Goal: Task Accomplishment & Management: Manage account settings

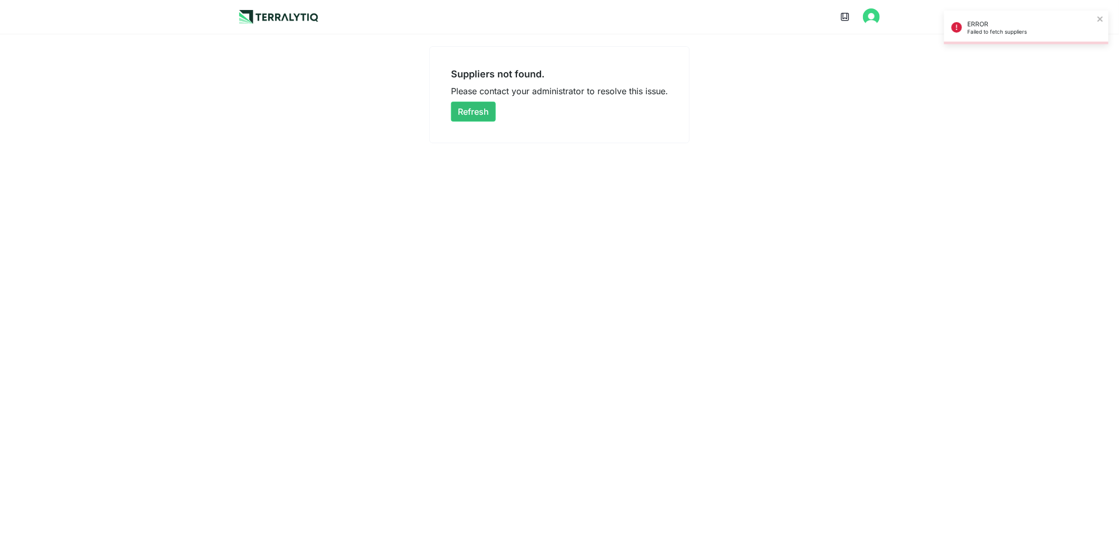
drag, startPoint x: 480, startPoint y: 116, endPoint x: 466, endPoint y: 152, distance: 38.0
click at [480, 116] on button "Refresh" at bounding box center [473, 112] width 45 height 20
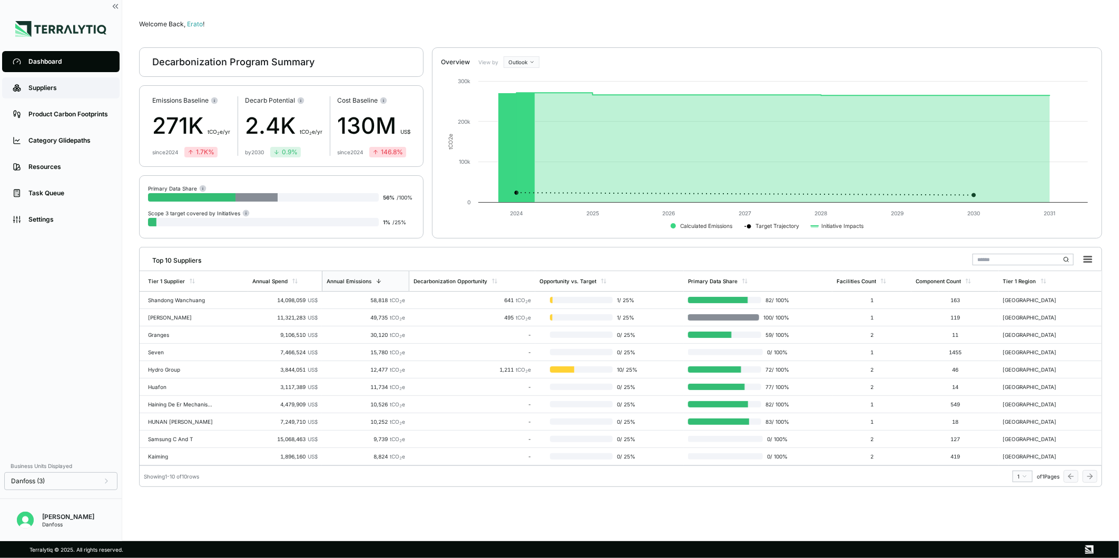
click at [52, 96] on link "Suppliers" at bounding box center [60, 87] width 117 height 21
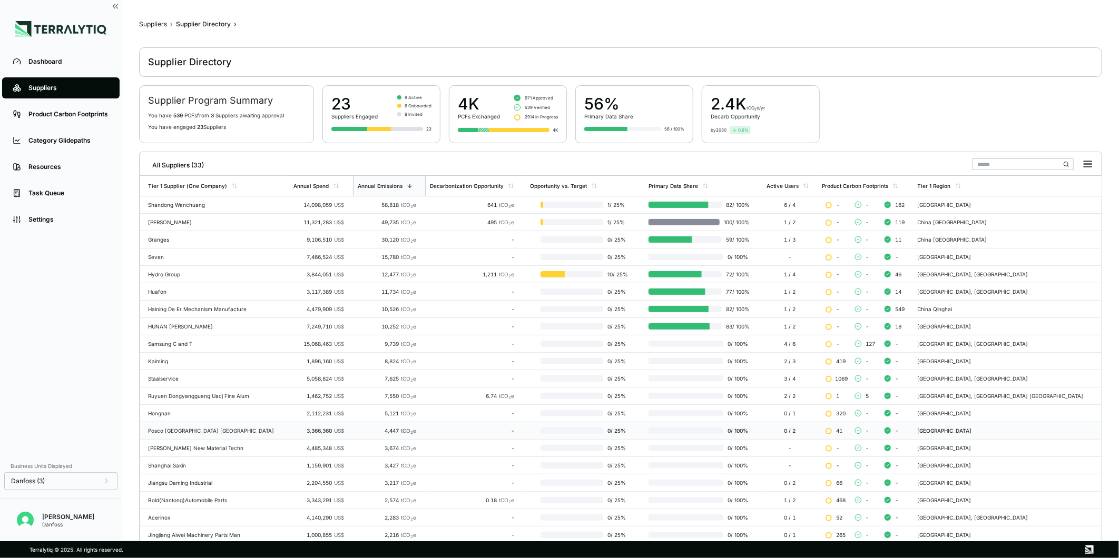
scroll to position [95, 0]
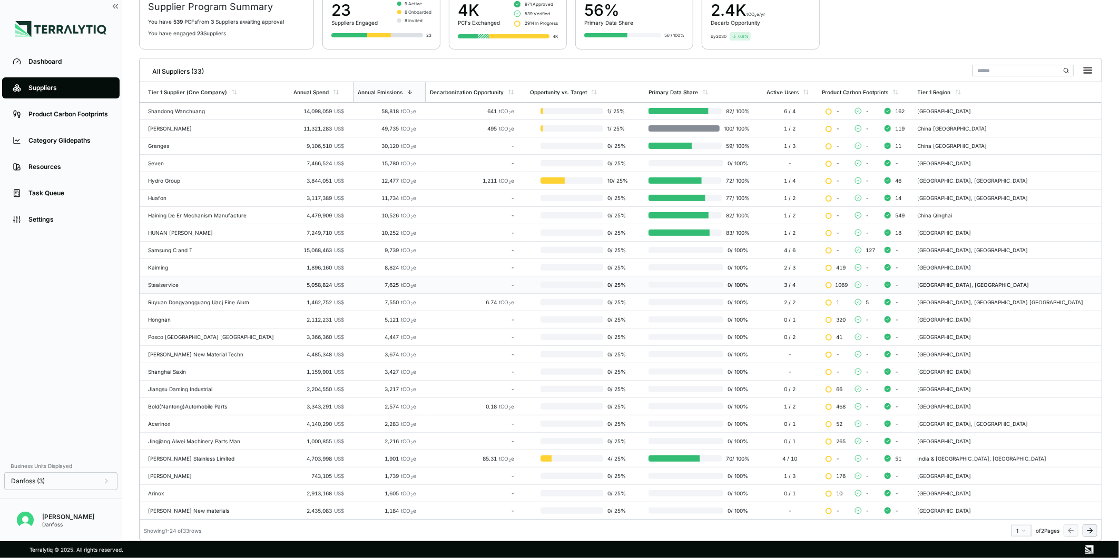
click at [210, 283] on div "Staalservice" at bounding box center [216, 285] width 137 height 6
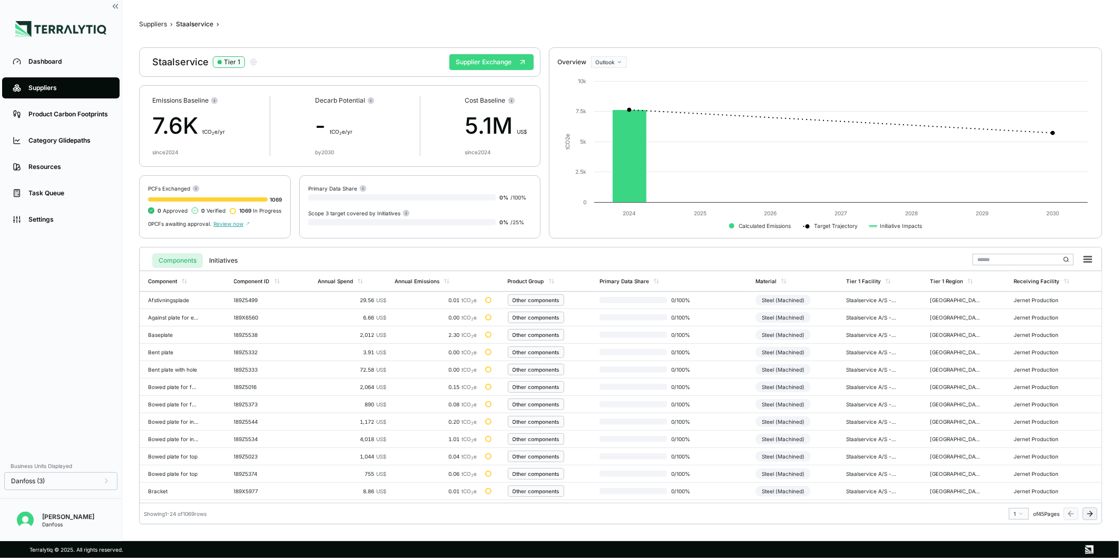
click at [480, 62] on button "Supplier Exchange" at bounding box center [491, 62] width 84 height 16
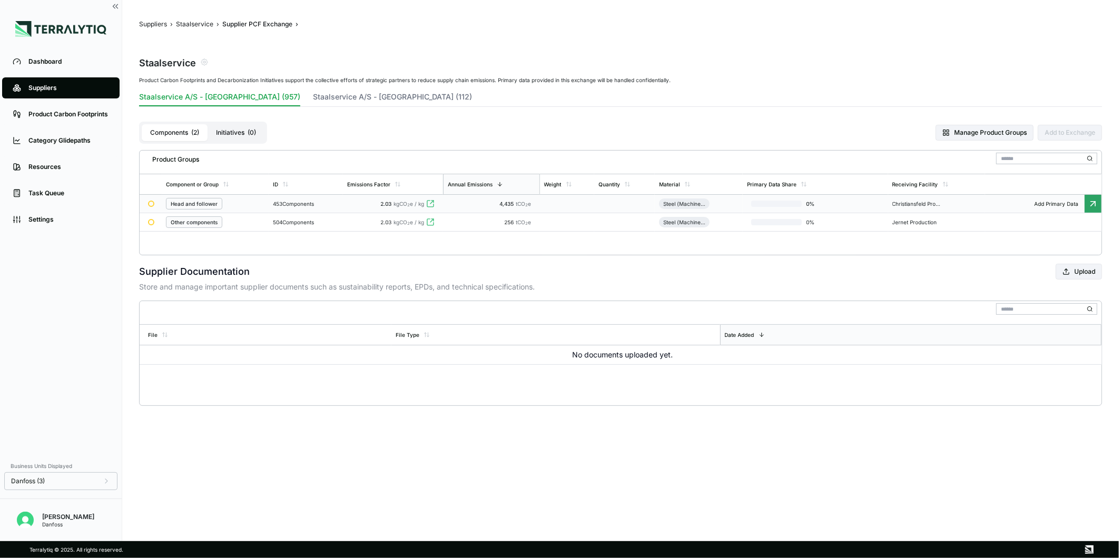
click at [359, 198] on td "2.03 kgCO 2 e / kg" at bounding box center [393, 204] width 100 height 18
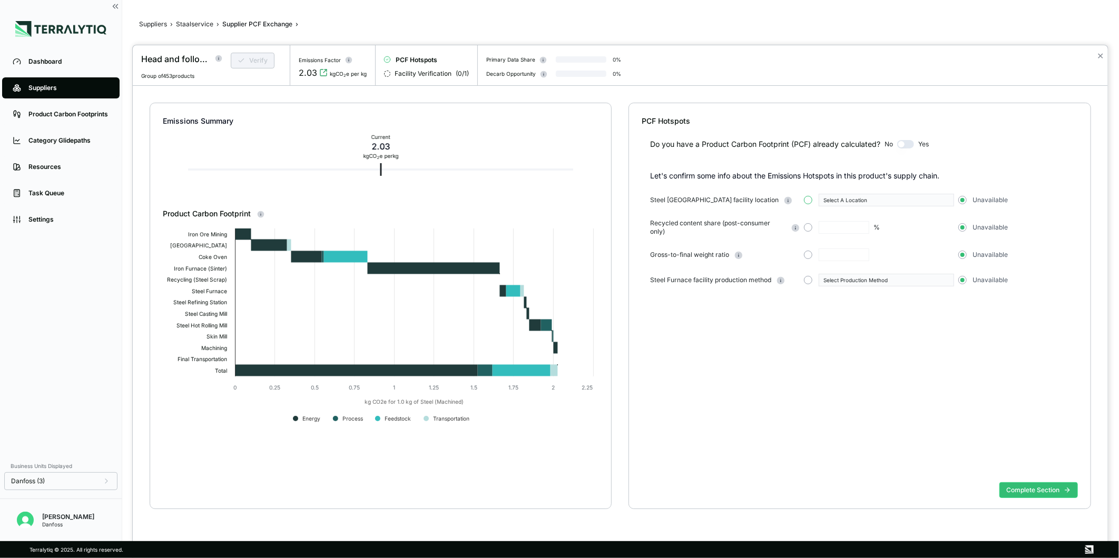
click at [810, 201] on button "button" at bounding box center [808, 200] width 8 height 8
click at [856, 202] on div "Select A Location" at bounding box center [882, 200] width 118 height 6
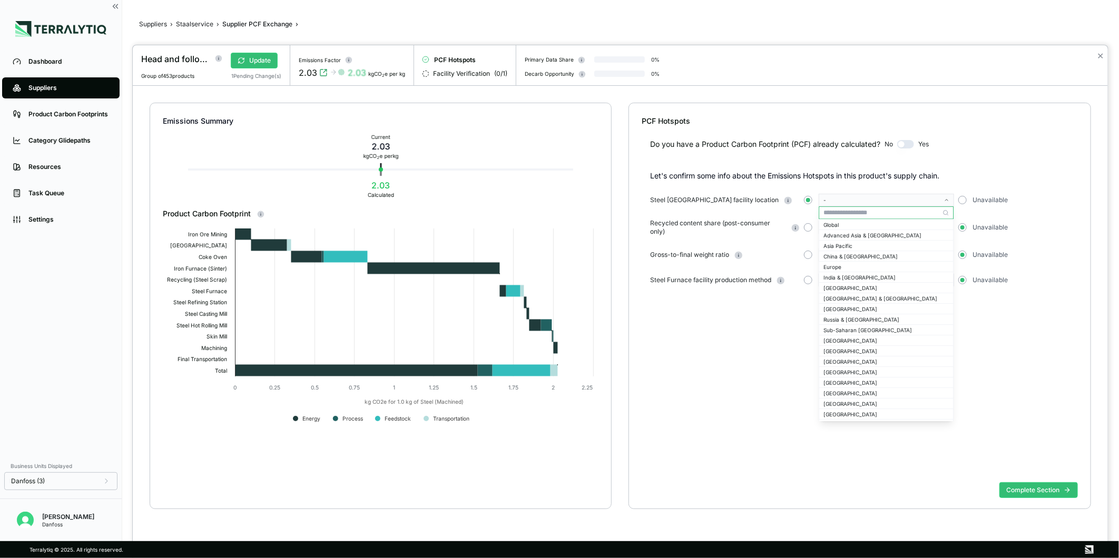
click at [838, 213] on input "text" at bounding box center [886, 212] width 134 height 13
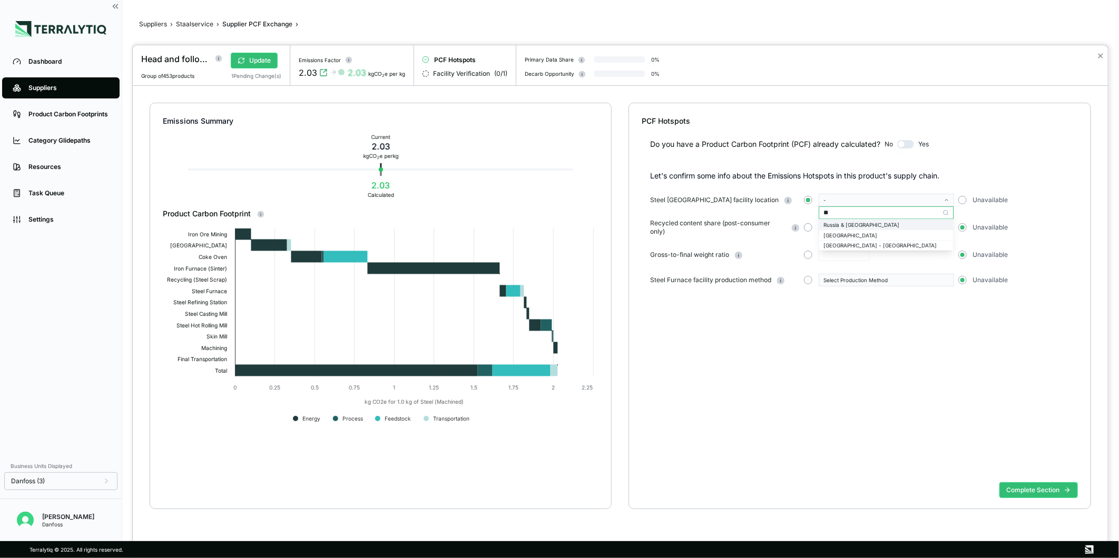
type input "**"
click at [870, 224] on div "Russia & Central Asia" at bounding box center [885, 225] width 125 height 6
click at [809, 229] on button "button" at bounding box center [808, 227] width 8 height 8
click at [835, 228] on input "text" at bounding box center [843, 227] width 51 height 13
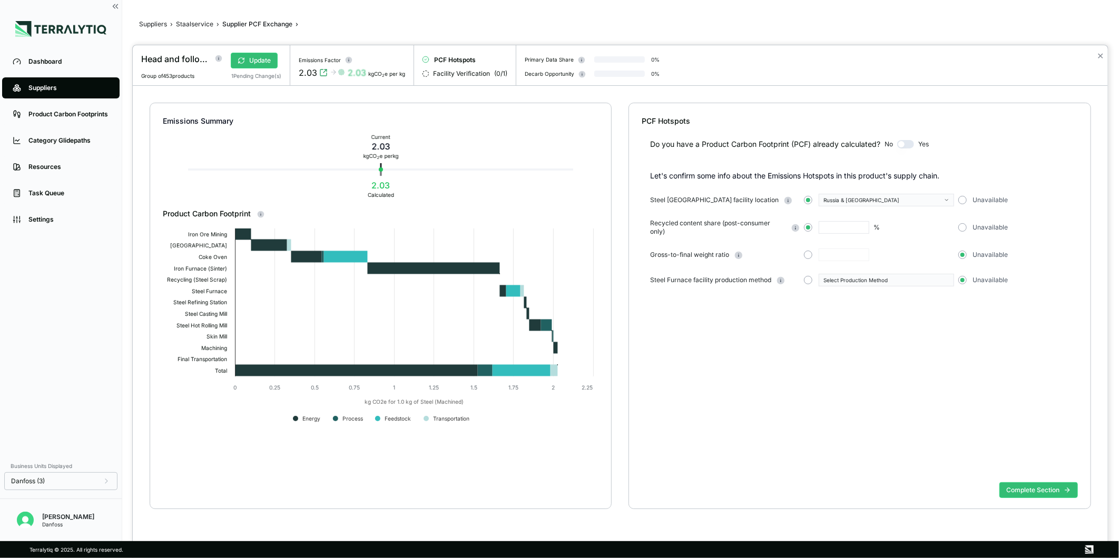
click at [830, 227] on input "text" at bounding box center [843, 227] width 51 height 13
type input "****"
click at [926, 406] on div "Do you have a Product Carbon Footprint (PCF) already calculated? No Yes Let's c…" at bounding box center [860, 302] width 436 height 352
click at [806, 254] on button "button" at bounding box center [808, 255] width 8 height 8
click at [846, 256] on input "text" at bounding box center [843, 255] width 51 height 13
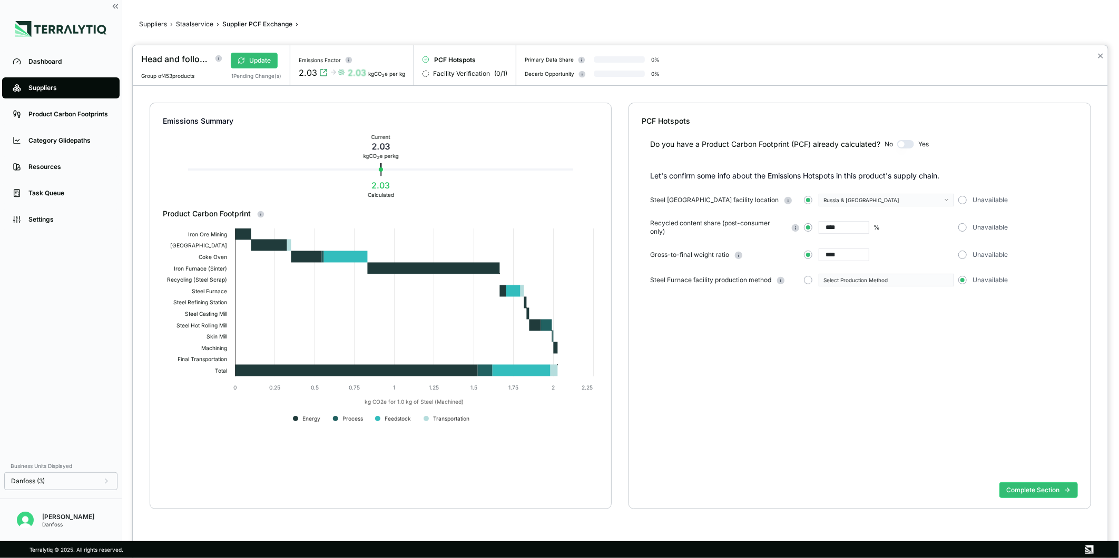
type input "****"
click at [881, 356] on div "Do you have a Product Carbon Footprint (PCF) already calculated? No Yes Let's c…" at bounding box center [860, 302] width 436 height 352
click at [810, 283] on button "button" at bounding box center [808, 280] width 8 height 8
click at [848, 281] on div "Select Production Method" at bounding box center [882, 280] width 118 height 6
click at [854, 295] on div "Conventional" at bounding box center [885, 292] width 125 height 6
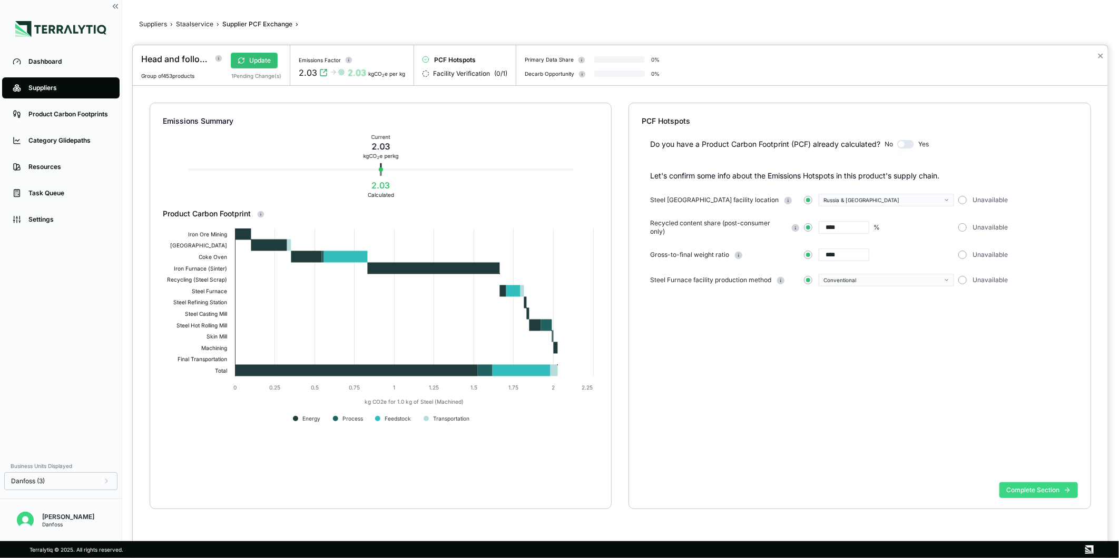
click at [1033, 491] on button "Complete Section" at bounding box center [1038, 490] width 78 height 16
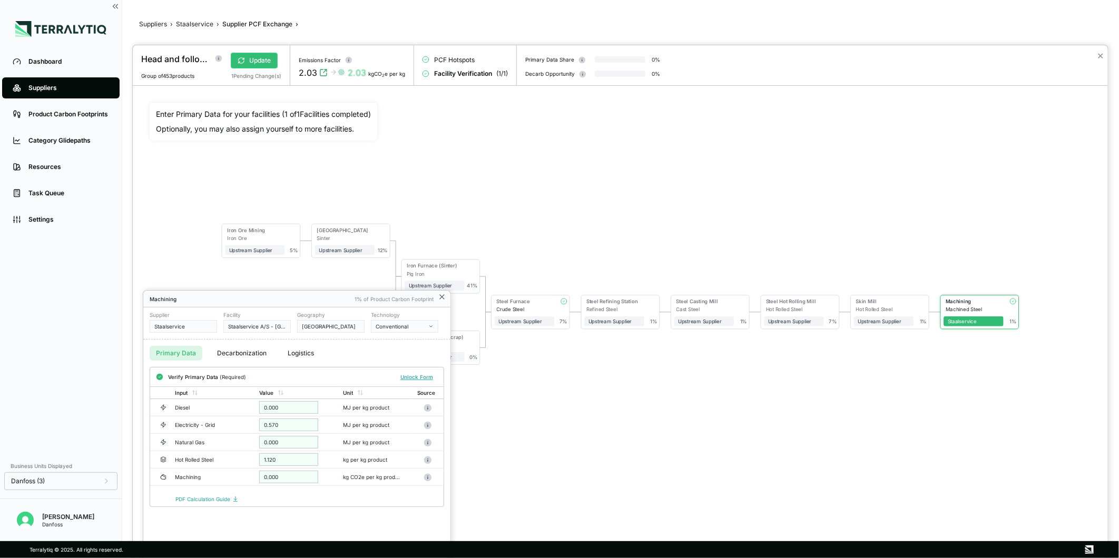
click at [438, 297] on icon at bounding box center [442, 297] width 8 height 8
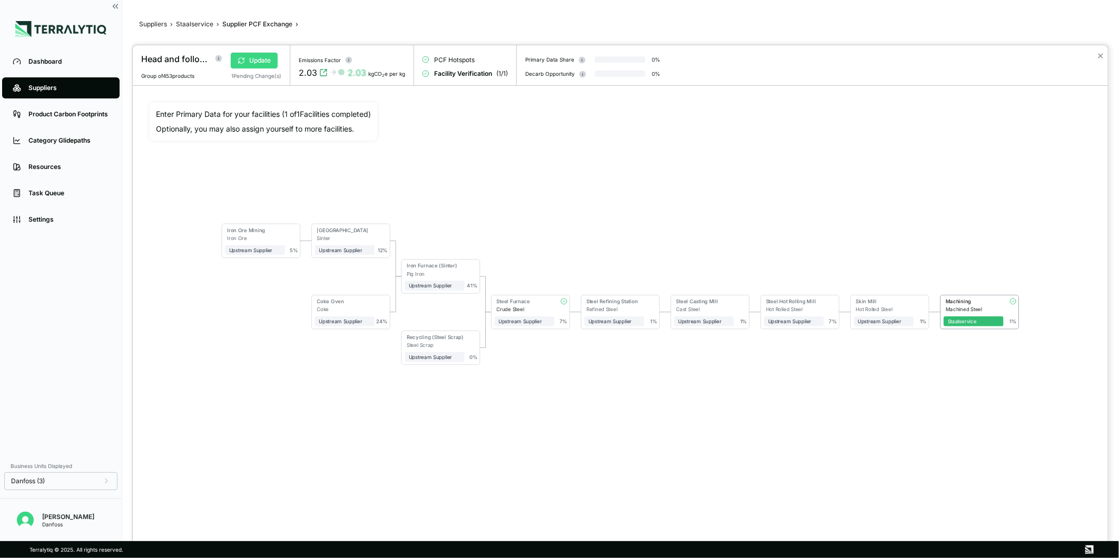
click at [249, 58] on button "Update" at bounding box center [254, 61] width 47 height 16
click at [872, 305] on div "Skin Mill" at bounding box center [882, 303] width 56 height 8
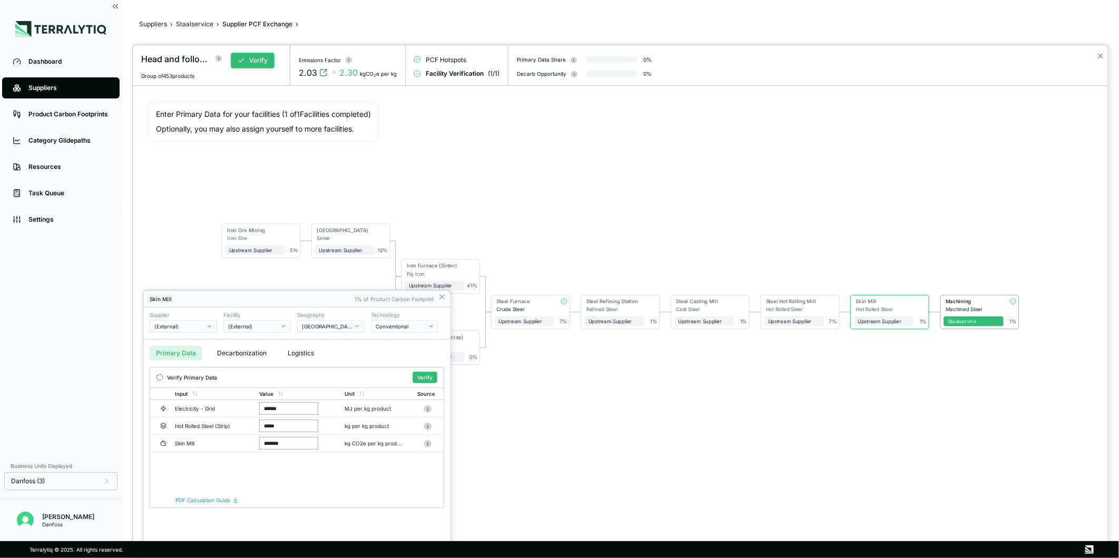
click at [193, 327] on div "(External)" at bounding box center [179, 326] width 51 height 6
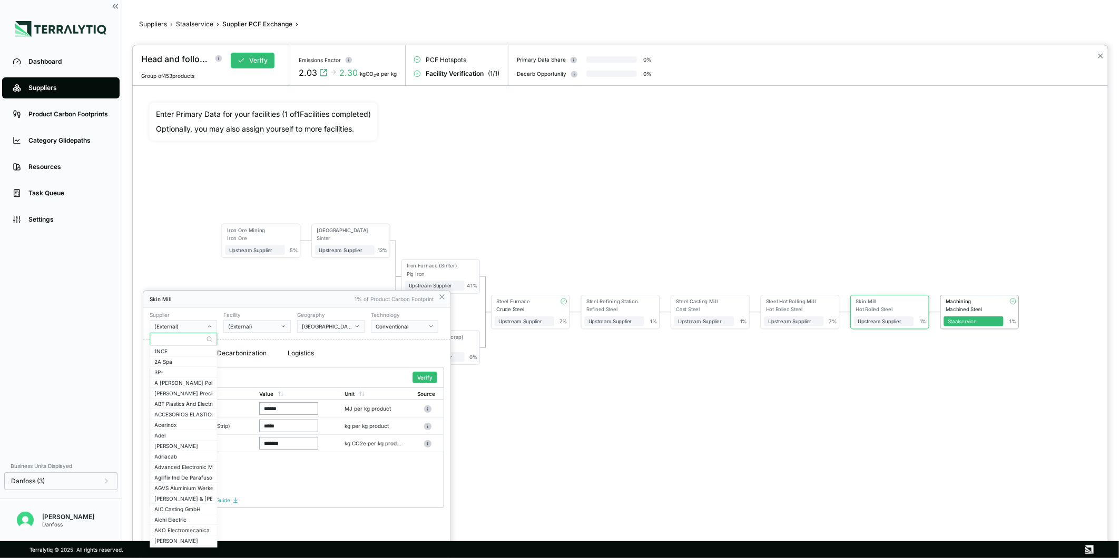
click at [177, 339] on input "text" at bounding box center [183, 339] width 66 height 13
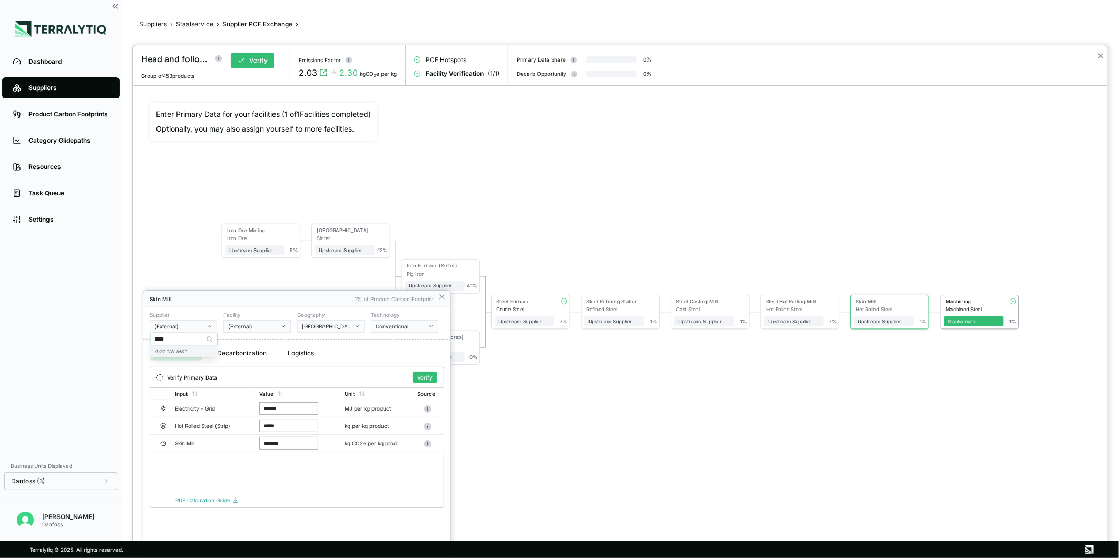
type input "****"
click at [189, 348] on div "Add " NLMK "" at bounding box center [183, 352] width 67 height 12
click at [253, 328] on div "-" at bounding box center [253, 326] width 51 height 6
click at [245, 338] on input "text" at bounding box center [257, 339] width 66 height 13
type input "********"
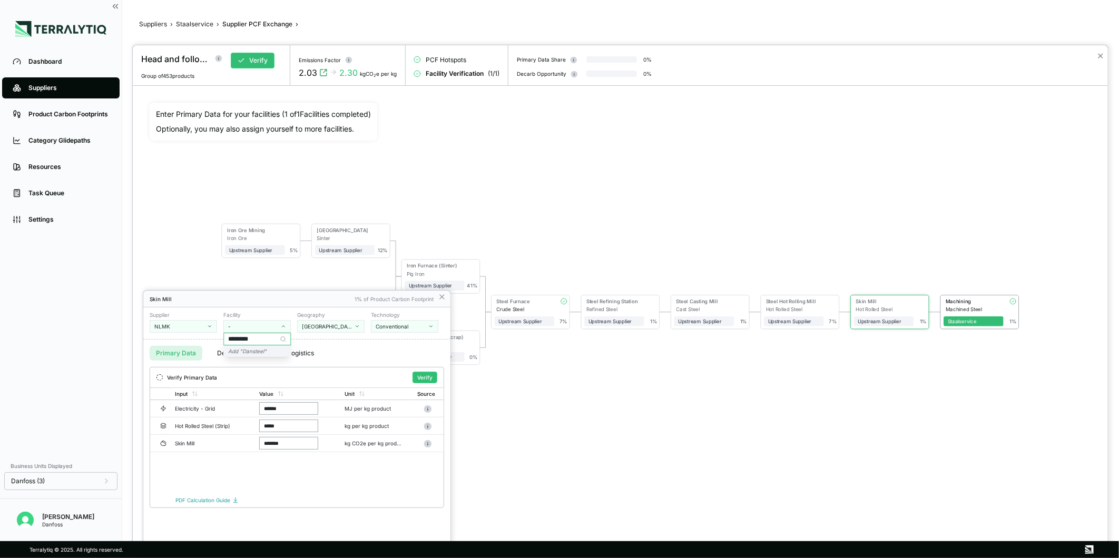
click at [271, 348] on div "Add " Dansteel "" at bounding box center [256, 352] width 67 height 12
click at [430, 377] on button "Verify" at bounding box center [424, 378] width 25 height 12
click at [440, 298] on icon at bounding box center [442, 297] width 4 height 4
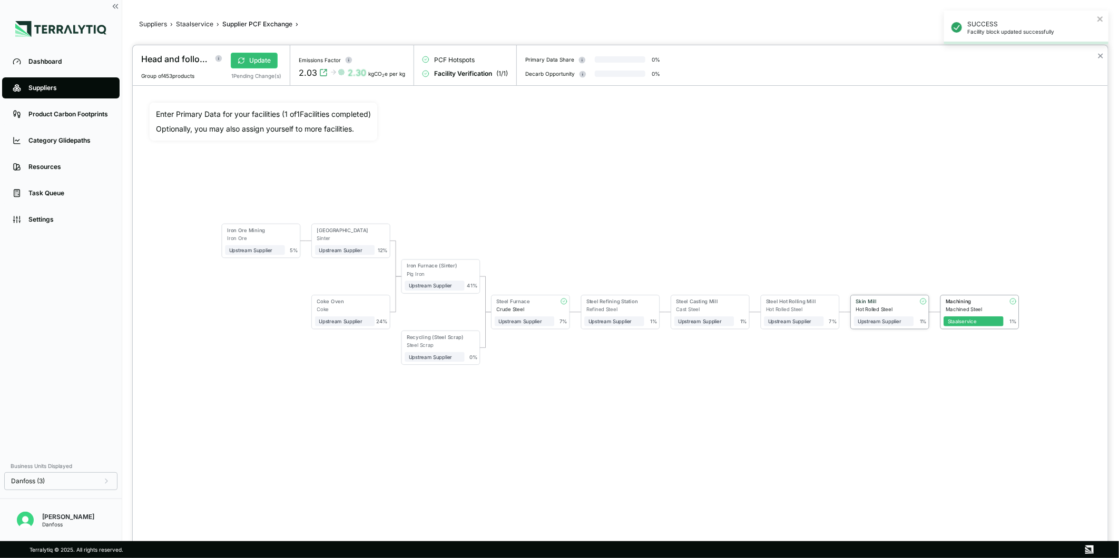
click at [869, 299] on div "Skin Mill" at bounding box center [883, 302] width 54 height 6
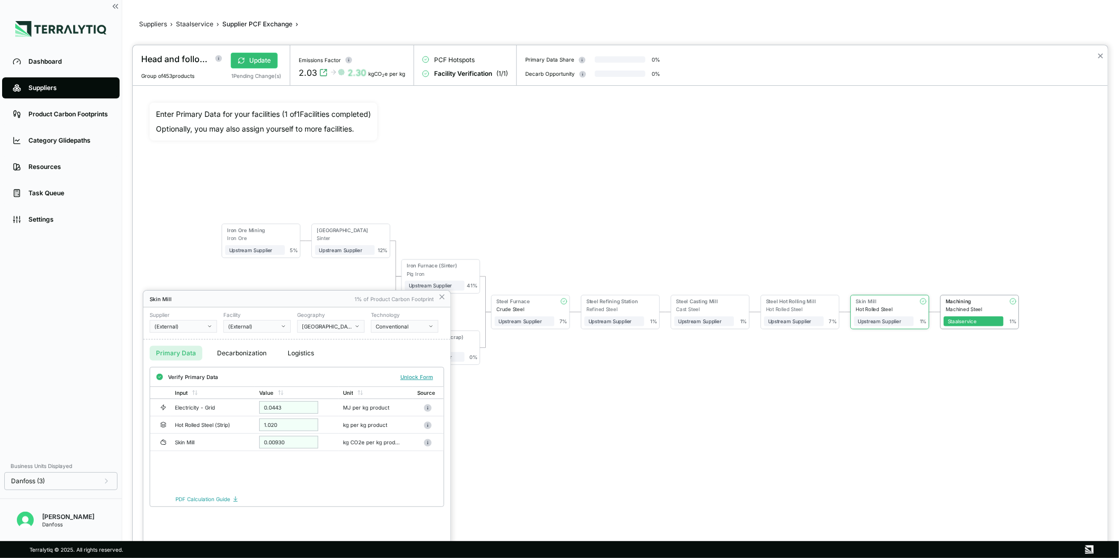
click at [209, 322] on button "(External)" at bounding box center [183, 326] width 67 height 13
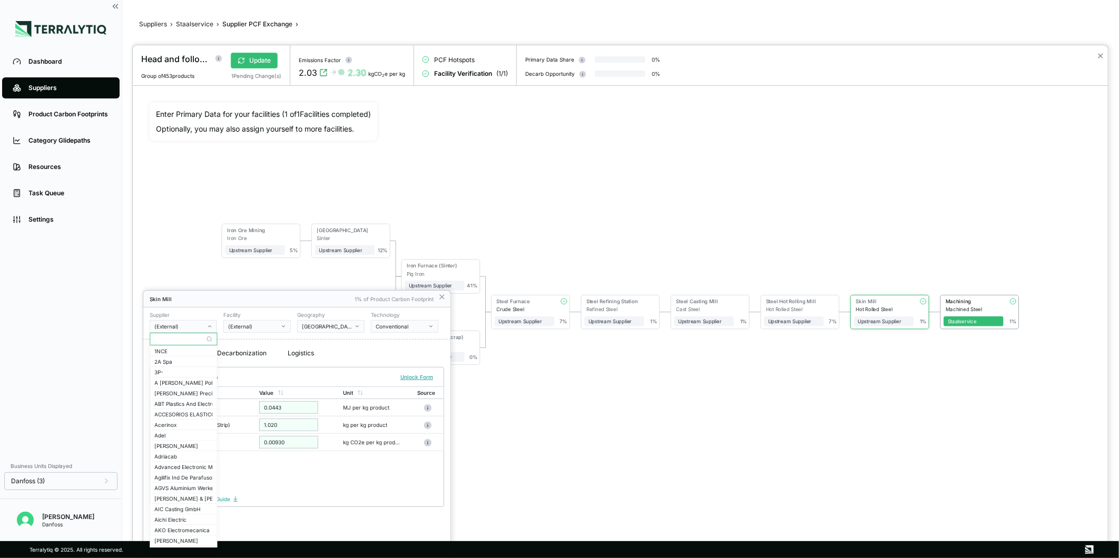
click at [183, 340] on input "text" at bounding box center [183, 339] width 66 height 13
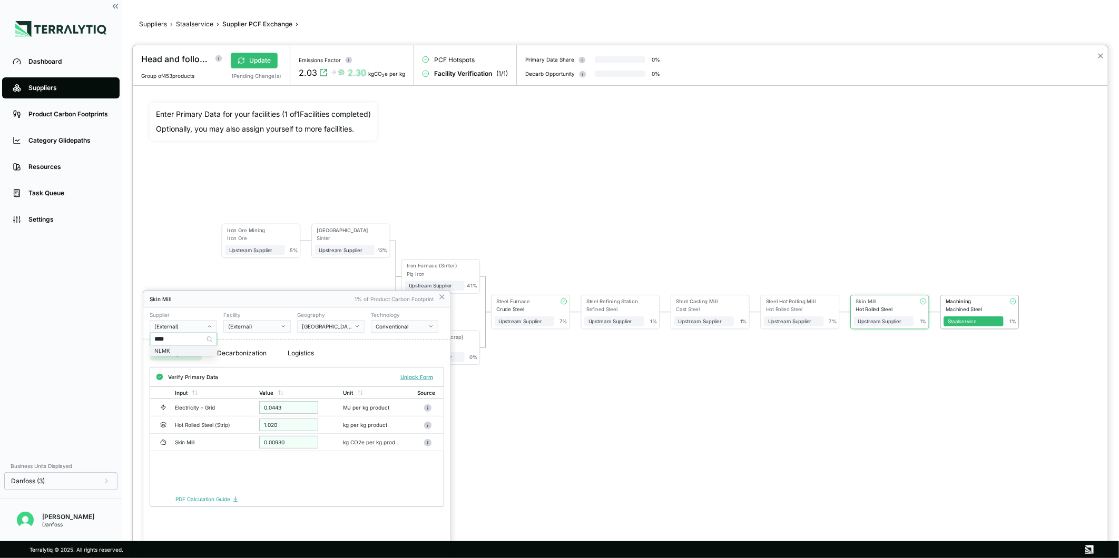
type input "****"
click at [201, 353] on div "NLMK" at bounding box center [183, 351] width 58 height 6
drag, startPoint x: 317, startPoint y: 297, endPoint x: 349, endPoint y: 197, distance: 104.9
click at [349, 558] on div "Head and follower Update Group of 453 products 1 Pending Change(s) Emissions Fa…" at bounding box center [559, 558] width 1119 height 0
click at [507, 184] on div at bounding box center [620, 301] width 975 height 513
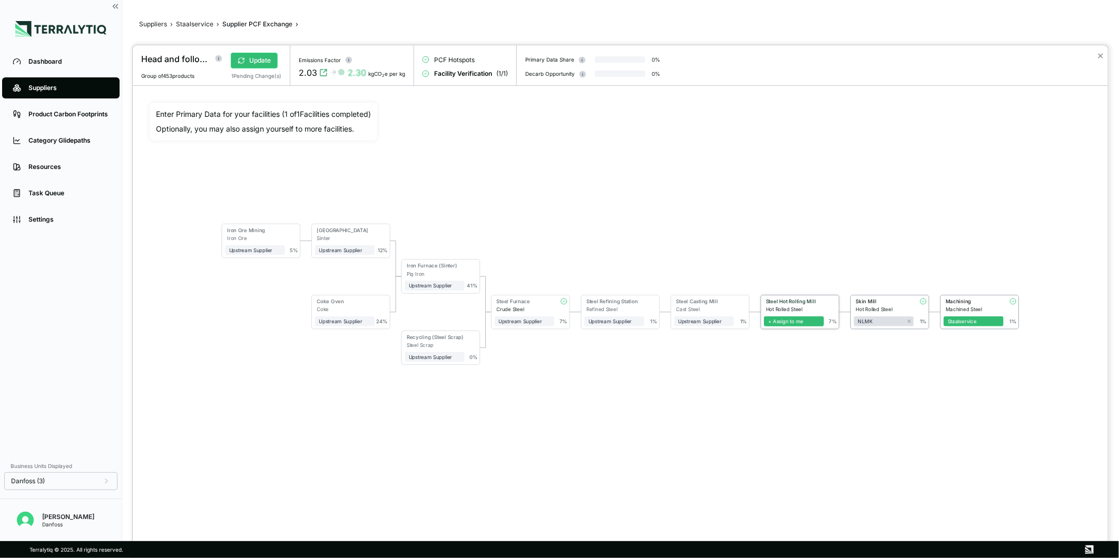
click at [786, 320] on span "+ Assign to me" at bounding box center [794, 322] width 60 height 10
click at [818, 320] on icon at bounding box center [819, 321] width 3 height 3
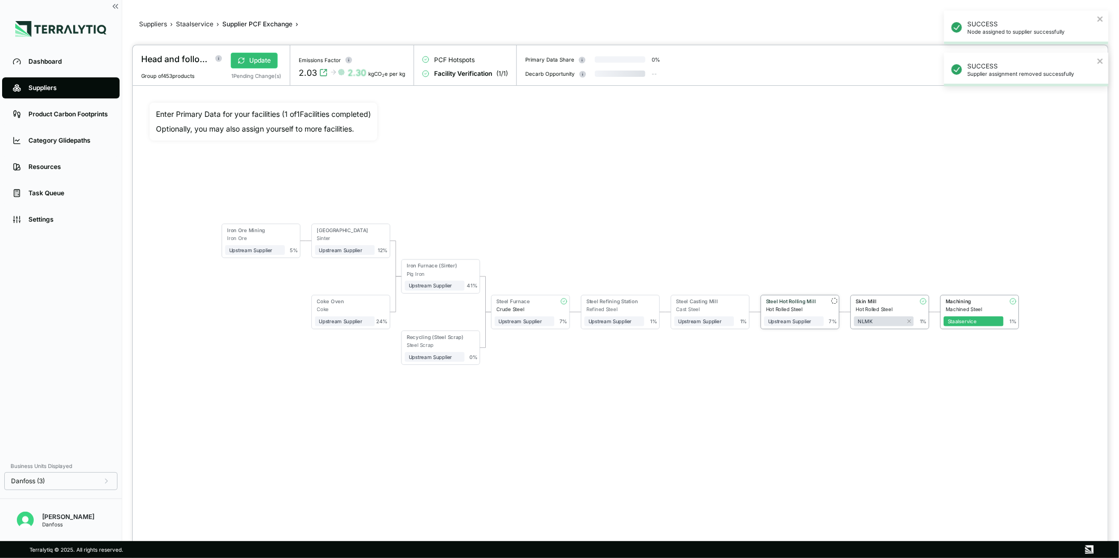
click at [798, 311] on div "Hot Rolled Steel" at bounding box center [795, 310] width 58 height 6
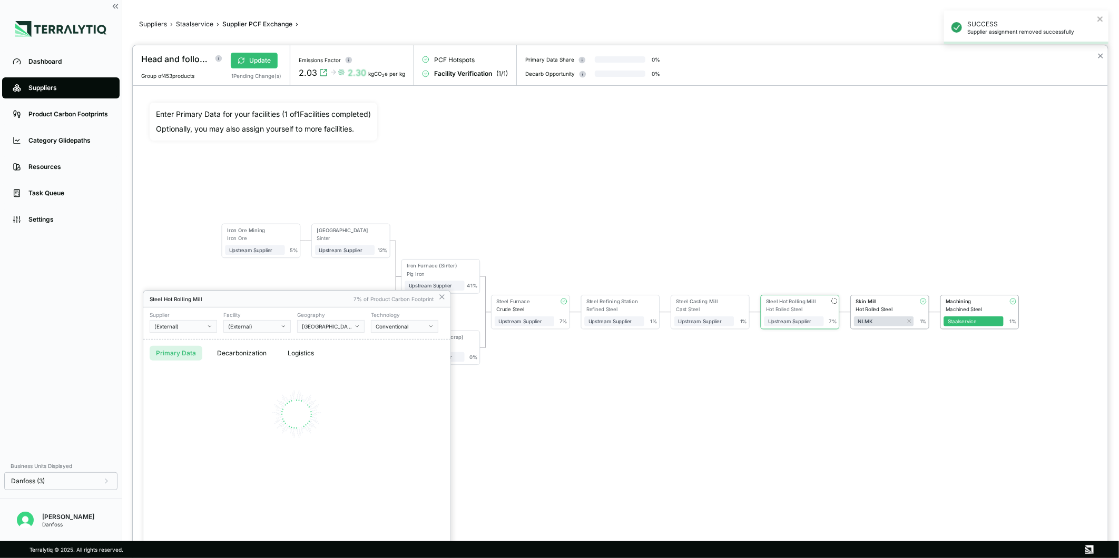
click at [182, 327] on div "(External)" at bounding box center [179, 326] width 51 height 6
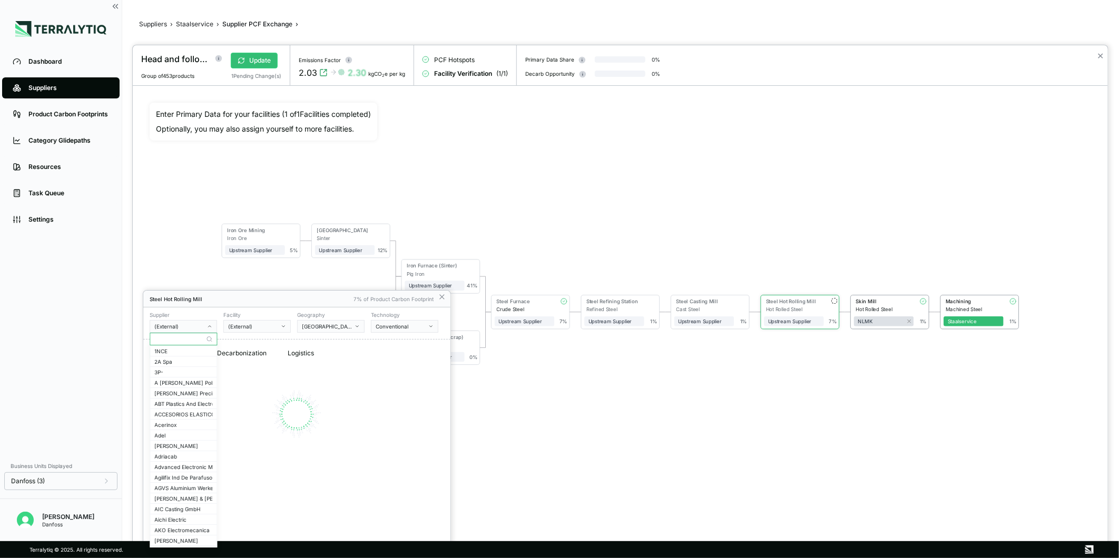
click at [183, 333] on div at bounding box center [183, 339] width 67 height 13
click at [187, 338] on input "text" at bounding box center [183, 339] width 66 height 13
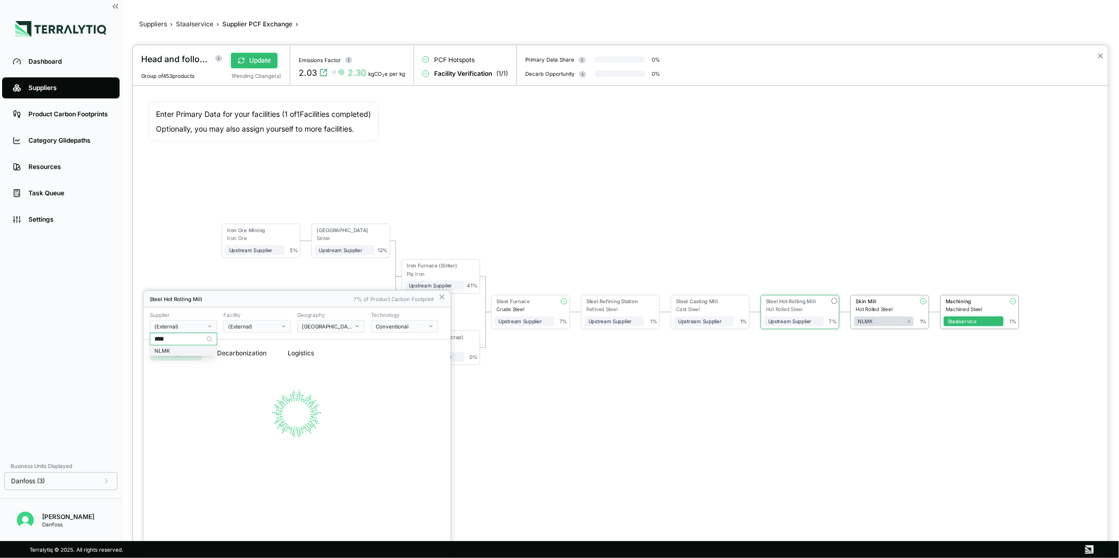
type input "****"
click at [202, 350] on div "NLMK" at bounding box center [183, 351] width 58 height 6
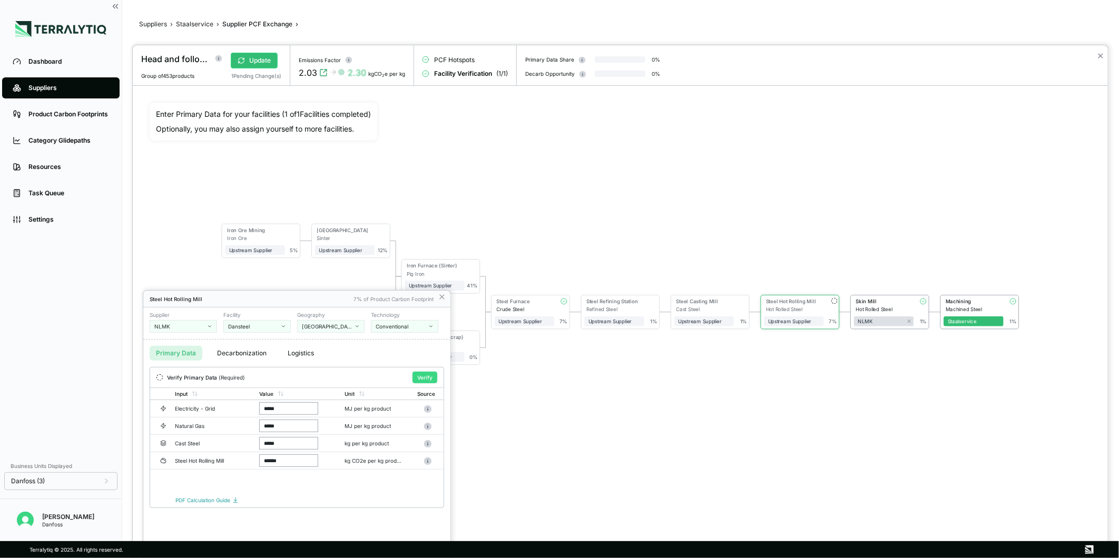
click at [422, 379] on button "Verify" at bounding box center [424, 378] width 25 height 12
click at [441, 295] on icon at bounding box center [442, 297] width 8 height 8
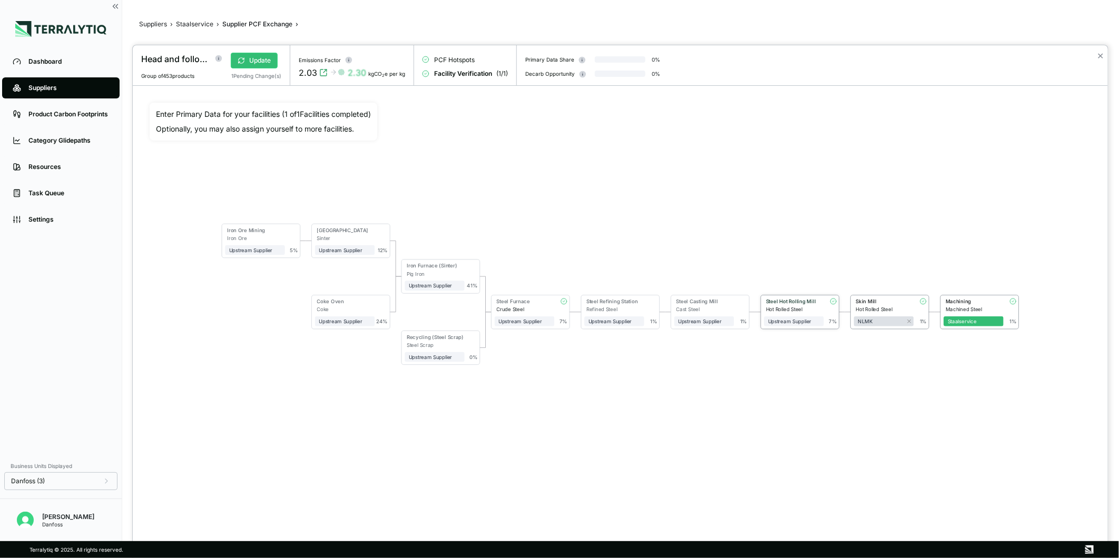
click at [768, 305] on div "Steel Hot Rolling Mill" at bounding box center [792, 303] width 56 height 8
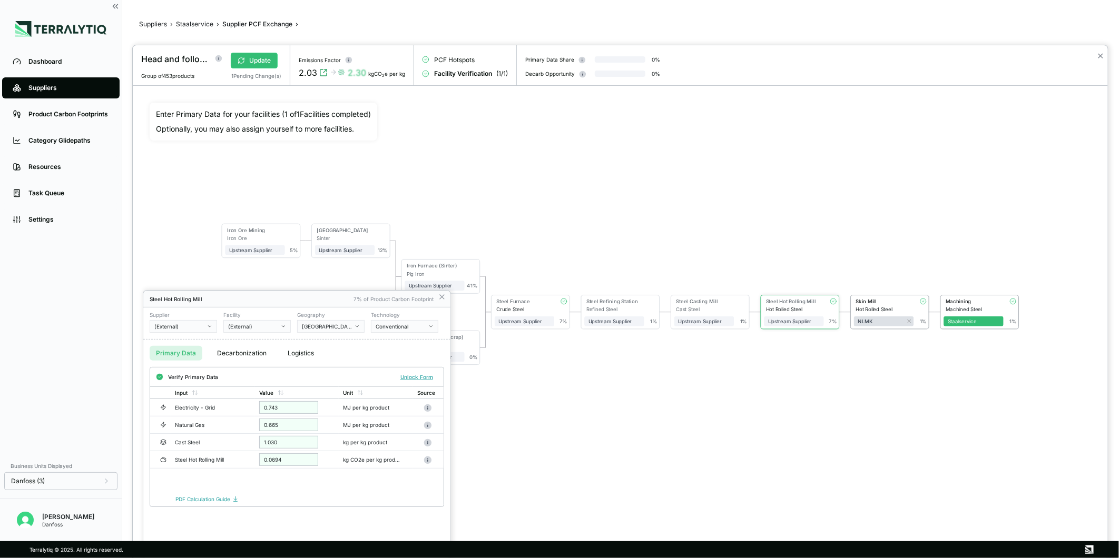
click at [202, 324] on div "(External)" at bounding box center [179, 326] width 51 height 6
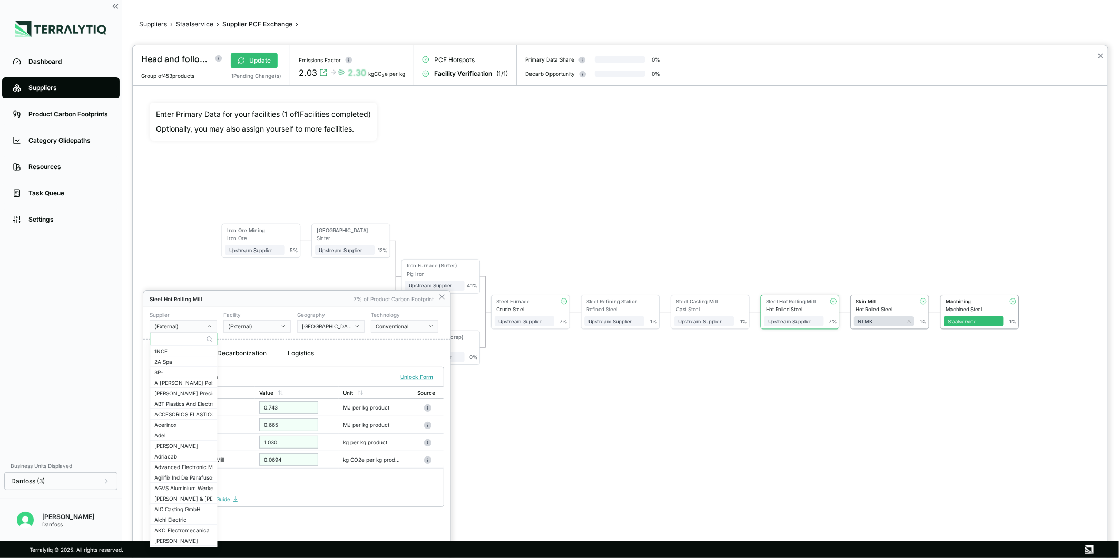
click at [171, 344] on input "text" at bounding box center [183, 339] width 66 height 13
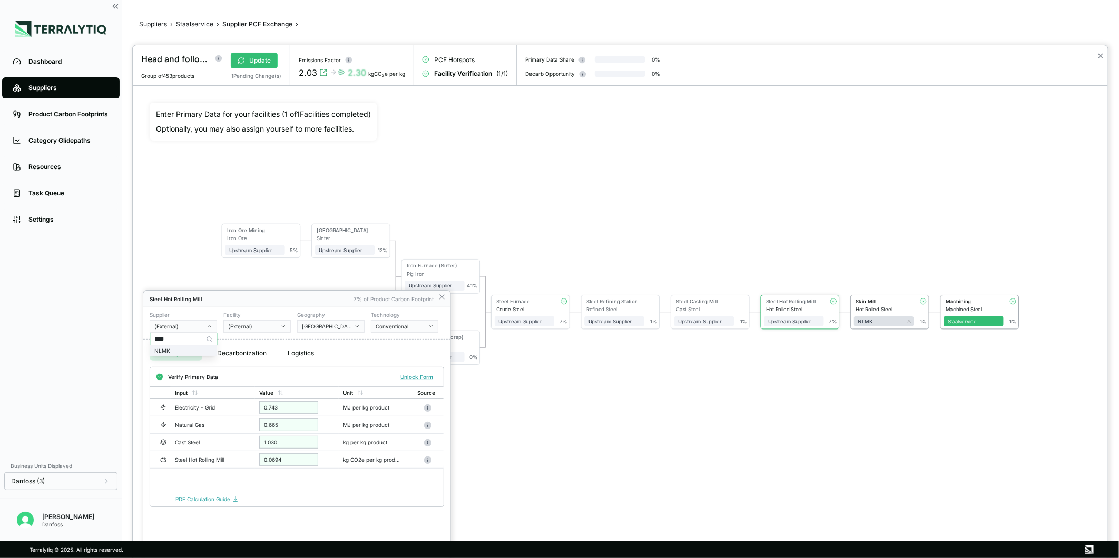
type input "****"
click at [190, 352] on div "NLMK" at bounding box center [183, 351] width 58 height 6
click at [445, 299] on icon at bounding box center [442, 297] width 8 height 8
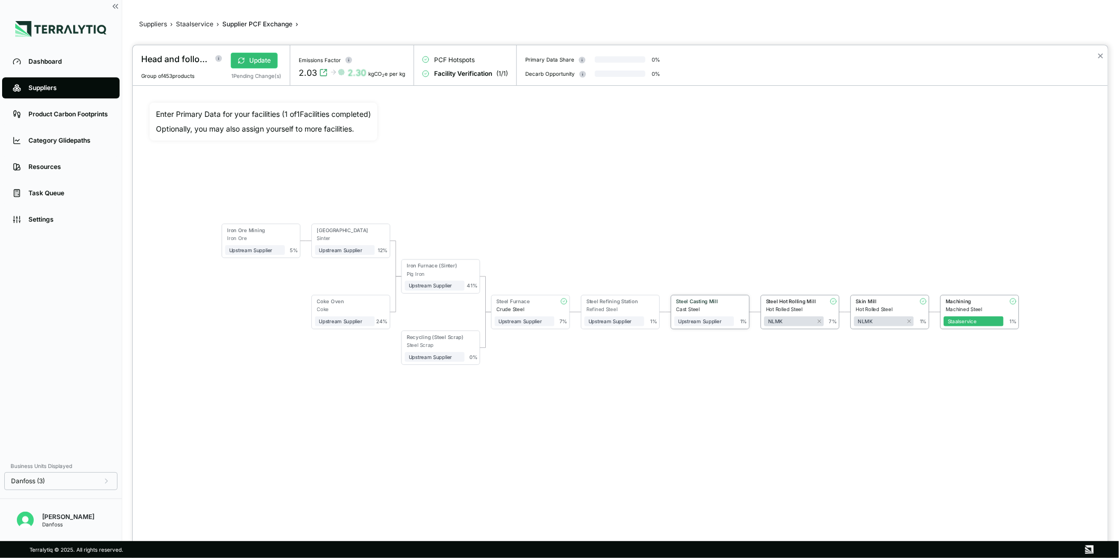
click at [708, 307] on div "Cast Steel" at bounding box center [705, 310] width 58 height 6
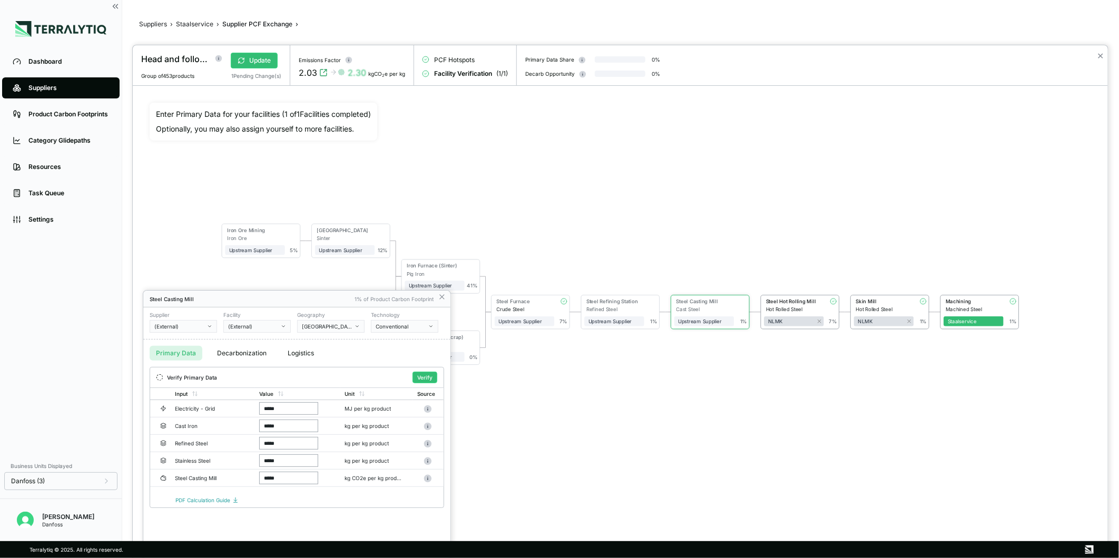
click at [180, 325] on div "(External)" at bounding box center [179, 326] width 51 height 6
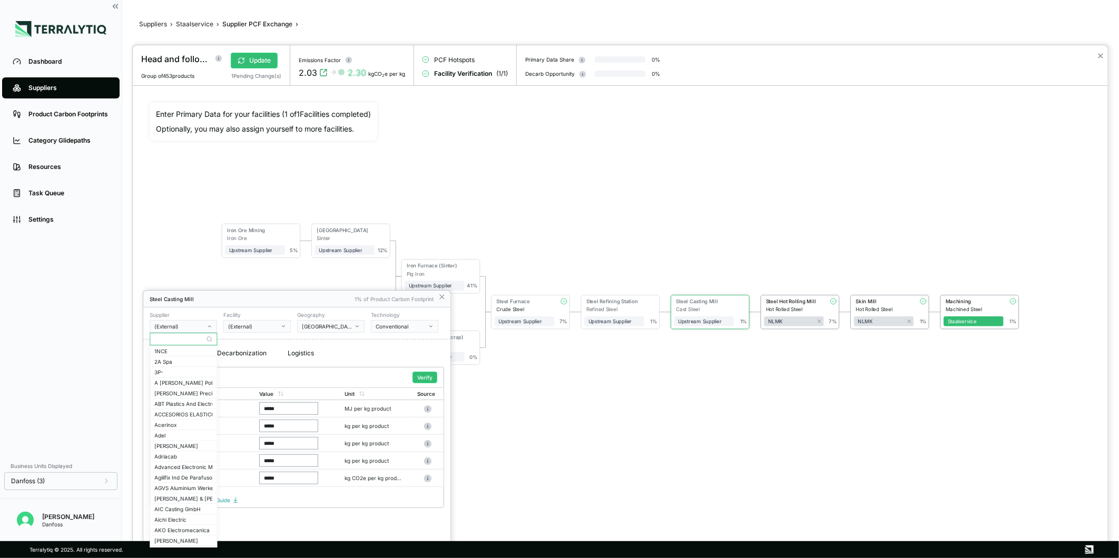
click at [180, 334] on input "text" at bounding box center [183, 339] width 66 height 13
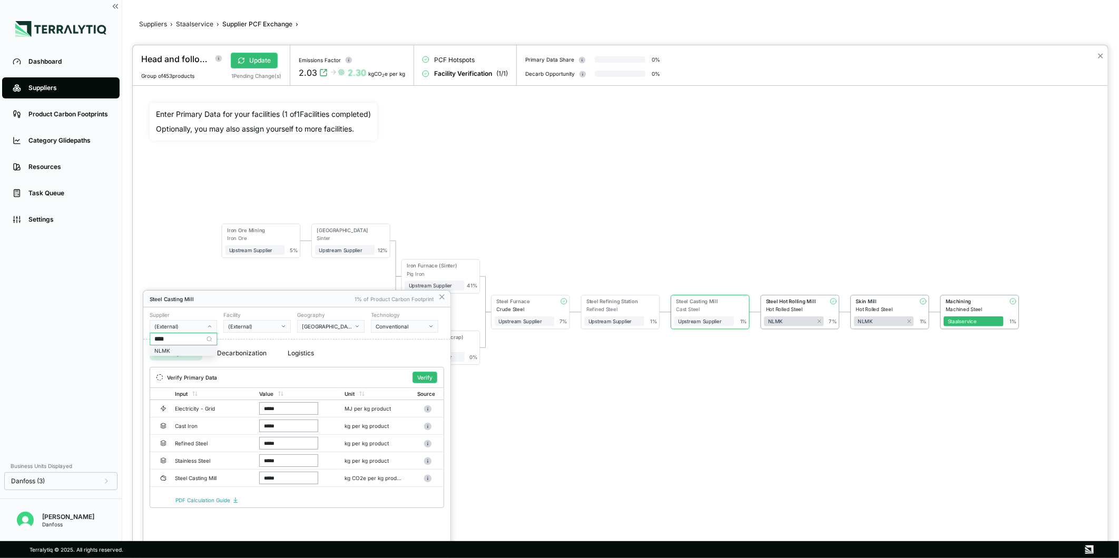
type input "****"
click at [205, 348] on div "NLMK" at bounding box center [183, 351] width 58 height 6
click at [430, 374] on button "Verify" at bounding box center [424, 378] width 25 height 12
click at [432, 376] on button "Verify" at bounding box center [424, 378] width 25 height 12
click at [423, 381] on button "Verify" at bounding box center [424, 378] width 25 height 12
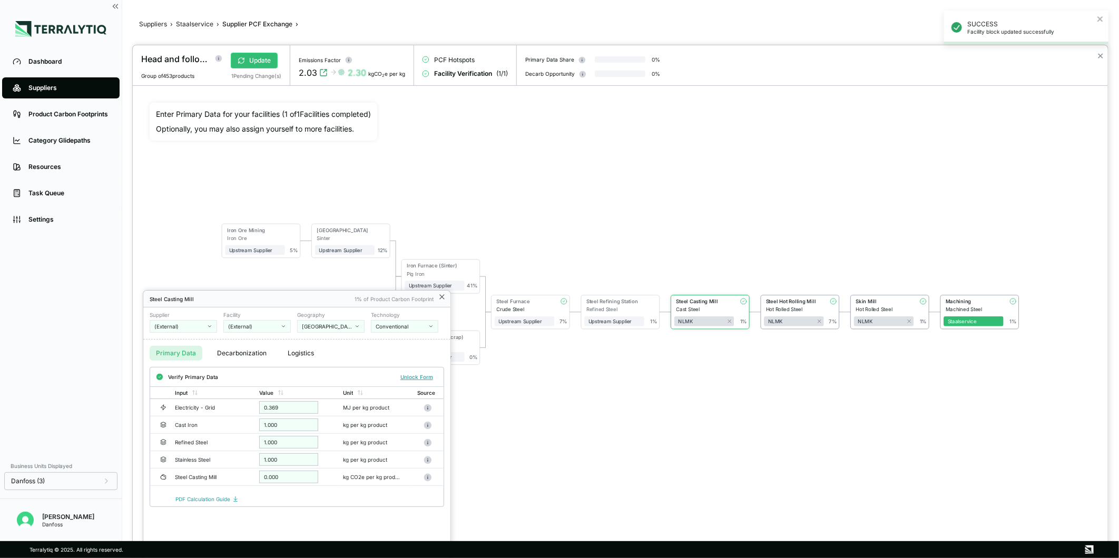
click at [442, 299] on icon at bounding box center [442, 297] width 8 height 8
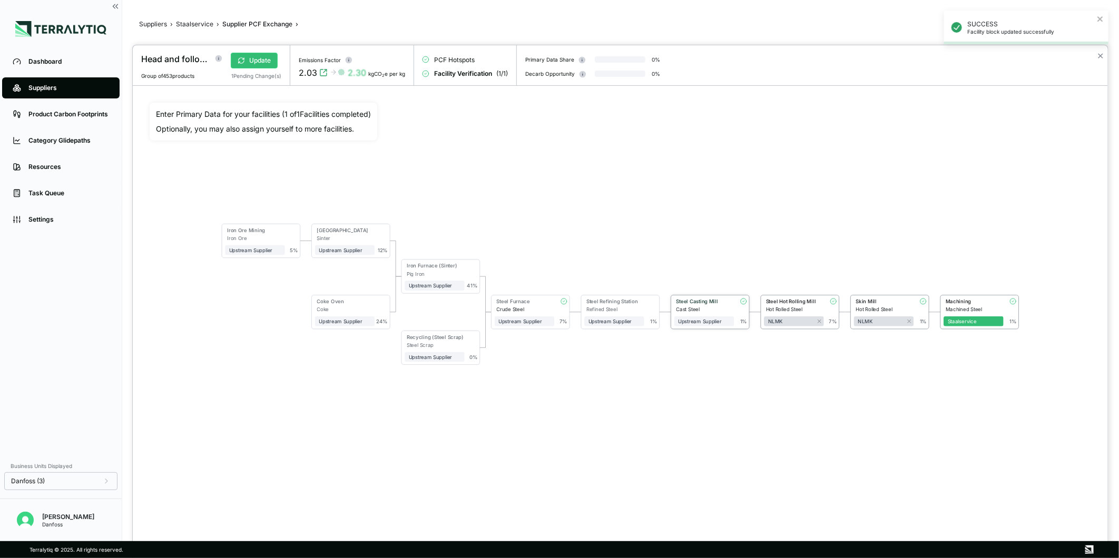
click at [696, 306] on div "Steel Casting Mill" at bounding box center [702, 303] width 56 height 8
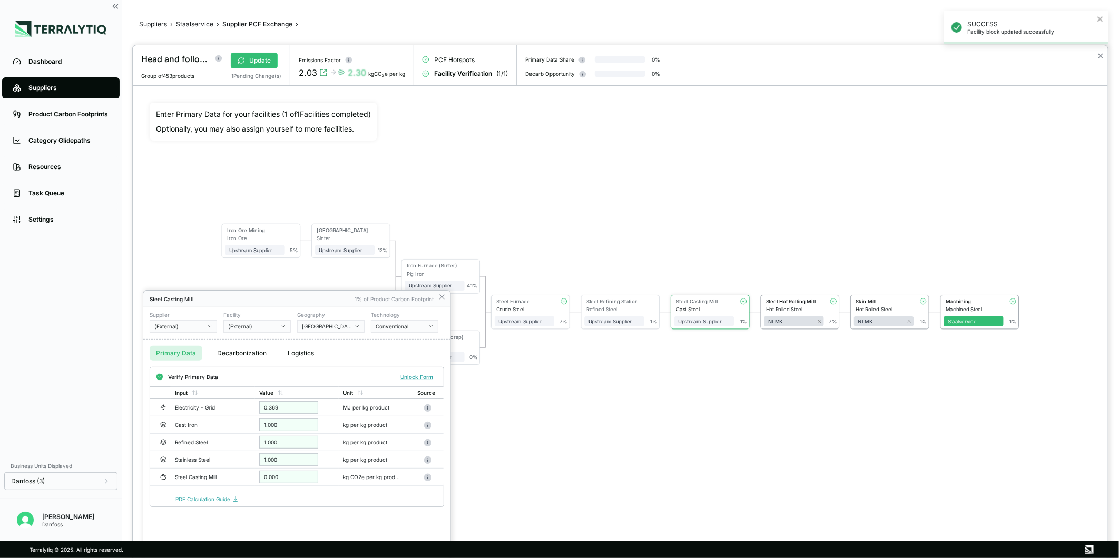
click at [166, 325] on div "(External)" at bounding box center [179, 326] width 51 height 6
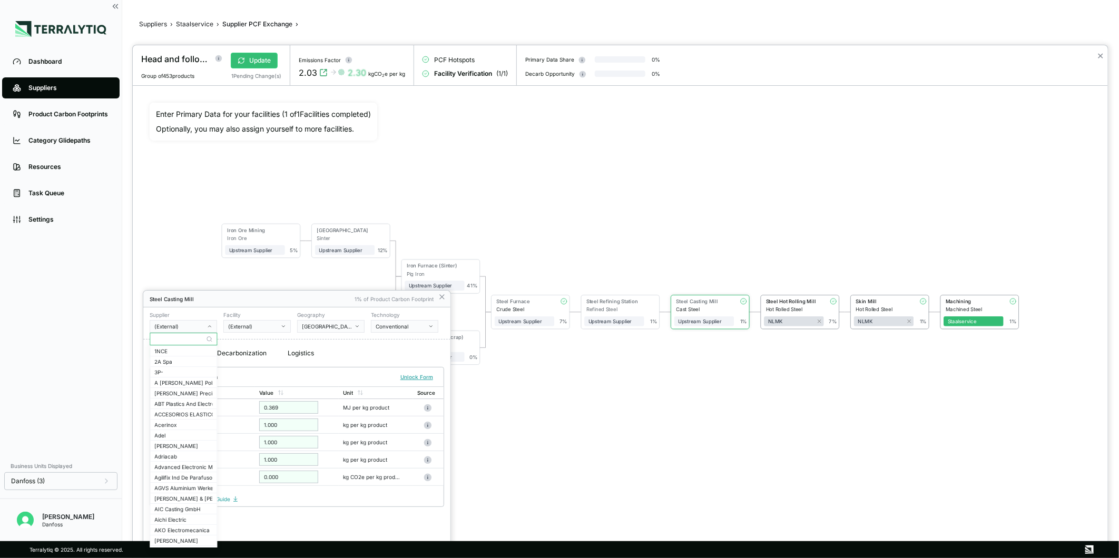
click at [172, 342] on input "text" at bounding box center [183, 339] width 66 height 13
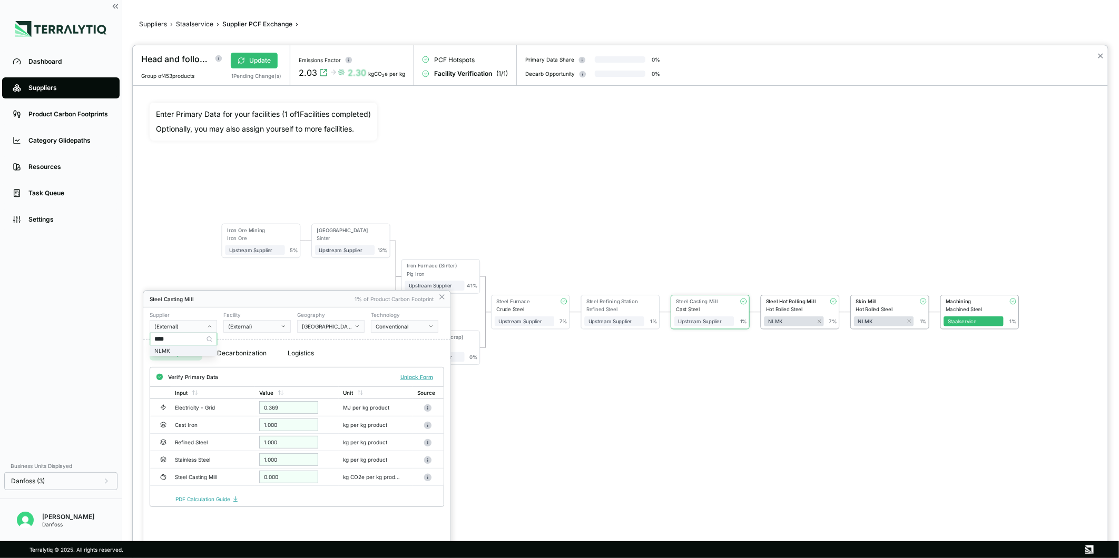
type input "****"
click at [186, 349] on div "NLMK" at bounding box center [183, 351] width 58 height 6
click at [443, 295] on icon at bounding box center [442, 297] width 4 height 4
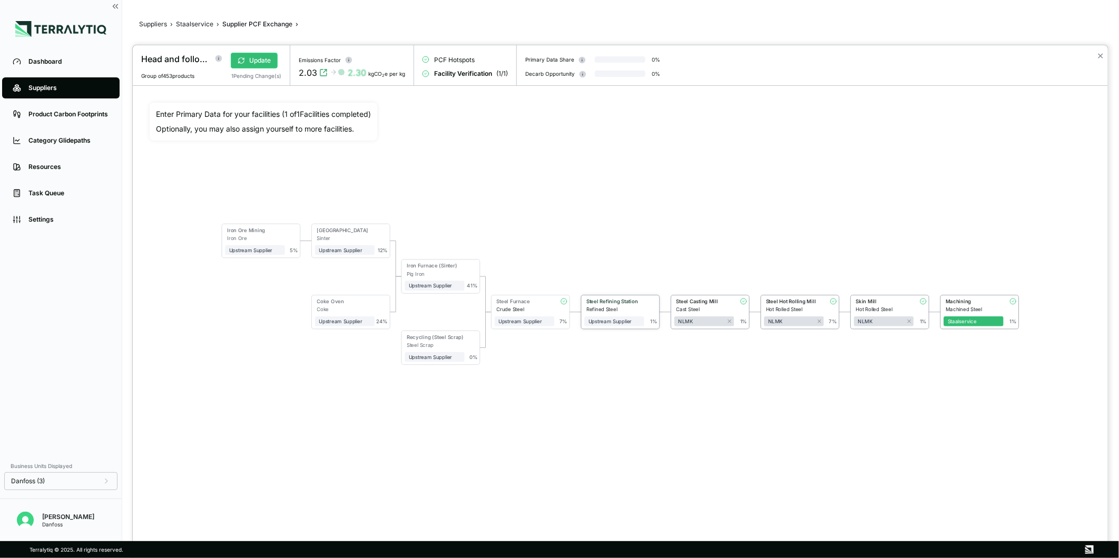
click at [601, 302] on div "Steel Refining Station" at bounding box center [613, 302] width 54 height 6
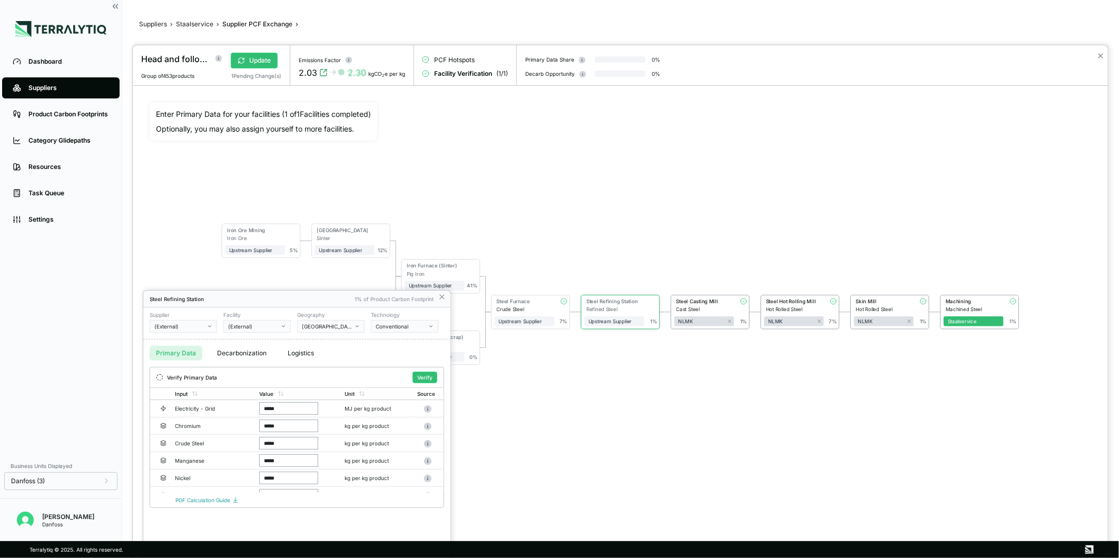
click at [193, 323] on div "(External)" at bounding box center [179, 326] width 51 height 6
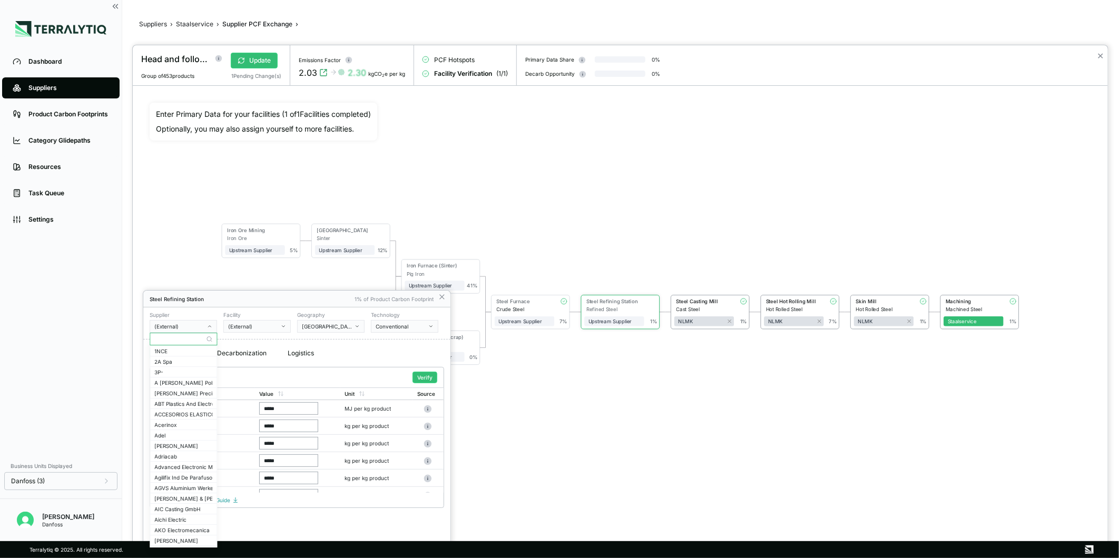
click at [182, 339] on input "text" at bounding box center [183, 339] width 66 height 13
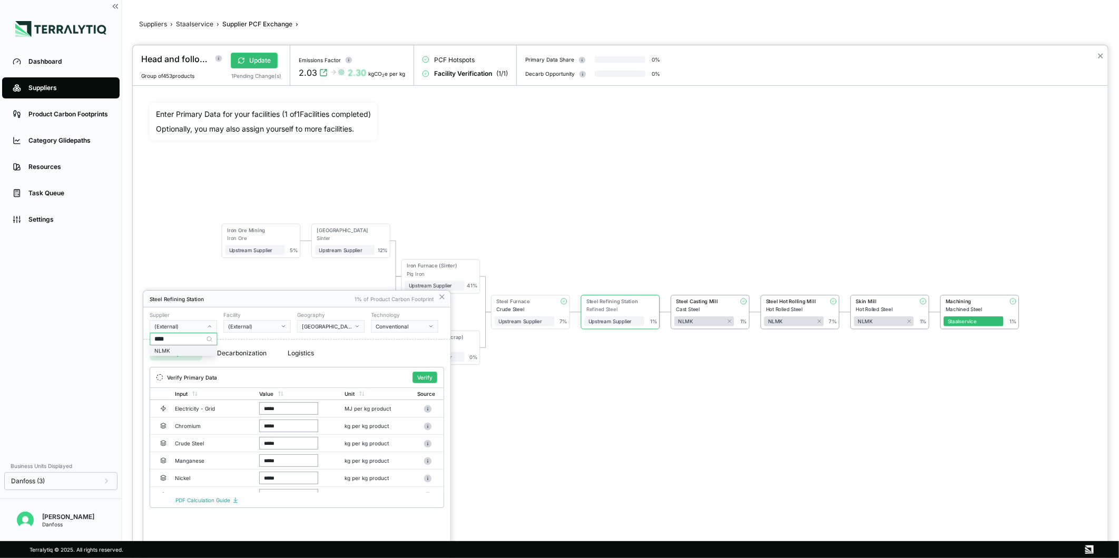
type input "****"
click at [186, 349] on div "NLMK" at bounding box center [183, 351] width 58 height 6
click at [423, 381] on button "Verify" at bounding box center [424, 378] width 25 height 12
click at [415, 373] on button "Verify" at bounding box center [424, 378] width 25 height 12
click at [441, 297] on icon at bounding box center [442, 297] width 4 height 4
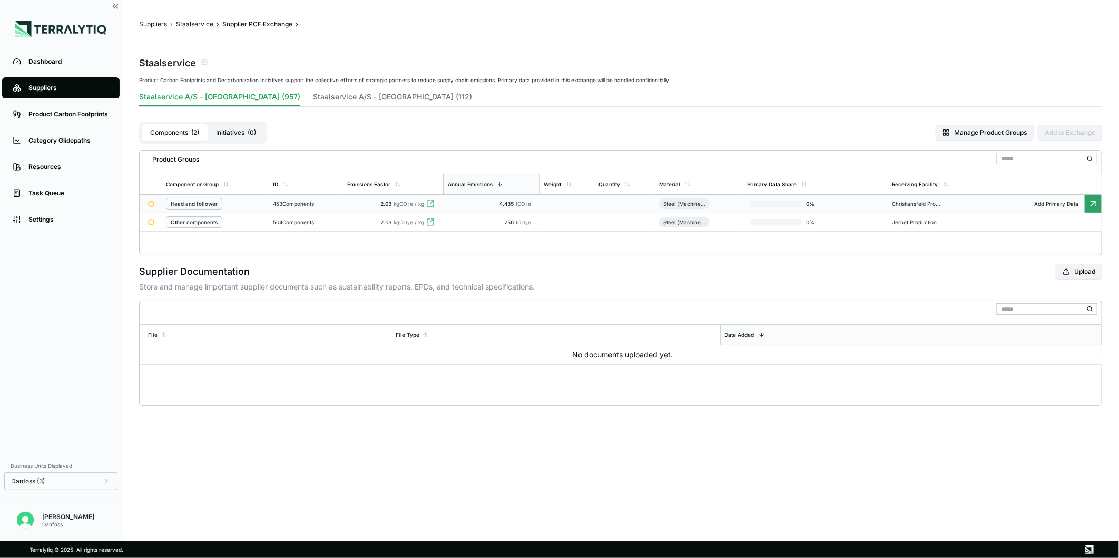
click at [327, 207] on td "453 Components" at bounding box center [306, 204] width 74 height 18
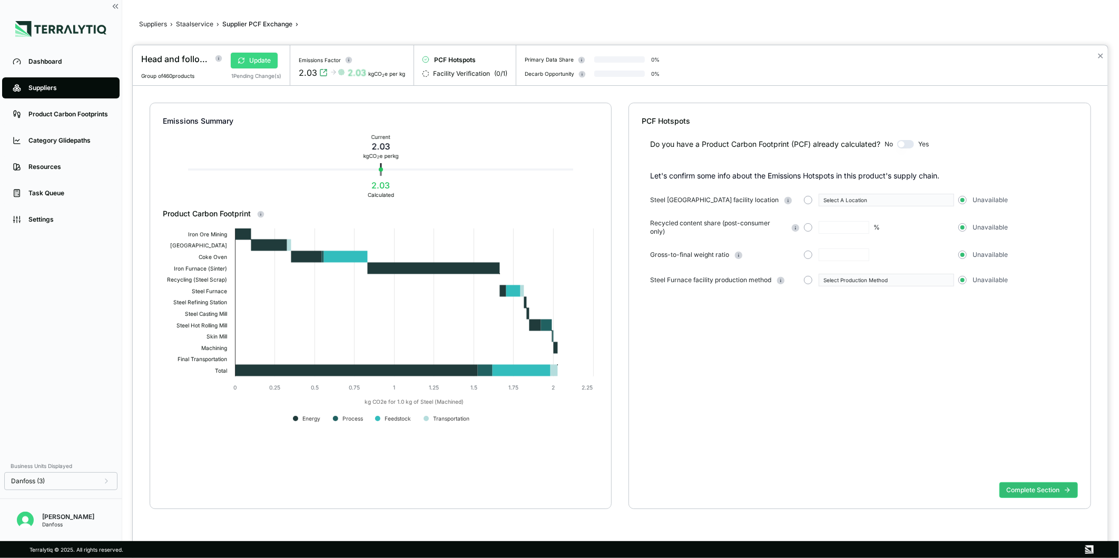
click at [246, 61] on button "Update" at bounding box center [254, 61] width 47 height 16
click at [806, 196] on button "button" at bounding box center [808, 200] width 8 height 8
click at [836, 201] on div "Select A Location" at bounding box center [882, 200] width 118 height 6
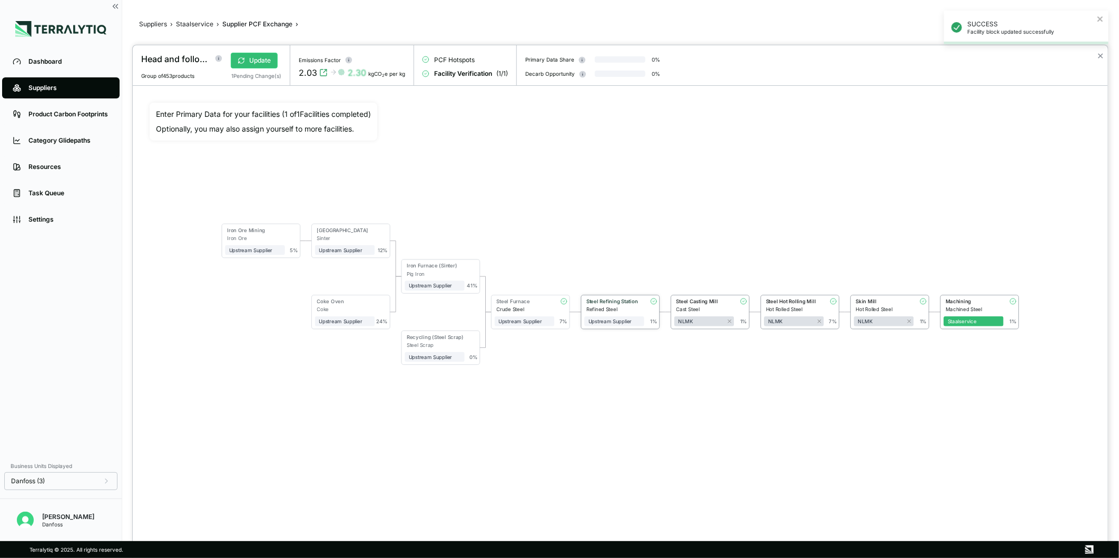
click at [609, 309] on div "Refined Steel" at bounding box center [615, 310] width 58 height 6
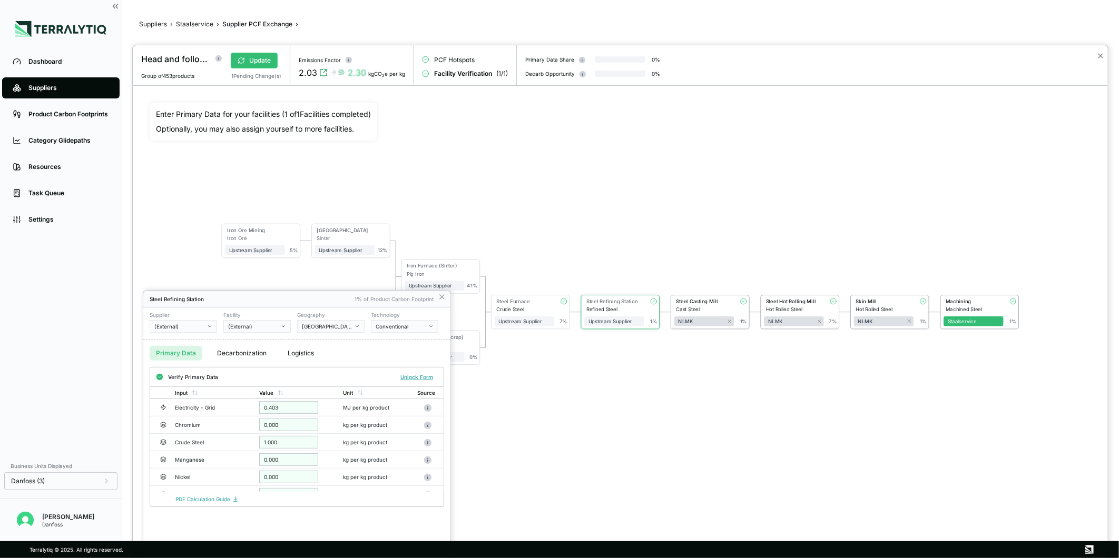
click at [185, 321] on button "(External)" at bounding box center [183, 326] width 67 height 13
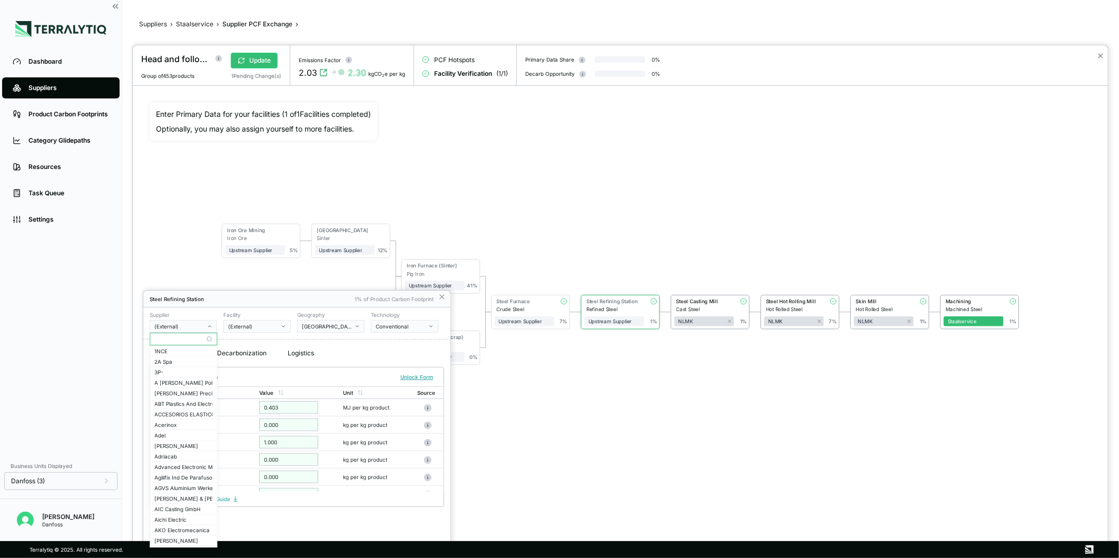
click at [185, 340] on input "text" at bounding box center [183, 339] width 66 height 13
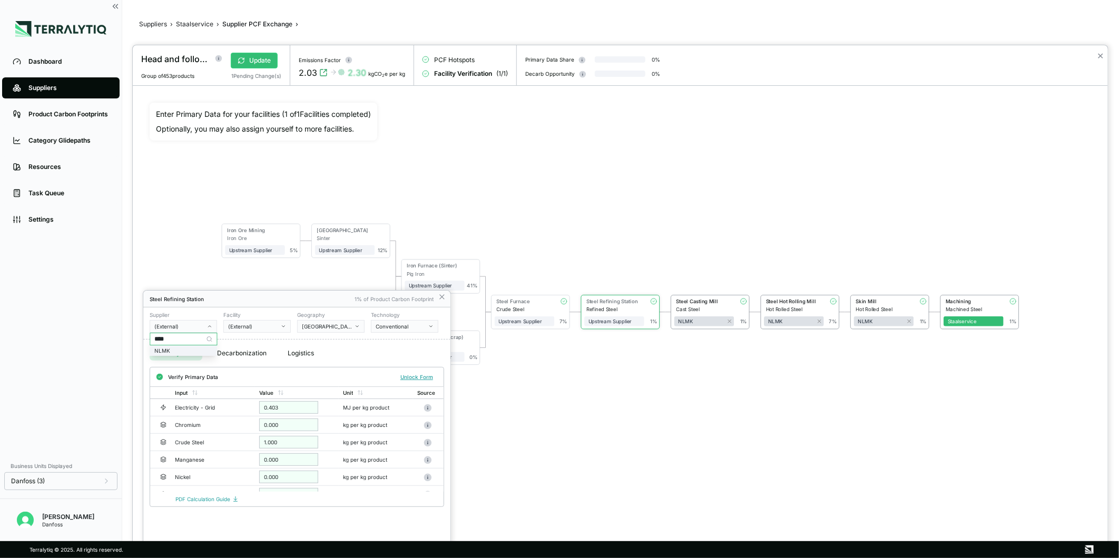
type input "****"
click at [197, 350] on div "NLMK" at bounding box center [183, 351] width 58 height 6
click at [440, 297] on icon at bounding box center [442, 297] width 8 height 8
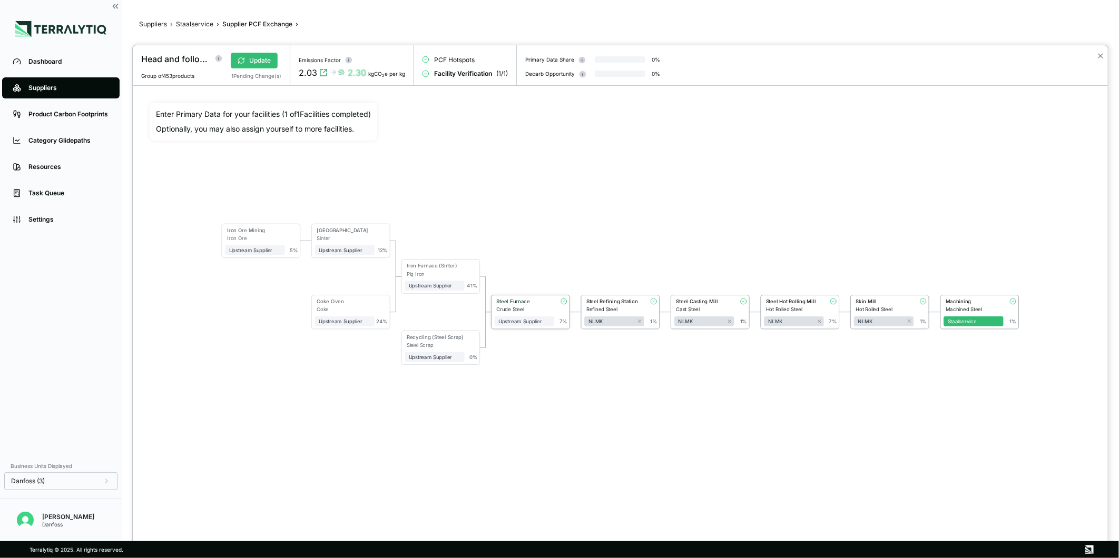
click at [521, 301] on div "Steel Furnace" at bounding box center [523, 302] width 54 height 6
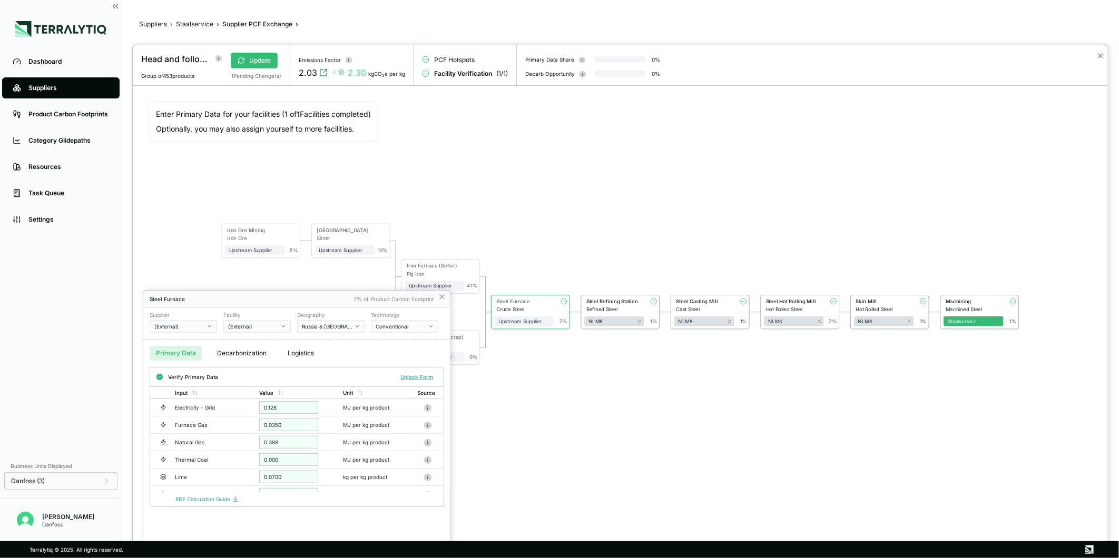
click at [187, 327] on div "(External)" at bounding box center [179, 326] width 51 height 6
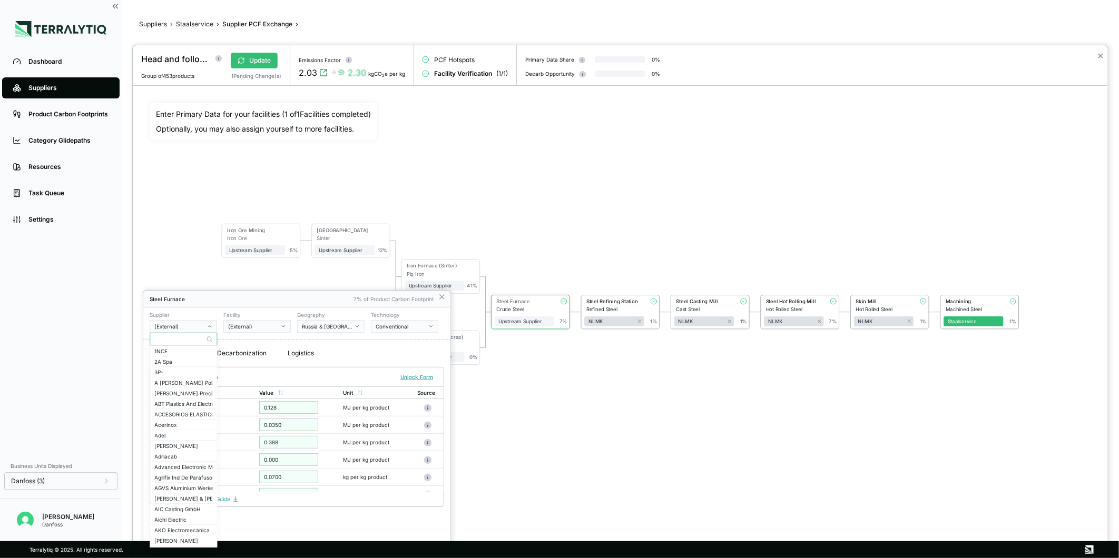
click at [192, 338] on input "text" at bounding box center [183, 339] width 66 height 13
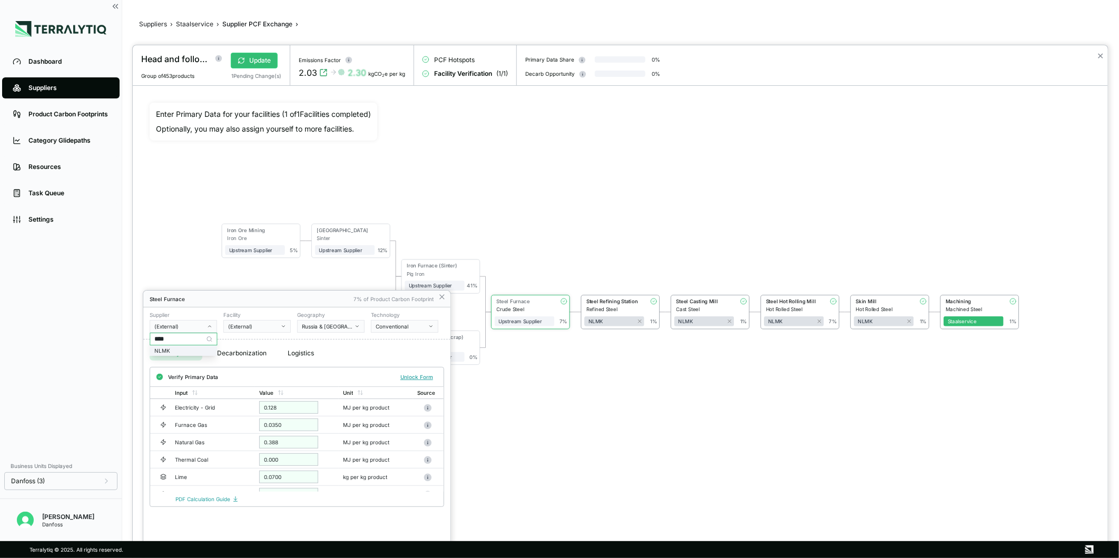
type input "****"
click at [204, 351] on div "NLMK" at bounding box center [183, 351] width 58 height 6
click at [254, 325] on div "Dansteel" at bounding box center [253, 326] width 51 height 6
click at [259, 334] on input "text" at bounding box center [257, 339] width 66 height 13
type input "*"
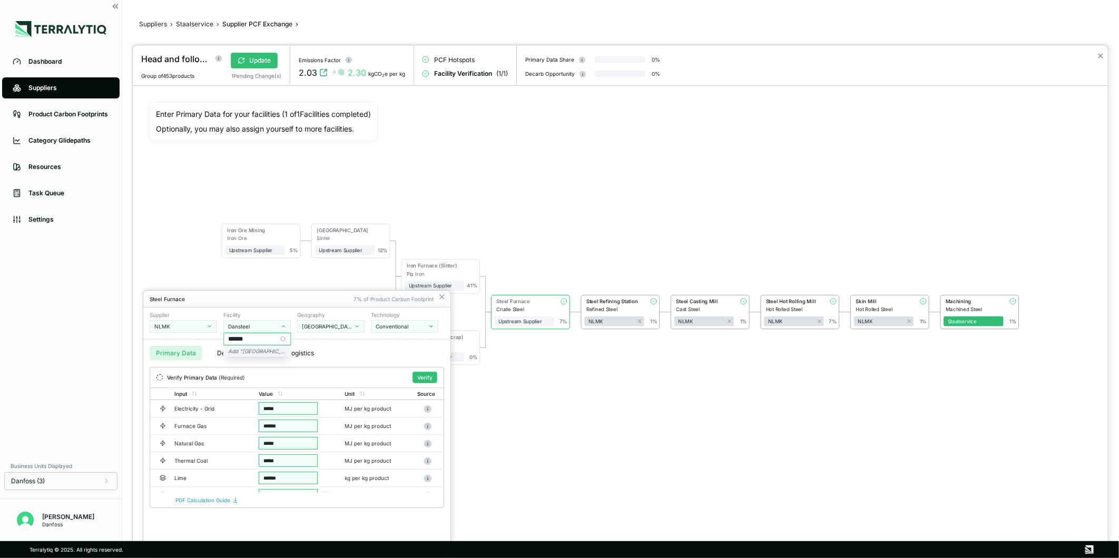
type input "******"
click at [275, 352] on div "Add " Russia "" at bounding box center [257, 351] width 58 height 6
click at [333, 330] on button "[GEOGRAPHIC_DATA]" at bounding box center [330, 326] width 67 height 13
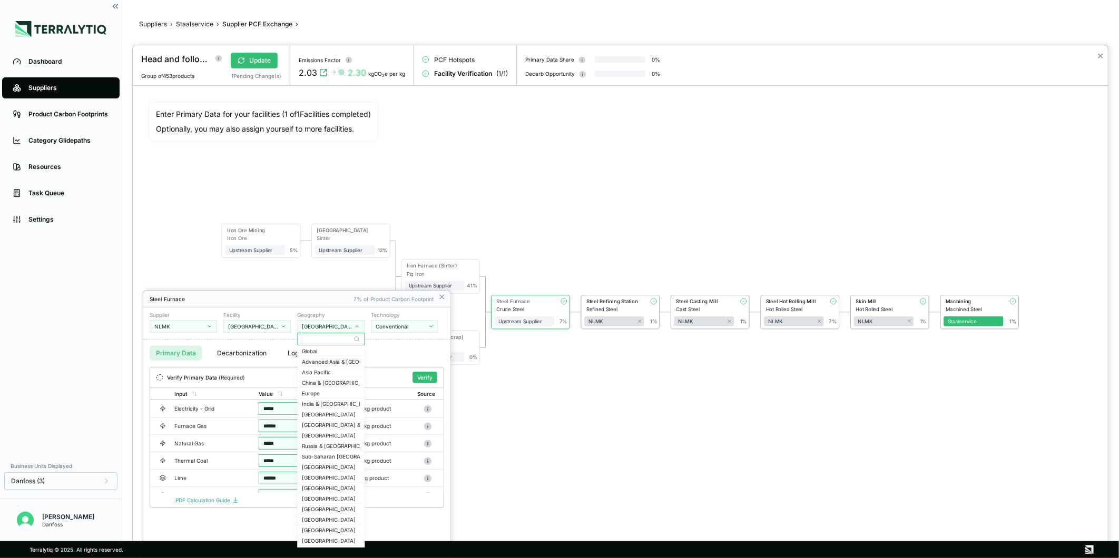
click at [335, 340] on input "text" at bounding box center [331, 339] width 66 height 13
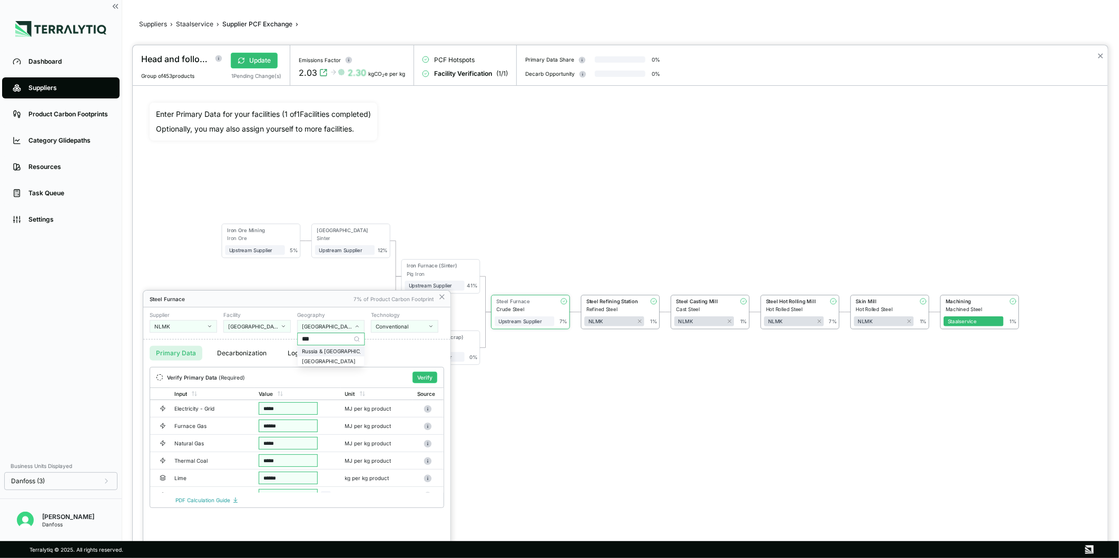
type input "***"
click at [341, 353] on div "Russia & Central Asia" at bounding box center [331, 351] width 58 height 6
click at [427, 377] on button "Verify" at bounding box center [424, 378] width 25 height 12
click at [440, 301] on icon at bounding box center [442, 297] width 8 height 8
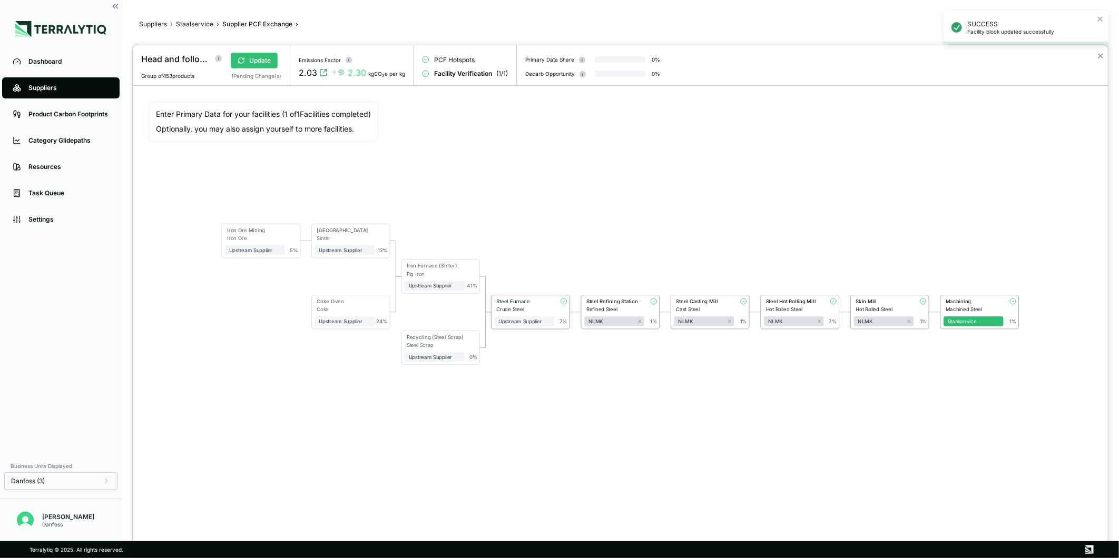
click at [530, 307] on div "Crude Steel" at bounding box center [525, 310] width 58 height 6
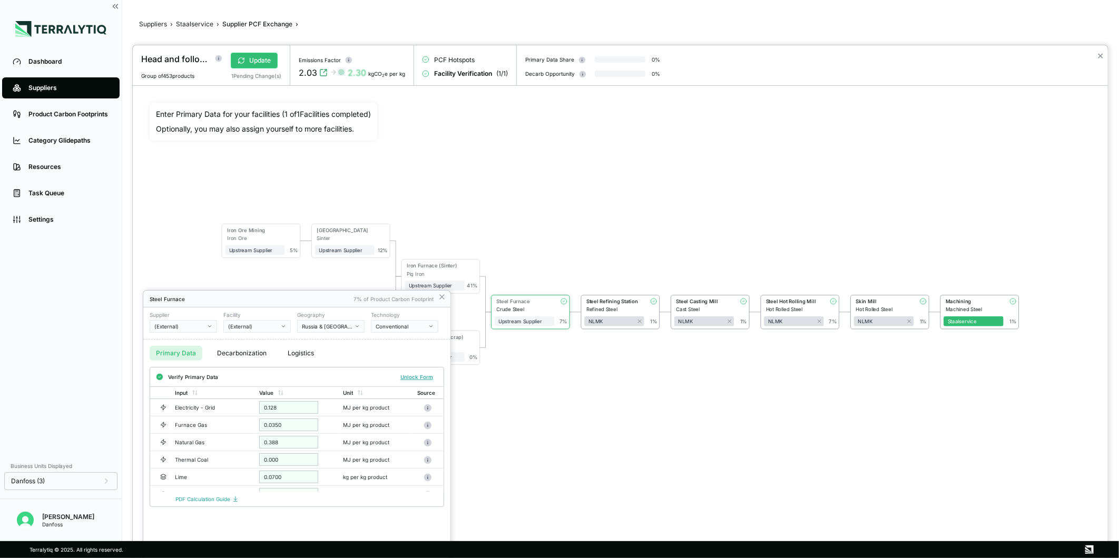
click at [201, 320] on button "(External)" at bounding box center [183, 326] width 67 height 13
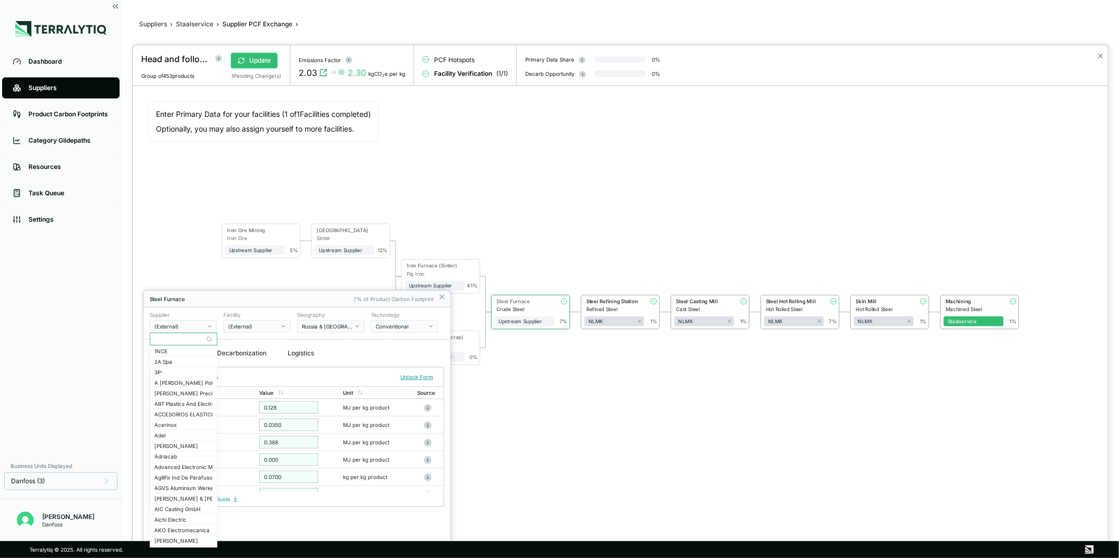
click at [186, 340] on input "text" at bounding box center [183, 339] width 66 height 13
type input "**"
click at [193, 392] on div "NLMK" at bounding box center [183, 393] width 58 height 6
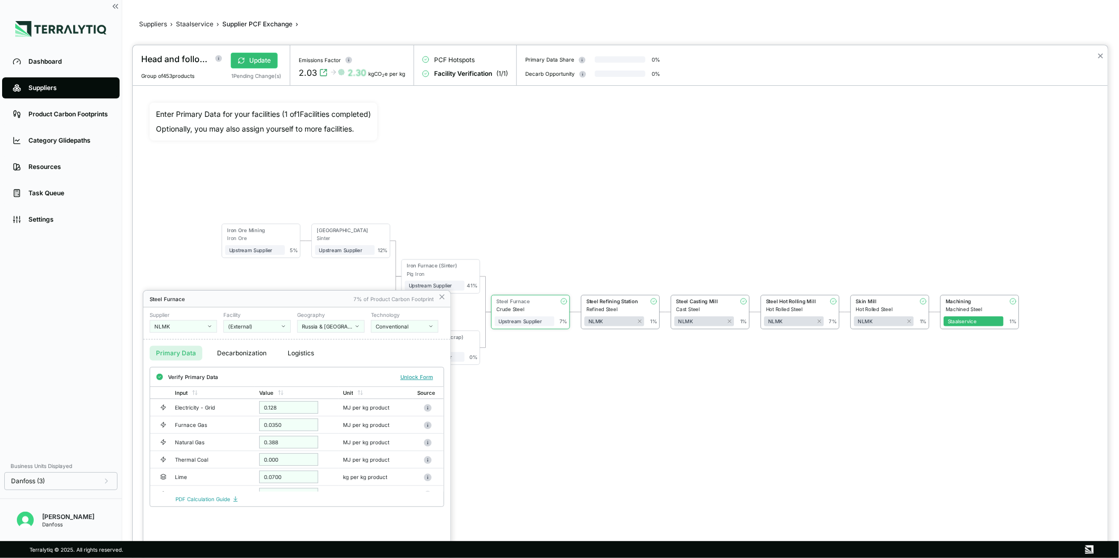
click at [251, 323] on div "(External)" at bounding box center [253, 326] width 51 height 6
click at [261, 357] on div "Russia" at bounding box center [257, 361] width 66 height 9
click at [440, 298] on icon at bounding box center [442, 297] width 4 height 4
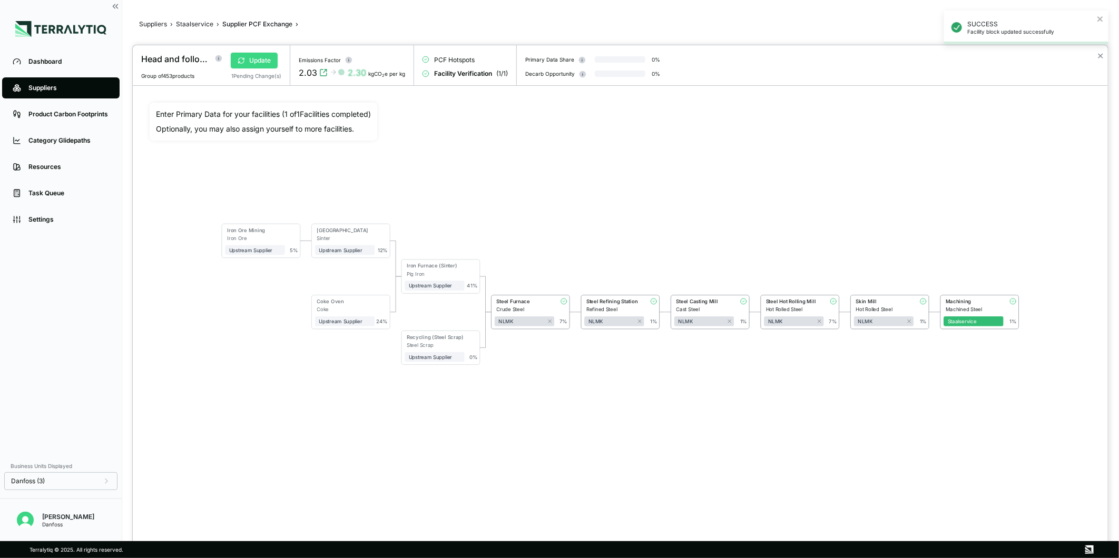
click at [261, 53] on button "Update" at bounding box center [254, 61] width 47 height 16
click at [975, 303] on div "Machining" at bounding box center [972, 302] width 54 height 6
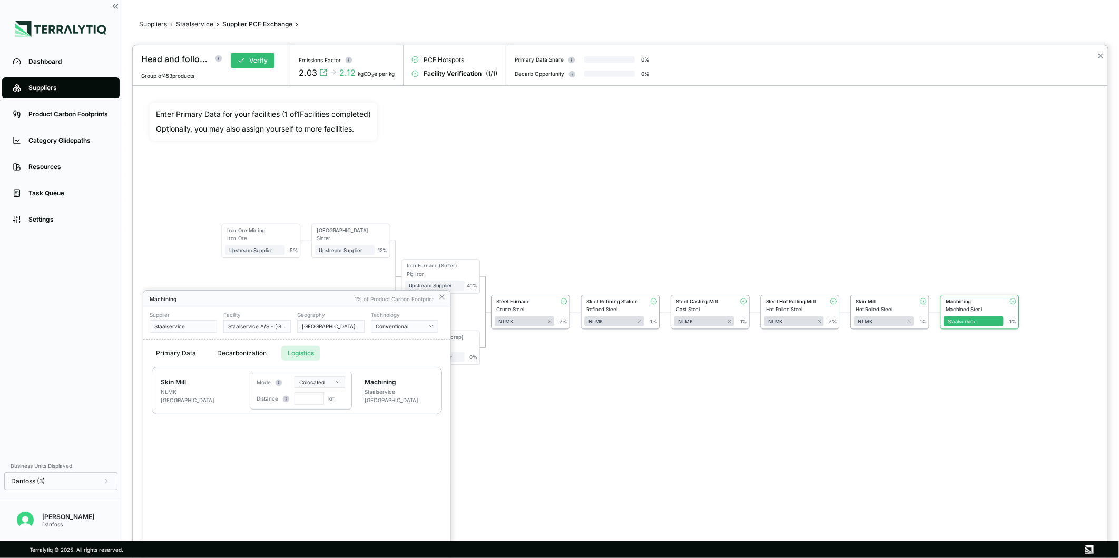
click at [295, 354] on button "Logistics" at bounding box center [300, 353] width 39 height 15
click at [307, 400] on input "text" at bounding box center [308, 398] width 29 height 13
click at [339, 386] on html "Dashboard Suppliers Product Carbon Footprints Category Glidepaths Resources Tas…" at bounding box center [559, 279] width 1119 height 558
click at [338, 424] on div "Road Truck" at bounding box center [328, 425] width 62 height 13
click at [317, 397] on input "****" at bounding box center [308, 398] width 29 height 13
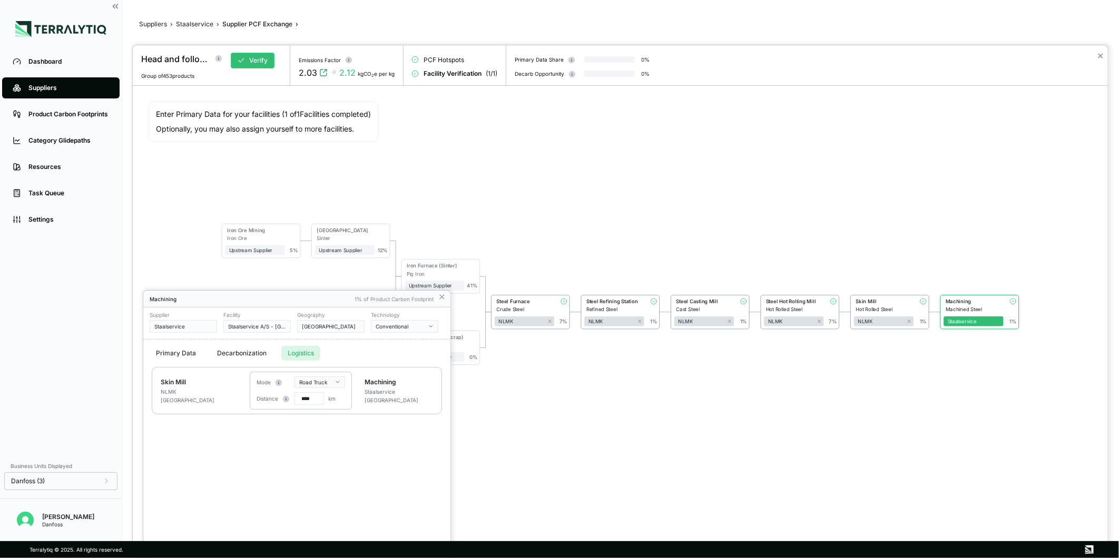
click at [317, 397] on input "****" at bounding box center [308, 398] width 29 height 13
type input "***"
click at [442, 298] on icon at bounding box center [442, 297] width 4 height 4
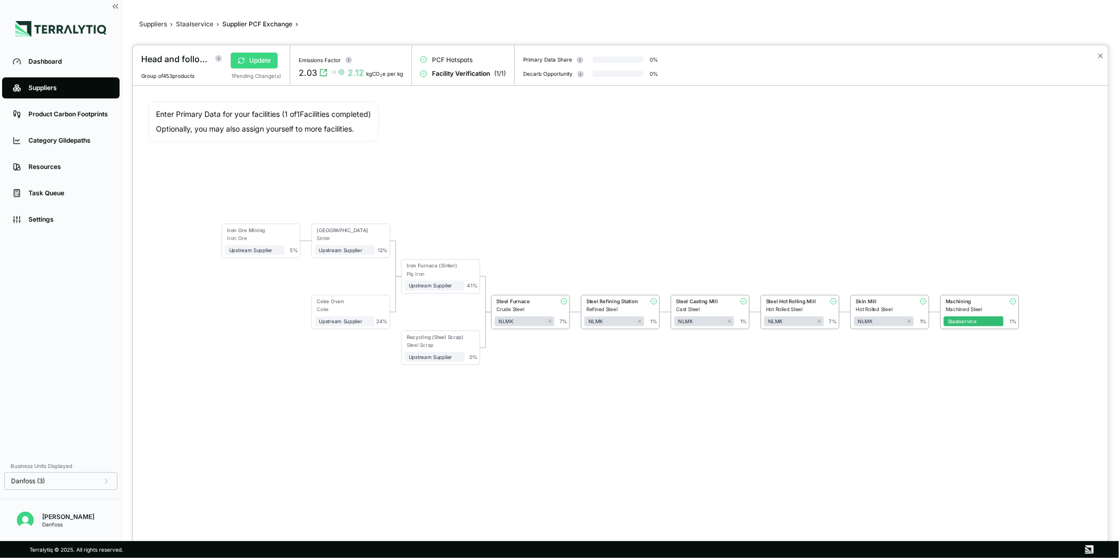
click at [245, 57] on button "Update" at bounding box center [254, 61] width 47 height 16
click at [240, 58] on icon at bounding box center [242, 59] width 6 height 3
click at [616, 303] on div "Steel Refining Station" at bounding box center [613, 302] width 54 height 6
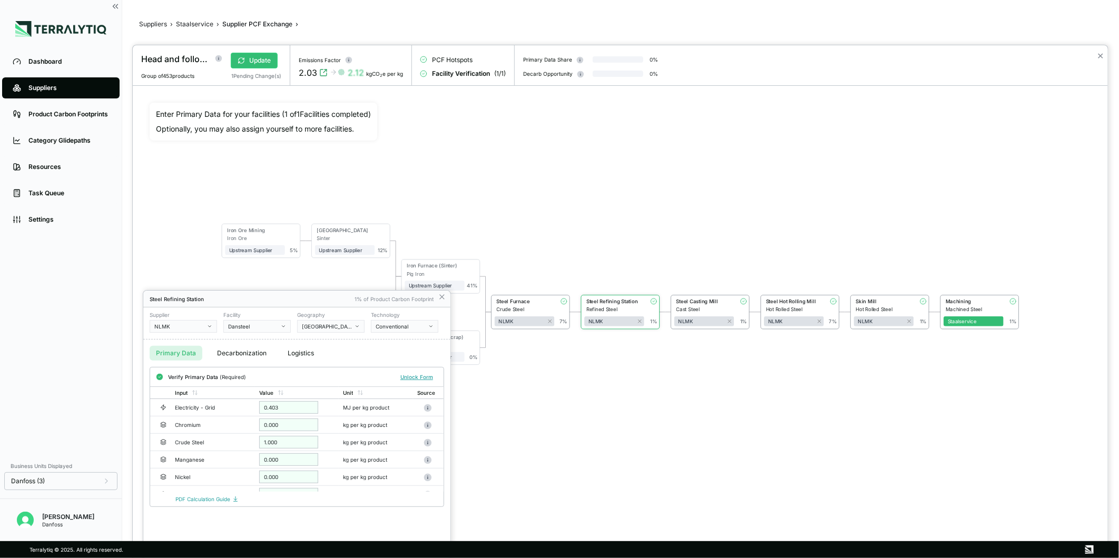
click at [279, 355] on div "Primary Data Decarbonization Logistics" at bounding box center [296, 353] width 307 height 27
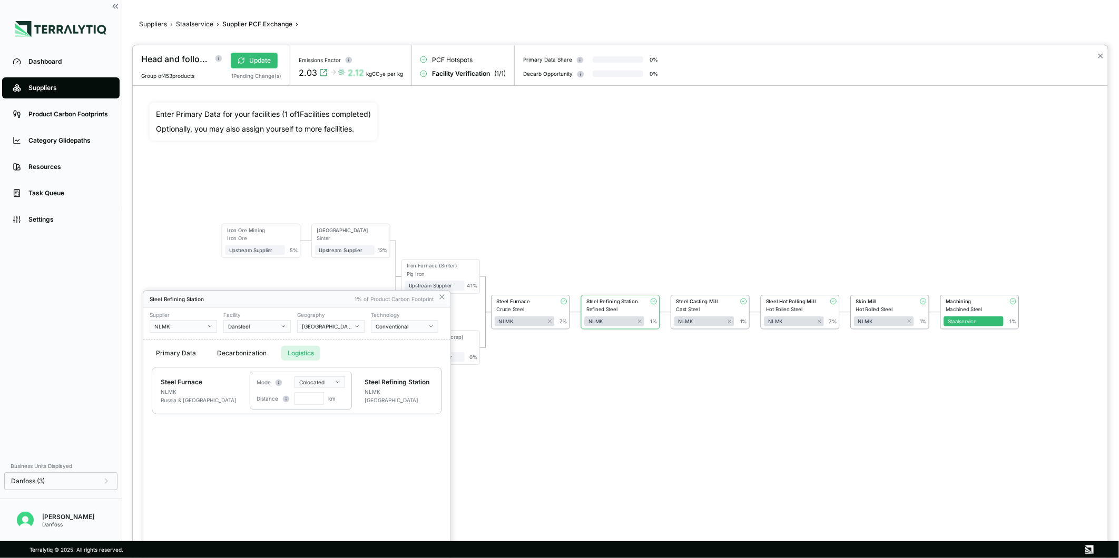
click at [303, 354] on button "Logistics" at bounding box center [300, 353] width 39 height 15
click at [315, 383] on html "Dashboard Suppliers Product Carbon Footprints Category Glidepaths Resources Tas…" at bounding box center [559, 279] width 1119 height 558
click at [313, 412] on div "Rail" at bounding box center [328, 412] width 62 height 13
click at [304, 402] on input "text" at bounding box center [308, 398] width 29 height 13
type input "****"
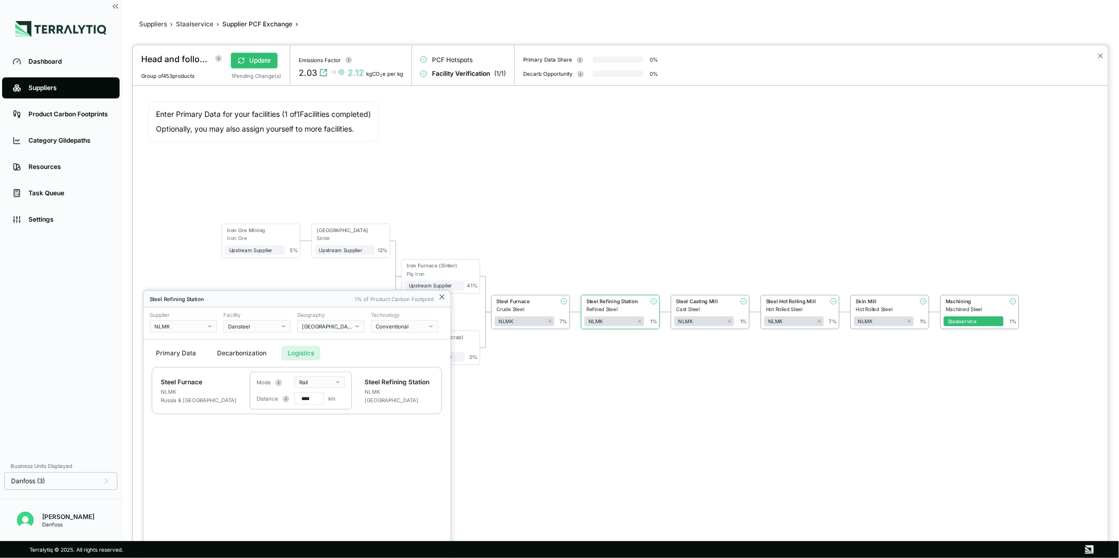
click at [438, 296] on icon at bounding box center [442, 297] width 8 height 8
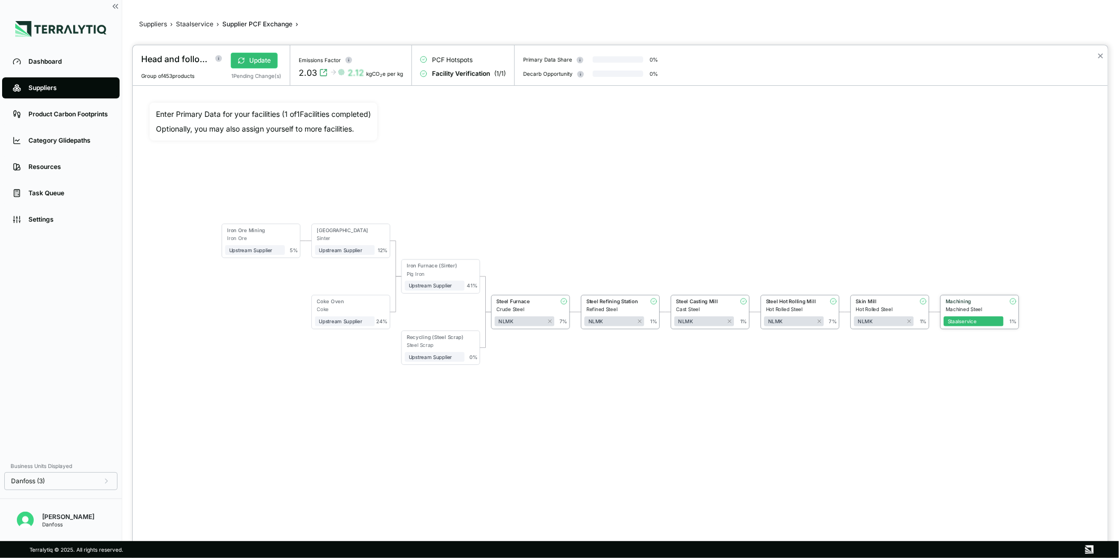
click at [968, 308] on div "Machined Steel" at bounding box center [974, 310] width 58 height 6
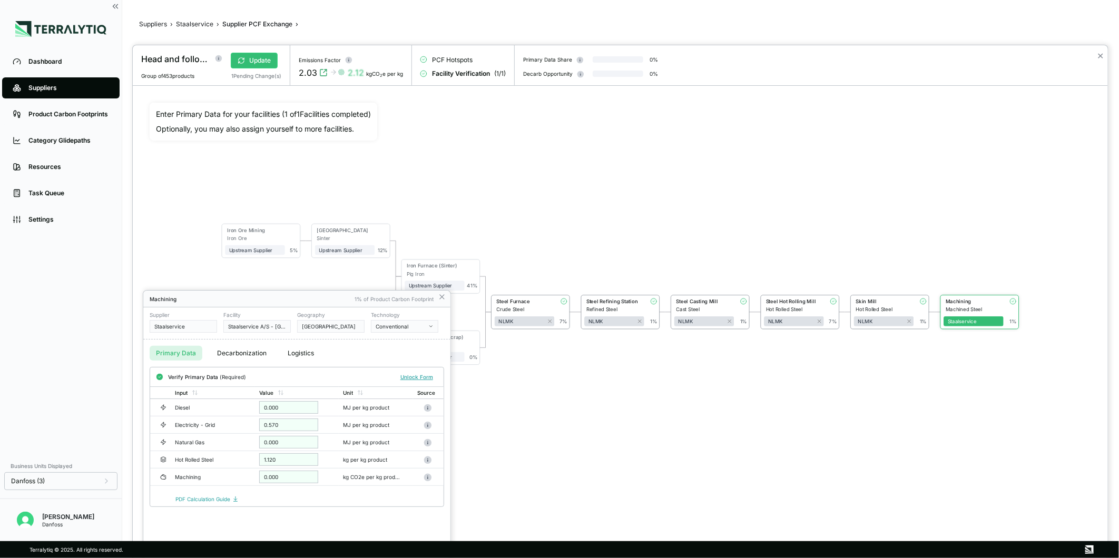
click at [392, 328] on div "Conventional" at bounding box center [401, 326] width 51 height 6
click at [408, 359] on div "Renewable Electricity (Ppa)" at bounding box center [445, 361] width 138 height 6
click at [423, 376] on button "Verify" at bounding box center [424, 378] width 25 height 12
click at [425, 323] on div "Conventional" at bounding box center [401, 326] width 51 height 6
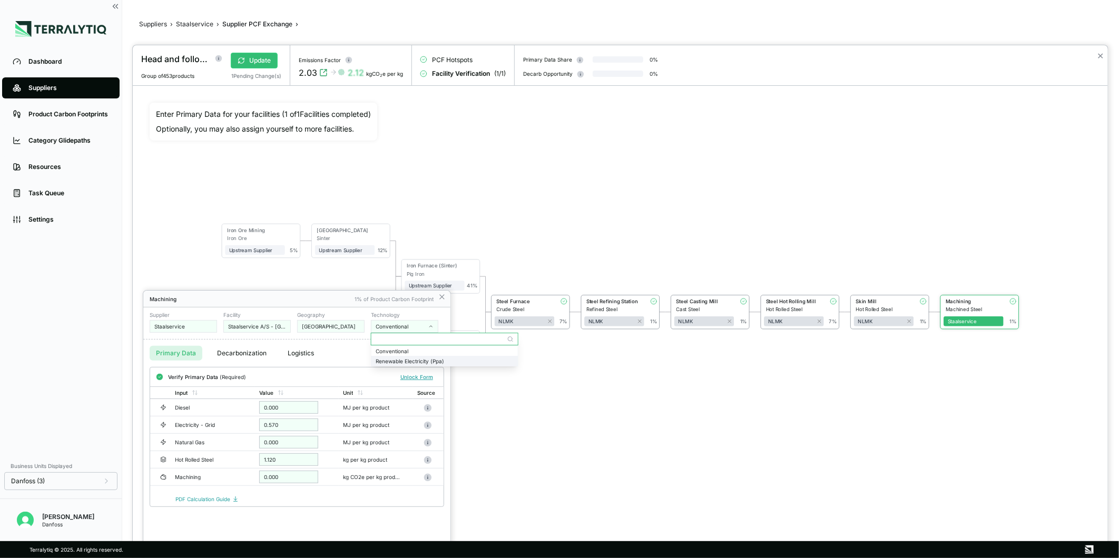
click at [425, 361] on div "Renewable Electricity (Ppa)" at bounding box center [445, 361] width 138 height 6
click at [427, 382] on button "Verify" at bounding box center [424, 378] width 25 height 12
click at [432, 381] on button "Verify" at bounding box center [424, 378] width 25 height 12
click at [440, 299] on icon at bounding box center [442, 297] width 4 height 4
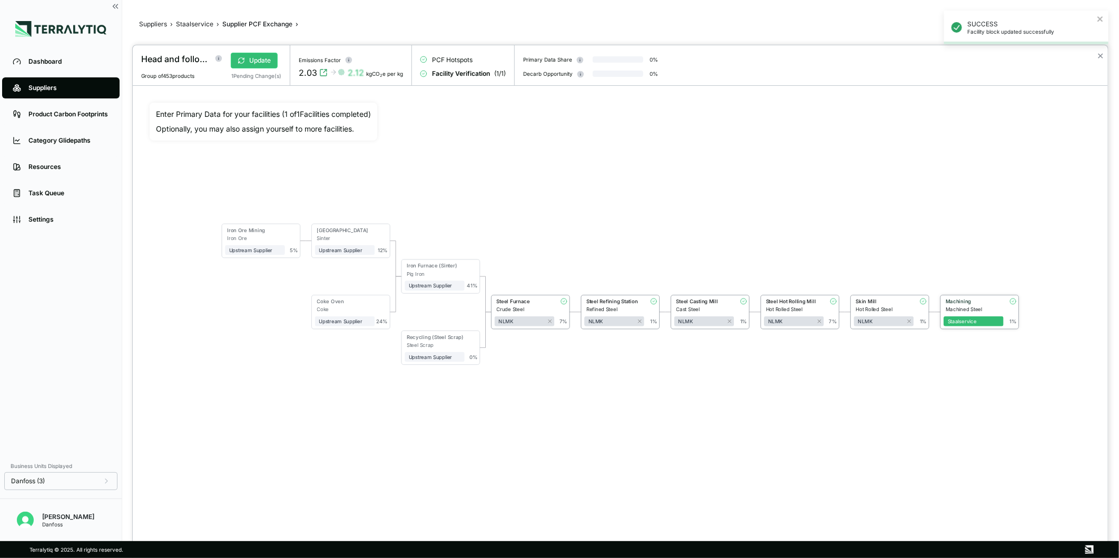
click at [982, 302] on div "Machining" at bounding box center [972, 302] width 54 height 6
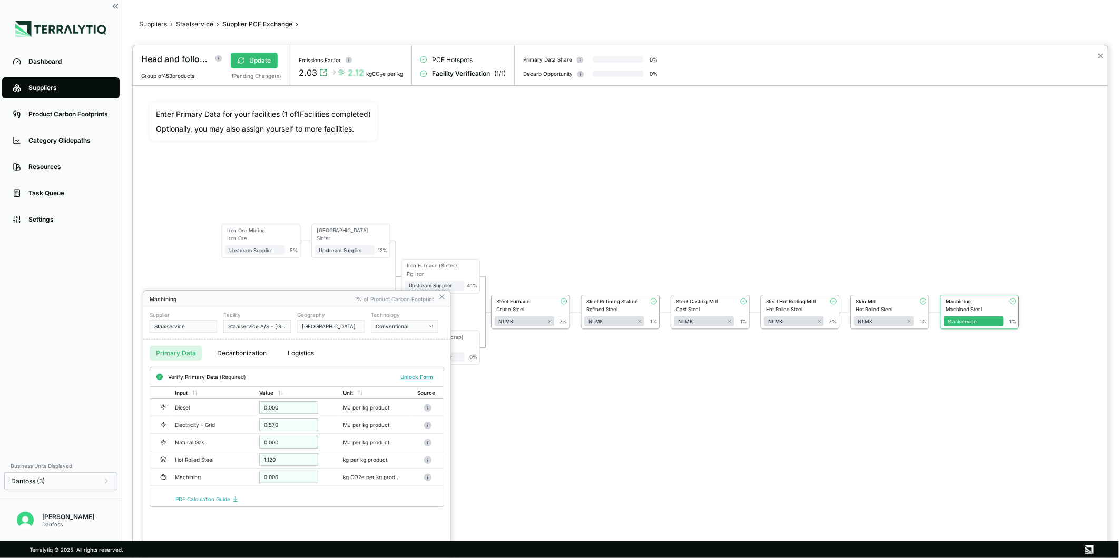
click at [390, 328] on div "Conventional" at bounding box center [401, 326] width 51 height 6
click at [406, 357] on div "Renewable Electricity (Ppa)" at bounding box center [444, 361] width 146 height 9
click at [423, 382] on button "Verify" at bounding box center [424, 378] width 25 height 12
click at [418, 332] on button "Conventional" at bounding box center [404, 326] width 67 height 13
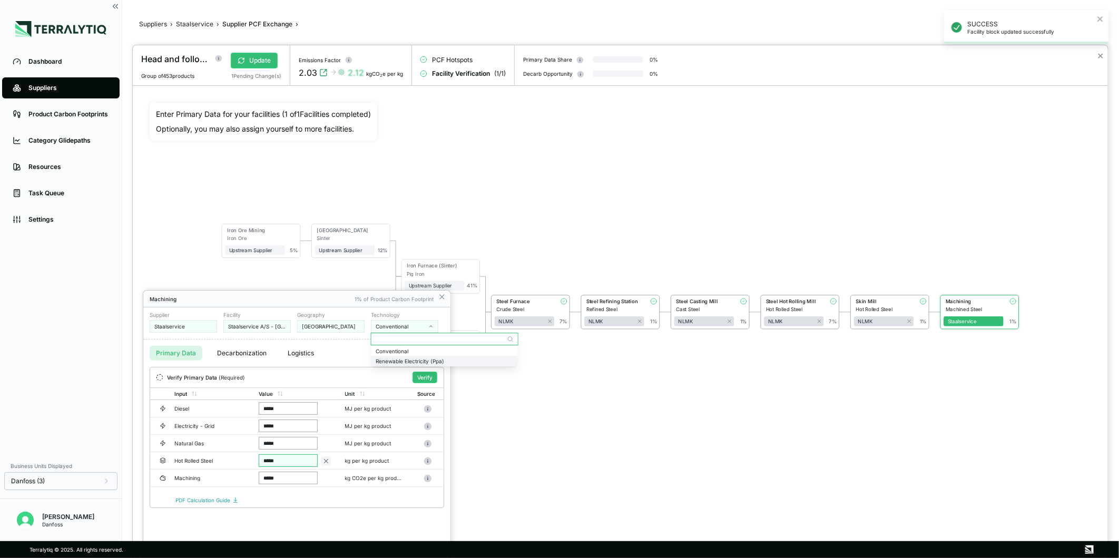
click at [396, 358] on div "Renewable Electricity (Ppa)" at bounding box center [445, 361] width 138 height 6
click at [423, 371] on div "Verify Primary Data (Required) Verify" at bounding box center [296, 378] width 293 height 20
click at [427, 376] on button "Verify" at bounding box center [424, 378] width 25 height 12
click at [410, 327] on div "Conventional" at bounding box center [401, 326] width 51 height 6
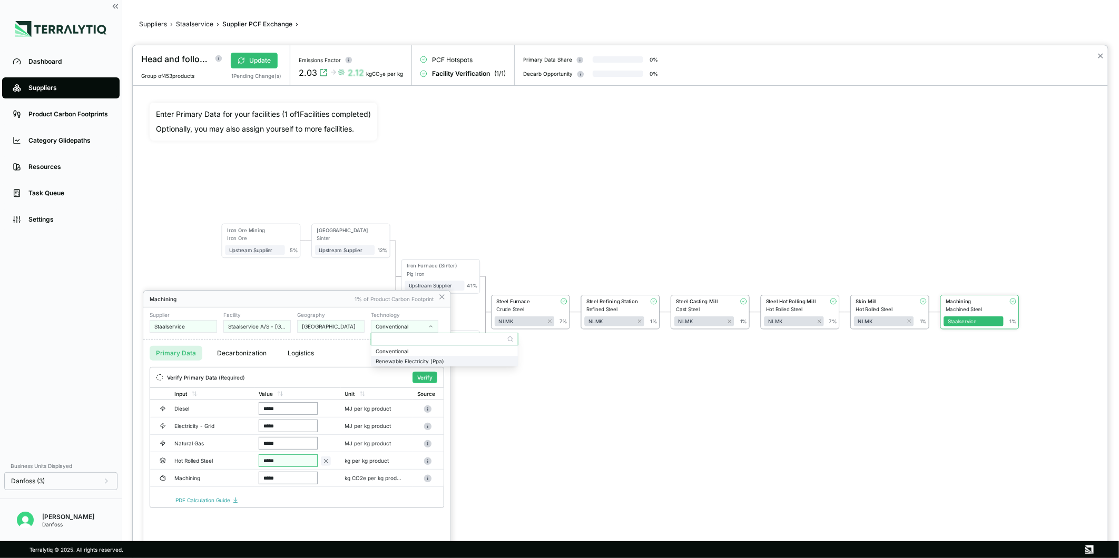
click at [413, 359] on div "Renewable Electricity (Ppa)" at bounding box center [445, 361] width 138 height 6
click at [432, 376] on button "Verify" at bounding box center [424, 378] width 25 height 12
click at [410, 327] on div "Conventional" at bounding box center [401, 326] width 51 height 6
click at [423, 358] on div "Renewable Electricity (Ppa)" at bounding box center [445, 361] width 138 height 6
click at [245, 60] on div at bounding box center [620, 301] width 975 height 513
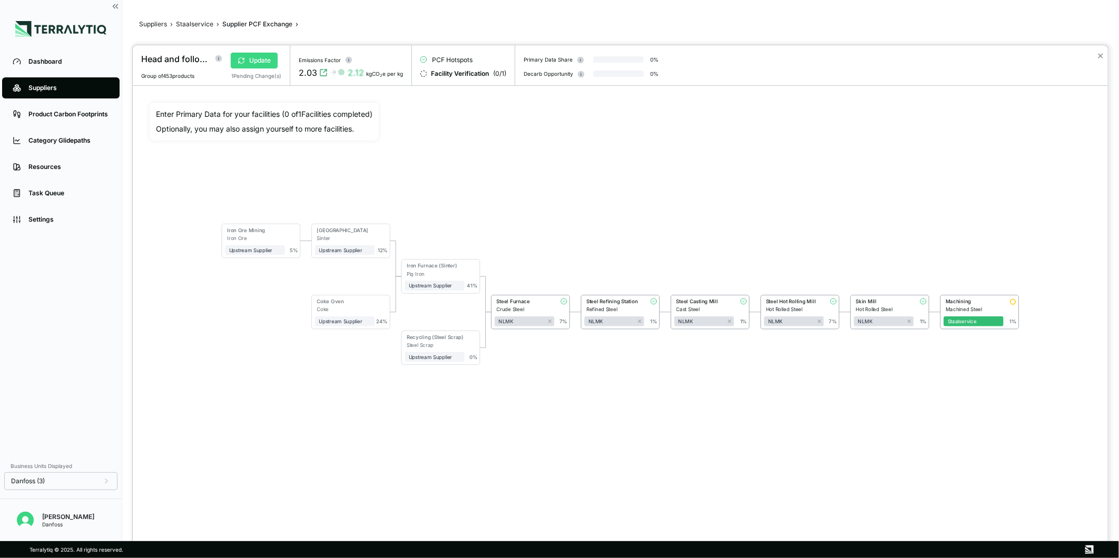
click at [257, 58] on button "Update" at bounding box center [254, 61] width 47 height 16
click at [974, 303] on div "Machining" at bounding box center [972, 302] width 54 height 6
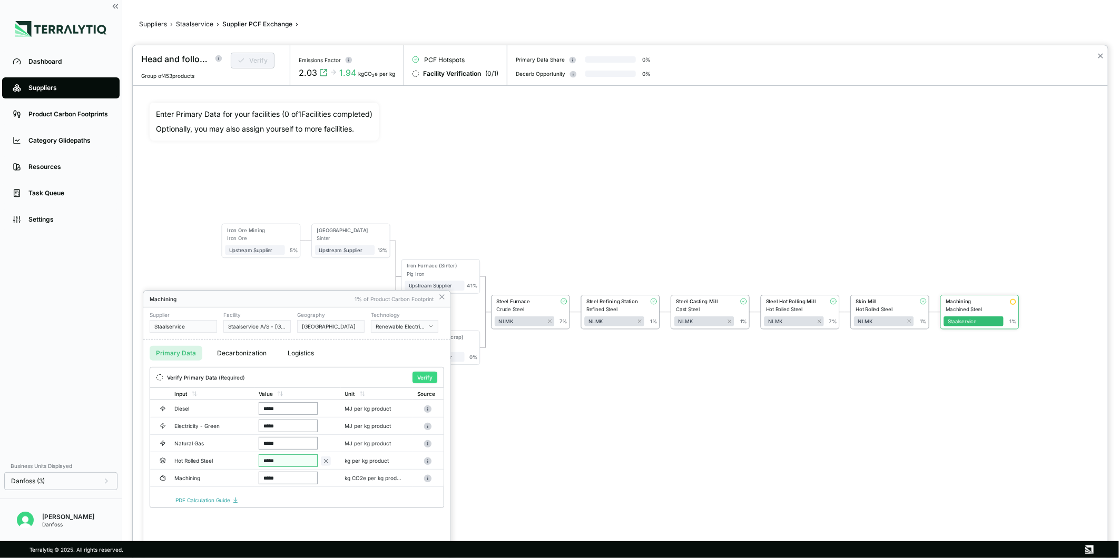
click at [418, 379] on button "Verify" at bounding box center [424, 378] width 25 height 12
click at [440, 298] on icon at bounding box center [442, 297] width 4 height 4
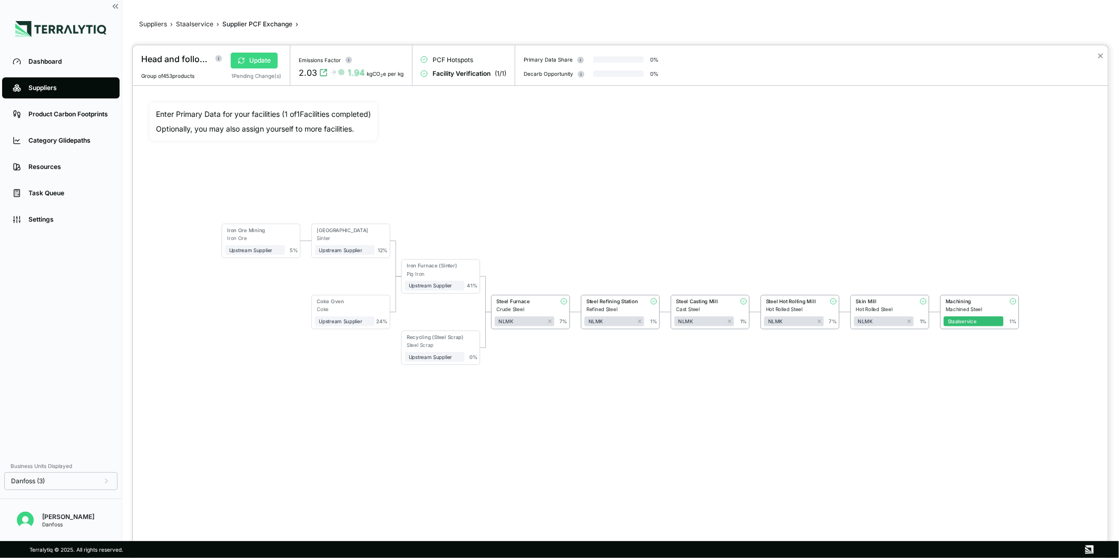
click at [238, 64] on icon at bounding box center [241, 60] width 7 height 7
click at [1097, 56] on button "✕" at bounding box center [1100, 56] width 7 height 13
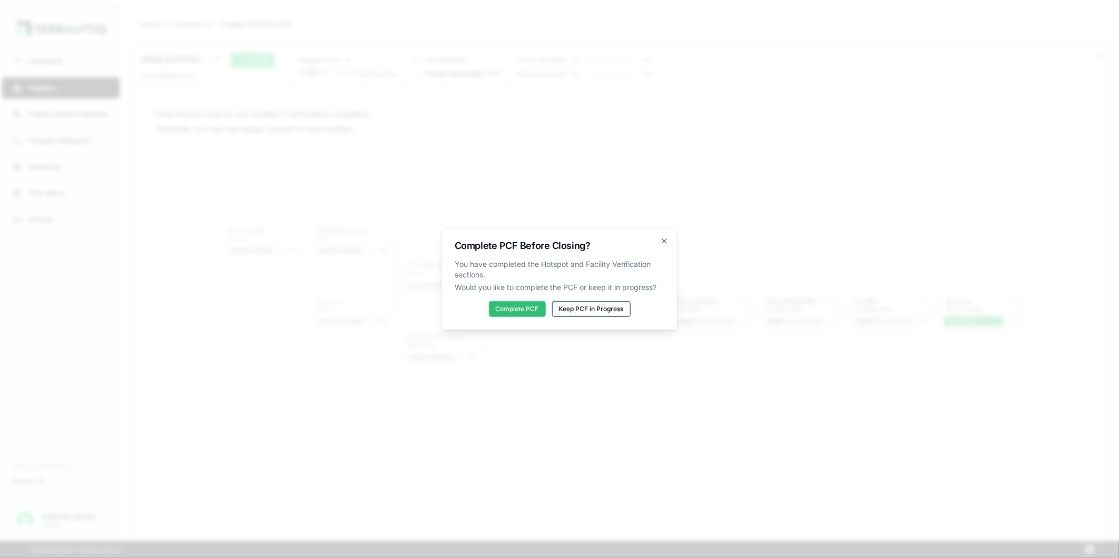
click at [594, 311] on button "Keep PCF in Progress" at bounding box center [591, 309] width 78 height 16
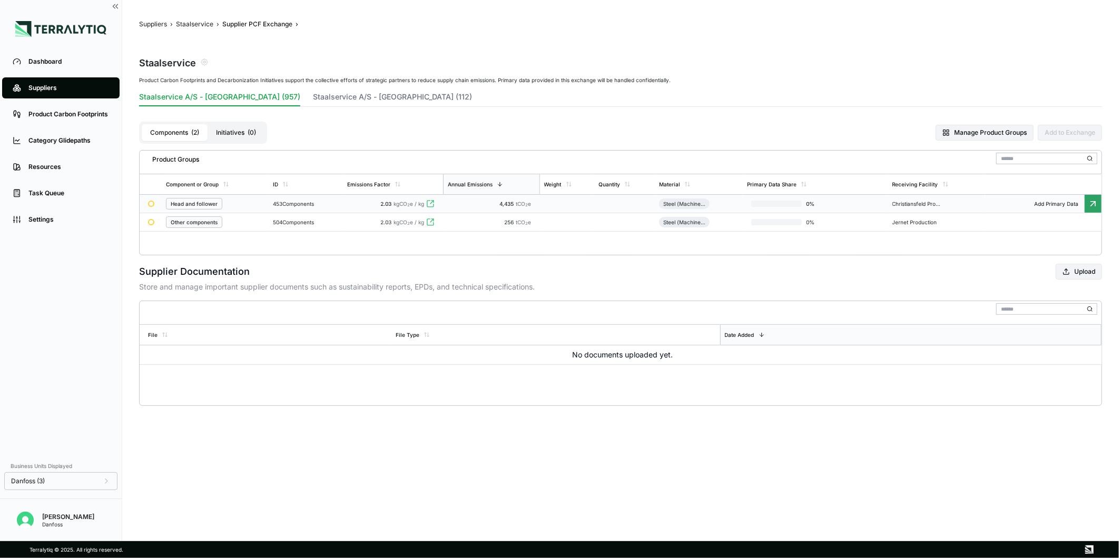
click at [413, 210] on td "2.03 kgCO 2 e / kg" at bounding box center [393, 204] width 100 height 18
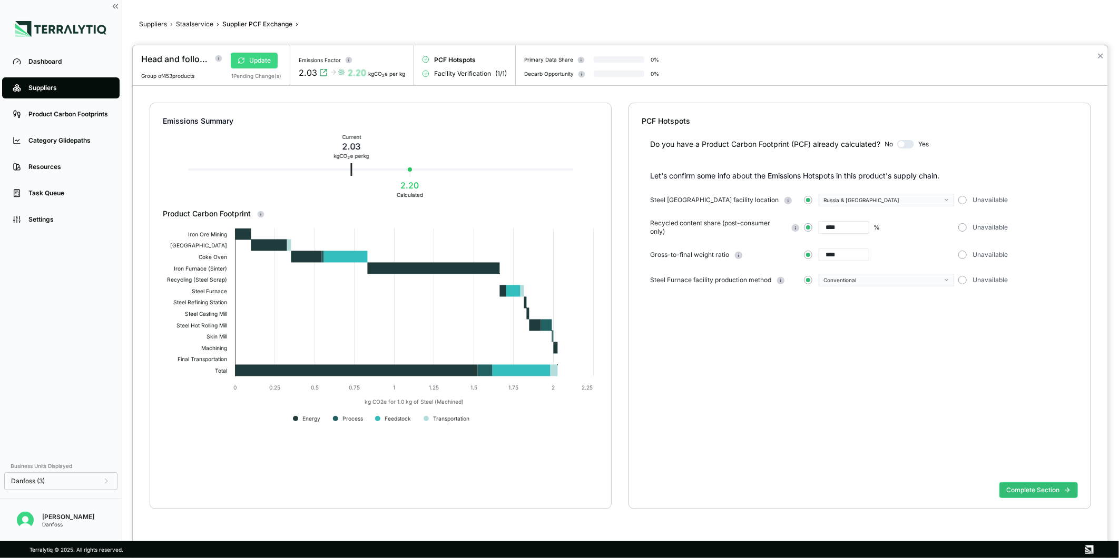
click at [264, 63] on button "Update" at bounding box center [254, 61] width 47 height 16
click at [1017, 486] on button "Complete Section" at bounding box center [1038, 490] width 78 height 16
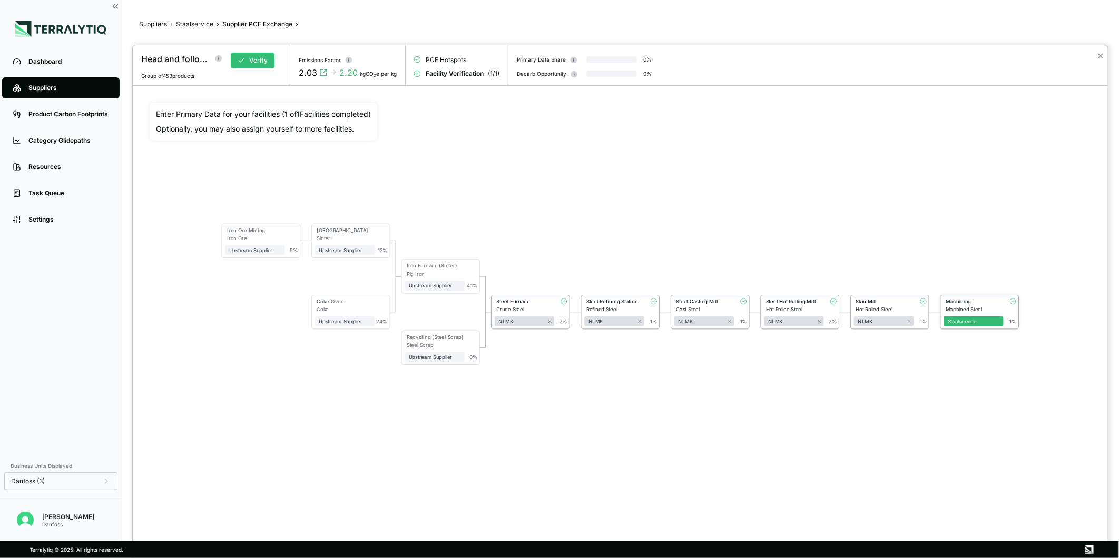
click at [977, 305] on div "Machining" at bounding box center [971, 303] width 56 height 8
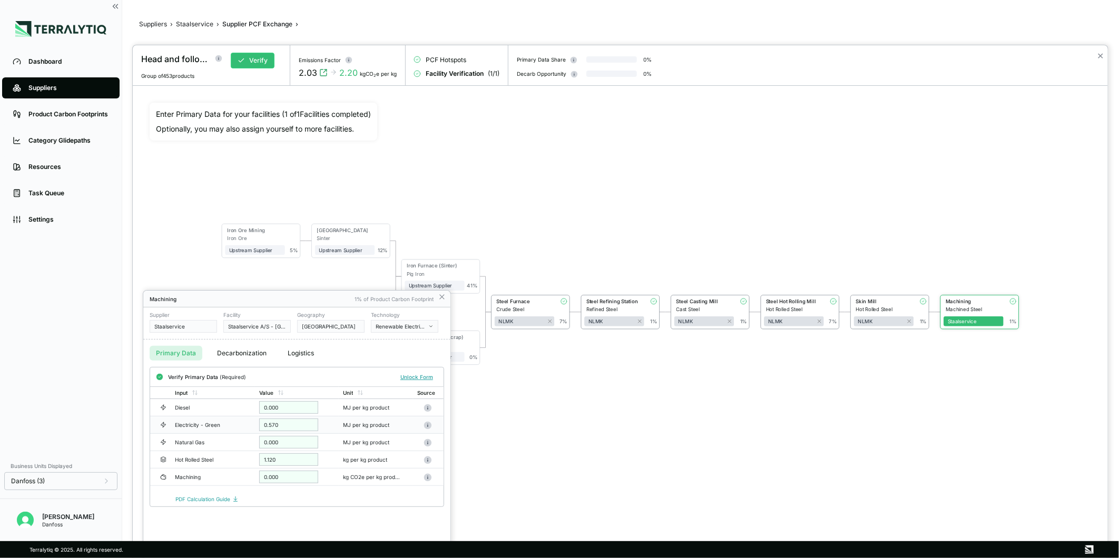
click at [288, 423] on div "0.570" at bounding box center [288, 425] width 59 height 13
click at [421, 378] on button "Unlock Form" at bounding box center [416, 377] width 41 height 11
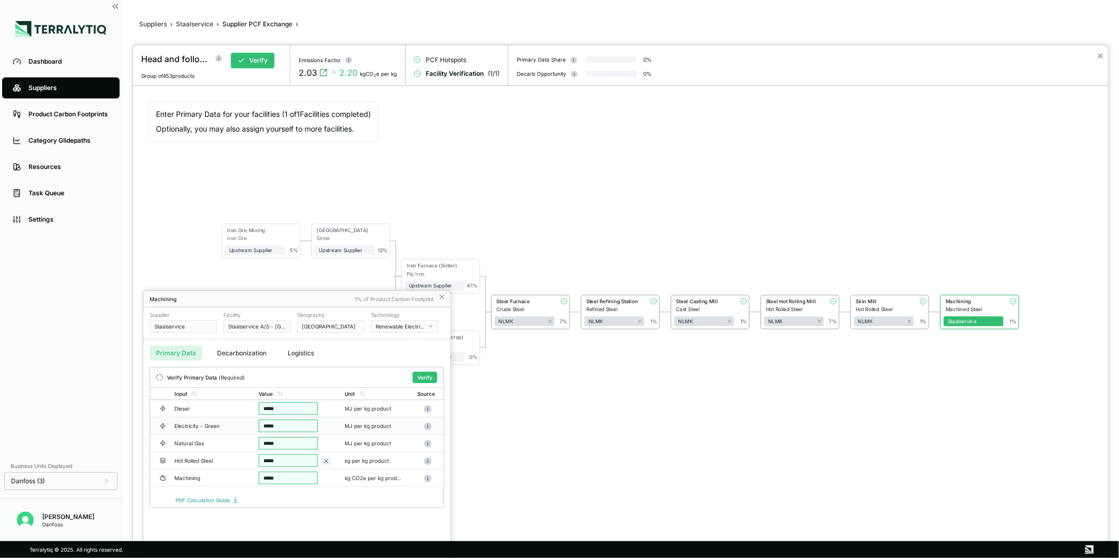
drag, startPoint x: 302, startPoint y: 431, endPoint x: 268, endPoint y: 425, distance: 35.2
click at [268, 425] on input "*****" at bounding box center [288, 426] width 59 height 13
type input "*****"
click at [420, 379] on button "Verify" at bounding box center [424, 378] width 25 height 12
click at [443, 297] on icon at bounding box center [442, 297] width 8 height 8
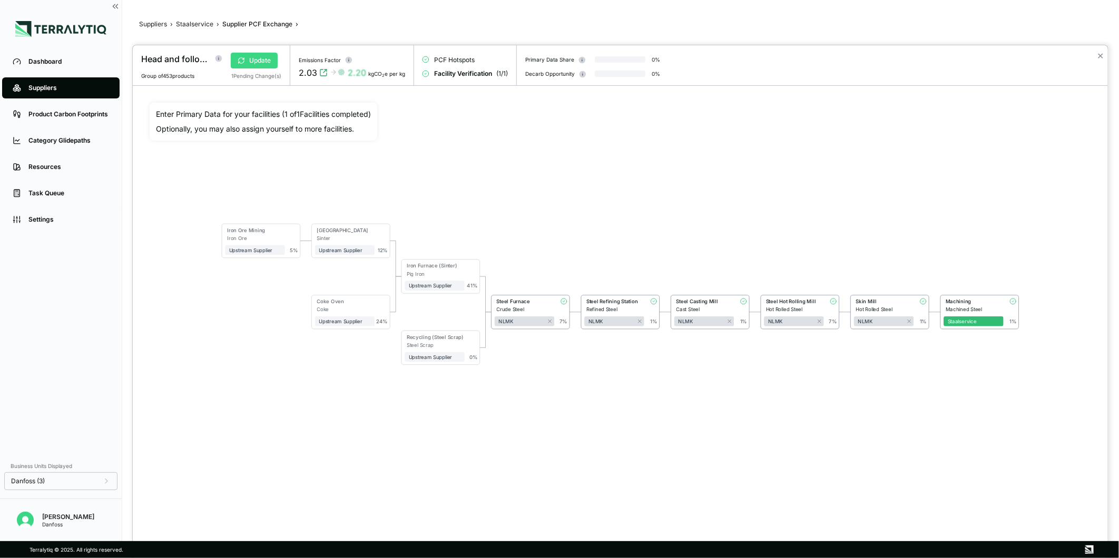
click at [264, 53] on button "Update" at bounding box center [254, 61] width 47 height 16
click at [1099, 57] on button "✕" at bounding box center [1100, 56] width 7 height 13
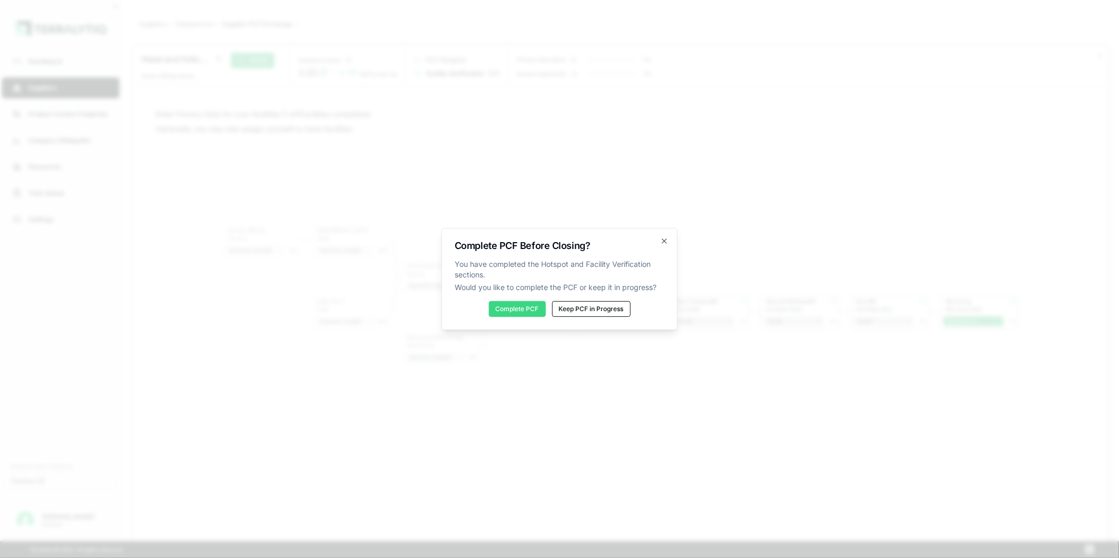
click at [511, 311] on button "Complete PCF" at bounding box center [517, 309] width 57 height 16
click at [663, 242] on icon "button" at bounding box center [664, 241] width 4 height 4
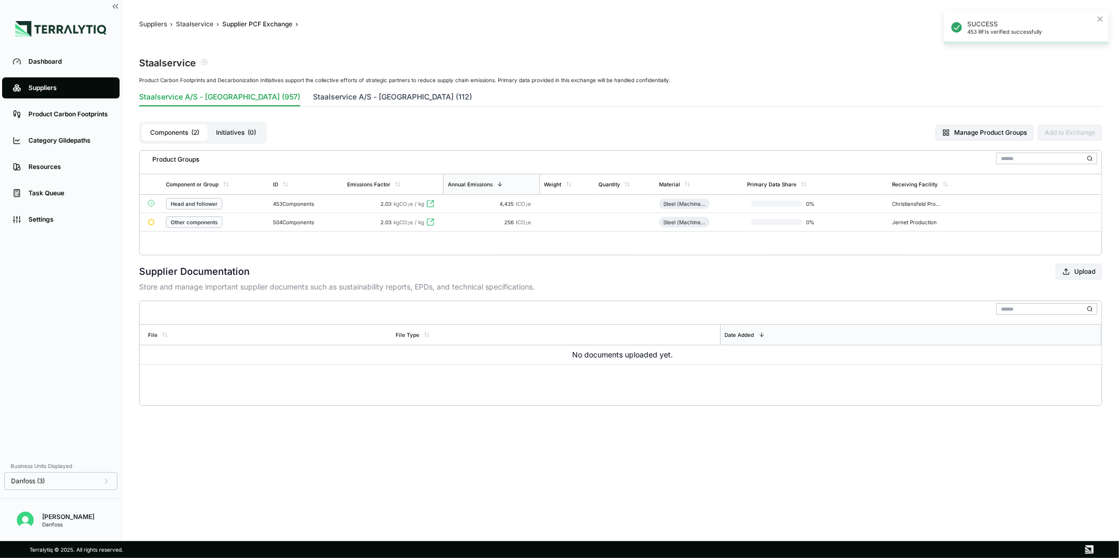
click at [354, 101] on button "Staalservice A/S - United States of America (112)" at bounding box center [392, 99] width 159 height 15
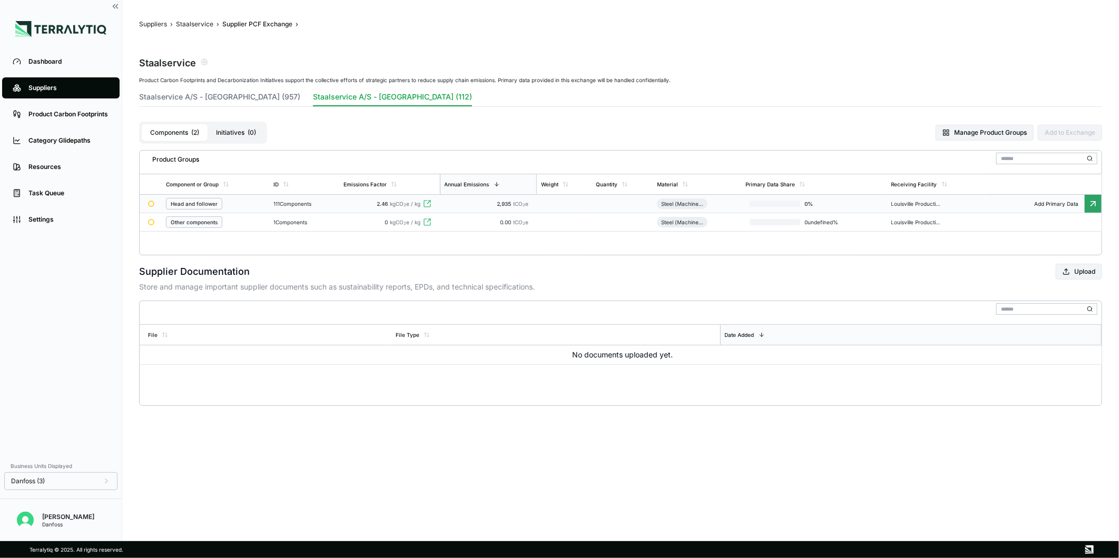
click at [310, 209] on td "111 Components" at bounding box center [304, 204] width 70 height 18
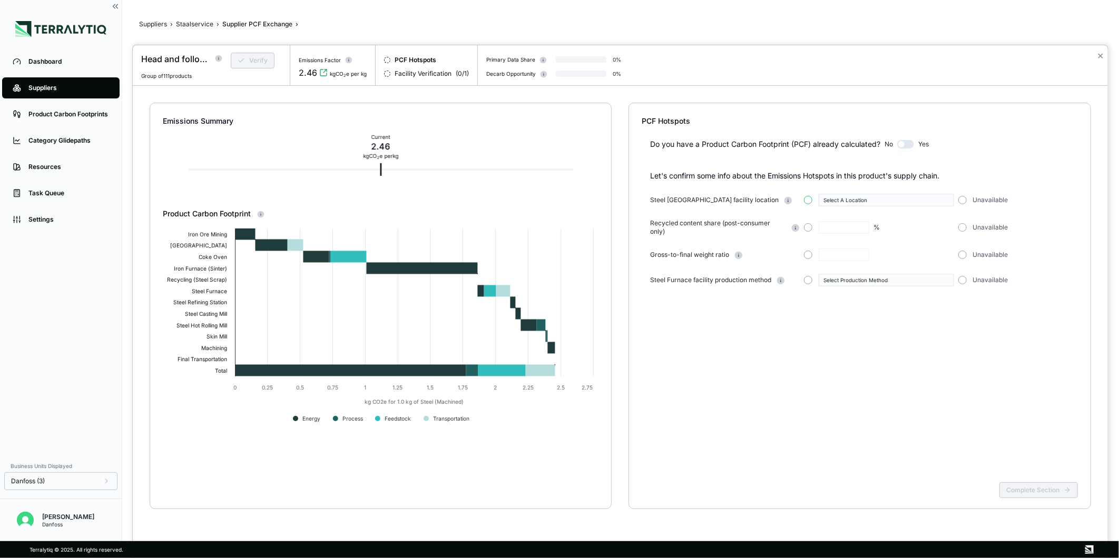
click at [806, 198] on button "button" at bounding box center [808, 200] width 8 height 8
click at [846, 199] on div "Select A Location" at bounding box center [882, 200] width 118 height 6
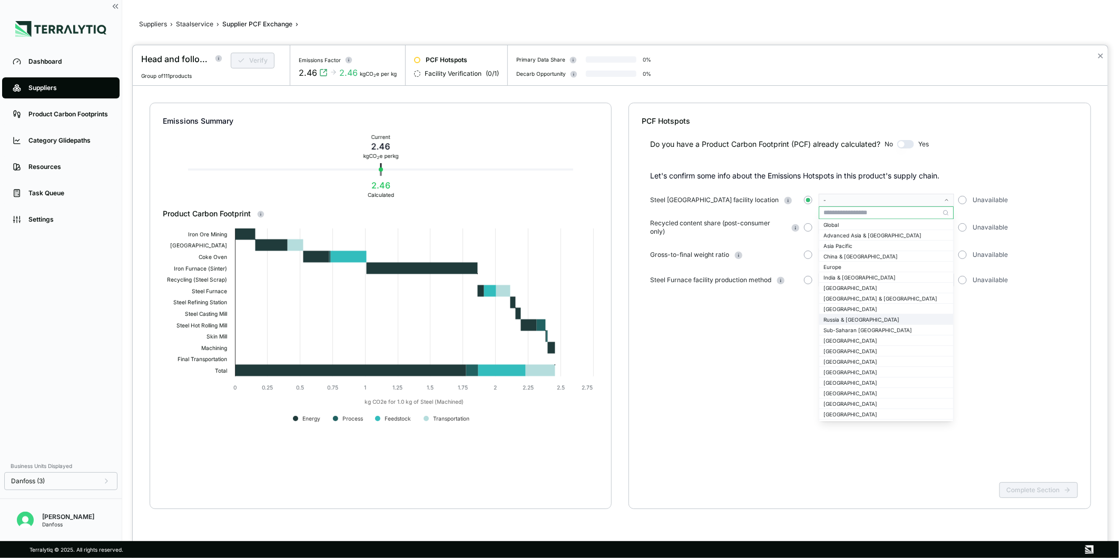
click at [872, 317] on div "Russia & Central Asia" at bounding box center [885, 320] width 125 height 6
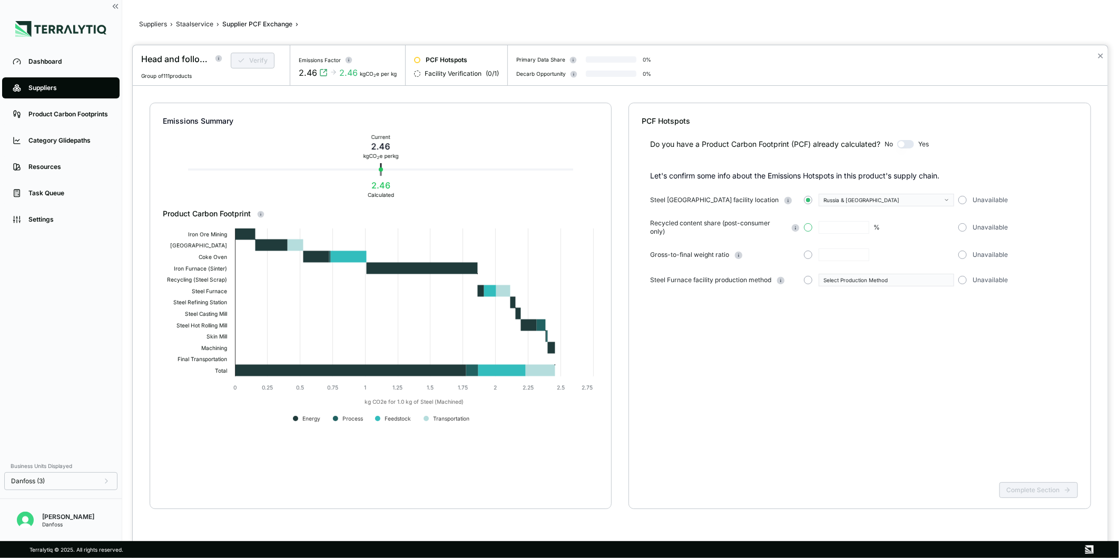
click at [806, 228] on button "button" at bounding box center [808, 227] width 8 height 8
click at [835, 228] on input "text" at bounding box center [843, 227] width 51 height 13
type input "****"
click at [806, 254] on button "button" at bounding box center [808, 255] width 8 height 8
click at [837, 255] on input "text" at bounding box center [843, 255] width 51 height 13
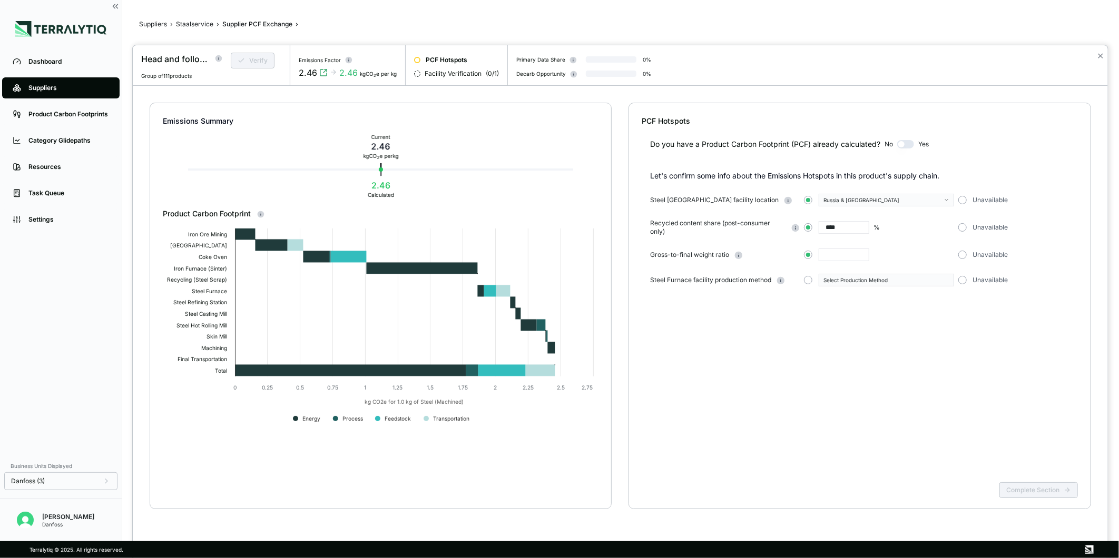
click at [851, 281] on div "Select Production Method" at bounding box center [879, 280] width 150 height 13
click at [808, 279] on button "button" at bounding box center [808, 280] width 8 height 8
click at [834, 281] on div "Select Production Method" at bounding box center [882, 280] width 118 height 6
click at [838, 290] on div "Conventional" at bounding box center [885, 292] width 125 height 6
click at [827, 251] on input "text" at bounding box center [843, 255] width 51 height 13
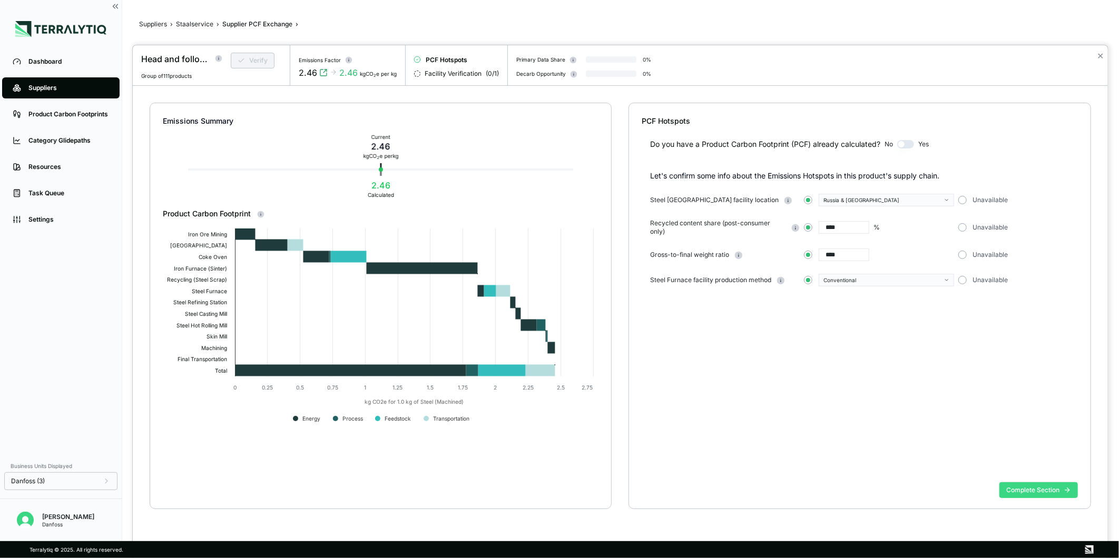
type input "****"
click at [1049, 488] on button "Complete Section" at bounding box center [1038, 490] width 78 height 16
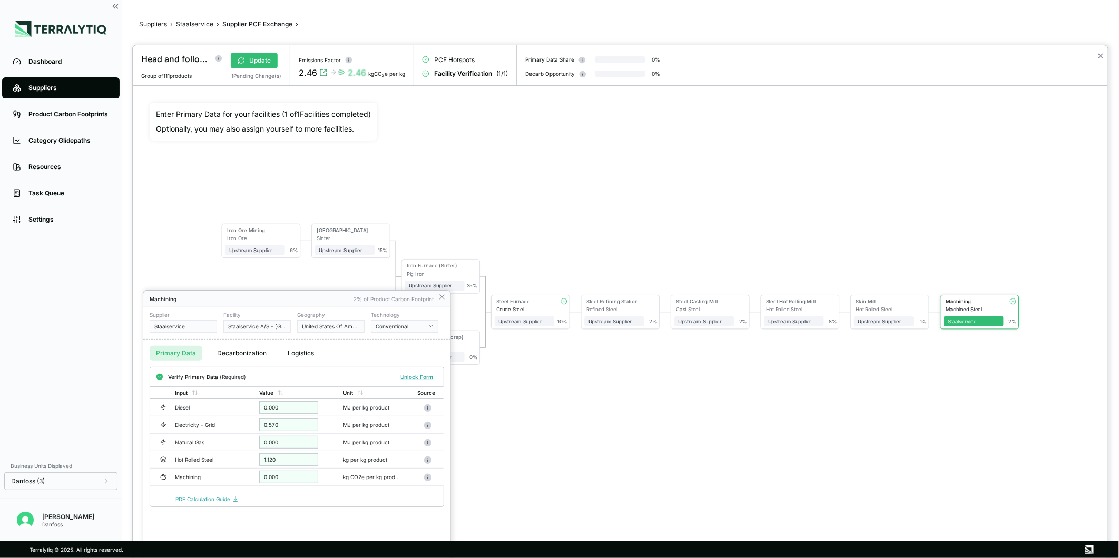
click at [406, 320] on button "Conventional" at bounding box center [404, 326] width 67 height 13
click at [422, 359] on div "Renewable Electricity (Ppa)" at bounding box center [445, 361] width 138 height 6
click at [424, 381] on button "Verify" at bounding box center [424, 378] width 25 height 12
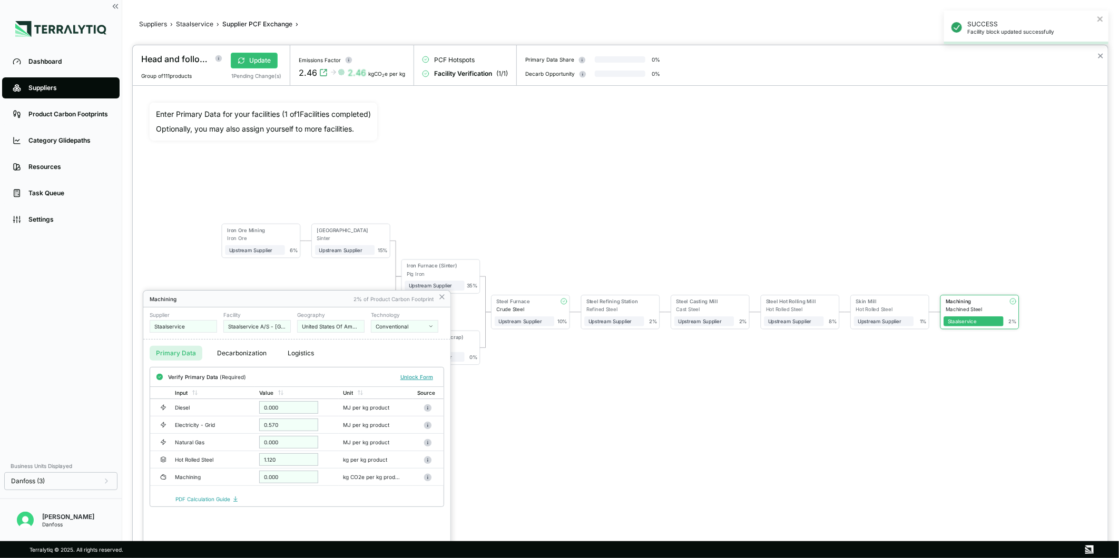
click at [398, 327] on div "Conventional" at bounding box center [401, 326] width 51 height 6
drag, startPoint x: 337, startPoint y: 366, endPoint x: 411, endPoint y: 372, distance: 74.5
click at [411, 372] on div "Primary Data Decarbonization Logistics Verify Primary Data (Required) Unlock Fo…" at bounding box center [296, 423] width 307 height 167
click at [411, 372] on button "Unlock Form" at bounding box center [416, 377] width 41 height 11
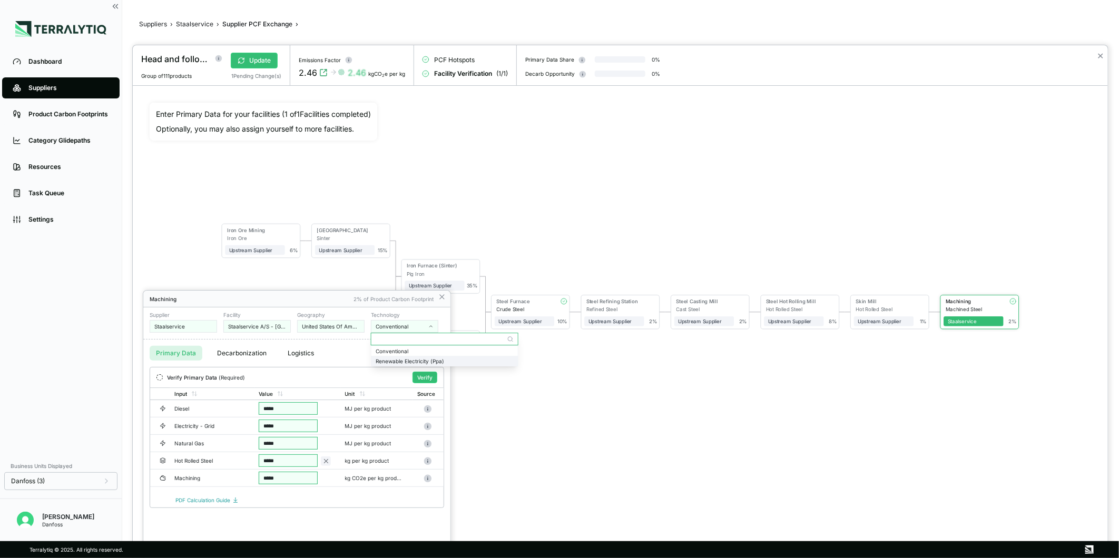
click at [404, 357] on div "Renewable Electricity (Ppa)" at bounding box center [444, 361] width 146 height 9
click at [427, 378] on button "Verify" at bounding box center [424, 378] width 25 height 12
click at [438, 293] on icon at bounding box center [442, 297] width 8 height 8
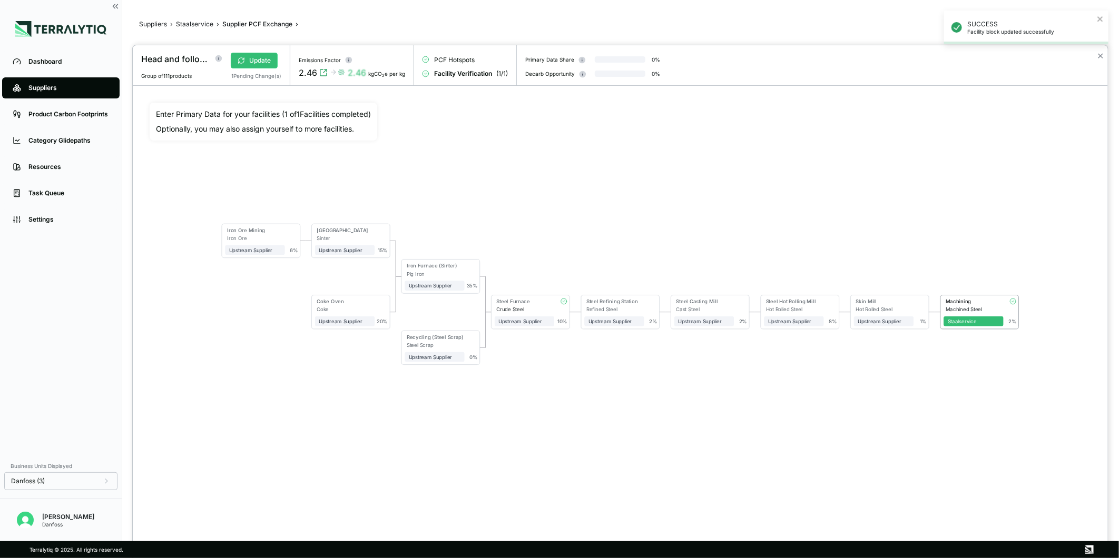
click at [514, 308] on div "Crude Steel" at bounding box center [525, 310] width 58 height 6
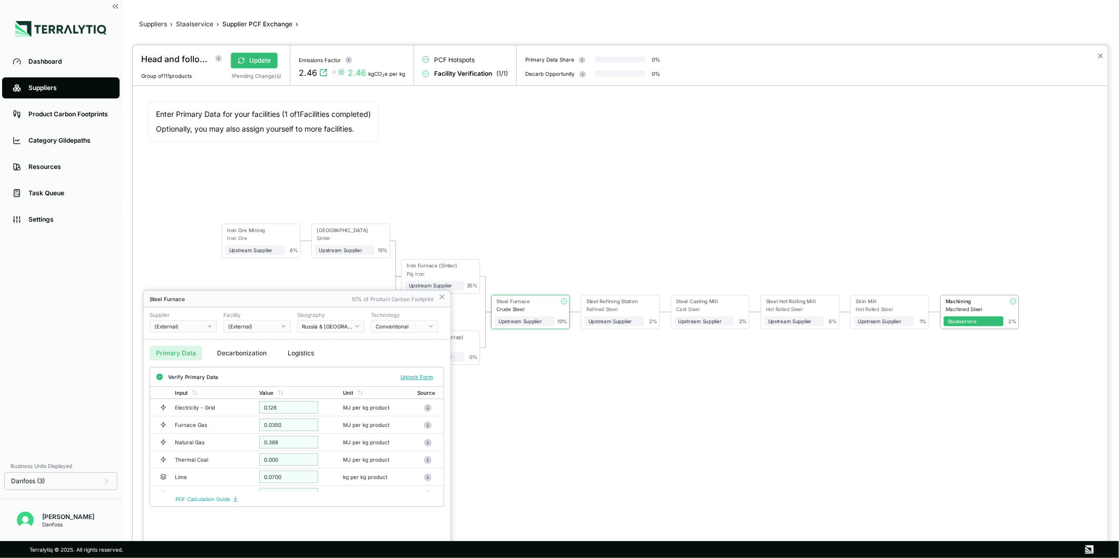
click at [209, 324] on icon "button" at bounding box center [209, 326] width 5 height 5
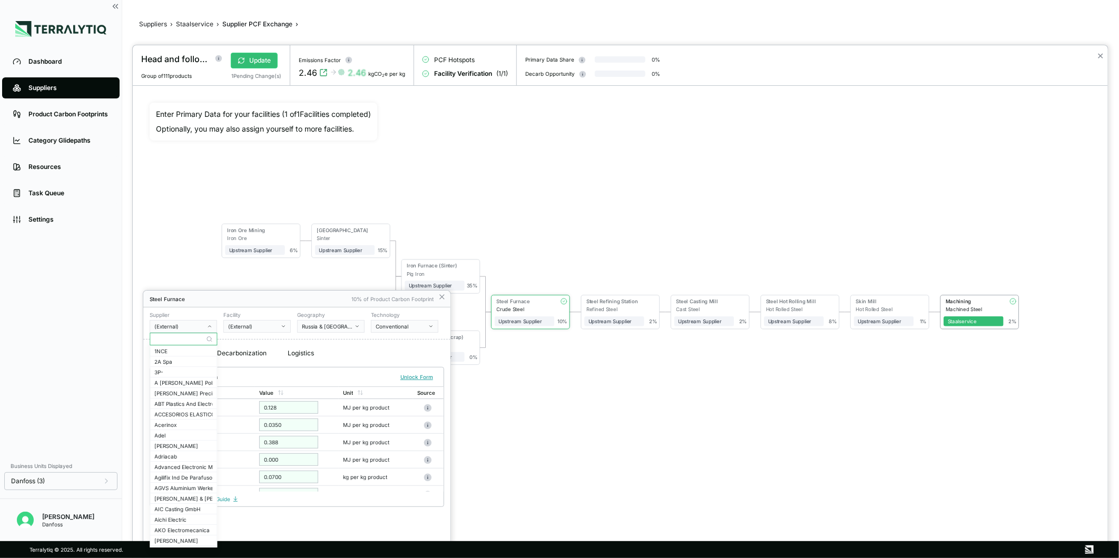
click at [183, 340] on input "text" at bounding box center [183, 339] width 66 height 13
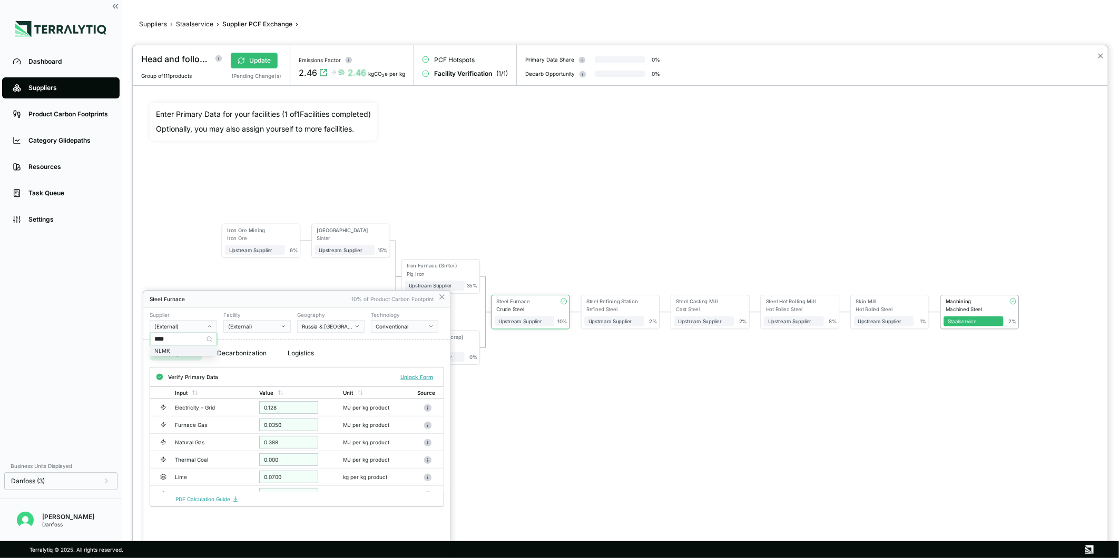
type input "****"
click at [198, 350] on div "NLMK" at bounding box center [183, 351] width 58 height 6
click at [279, 321] on button "(External)" at bounding box center [256, 326] width 67 height 13
click at [260, 360] on div "Russia" at bounding box center [257, 361] width 58 height 6
click at [443, 300] on icon at bounding box center [442, 297] width 8 height 8
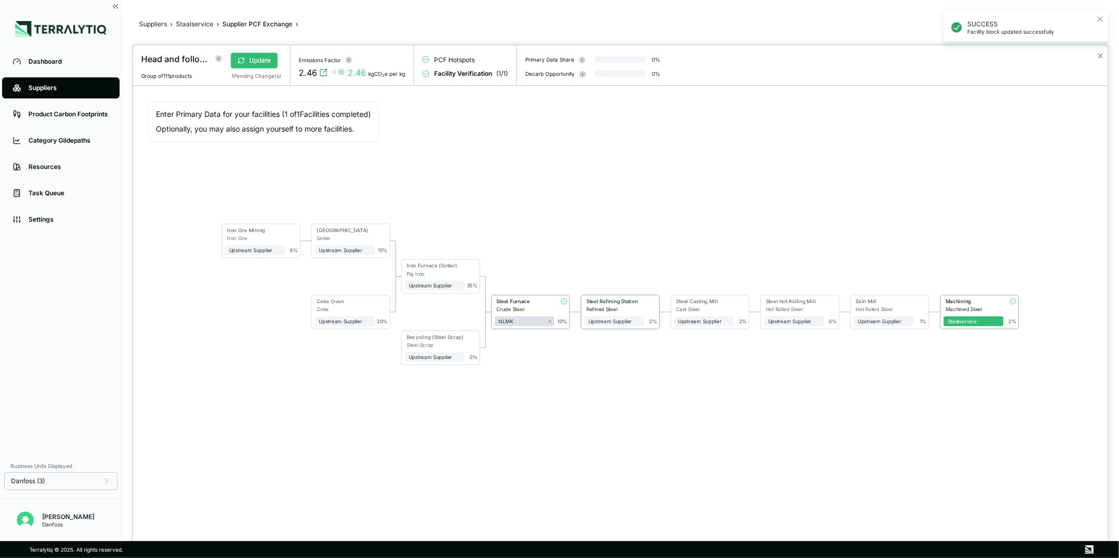
click at [601, 304] on div "Steel Refining Station" at bounding box center [612, 303] width 56 height 8
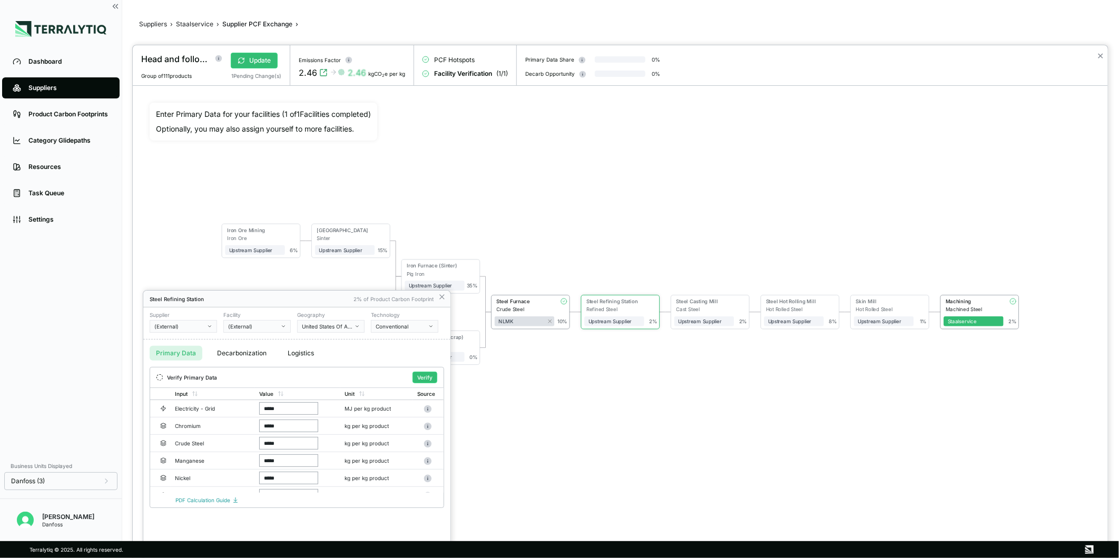
click at [328, 320] on button "United States Of America" at bounding box center [330, 326] width 67 height 13
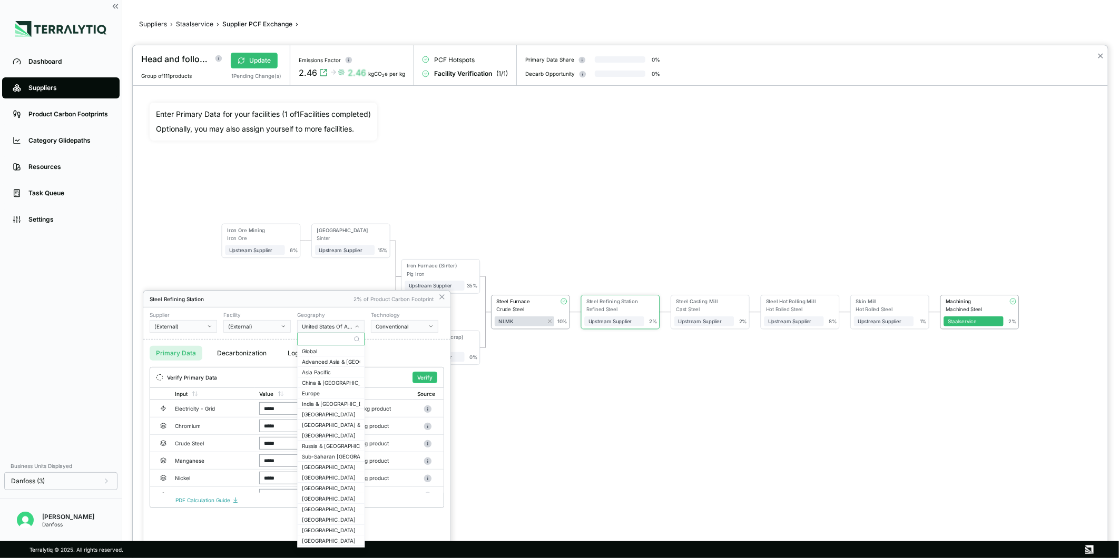
click at [177, 325] on div "(External)" at bounding box center [179, 326] width 51 height 6
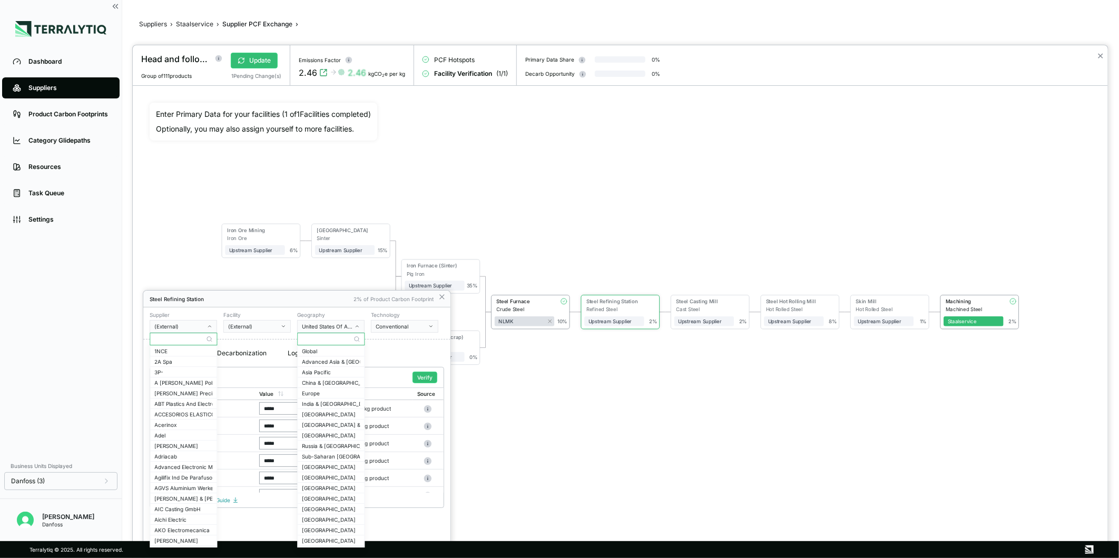
click at [165, 340] on input "text" at bounding box center [183, 339] width 66 height 13
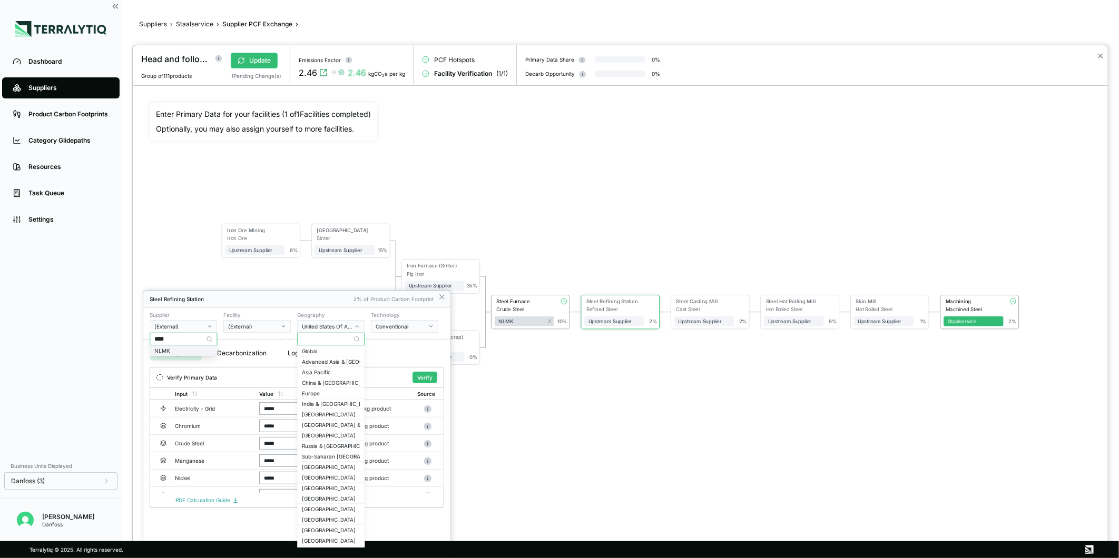
type input "****"
click at [181, 348] on div "NLMK" at bounding box center [183, 351] width 58 height 6
click at [256, 328] on div "(External)" at bounding box center [253, 326] width 51 height 6
click at [256, 349] on div "Dansteel" at bounding box center [257, 351] width 58 height 6
click at [397, 337] on div "Supplier NLMK Facility Dansteel Geography Denmark Technology Conventional" at bounding box center [296, 324] width 307 height 32
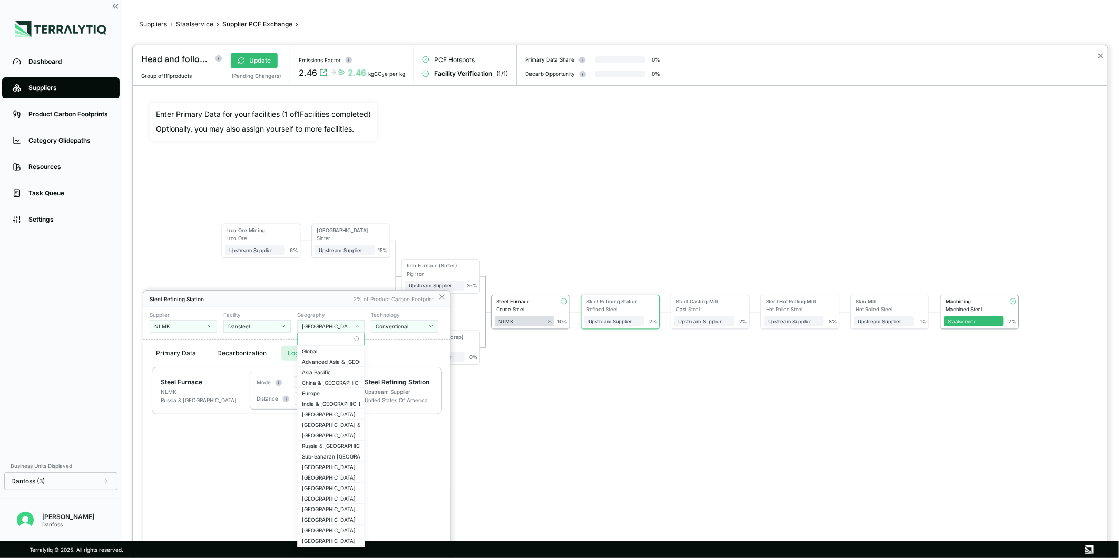
click at [288, 354] on button "Logistics" at bounding box center [300, 353] width 39 height 15
click at [264, 467] on div "Steel Furnace NLMK Russia & Central Asia Mode Colocated Distance km Steel Refin…" at bounding box center [296, 446] width 307 height 158
click at [356, 327] on icon "button" at bounding box center [357, 327] width 3 height 2
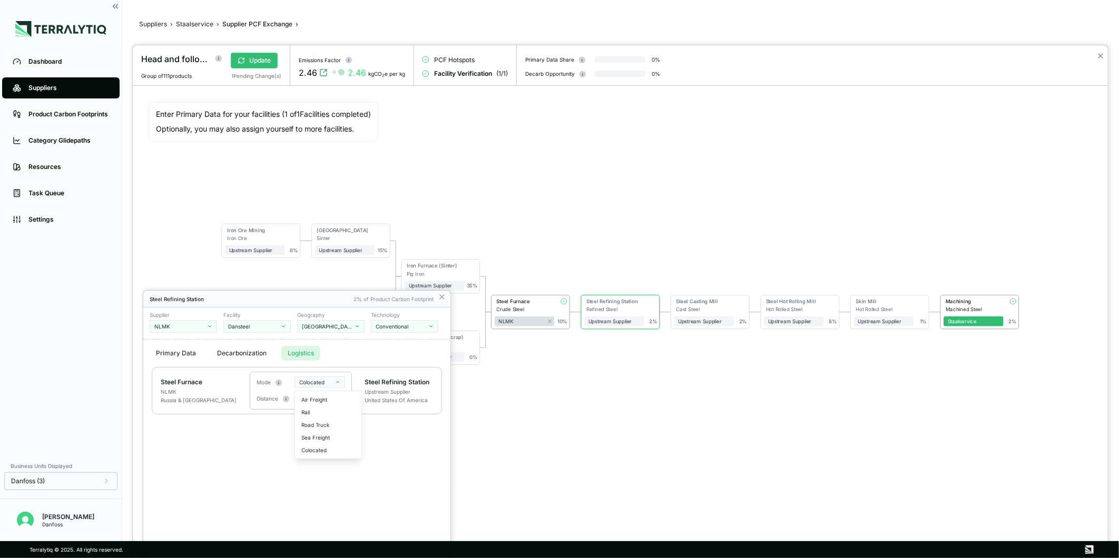
click at [316, 386] on html "Dashboard Suppliers Product Carbon Footprints Category Glidepaths Resources Tas…" at bounding box center [559, 279] width 1119 height 558
click at [304, 413] on div "Rail" at bounding box center [328, 412] width 62 height 13
click at [304, 393] on input "text" at bounding box center [308, 398] width 29 height 13
type input "****"
click at [343, 428] on div "Steel Furnace NLMK Russia & Central Asia Mode Rail Distance **** km Steel Refin…" at bounding box center [296, 446] width 307 height 158
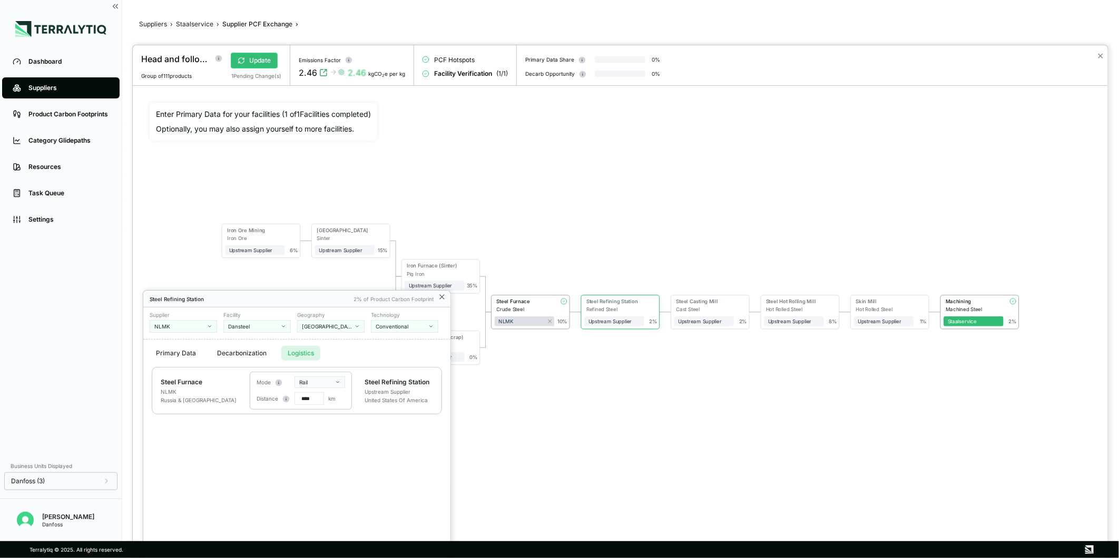
click at [440, 297] on icon at bounding box center [442, 297] width 8 height 8
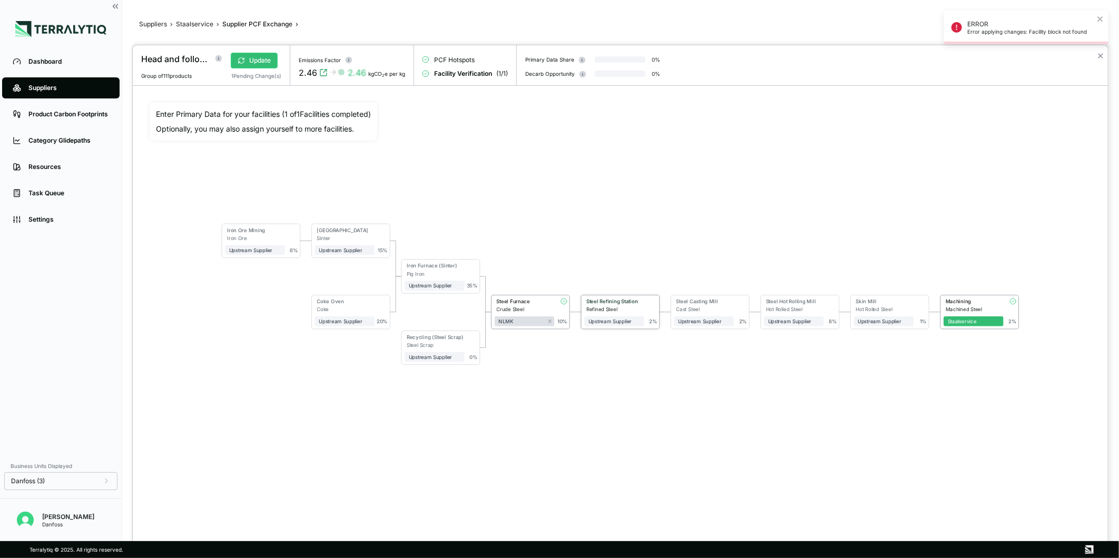
click at [598, 304] on div "Steel Refining Station" at bounding box center [613, 302] width 54 height 6
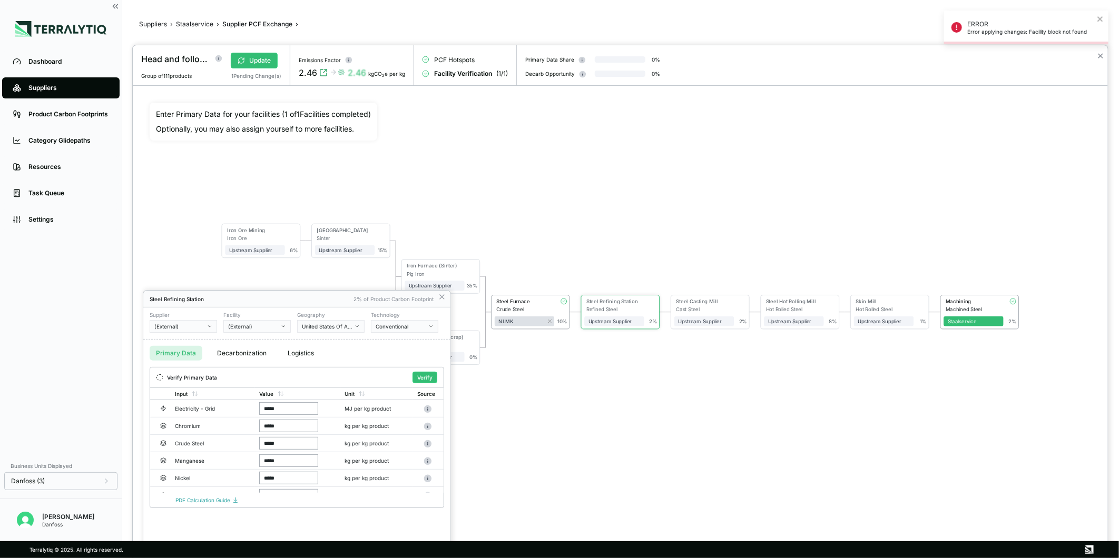
click at [191, 323] on div "(External)" at bounding box center [179, 326] width 51 height 6
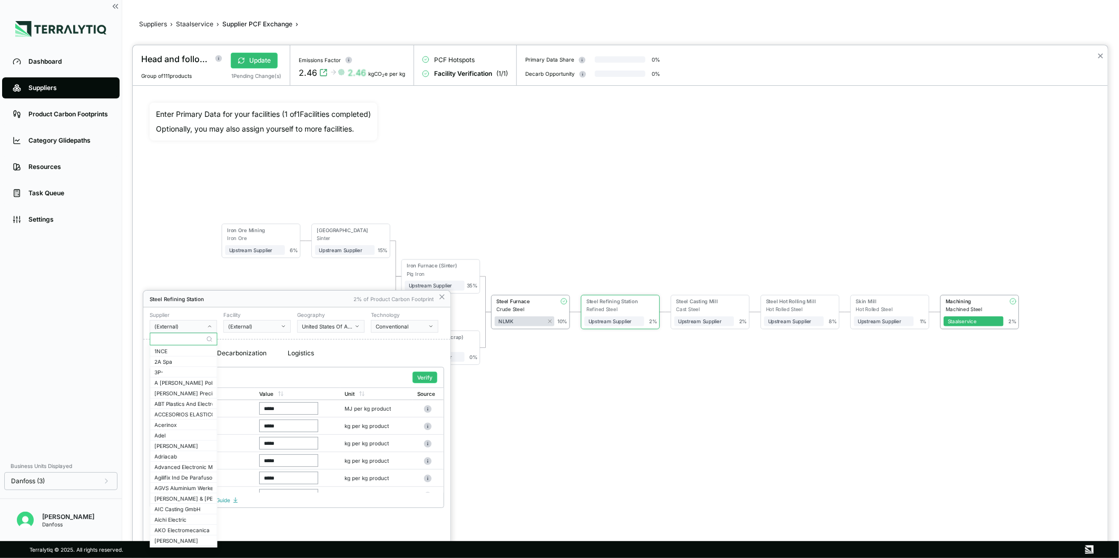
click at [187, 336] on input "text" at bounding box center [183, 339] width 66 height 13
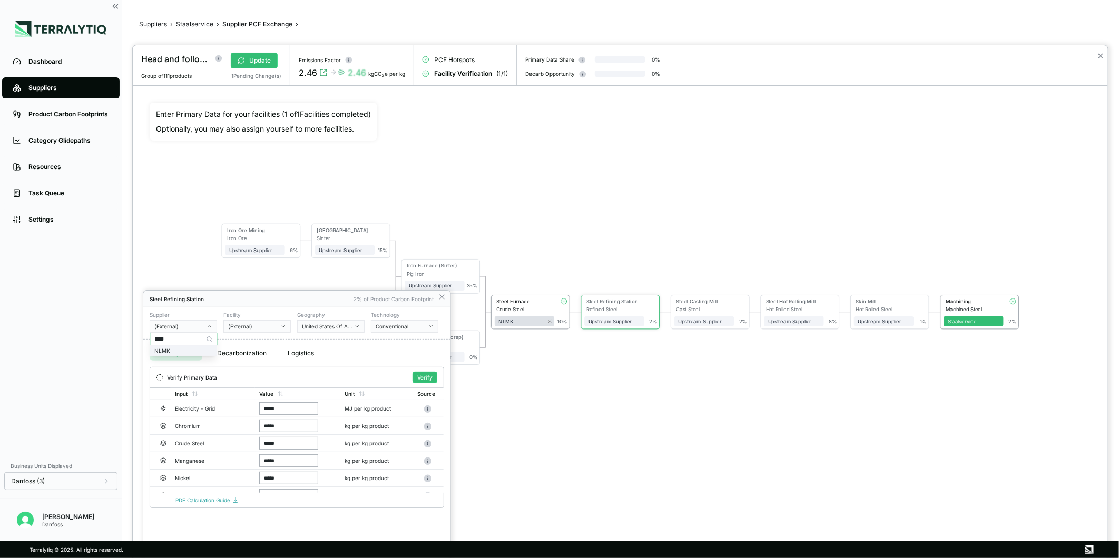
type input "****"
click at [201, 349] on div "NLMK" at bounding box center [183, 351] width 58 height 6
click at [276, 318] on div "Facility (External)" at bounding box center [256, 322] width 67 height 21
click at [277, 323] on div "(External)" at bounding box center [253, 326] width 51 height 6
click at [250, 350] on div "Dansteel" at bounding box center [257, 351] width 58 height 6
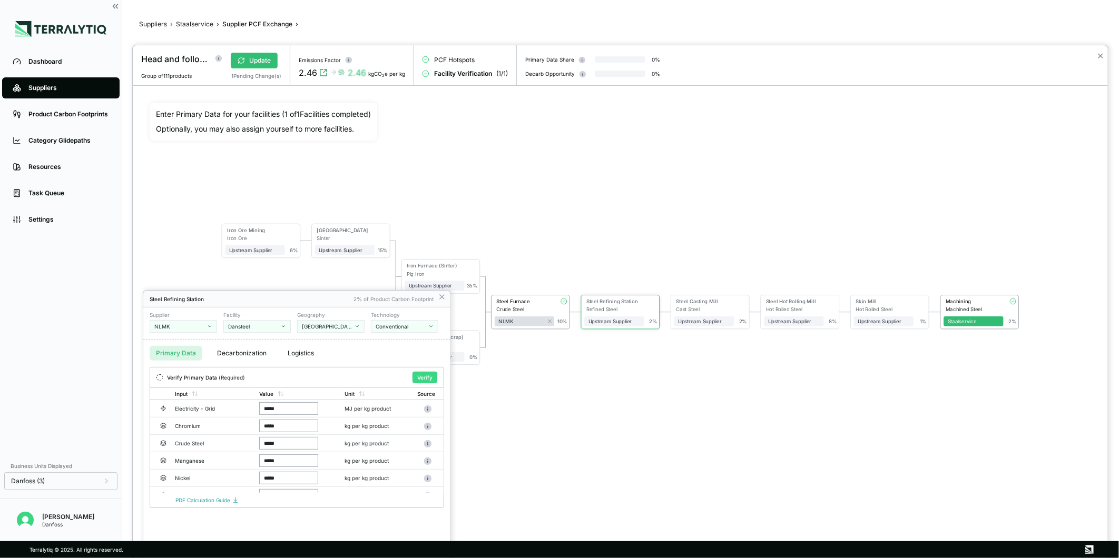
click at [418, 378] on button "Verify" at bounding box center [424, 378] width 25 height 12
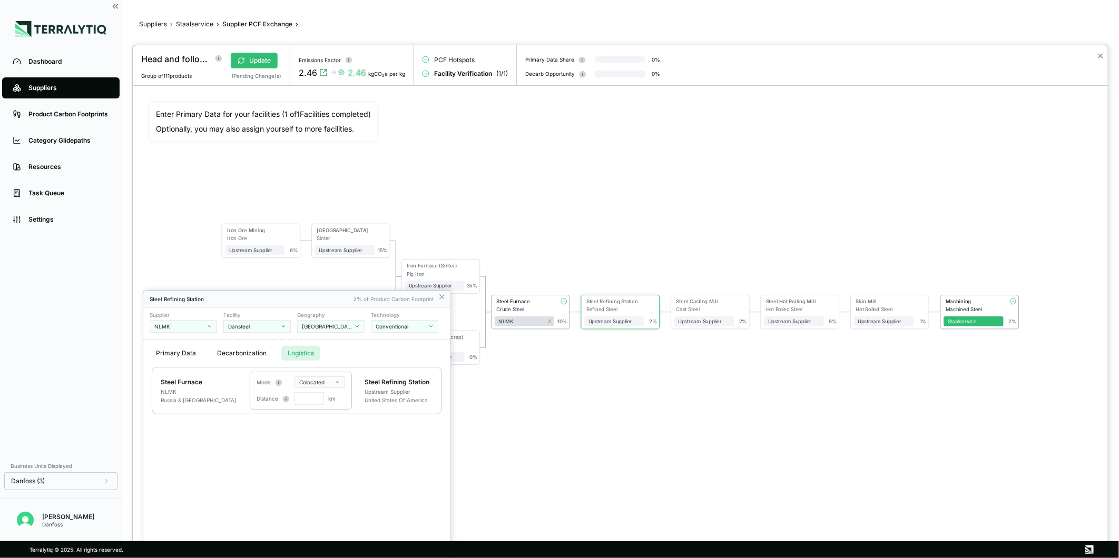
click at [306, 348] on button "Logistics" at bounding box center [300, 353] width 39 height 15
click at [314, 375] on div "Mode Colocated Distance km" at bounding box center [301, 391] width 102 height 38
click at [324, 382] on html "Dashboard Suppliers Product Carbon Footprints Category Glidepaths Resources Tas…" at bounding box center [559, 279] width 1119 height 558
click at [443, 299] on html "Dashboard Suppliers Product Carbon Footprints Category Glidepaths Resources Tas…" at bounding box center [559, 279] width 1119 height 558
click at [443, 299] on icon at bounding box center [442, 297] width 8 height 8
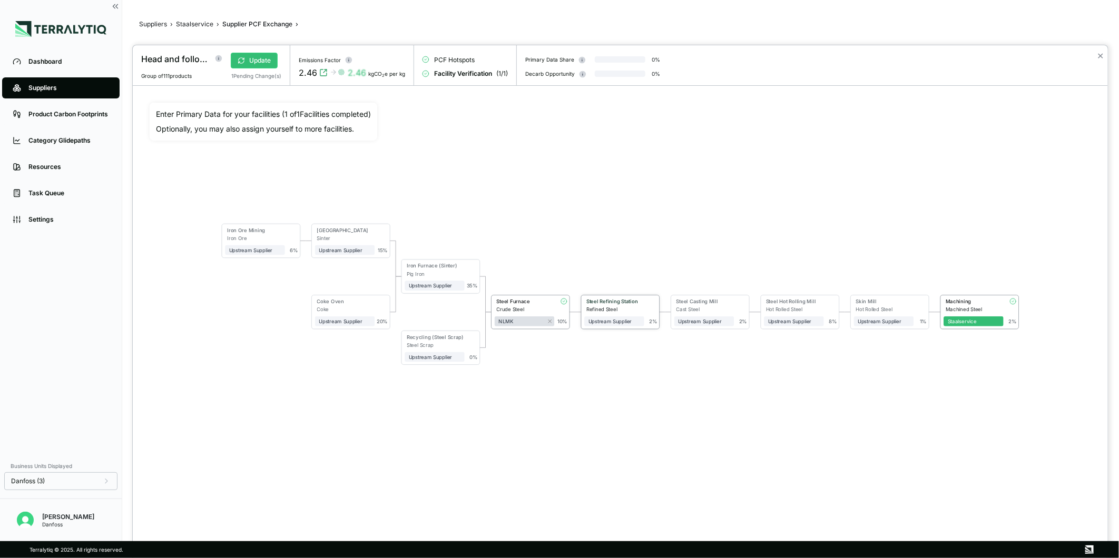
click at [606, 304] on div "Steel Refining Station" at bounding box center [612, 303] width 56 height 8
click at [208, 329] on icon "button" at bounding box center [209, 326] width 5 height 5
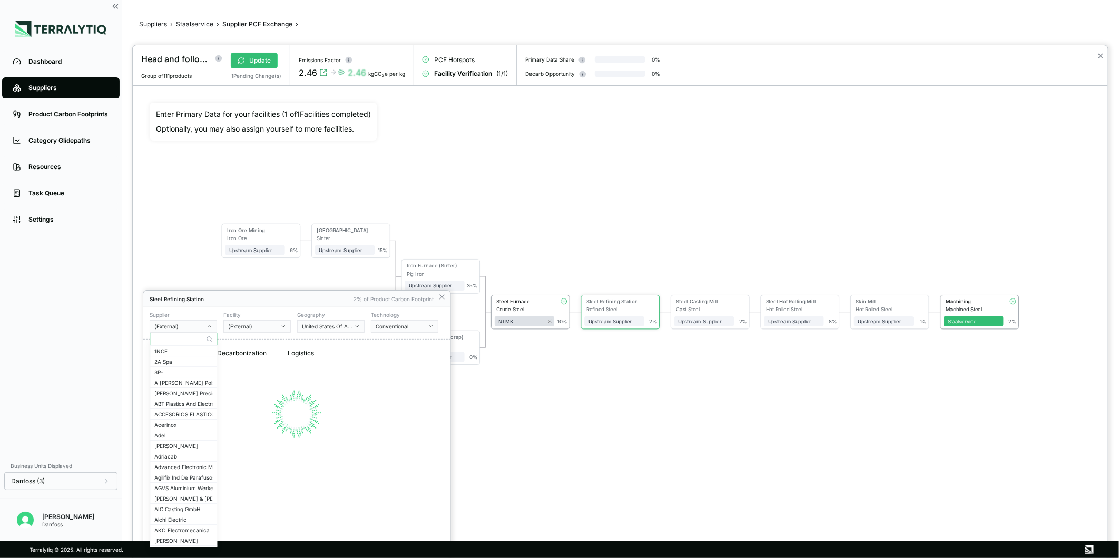
click at [192, 341] on input "text" at bounding box center [183, 339] width 66 height 13
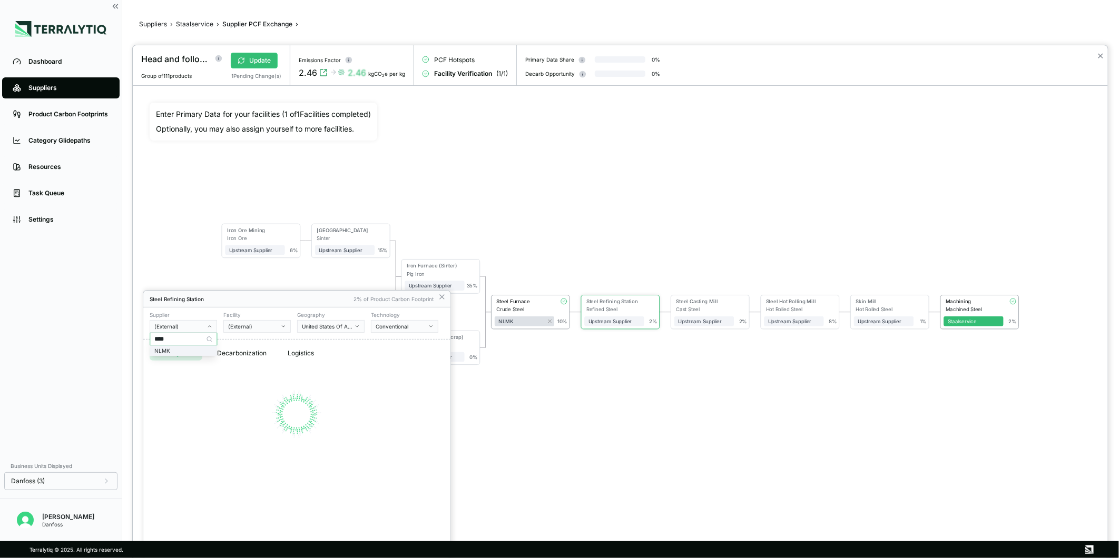
type input "****"
click at [203, 351] on div "NLMK" at bounding box center [183, 351] width 58 height 6
click at [273, 325] on div "(External)" at bounding box center [253, 326] width 51 height 6
click at [260, 350] on div "Dansteel" at bounding box center [257, 351] width 58 height 6
click at [426, 378] on button "Verify" at bounding box center [424, 378] width 25 height 12
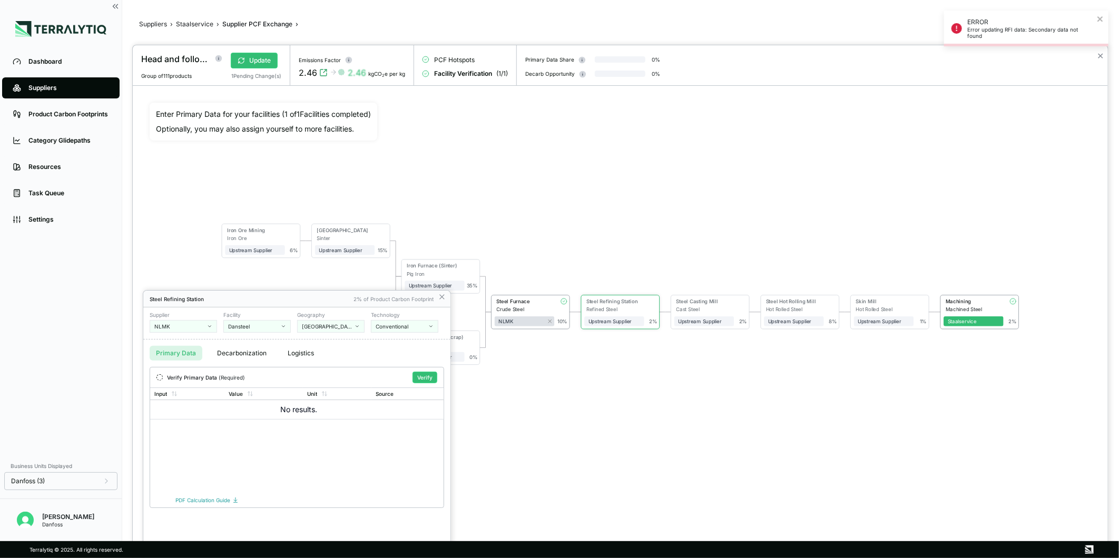
click at [426, 378] on button "Verify" at bounding box center [424, 378] width 25 height 12
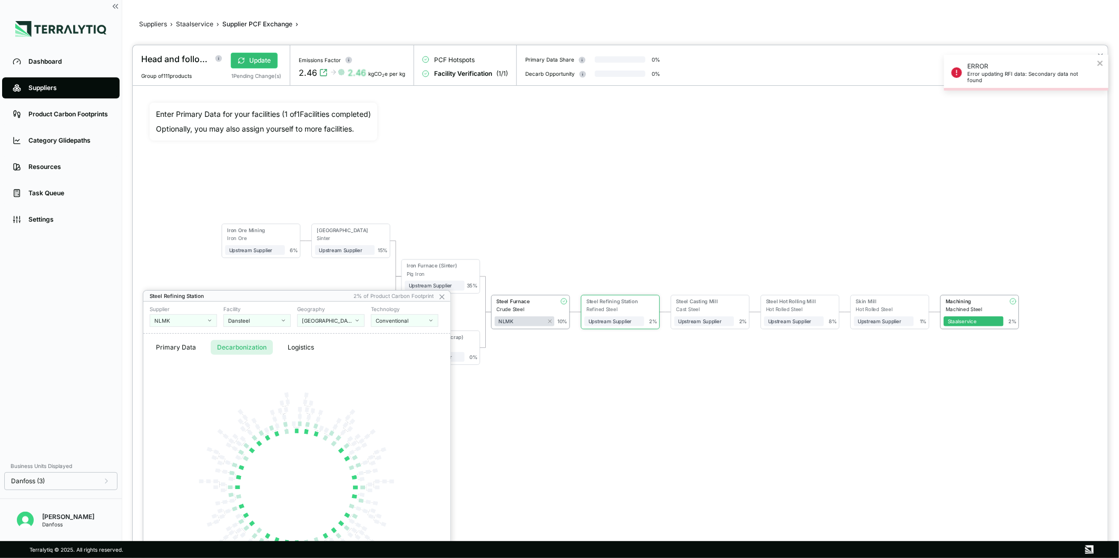
click at [234, 348] on button "Decarbonization" at bounding box center [242, 347] width 62 height 15
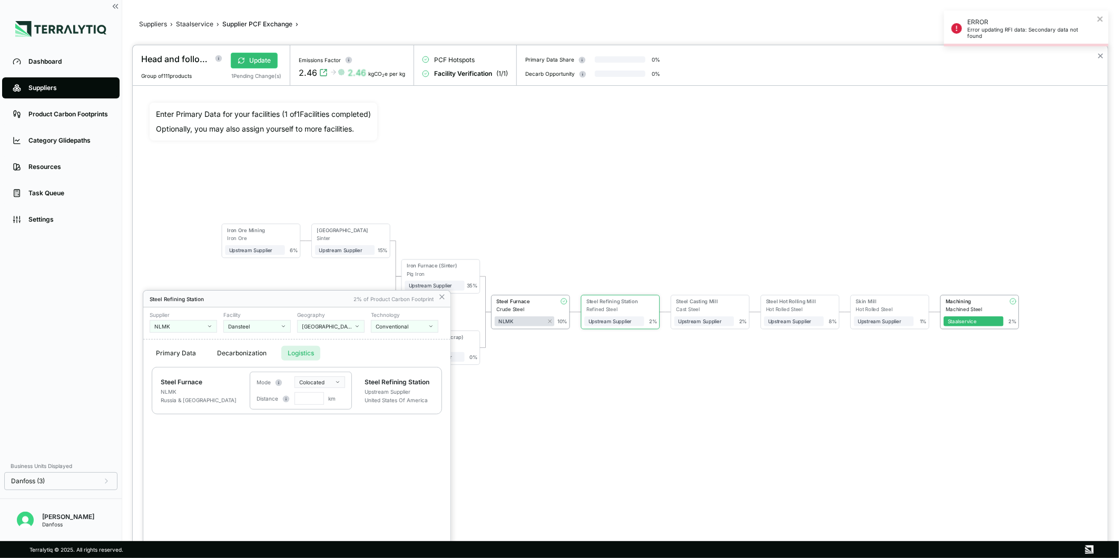
click at [295, 351] on button "Logistics" at bounding box center [300, 353] width 39 height 15
click at [328, 380] on html "ERROR Error updating RFI data: Secondary data not found Dashboard Suppliers Pro…" at bounding box center [559, 279] width 1119 height 558
click at [327, 411] on div "Rail" at bounding box center [328, 412] width 62 height 13
click at [311, 397] on input "text" at bounding box center [308, 398] width 29 height 13
type input "****"
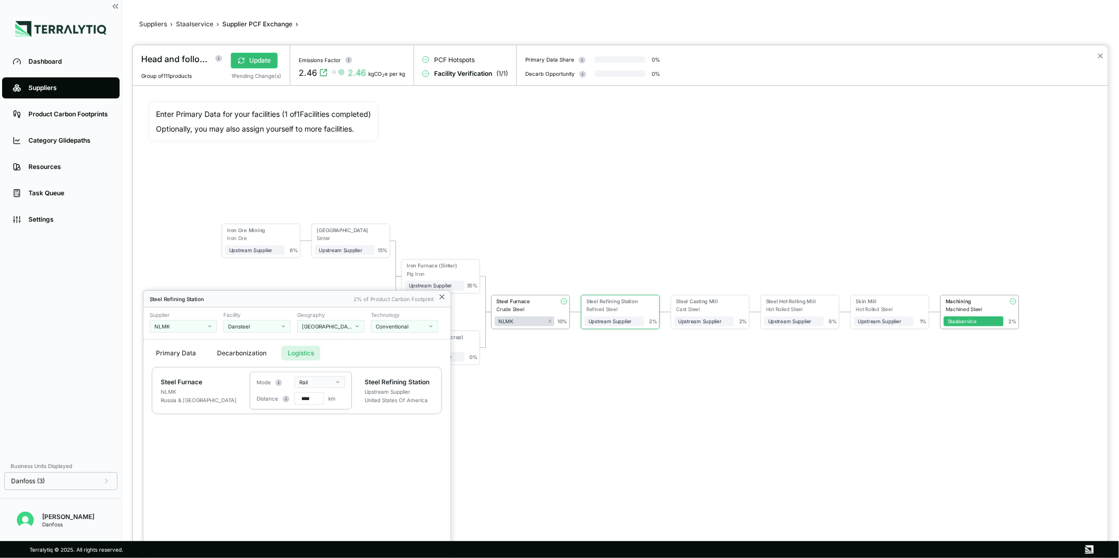
click at [441, 299] on icon at bounding box center [442, 297] width 8 height 8
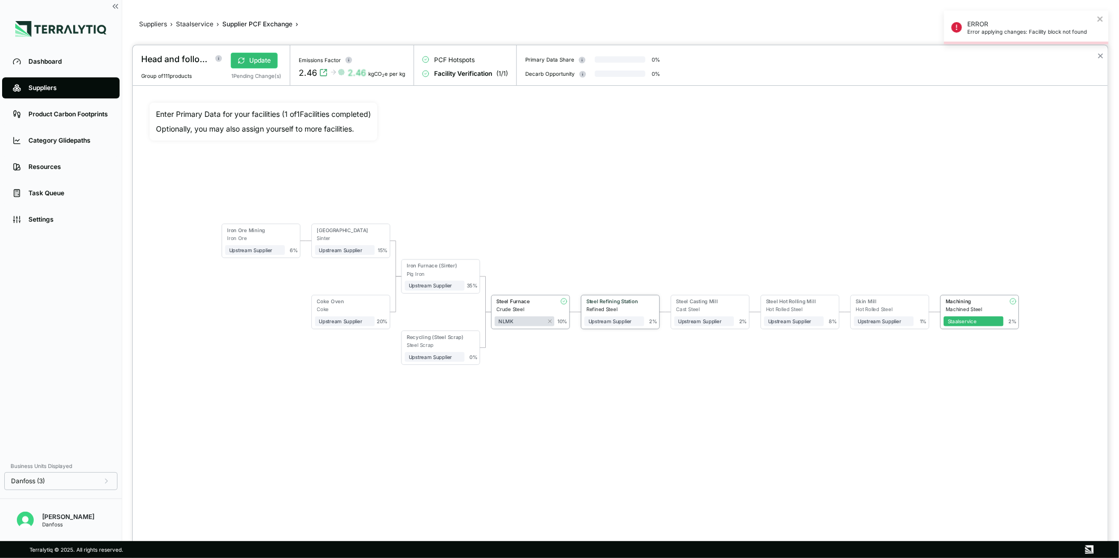
click at [606, 308] on div "Refined Steel" at bounding box center [615, 310] width 58 height 6
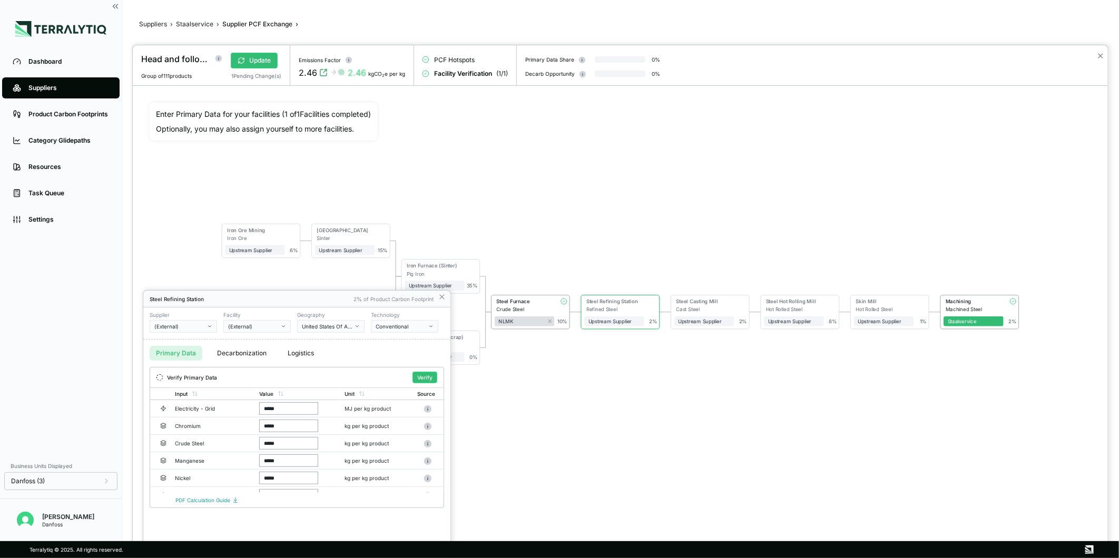
click at [195, 325] on div "(External)" at bounding box center [179, 326] width 51 height 6
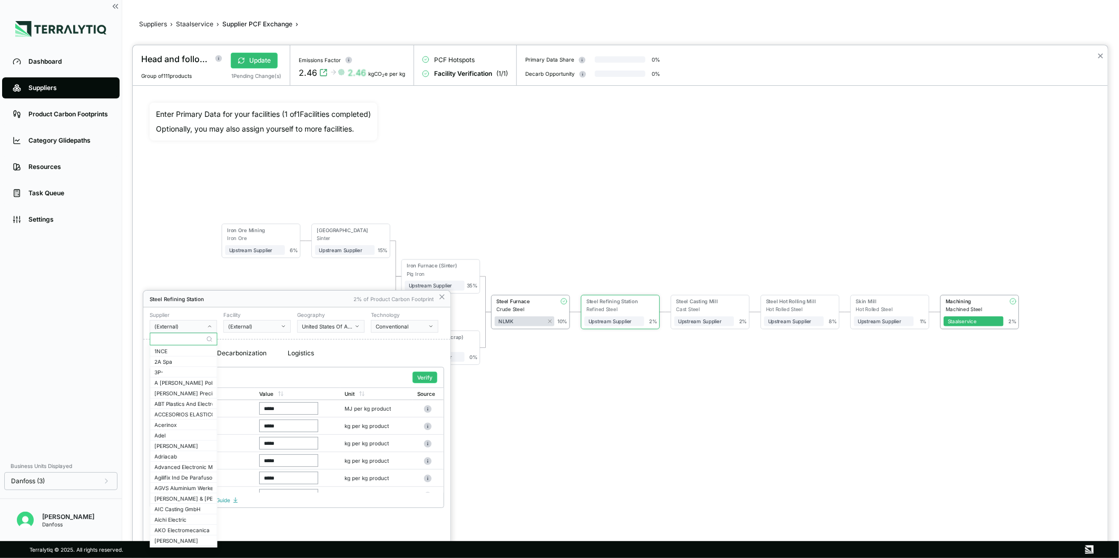
click at [191, 340] on input "text" at bounding box center [183, 339] width 66 height 13
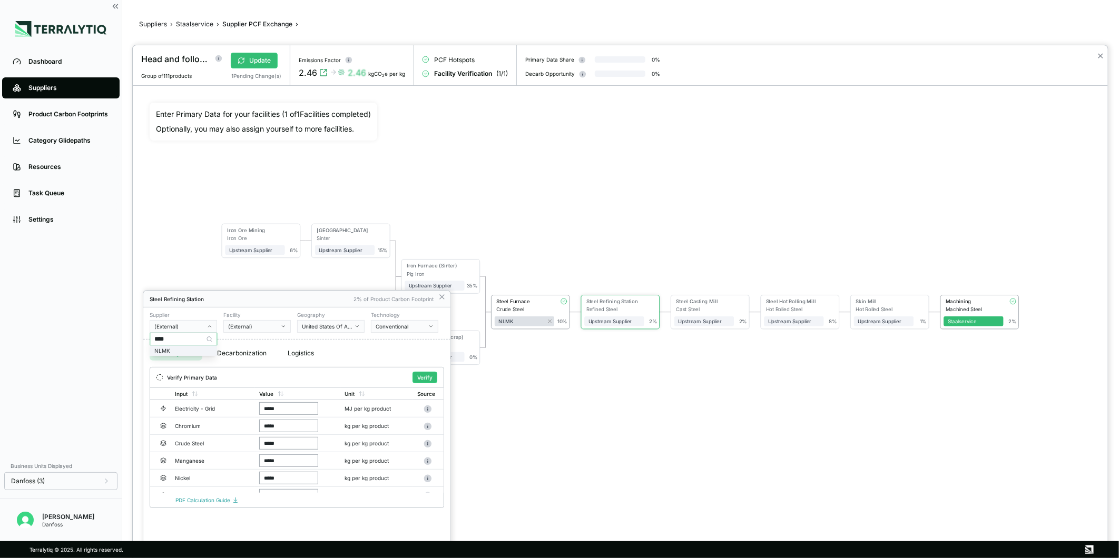
type input "****"
click at [200, 353] on div "NLMK" at bounding box center [183, 351] width 58 height 6
click at [277, 328] on div "(External)" at bounding box center [253, 326] width 51 height 6
click at [259, 350] on div "Dansteel" at bounding box center [257, 351] width 58 height 6
click at [427, 374] on button "Verify" at bounding box center [424, 378] width 25 height 12
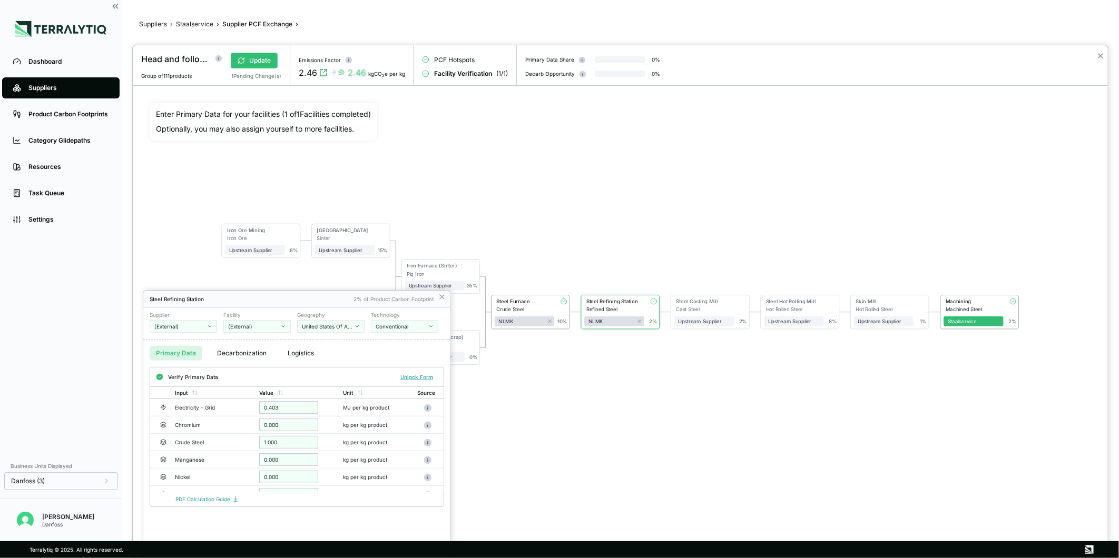
click at [201, 324] on div "(External)" at bounding box center [179, 326] width 51 height 6
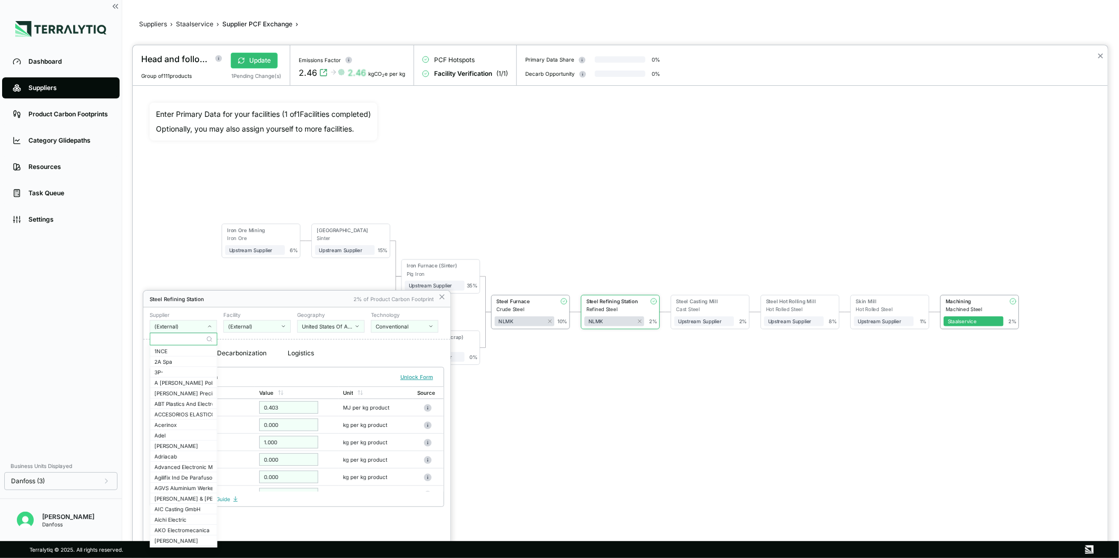
click at [541, 406] on div at bounding box center [620, 301] width 975 height 513
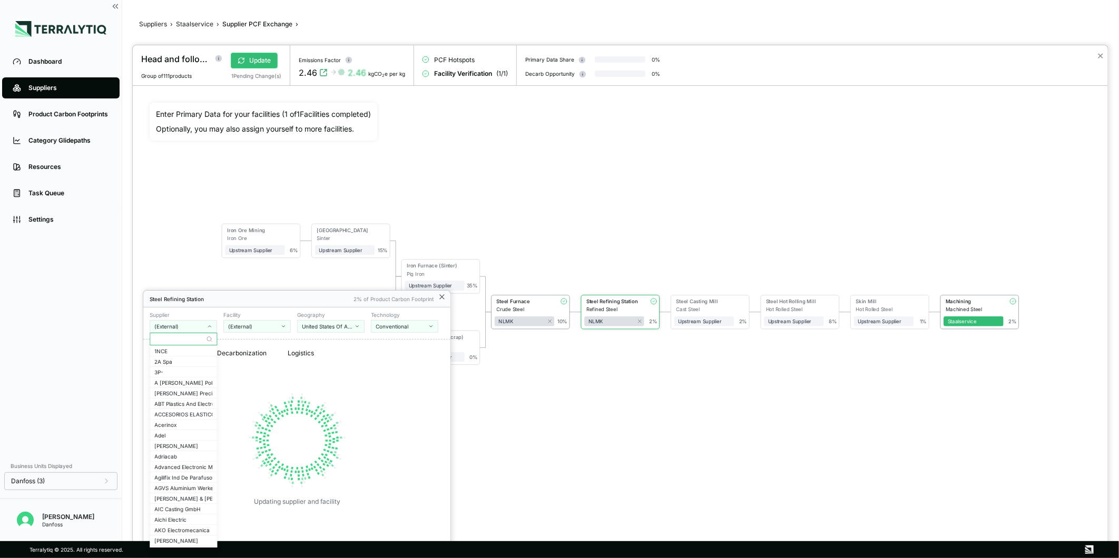
click at [440, 299] on icon at bounding box center [442, 297] width 4 height 4
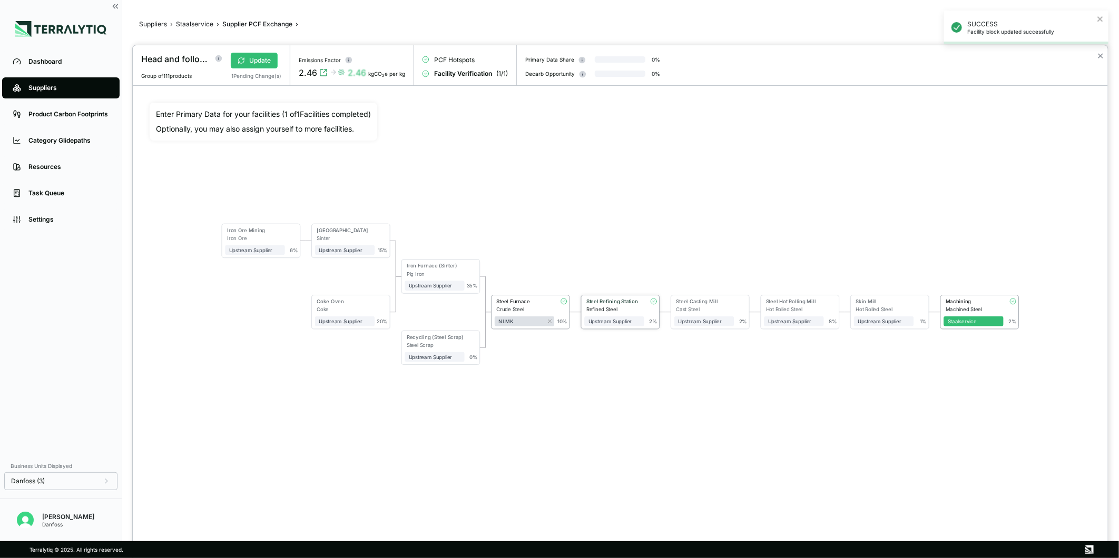
click at [620, 302] on div "Steel Refining Station" at bounding box center [613, 302] width 54 height 6
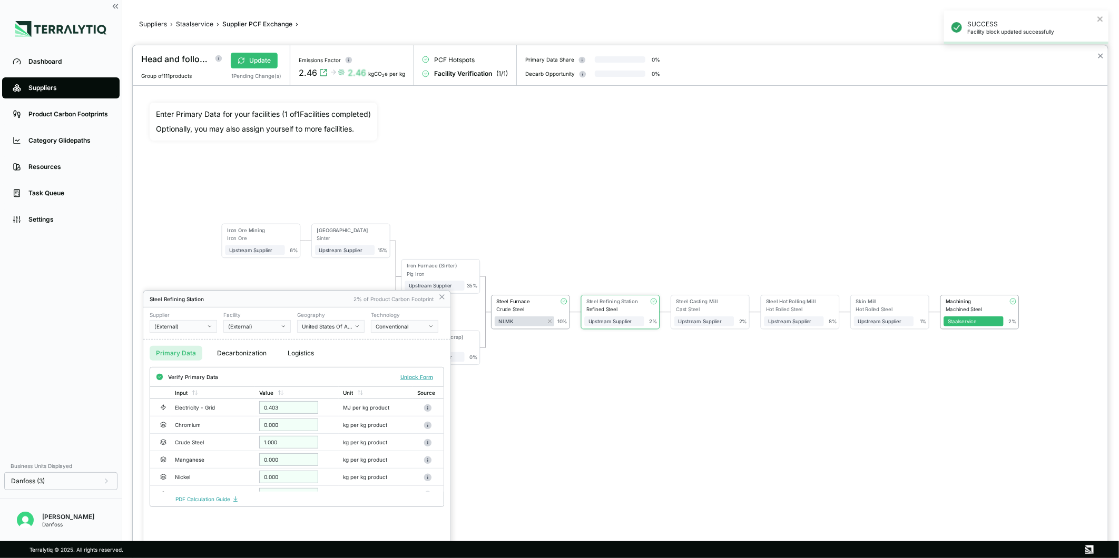
click at [180, 328] on div "(External)" at bounding box center [179, 326] width 51 height 6
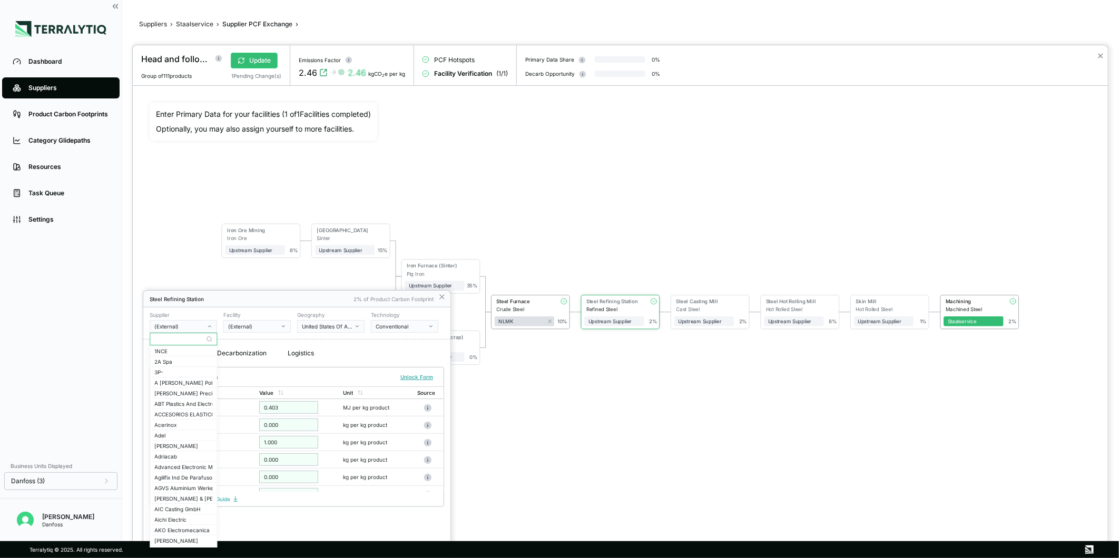
click at [171, 338] on input "text" at bounding box center [183, 339] width 66 height 13
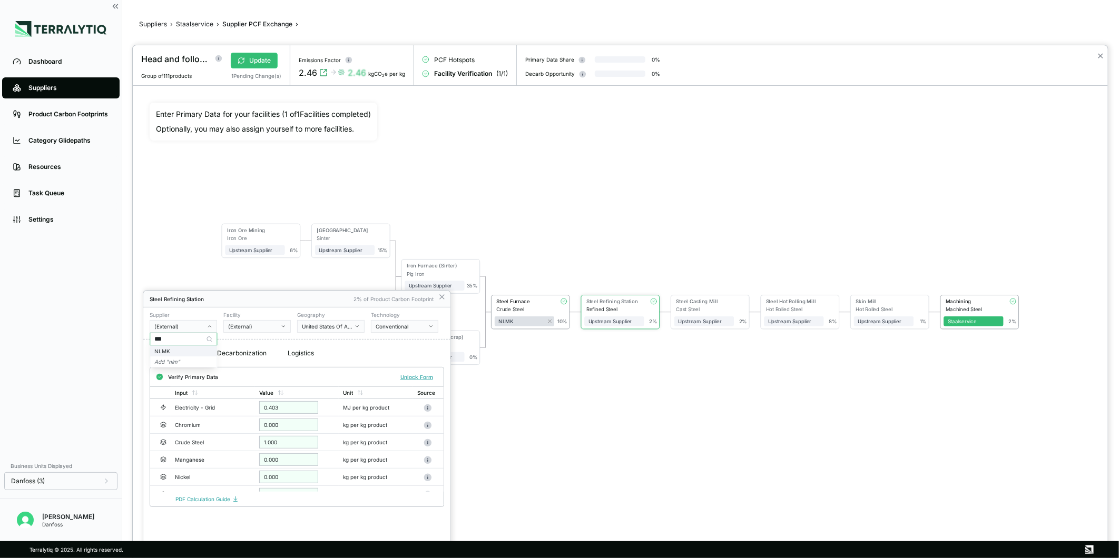
type input "***"
click at [191, 351] on div "NLMK" at bounding box center [183, 351] width 58 height 6
click at [255, 327] on div "(External)" at bounding box center [253, 326] width 51 height 6
click at [256, 351] on div "Dansteel" at bounding box center [257, 351] width 58 height 6
click at [419, 379] on button "Verify" at bounding box center [424, 378] width 25 height 12
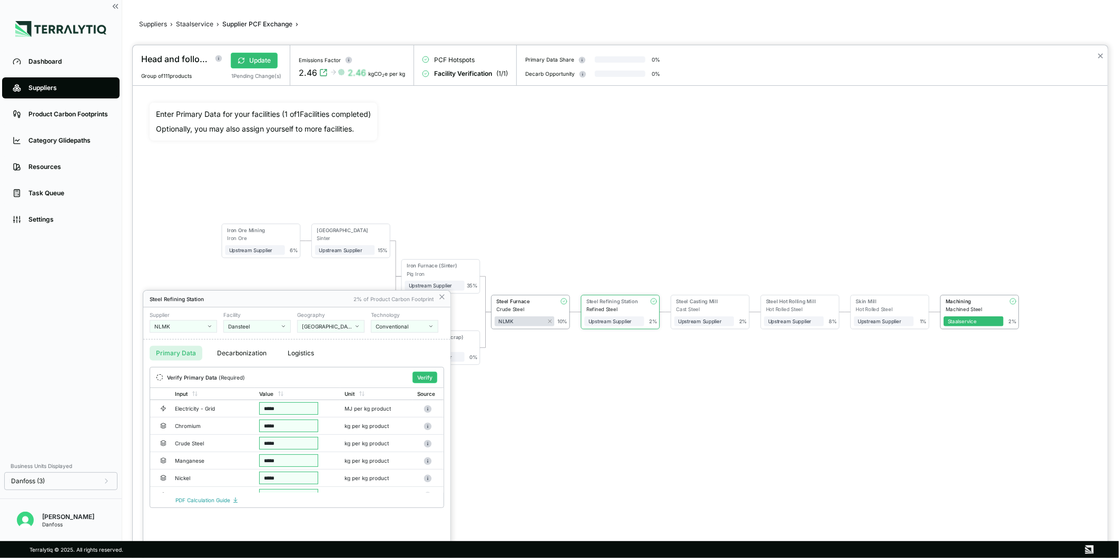
click at [419, 379] on button "Verify" at bounding box center [424, 378] width 25 height 12
click at [441, 298] on icon at bounding box center [442, 297] width 8 height 8
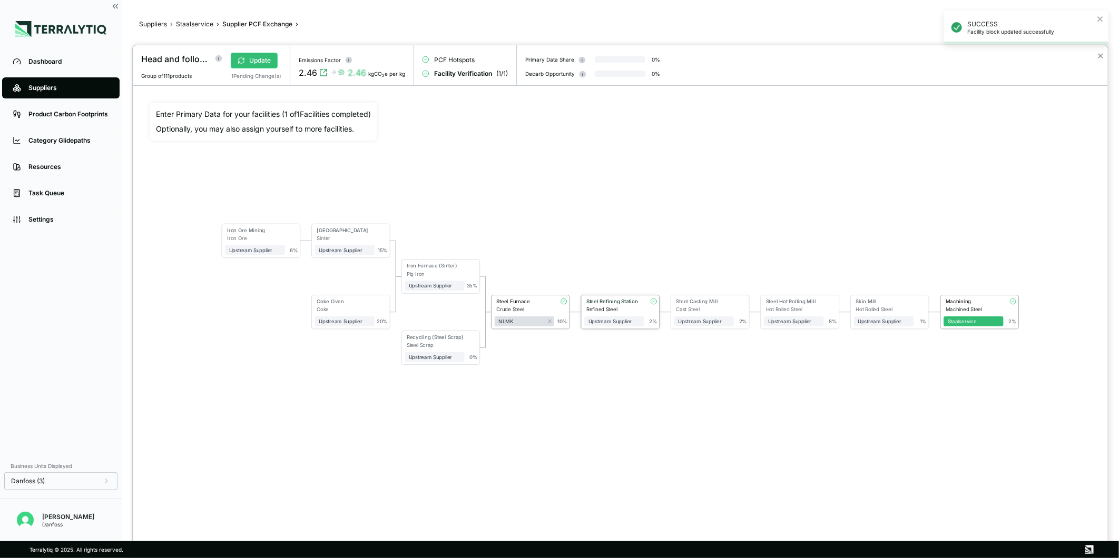
click at [605, 308] on div "Refined Steel" at bounding box center [615, 310] width 58 height 6
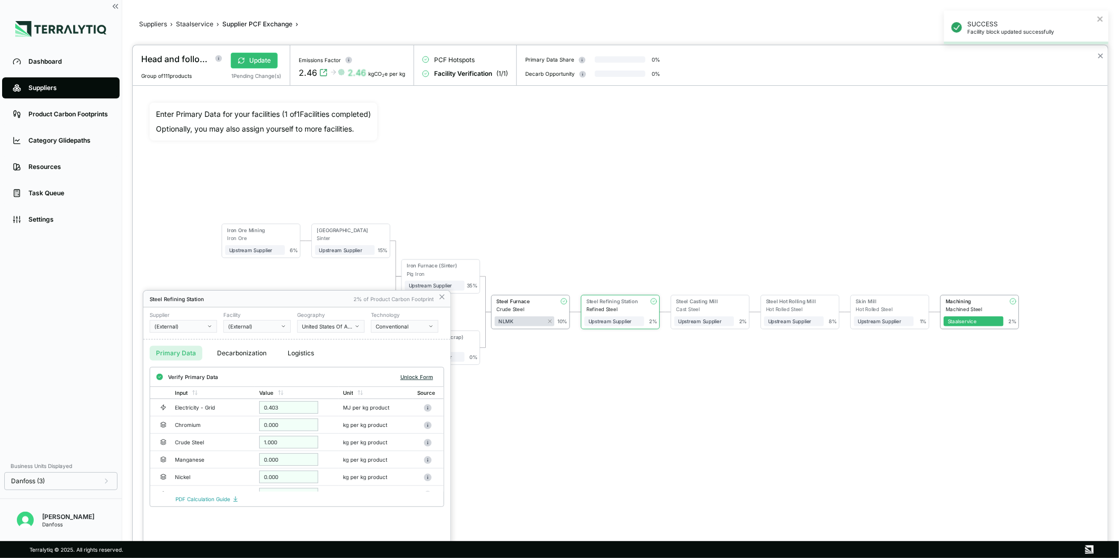
click at [407, 376] on button "Unlock Form" at bounding box center [416, 377] width 41 height 11
click at [198, 324] on div "(External)" at bounding box center [179, 326] width 51 height 6
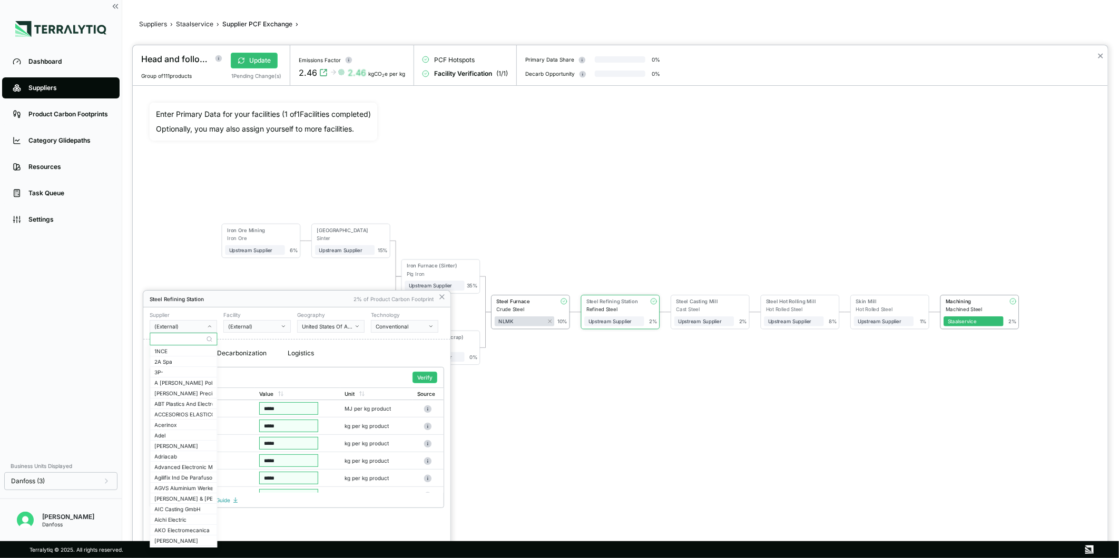
click at [178, 334] on input "text" at bounding box center [183, 339] width 66 height 13
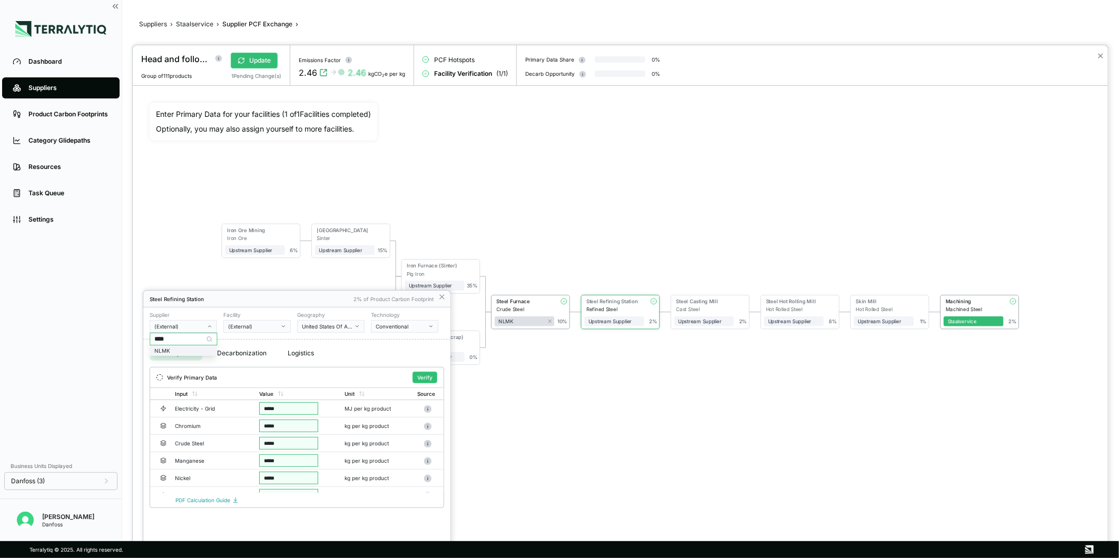
type input "****"
click at [199, 351] on div "NLMK" at bounding box center [183, 351] width 58 height 6
click at [268, 327] on div "(External)" at bounding box center [253, 326] width 51 height 6
click at [262, 350] on div "Dansteel" at bounding box center [257, 351] width 58 height 6
click at [421, 381] on button "Verify" at bounding box center [424, 378] width 25 height 12
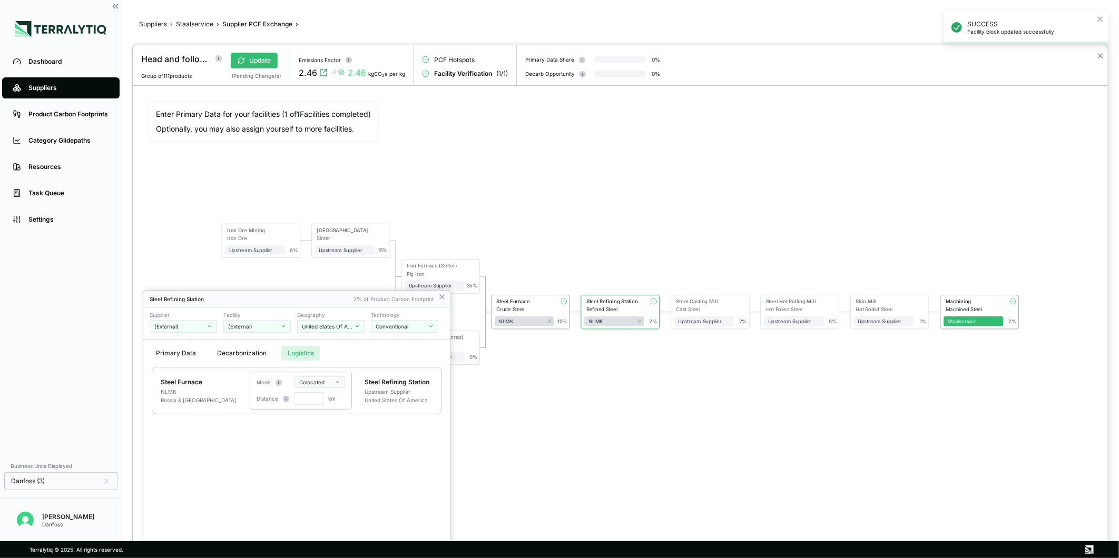
click at [308, 348] on button "Logistics" at bounding box center [300, 353] width 39 height 15
click at [314, 380] on html "SUCCESS Facility block updated successfully Dashboard Suppliers Product Carbon …" at bounding box center [559, 279] width 1119 height 558
click at [317, 411] on div "Rail" at bounding box center [328, 412] width 62 height 13
click at [308, 398] on input "text" at bounding box center [308, 398] width 29 height 13
type input "****"
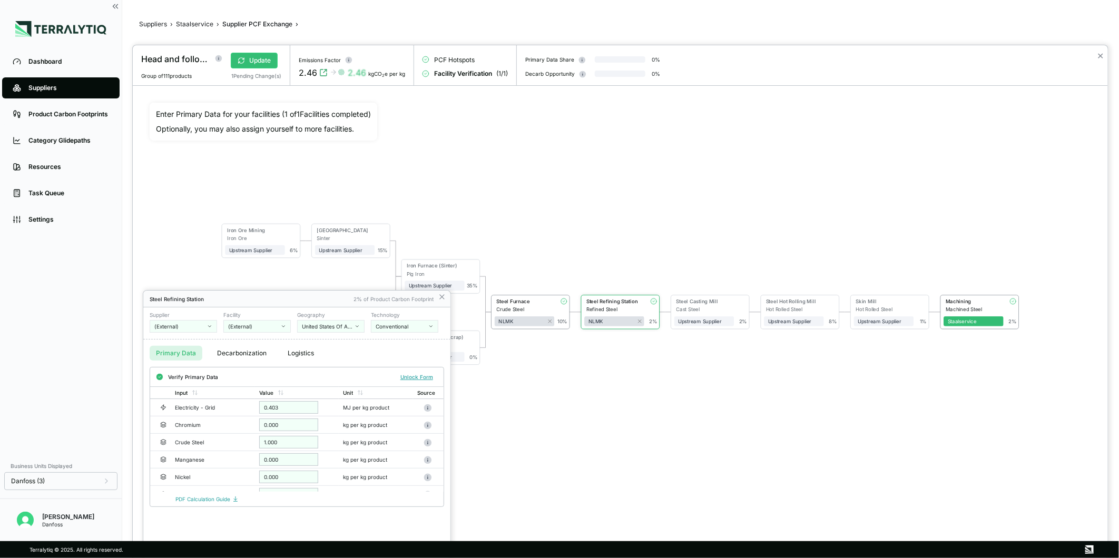
click at [179, 359] on button "Primary Data" at bounding box center [176, 353] width 53 height 15
click at [548, 417] on div at bounding box center [620, 301] width 975 height 513
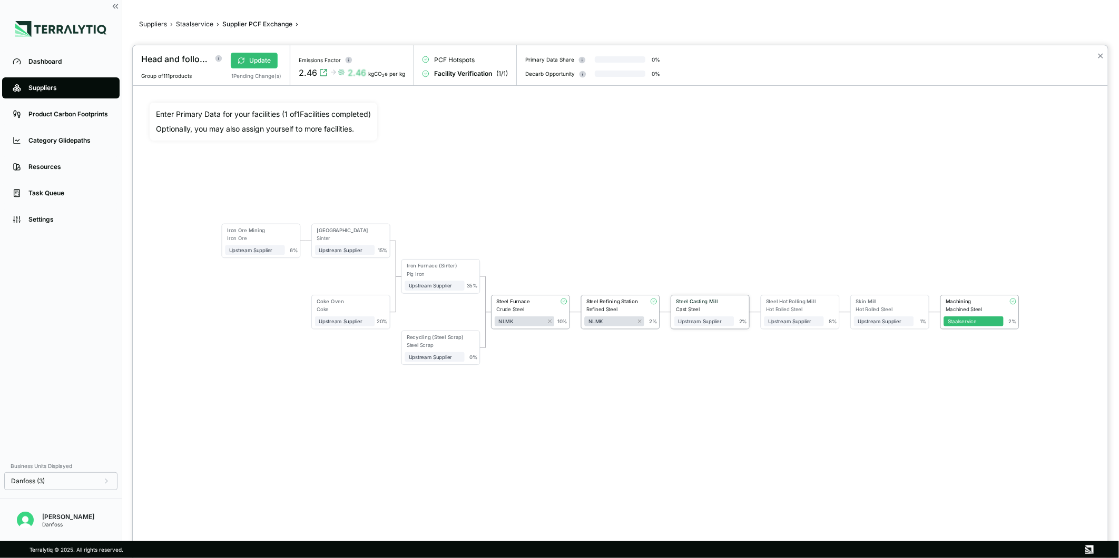
click at [708, 302] on div "Steel Casting Mill" at bounding box center [703, 302] width 54 height 6
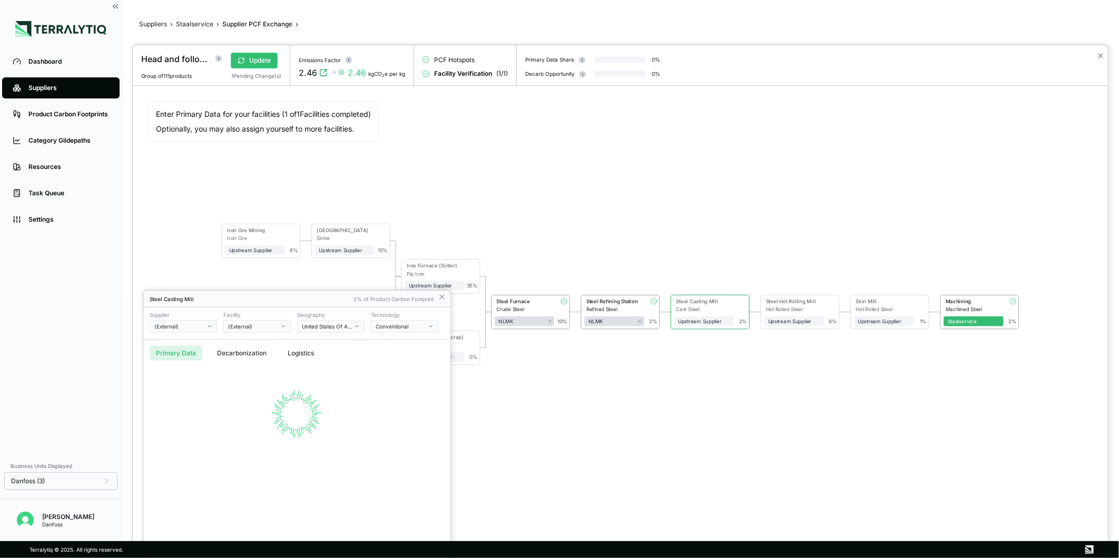
click at [187, 328] on div "(External)" at bounding box center [179, 326] width 51 height 6
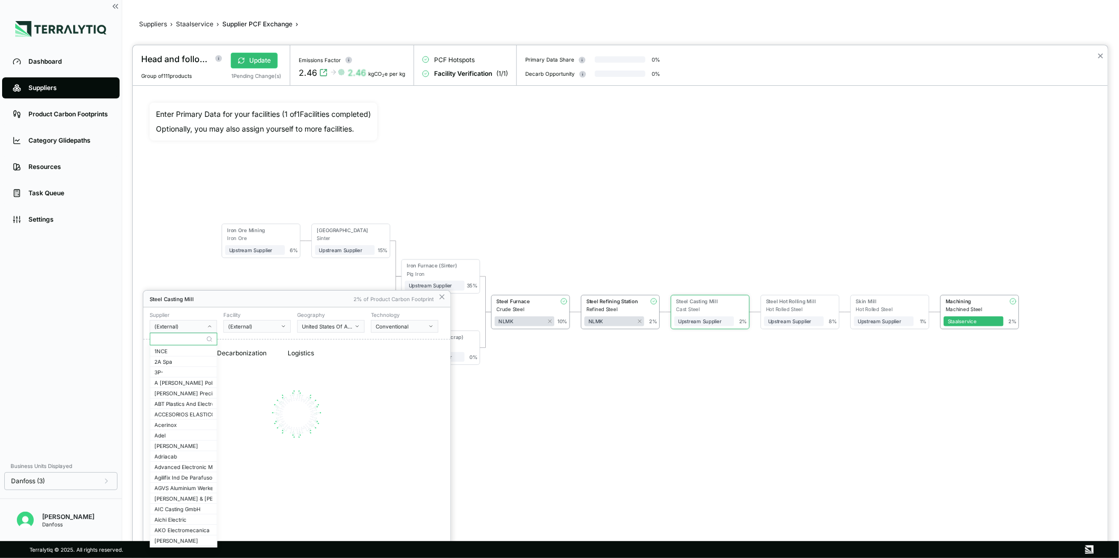
click at [185, 339] on input "text" at bounding box center [183, 339] width 66 height 13
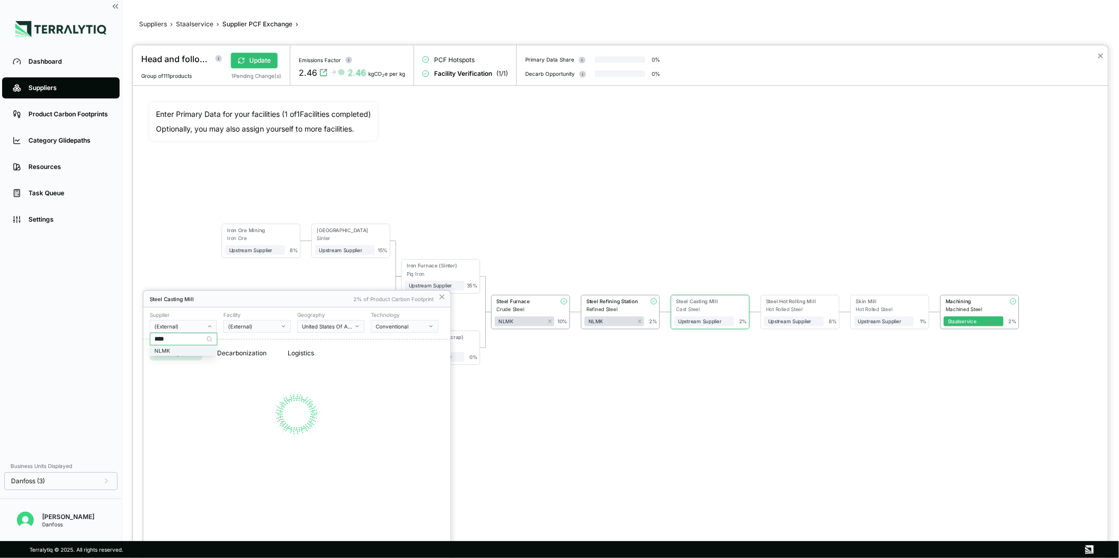
type input "****"
click at [194, 352] on div "NLMK" at bounding box center [183, 351] width 58 height 6
click at [266, 328] on div "(External)" at bounding box center [253, 326] width 51 height 6
click at [270, 349] on div "Dansteel" at bounding box center [257, 351] width 58 height 6
click at [420, 372] on button "Verify" at bounding box center [424, 378] width 25 height 12
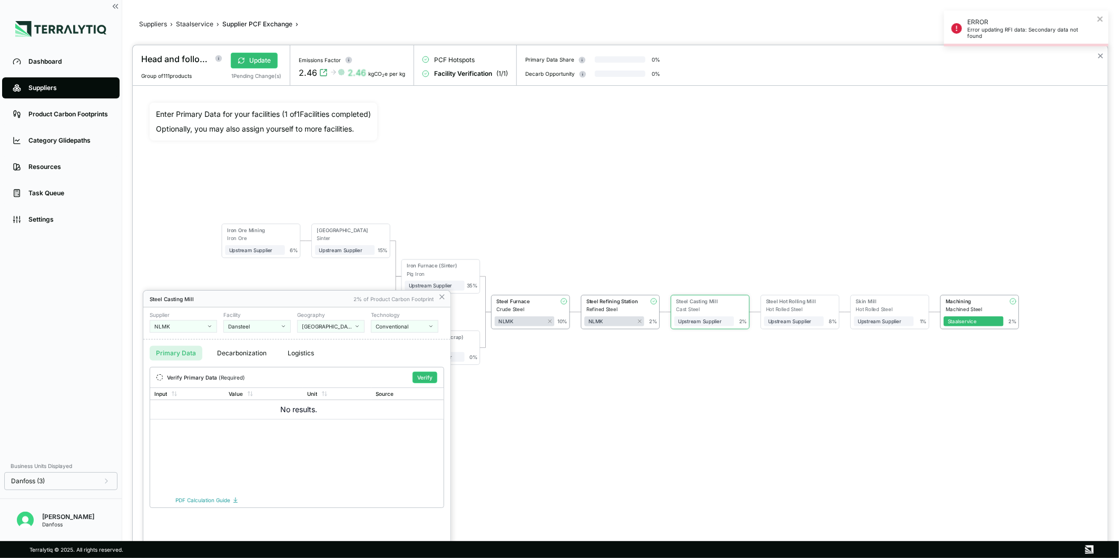
click at [420, 372] on button "Verify" at bounding box center [424, 378] width 25 height 12
click at [551, 417] on div at bounding box center [620, 301] width 975 height 513
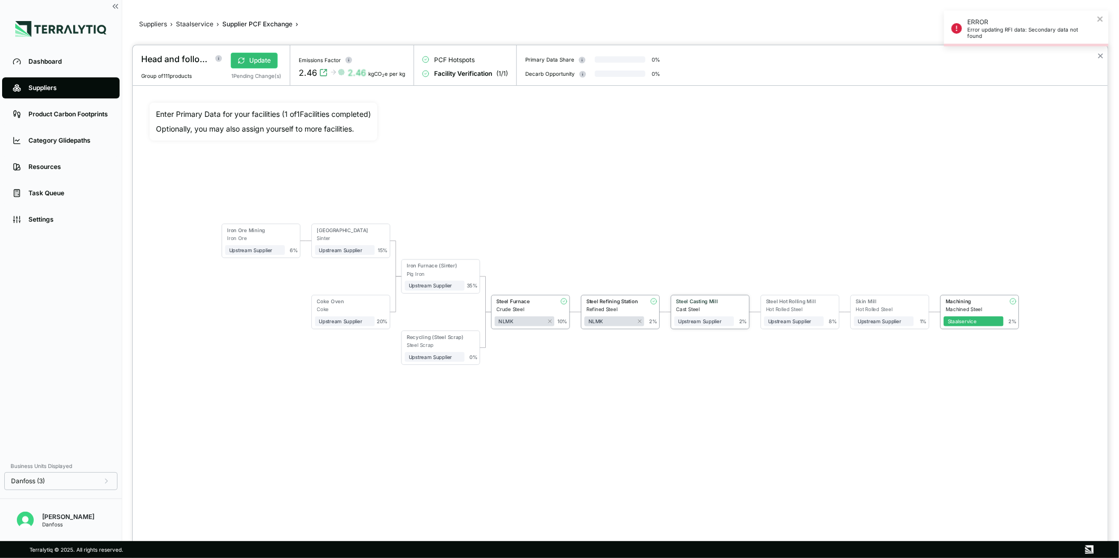
click at [714, 303] on div "Steel Casting Mill" at bounding box center [703, 302] width 54 height 6
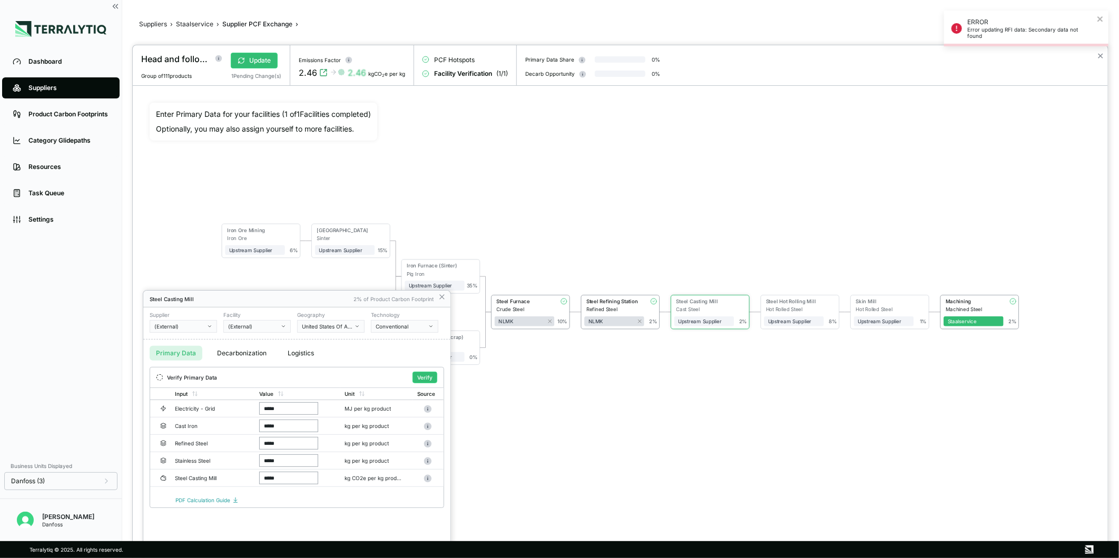
click at [181, 323] on div "(External)" at bounding box center [179, 326] width 51 height 6
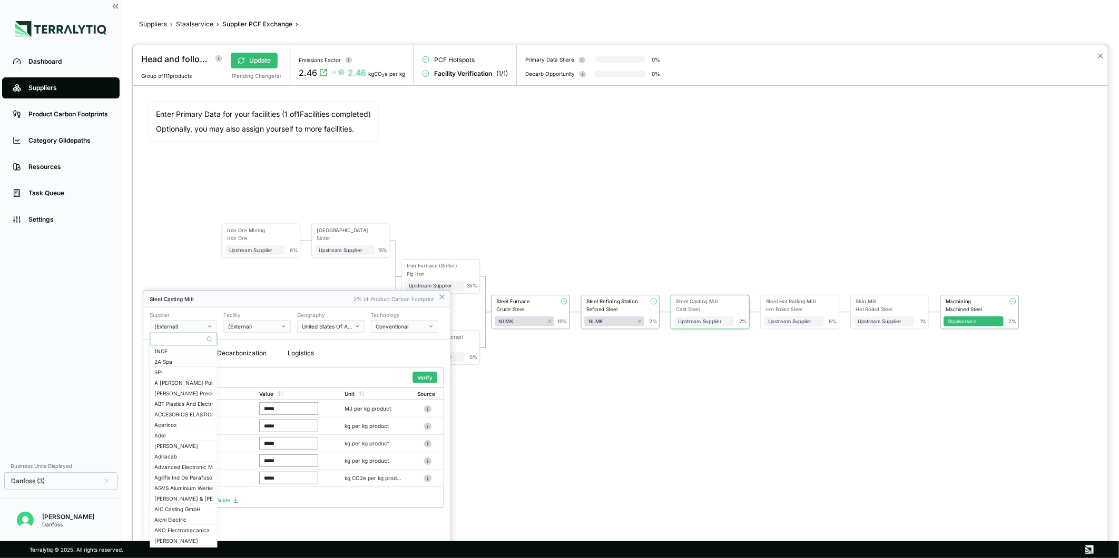
click at [165, 342] on input "text" at bounding box center [183, 339] width 66 height 13
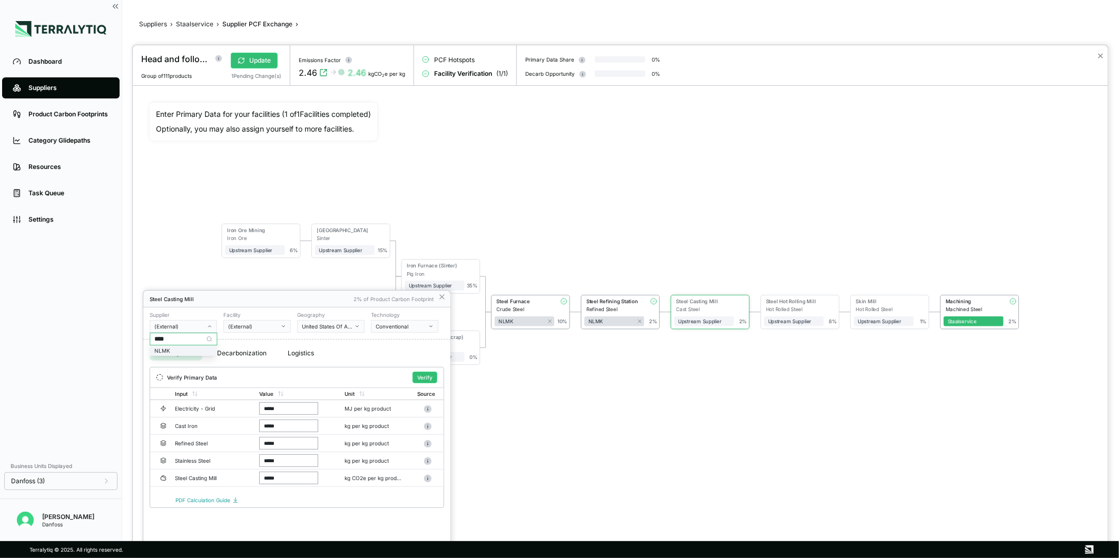
type input "****"
click at [182, 351] on div "NLMK" at bounding box center [183, 351] width 58 height 6
click at [256, 323] on div "(External)" at bounding box center [253, 326] width 51 height 6
click at [264, 354] on div "Dansteel" at bounding box center [257, 351] width 58 height 6
click at [423, 376] on button "Verify" at bounding box center [424, 378] width 25 height 12
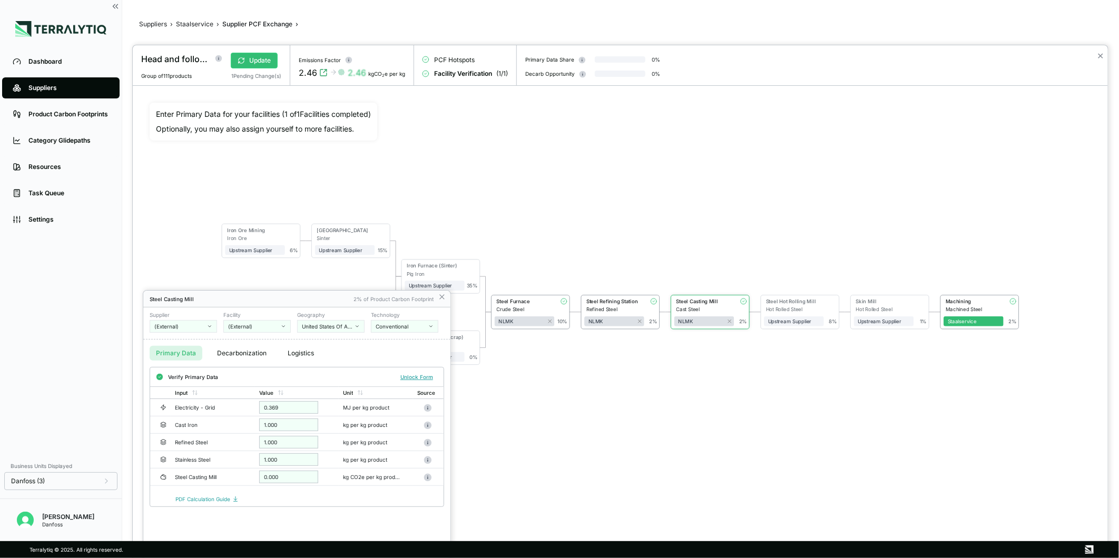
click at [571, 436] on div at bounding box center [620, 301] width 975 height 513
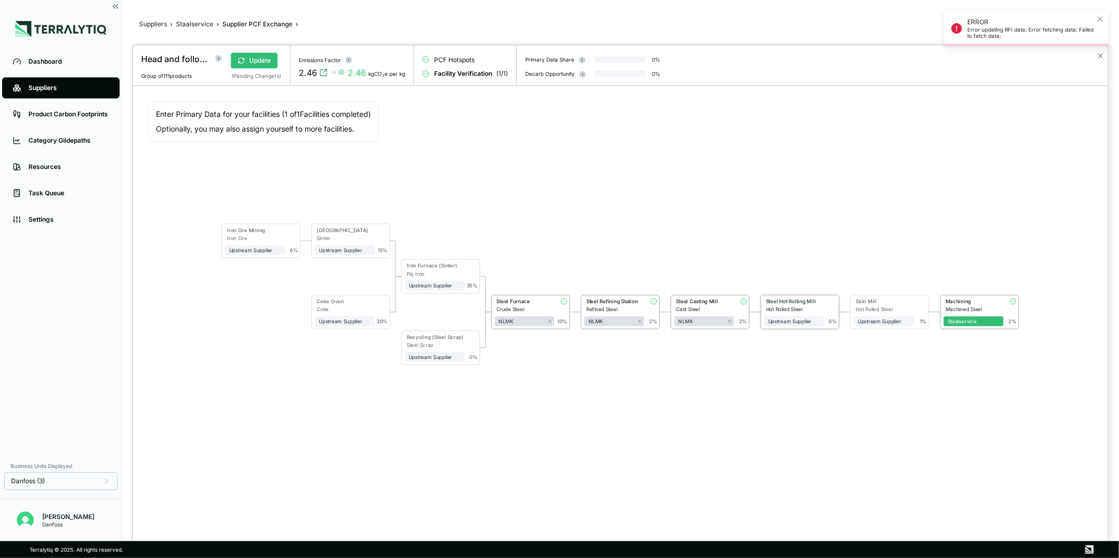
click at [778, 309] on div "Hot Rolled Steel" at bounding box center [795, 310] width 58 height 6
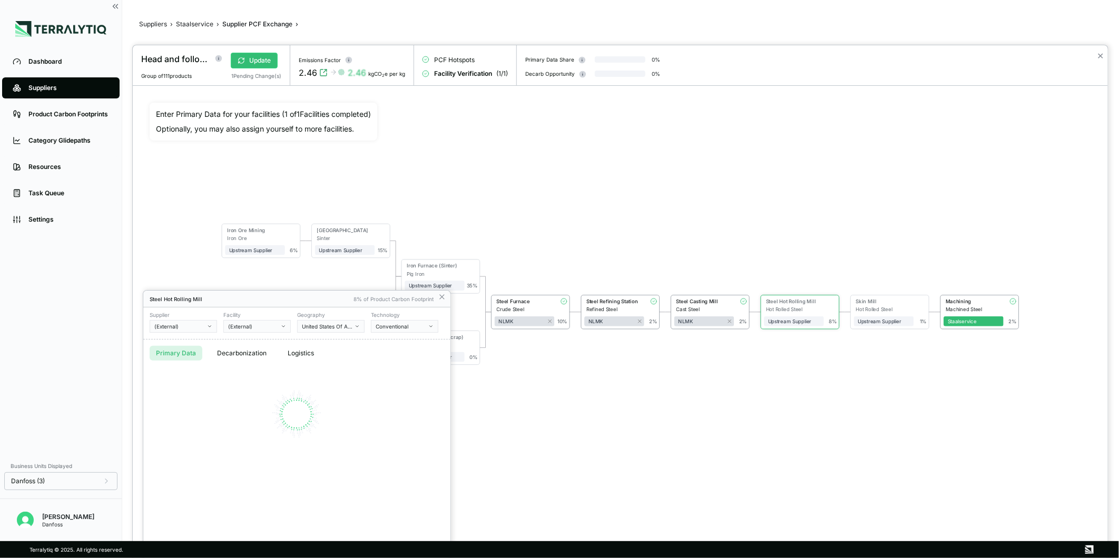
click at [196, 324] on div "(External)" at bounding box center [179, 326] width 51 height 6
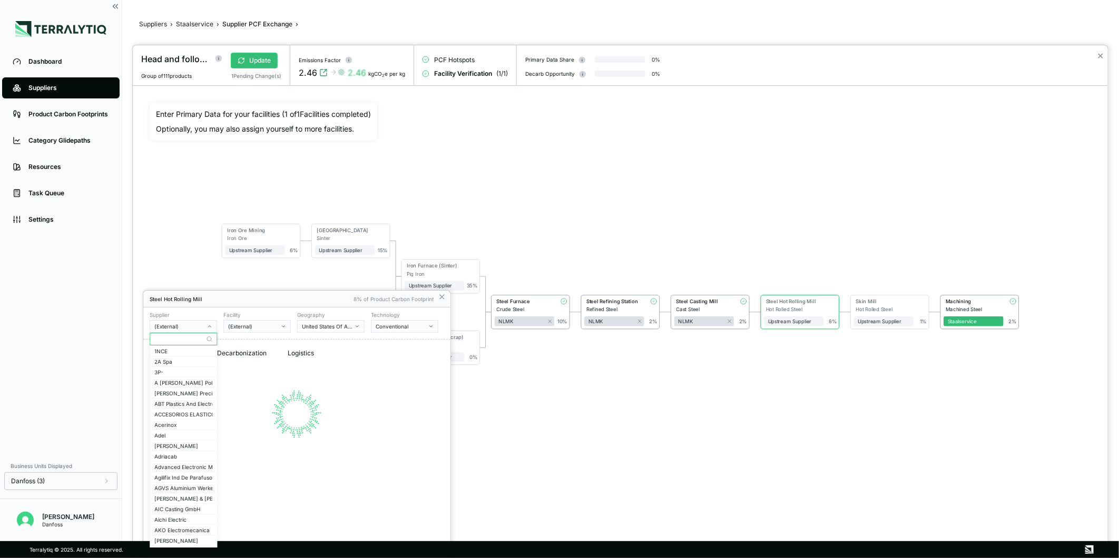
click at [195, 339] on input "text" at bounding box center [183, 339] width 66 height 13
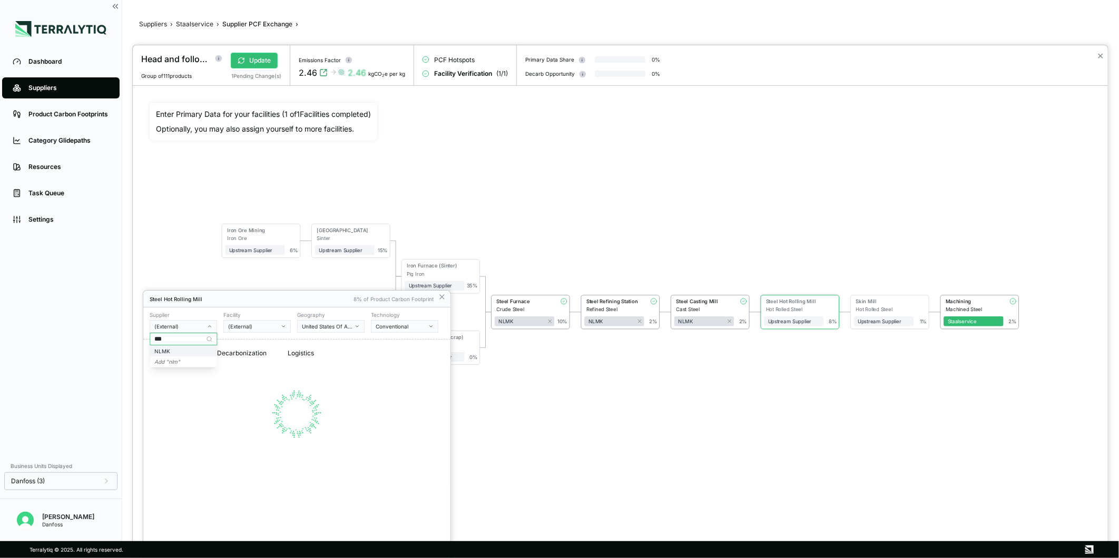
type input "***"
click at [202, 349] on div "NLMK" at bounding box center [183, 351] width 58 height 6
click at [263, 329] on div "(External)" at bounding box center [253, 326] width 51 height 6
click at [264, 349] on div "Dansteel" at bounding box center [257, 351] width 58 height 6
click at [419, 373] on button "Verify" at bounding box center [424, 378] width 25 height 12
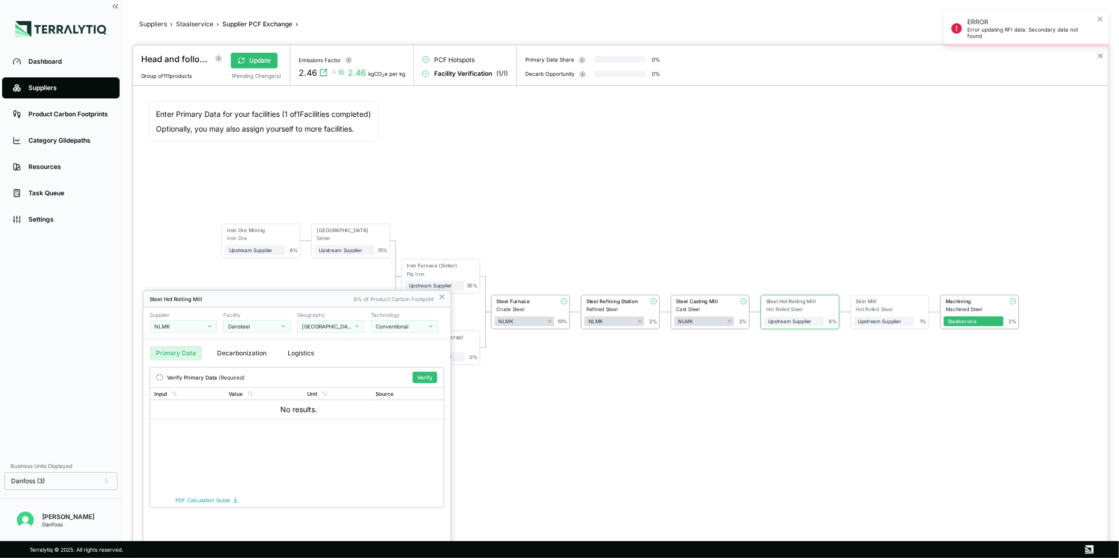
click at [419, 373] on button "Verify" at bounding box center [424, 378] width 25 height 12
click at [535, 430] on div at bounding box center [620, 301] width 975 height 513
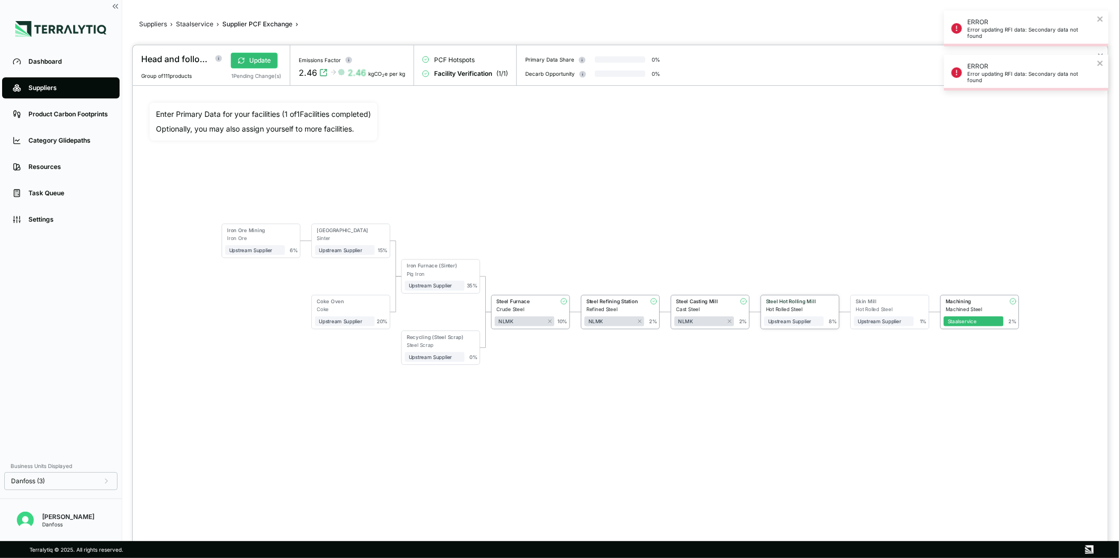
click at [824, 307] on div "8 %" at bounding box center [831, 312] width 14 height 26
click at [769, 304] on div "Steel Hot Rolling Mill" at bounding box center [793, 302] width 54 height 6
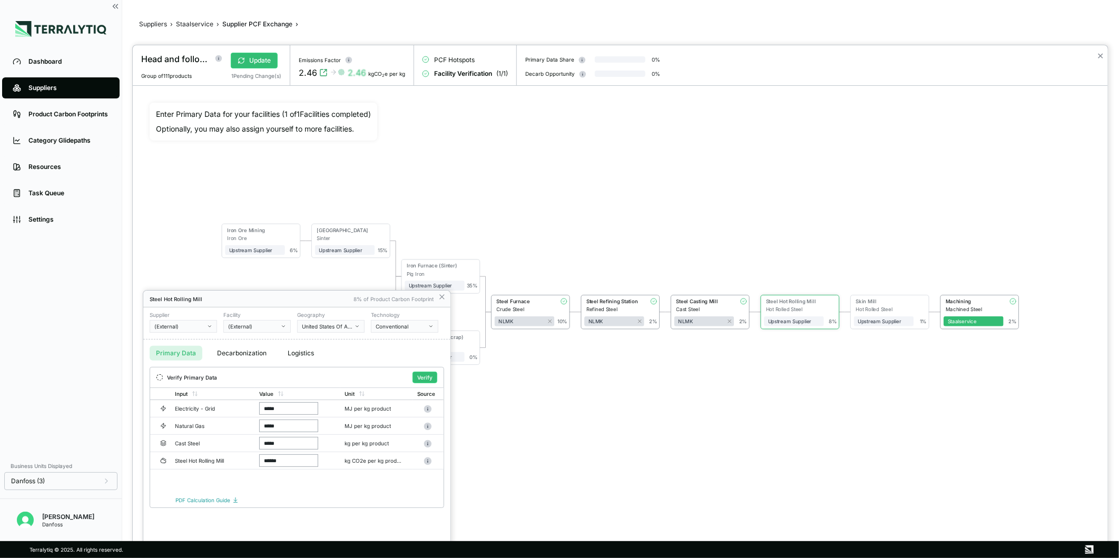
click at [181, 323] on div "(External)" at bounding box center [179, 326] width 51 height 6
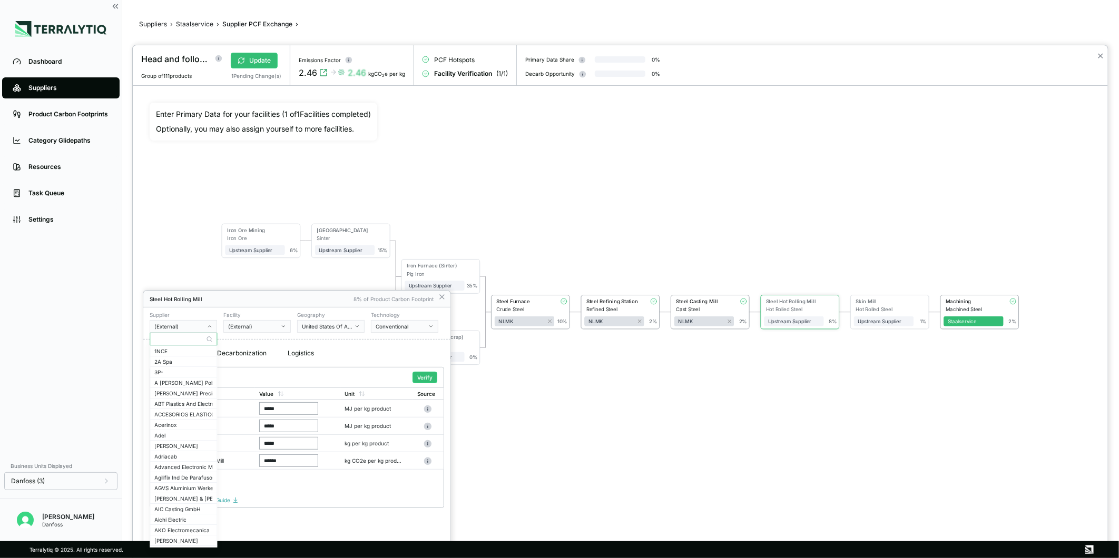
click at [175, 341] on input "text" at bounding box center [183, 339] width 66 height 13
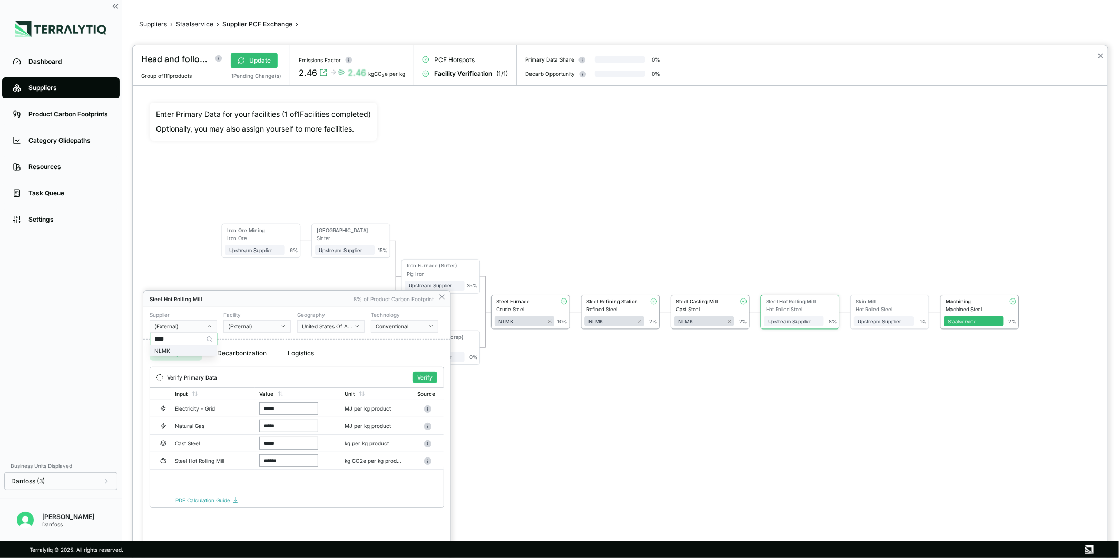
type input "****"
click at [194, 349] on div "NLMK" at bounding box center [183, 351] width 58 height 6
click at [282, 325] on icon "button" at bounding box center [283, 326] width 5 height 5
click at [251, 350] on div "Dansteel" at bounding box center [257, 351] width 58 height 6
click at [420, 380] on button "Verify" at bounding box center [424, 378] width 25 height 12
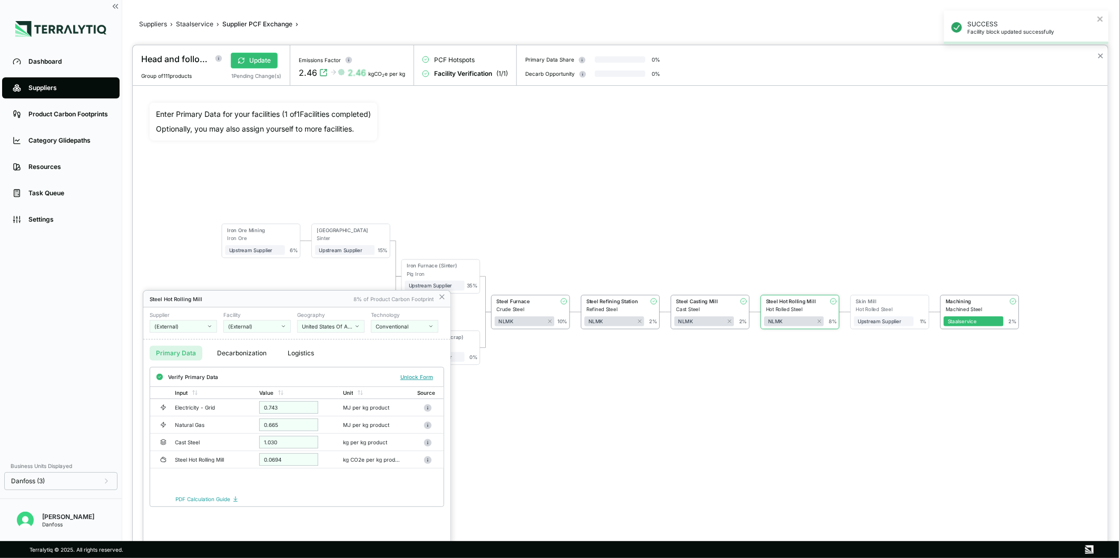
click at [204, 325] on div "(External)" at bounding box center [179, 326] width 51 height 6
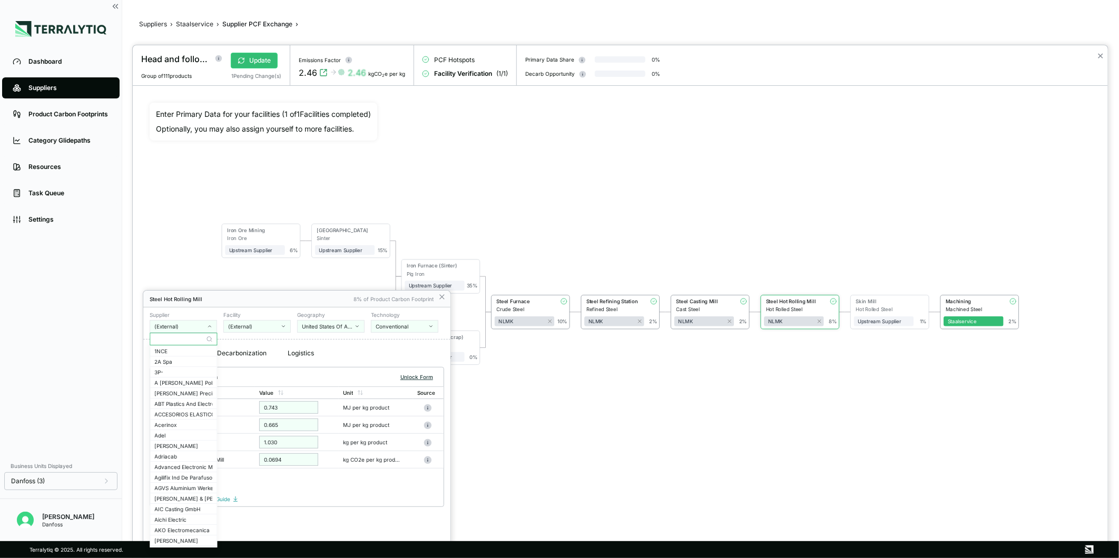
click at [417, 377] on button "Unlock Form" at bounding box center [416, 377] width 41 height 11
click at [182, 343] on input "text" at bounding box center [183, 339] width 66 height 13
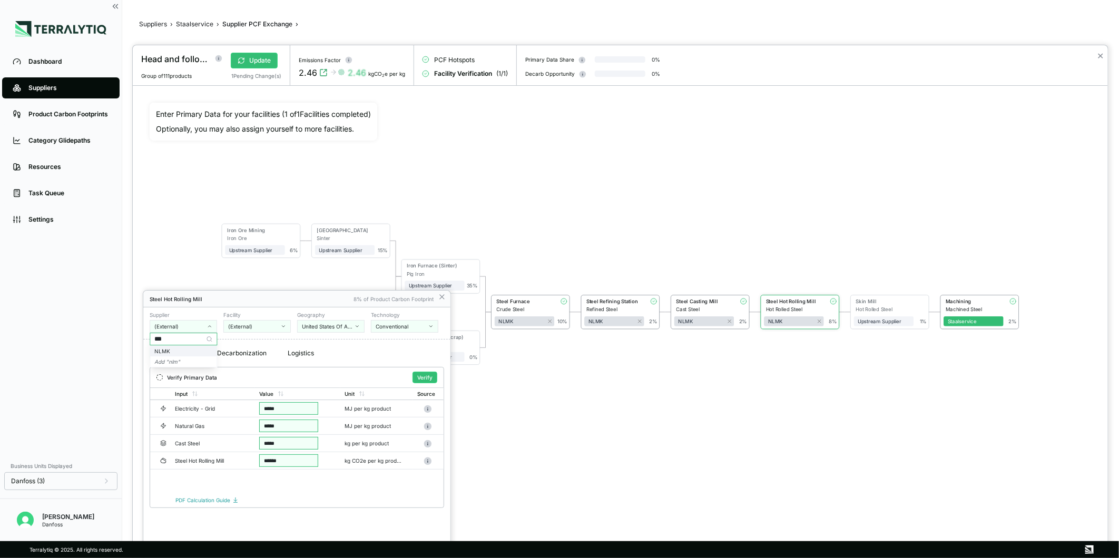
type input "***"
click at [191, 348] on div "NLMK" at bounding box center [183, 351] width 58 height 6
click at [270, 322] on button "(External)" at bounding box center [256, 326] width 67 height 13
click at [263, 349] on div "Dansteel" at bounding box center [257, 351] width 58 height 6
click at [422, 381] on button "Verify" at bounding box center [424, 378] width 25 height 12
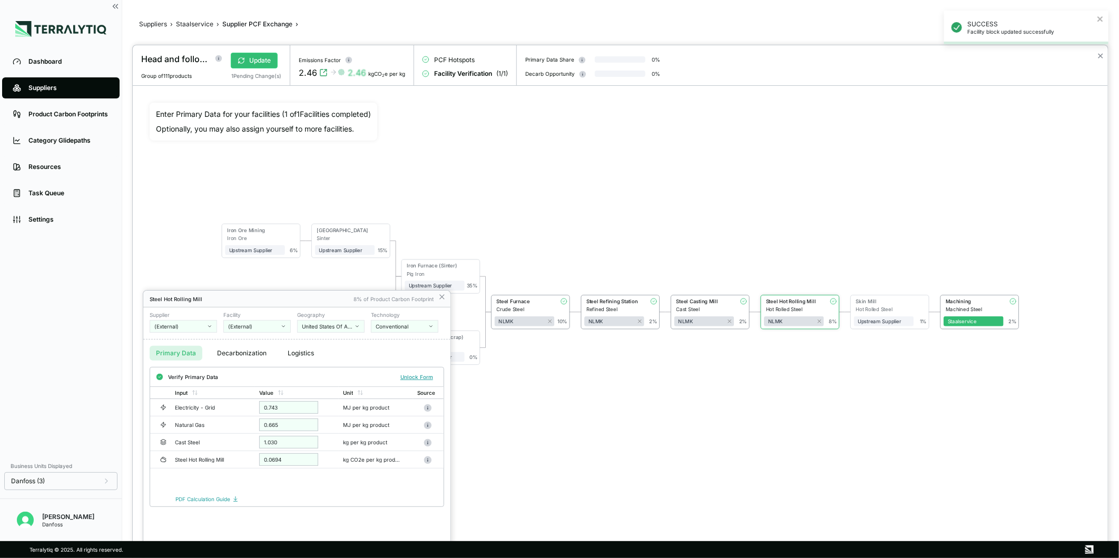
click at [532, 422] on div at bounding box center [620, 301] width 975 height 513
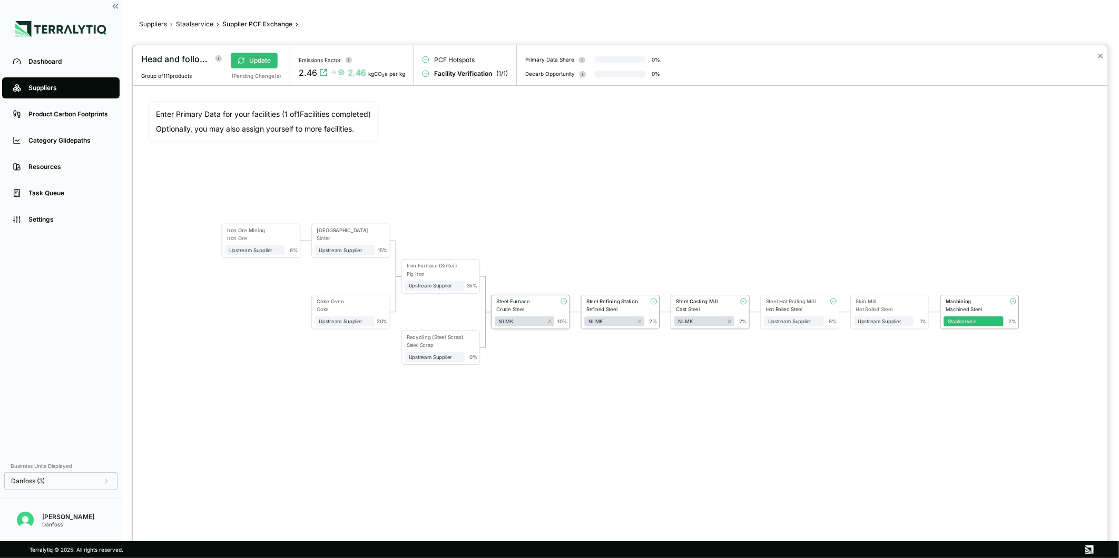
click at [530, 303] on div "Steel Furnace" at bounding box center [523, 302] width 54 height 6
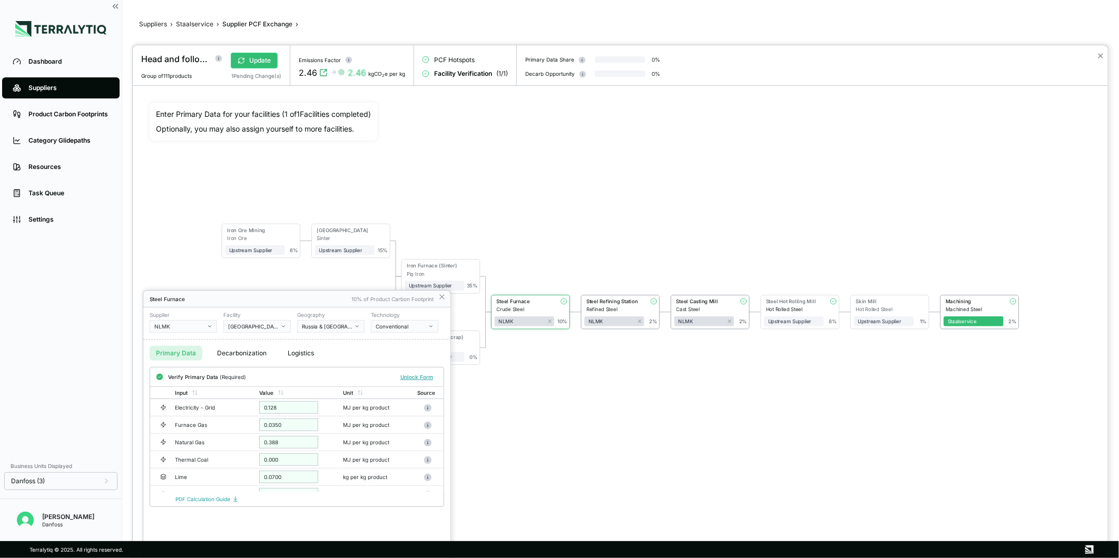
click at [538, 421] on div at bounding box center [620, 301] width 975 height 513
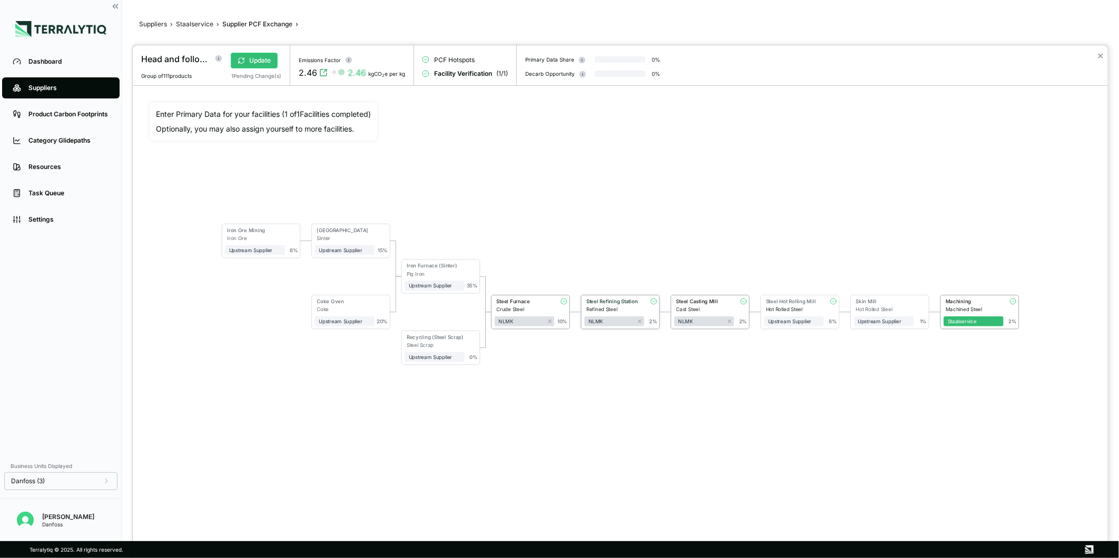
click at [602, 304] on div "Steel Refining Station" at bounding box center [612, 303] width 56 height 8
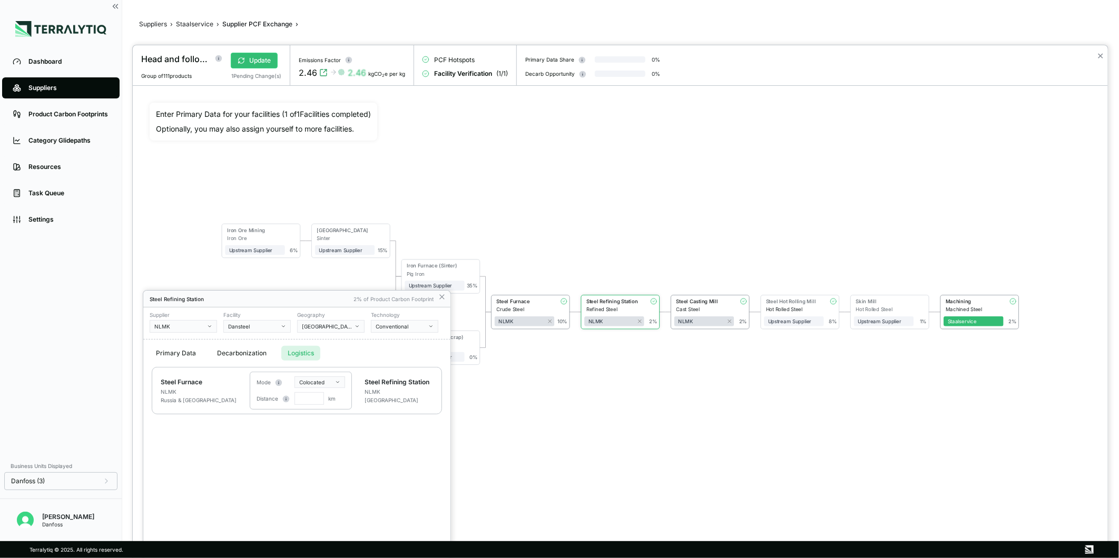
click at [301, 355] on button "Logistics" at bounding box center [300, 353] width 39 height 15
click at [317, 379] on html "Dashboard Suppliers Product Carbon Footprints Category Glidepaths Resources Tas…" at bounding box center [559, 279] width 1119 height 558
click at [322, 411] on div "Rail" at bounding box center [328, 412] width 62 height 13
click at [302, 397] on input "text" at bounding box center [308, 398] width 29 height 13
type input "****"
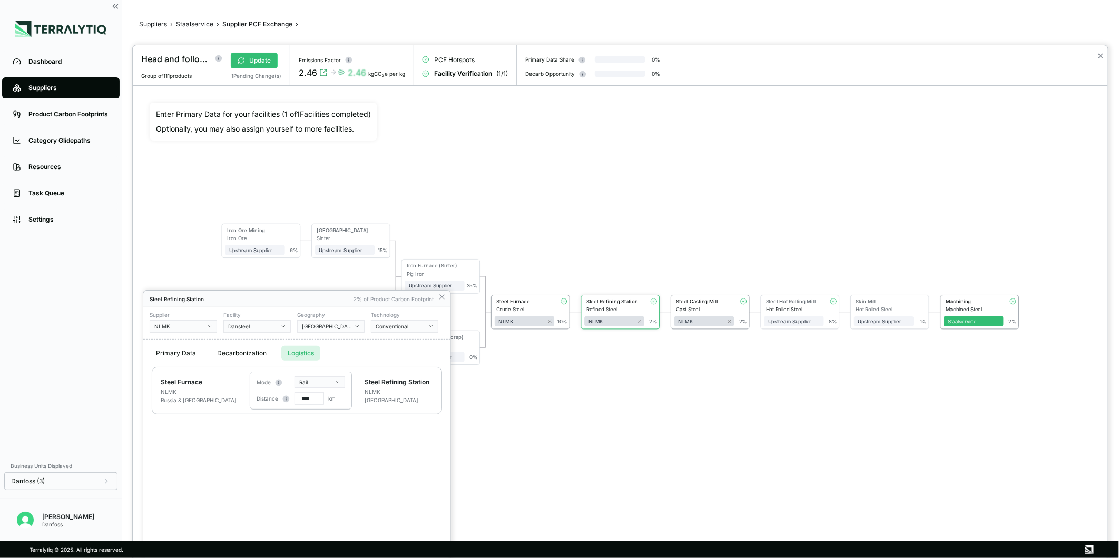
click at [378, 353] on div "Primary Data Decarbonization Logistics" at bounding box center [296, 353] width 307 height 27
click at [477, 423] on div at bounding box center [620, 301] width 975 height 513
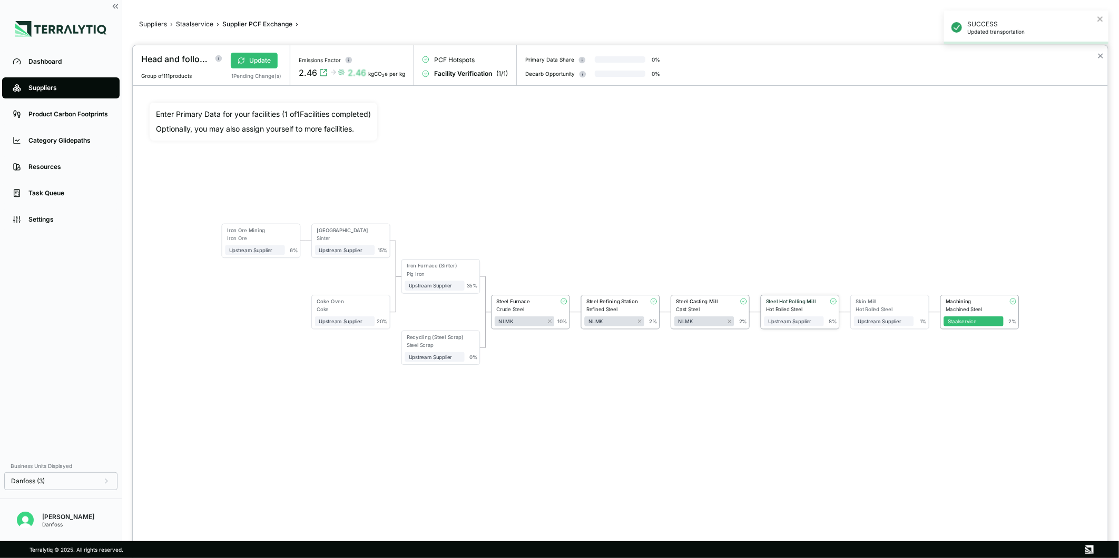
click at [803, 306] on div "Steel Hot Rolling Mill" at bounding box center [792, 303] width 56 height 8
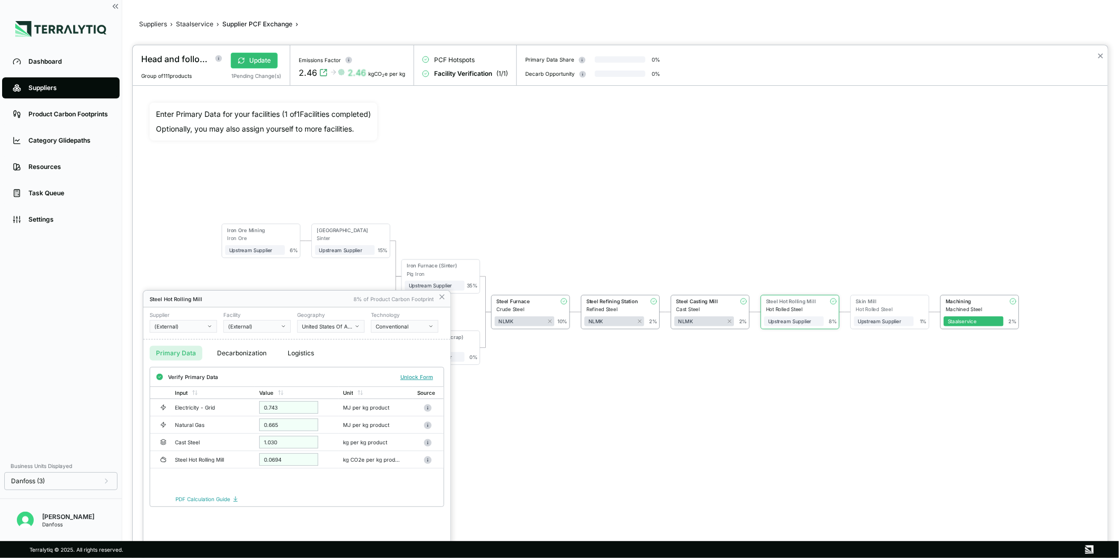
click at [206, 328] on button "(External)" at bounding box center [183, 326] width 67 height 13
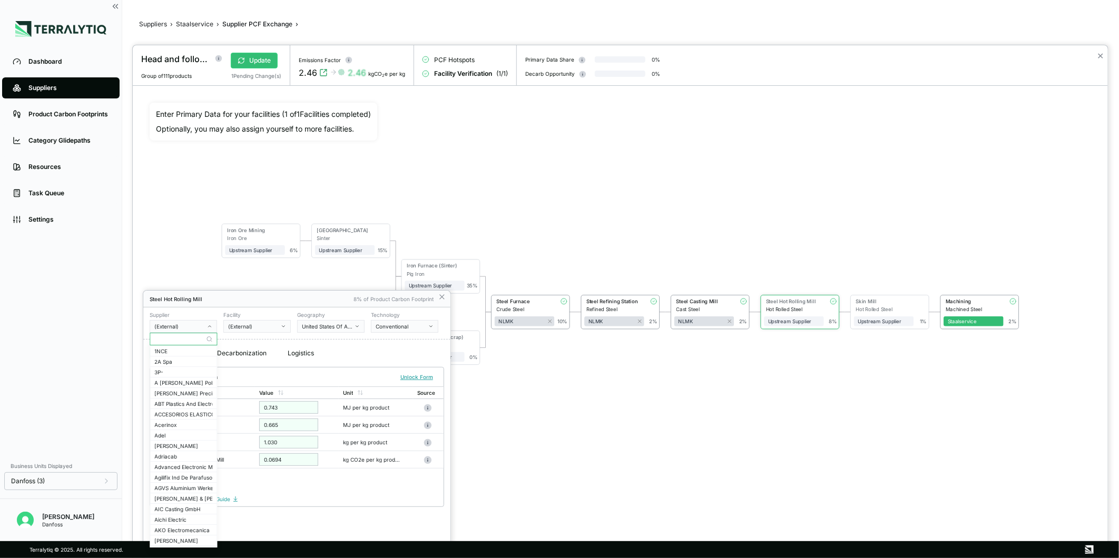
click at [172, 340] on input "text" at bounding box center [183, 339] width 66 height 13
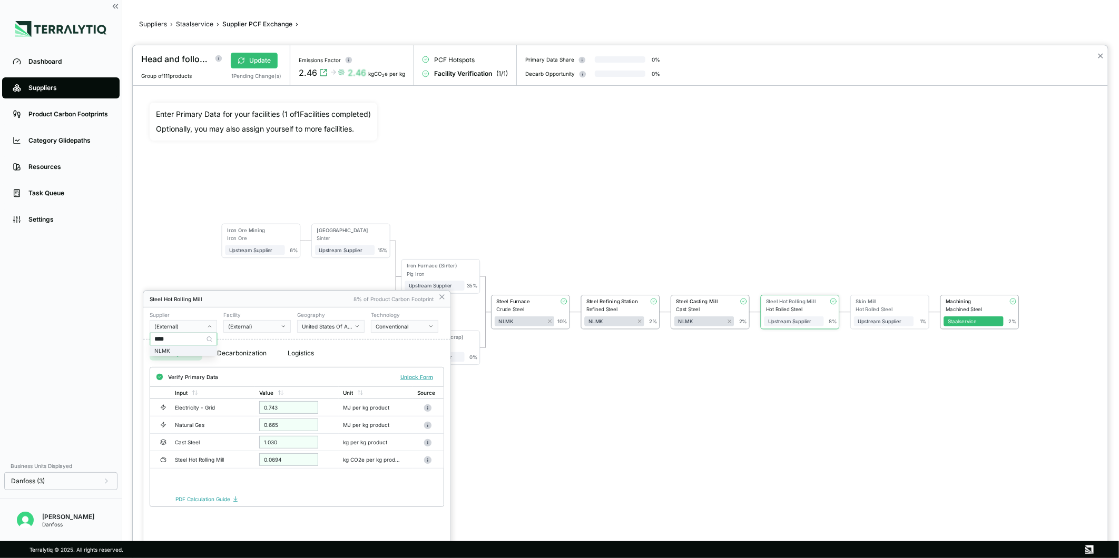
type input "****"
click at [185, 351] on div "NLMK" at bounding box center [183, 351] width 58 height 6
click at [256, 328] on div "(External)" at bounding box center [253, 326] width 51 height 6
click at [253, 350] on div "Dansteel" at bounding box center [257, 351] width 58 height 6
click at [418, 378] on button "Verify" at bounding box center [424, 378] width 25 height 12
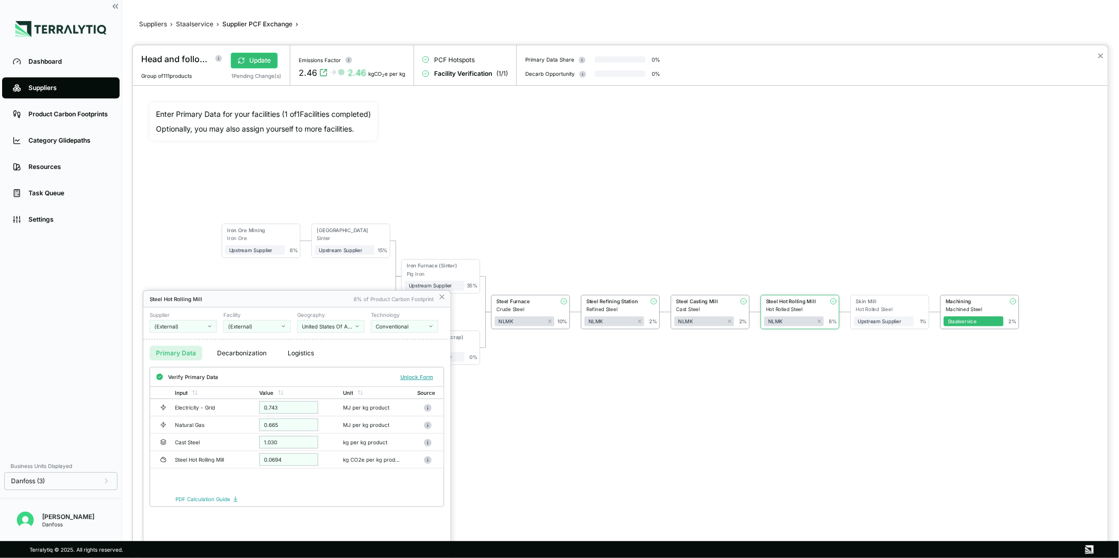
click at [192, 325] on div "(External)" at bounding box center [179, 326] width 51 height 6
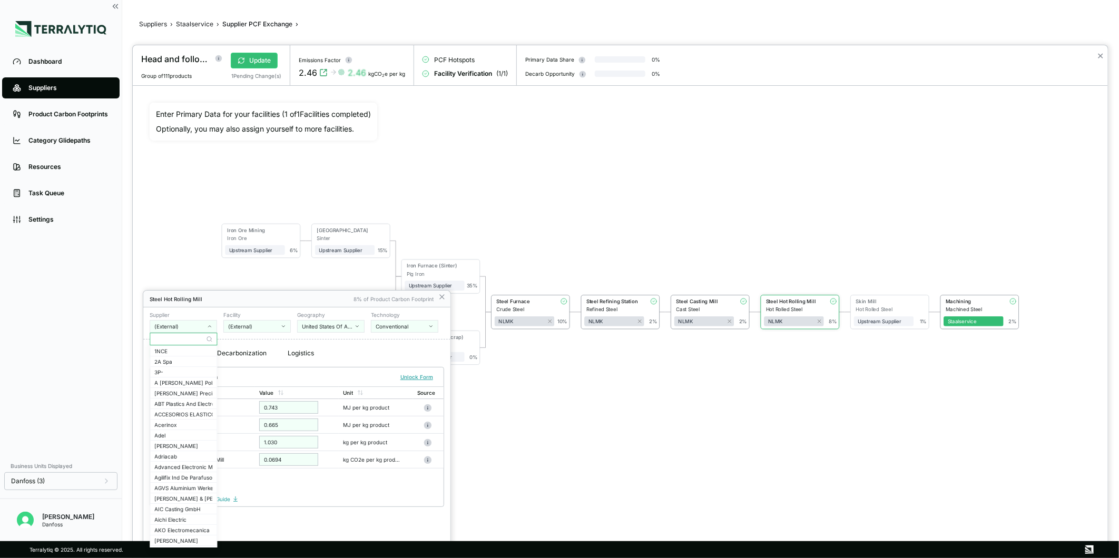
click at [523, 436] on div at bounding box center [620, 301] width 975 height 513
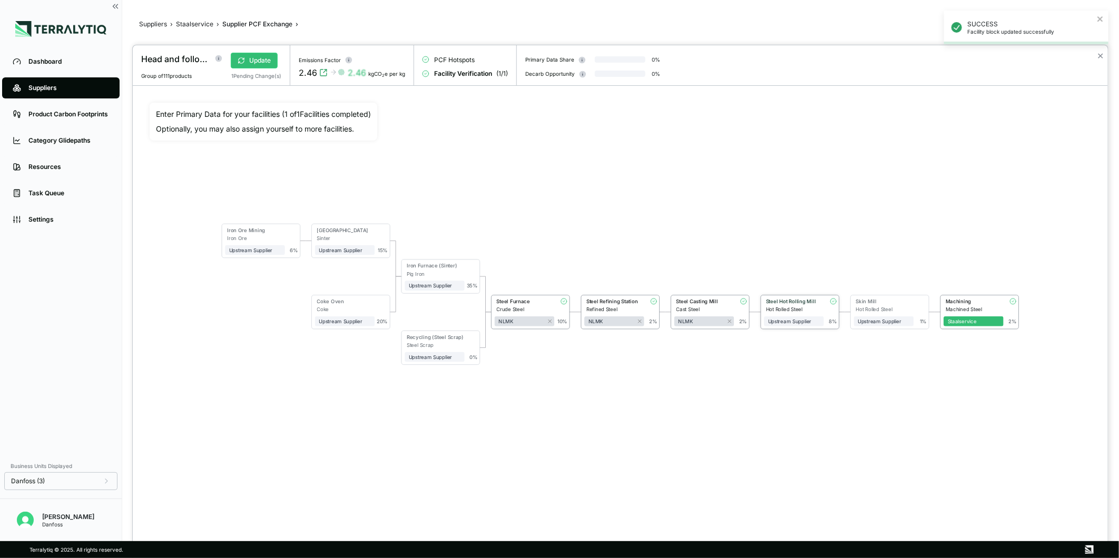
click at [785, 304] on div "Steel Hot Rolling Mill" at bounding box center [793, 302] width 54 height 6
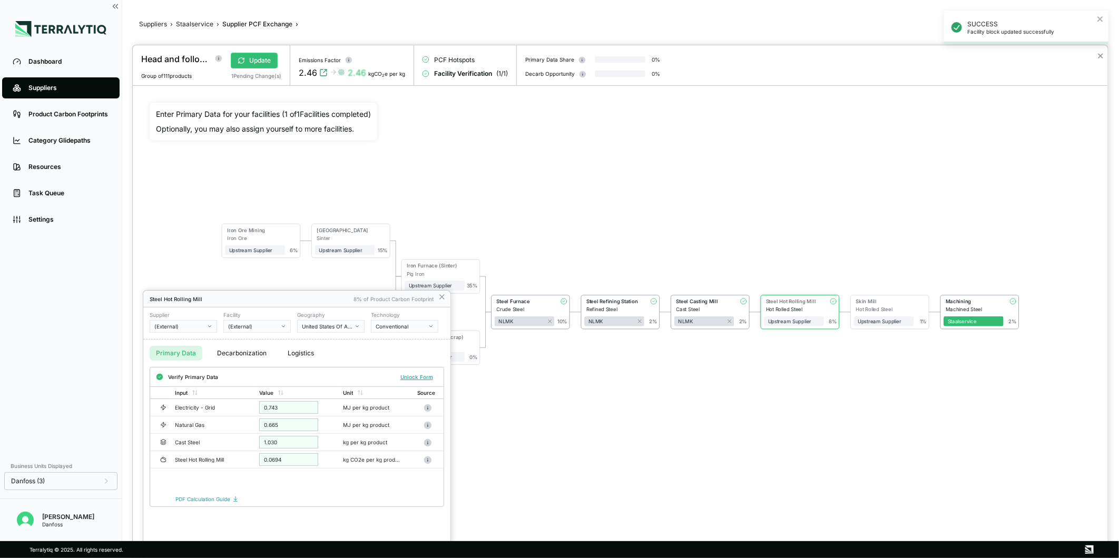
click at [191, 329] on div "(External)" at bounding box center [179, 326] width 51 height 6
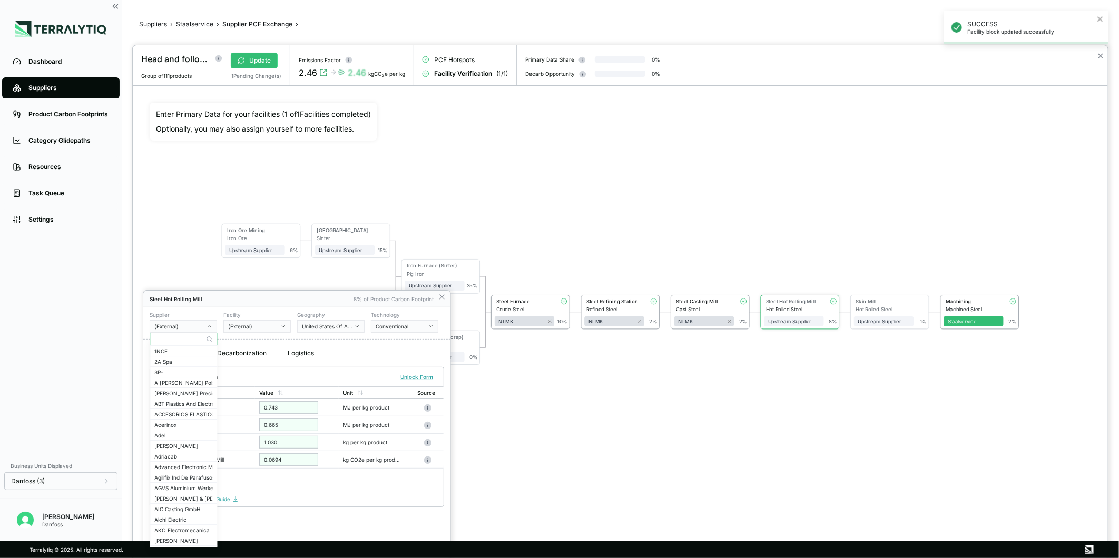
click at [169, 338] on input "text" at bounding box center [183, 339] width 66 height 13
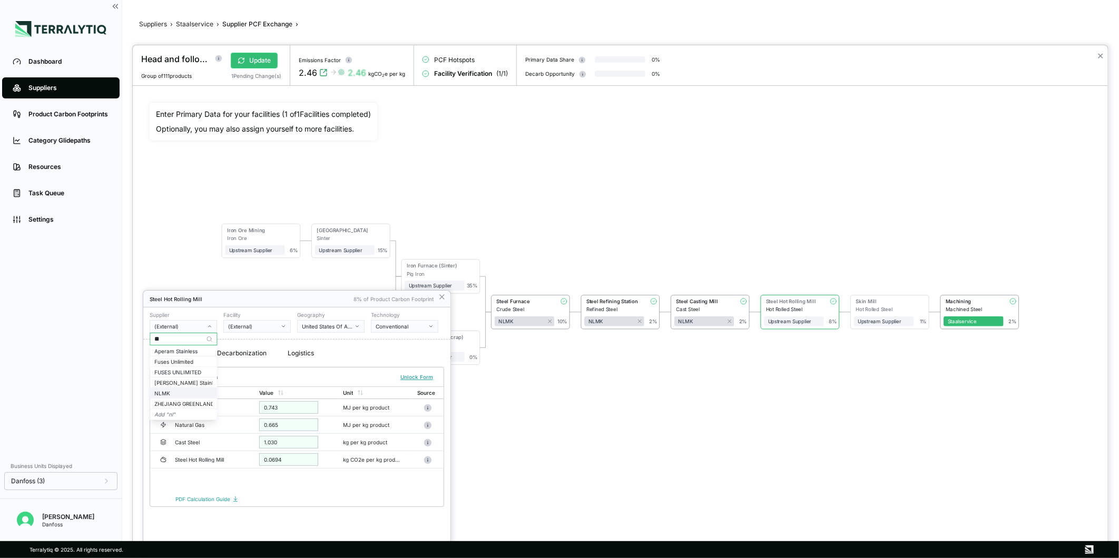
type input "**"
click at [204, 390] on div "NLMK" at bounding box center [183, 393] width 58 height 6
click at [420, 376] on button "Unlock Form" at bounding box center [416, 377] width 41 height 11
click at [251, 327] on div "(External)" at bounding box center [253, 326] width 51 height 6
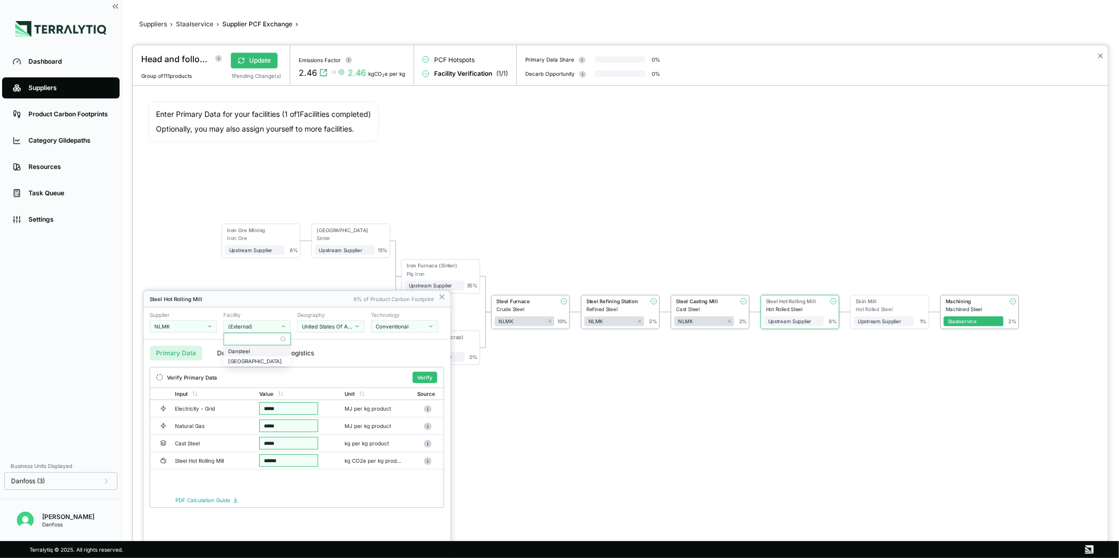
click at [250, 353] on div "Dansteel" at bounding box center [257, 351] width 58 height 6
click at [511, 417] on div at bounding box center [620, 301] width 975 height 513
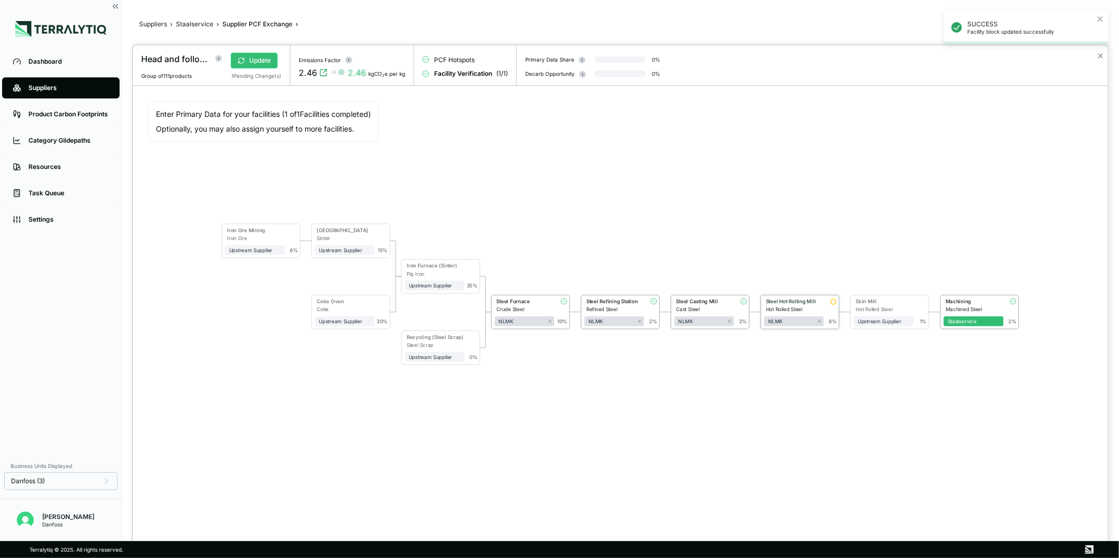
click at [794, 307] on div "Hot Rolled Steel" at bounding box center [795, 310] width 58 height 6
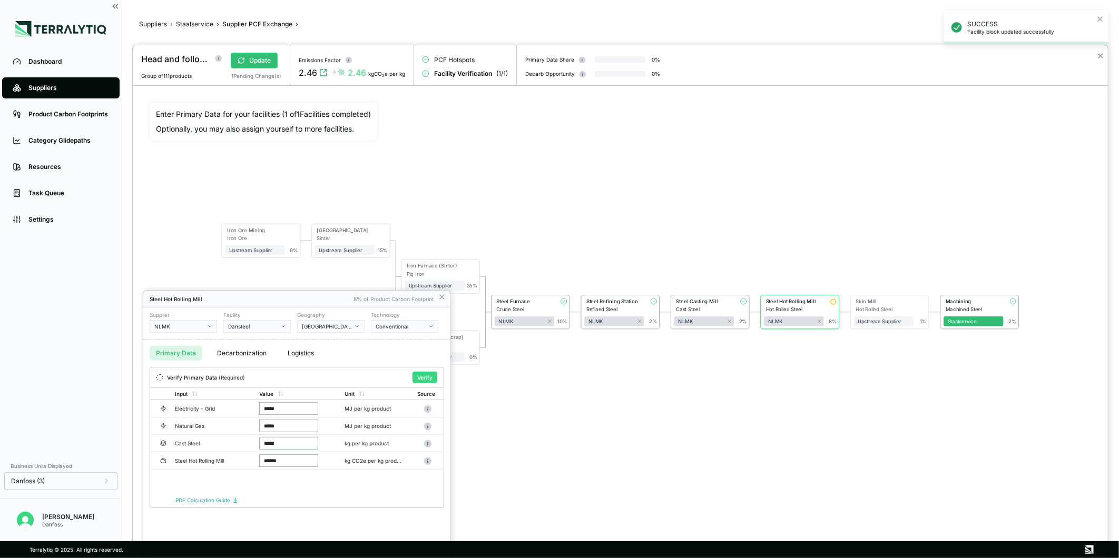
click at [424, 376] on button "Verify" at bounding box center [424, 378] width 25 height 12
click at [442, 301] on icon at bounding box center [442, 297] width 8 height 8
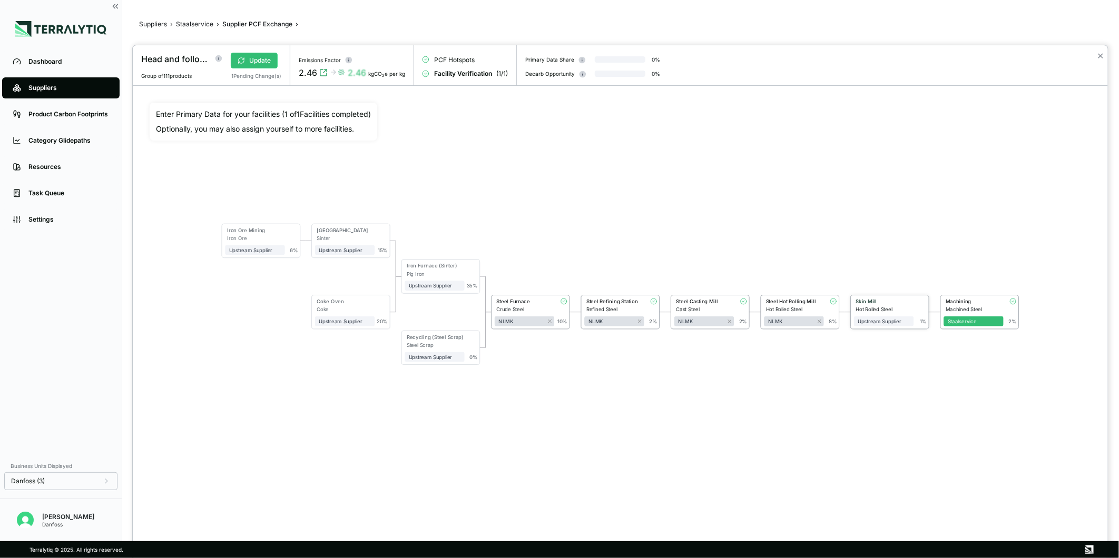
click at [884, 309] on div "Hot Rolled Steel" at bounding box center [885, 310] width 58 height 6
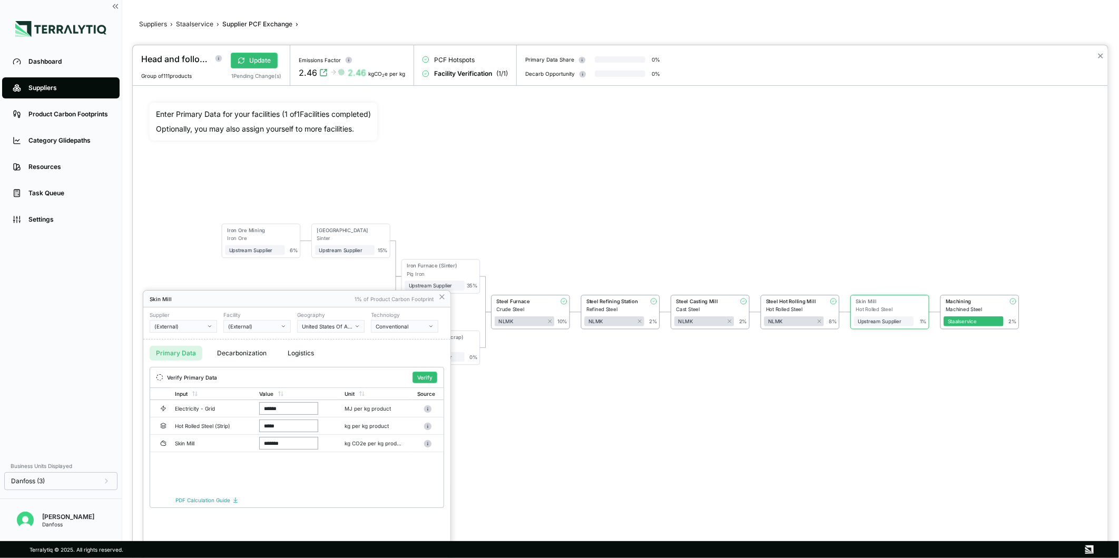
click at [208, 324] on icon "button" at bounding box center [209, 326] width 5 height 5
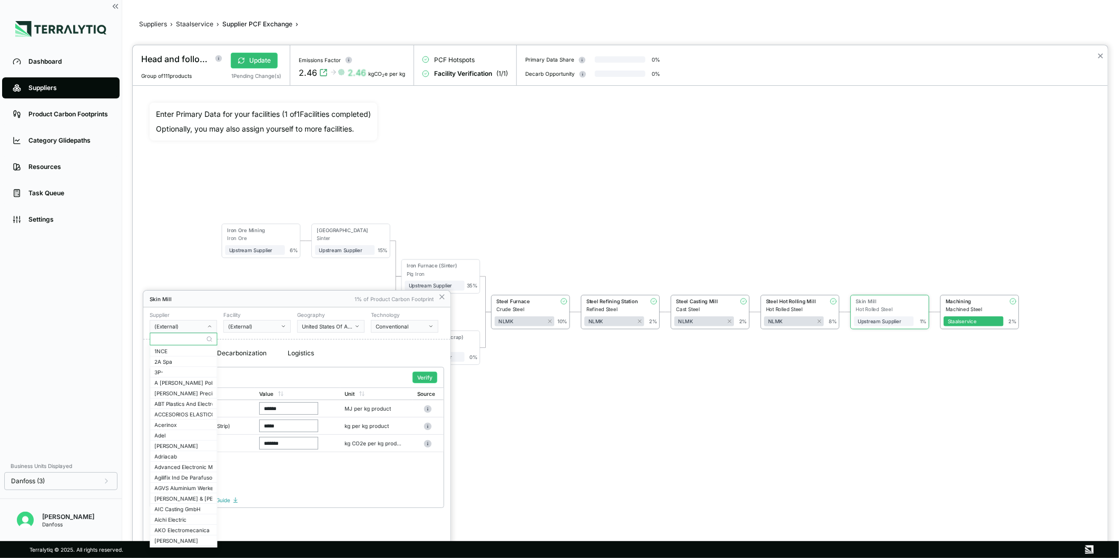
click at [196, 342] on input "text" at bounding box center [183, 339] width 66 height 13
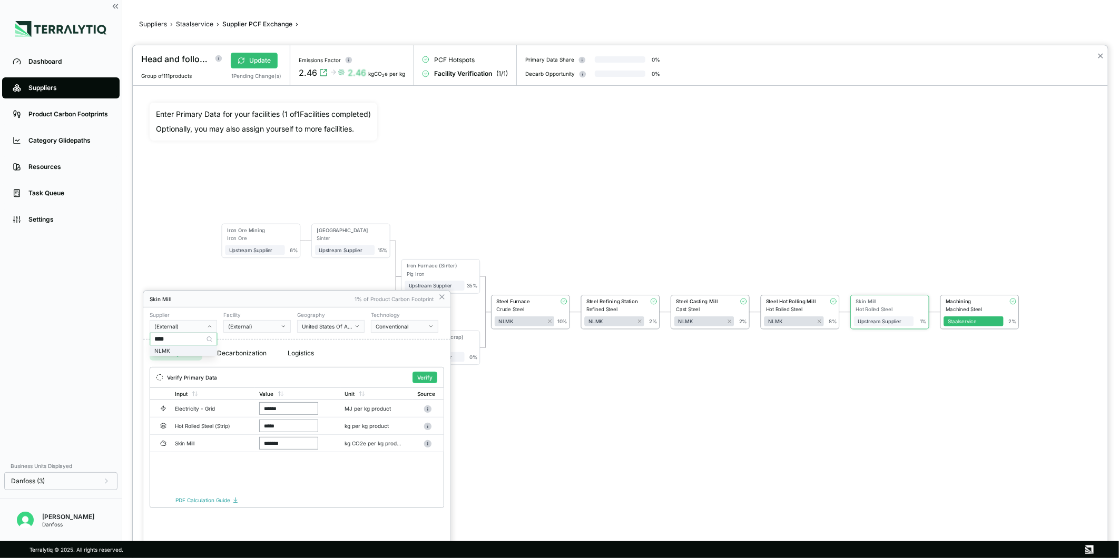
type input "****"
click at [204, 349] on div "NLMK" at bounding box center [183, 351] width 58 height 6
click at [261, 325] on div "(External)" at bounding box center [253, 326] width 51 height 6
click at [276, 351] on div "Dansteel" at bounding box center [257, 351] width 58 height 6
click at [497, 427] on div at bounding box center [620, 301] width 975 height 513
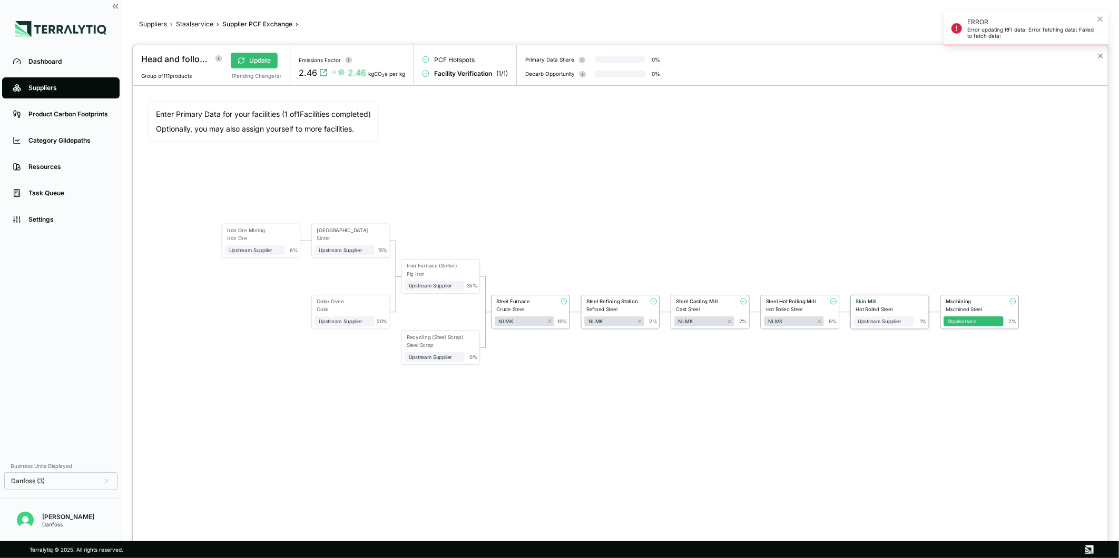
click at [878, 305] on div "Skin Mill" at bounding box center [882, 303] width 56 height 8
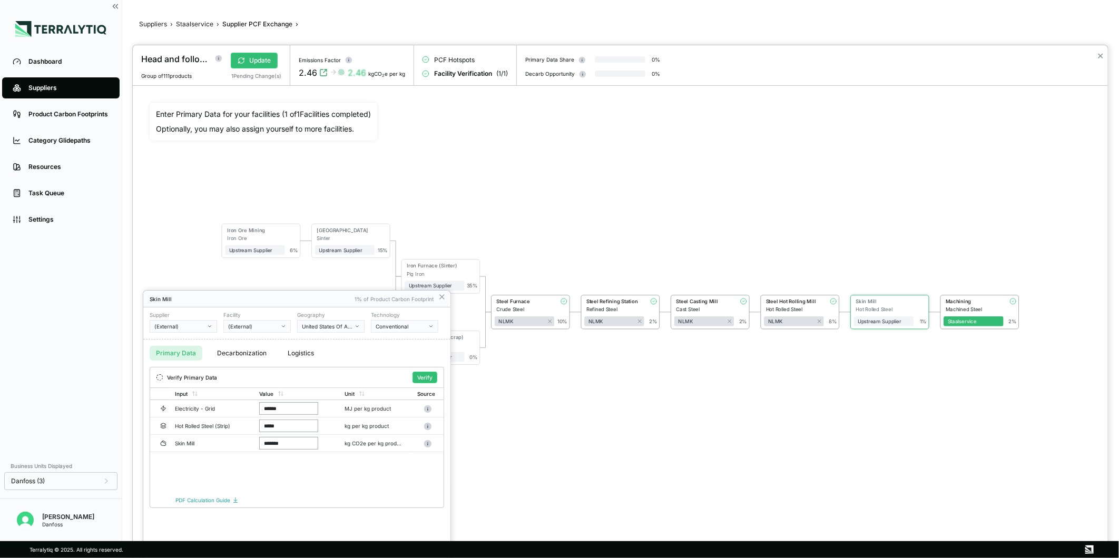
click at [183, 332] on button "(External)" at bounding box center [183, 326] width 67 height 13
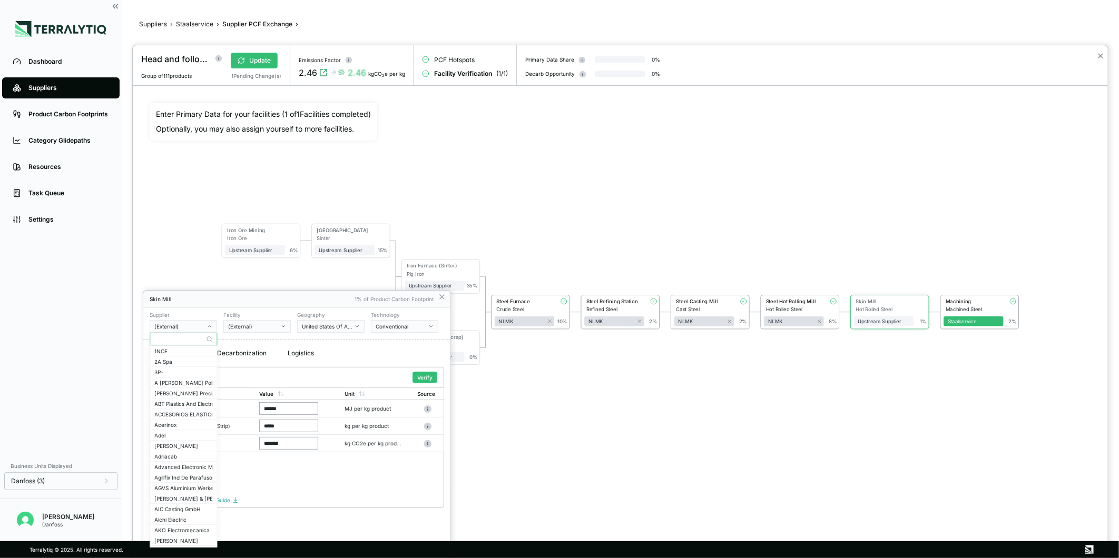
click at [183, 341] on input "text" at bounding box center [183, 339] width 66 height 13
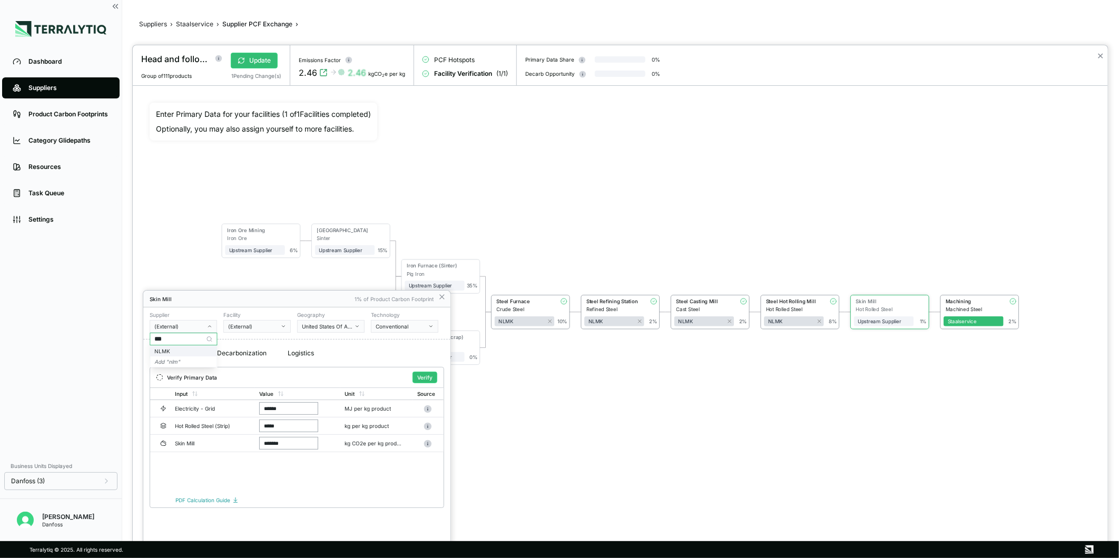
type input "***"
click at [190, 347] on div "NLMK" at bounding box center [183, 351] width 66 height 10
click at [258, 327] on div "(External)" at bounding box center [253, 326] width 51 height 6
click at [274, 351] on div "Dansteel" at bounding box center [257, 351] width 58 height 6
click at [420, 376] on button "Verify" at bounding box center [424, 378] width 25 height 12
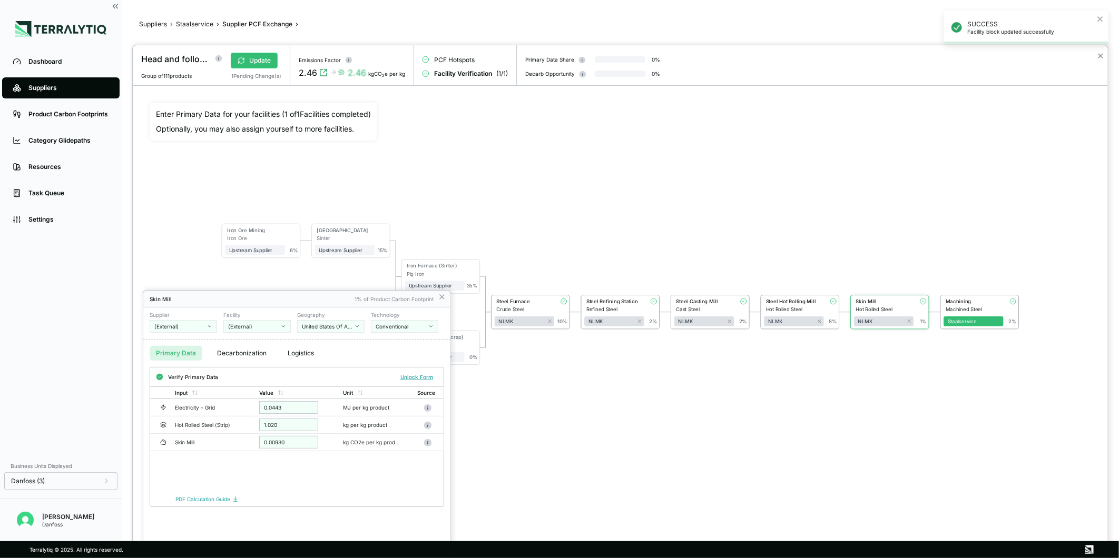
click at [537, 455] on div at bounding box center [620, 301] width 975 height 513
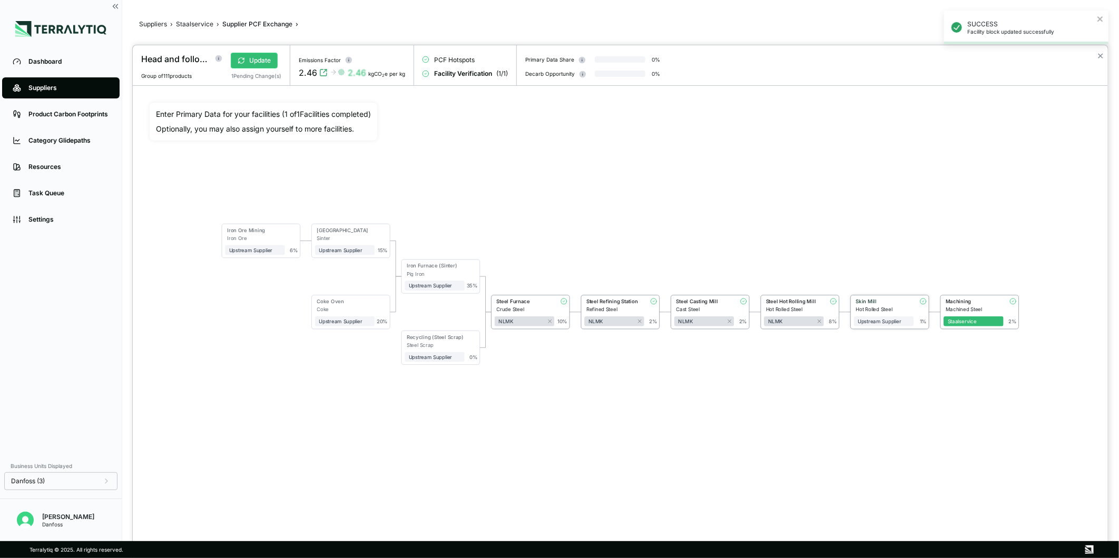
click at [881, 299] on div "Skin Mill" at bounding box center [883, 302] width 54 height 6
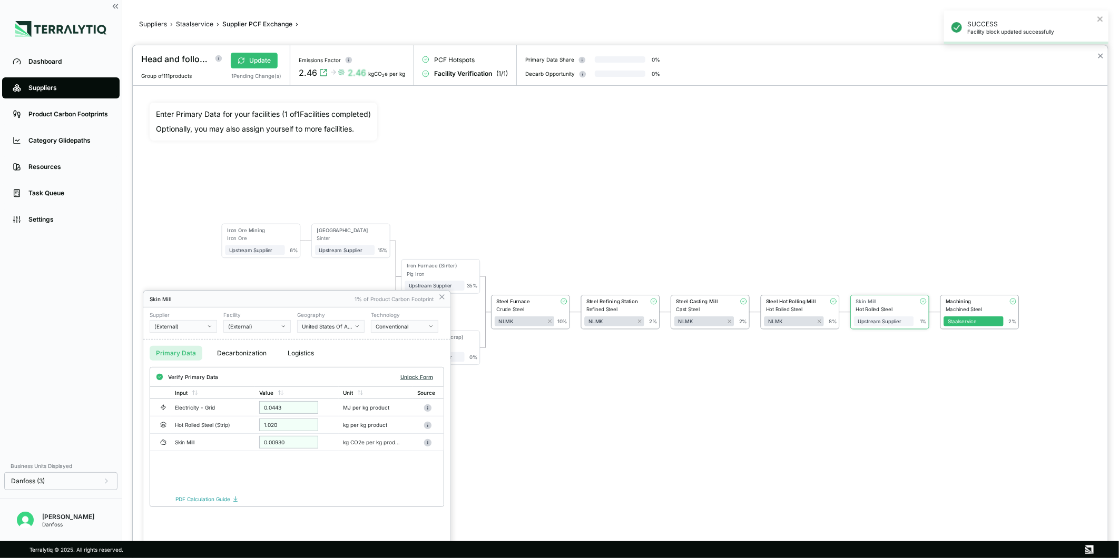
click at [409, 374] on button "Unlock Form" at bounding box center [416, 377] width 41 height 11
click at [177, 329] on div "(External)" at bounding box center [179, 326] width 51 height 6
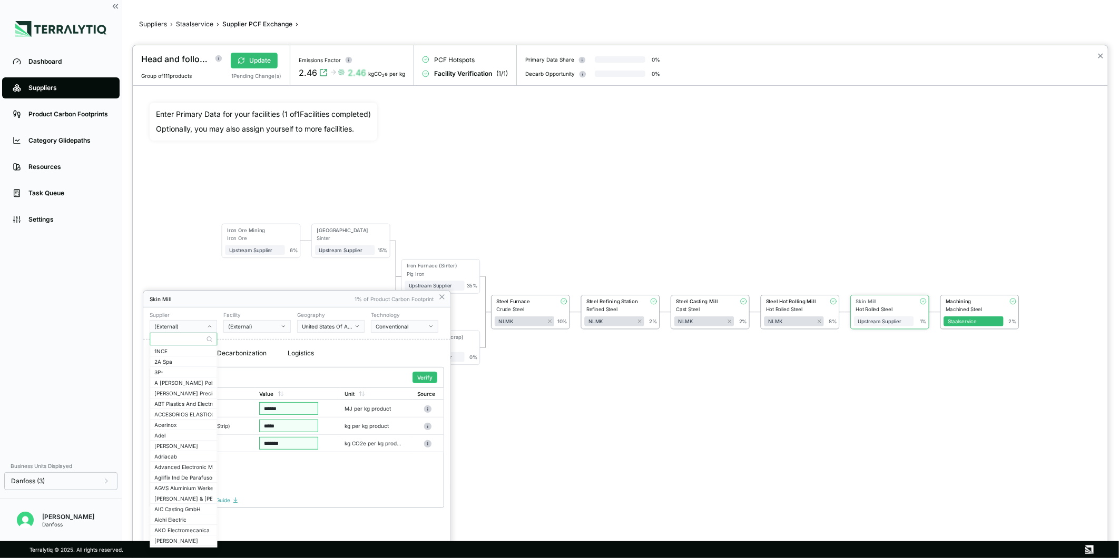
click at [182, 341] on input "text" at bounding box center [183, 339] width 66 height 13
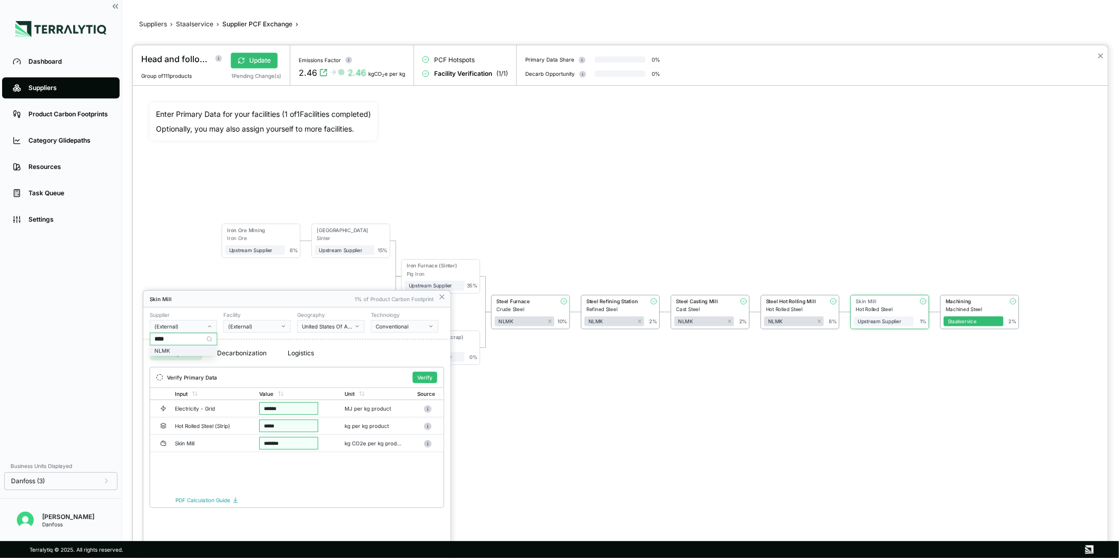
type input "****"
click at [195, 349] on div "NLMK" at bounding box center [183, 351] width 58 height 6
click at [262, 323] on div "(External)" at bounding box center [253, 326] width 51 height 6
click at [280, 350] on div "Dansteel" at bounding box center [257, 351] width 58 height 6
click at [539, 449] on div at bounding box center [620, 301] width 975 height 513
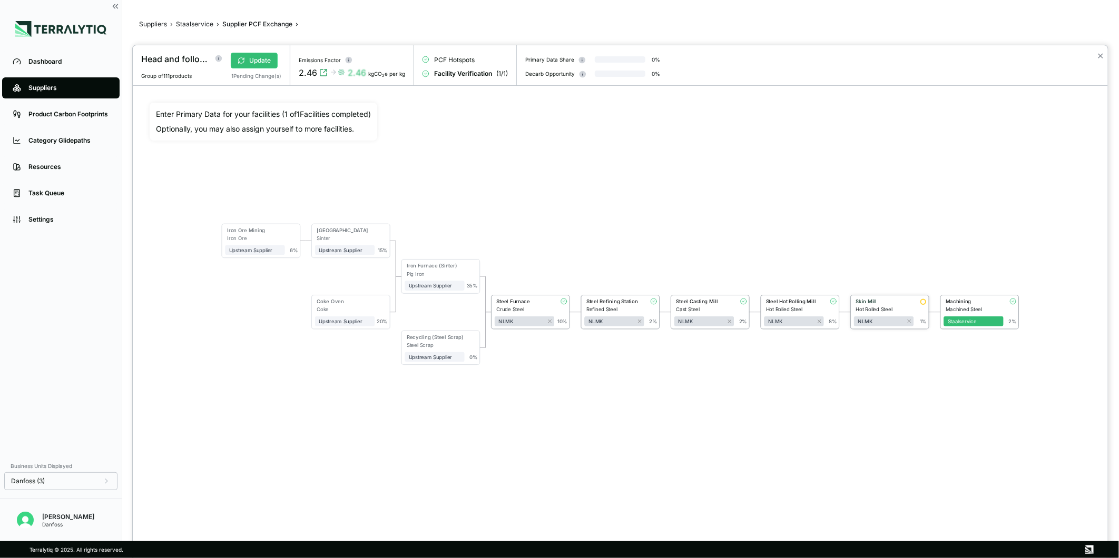
click at [874, 308] on div "Hot Rolled Steel" at bounding box center [885, 310] width 58 height 6
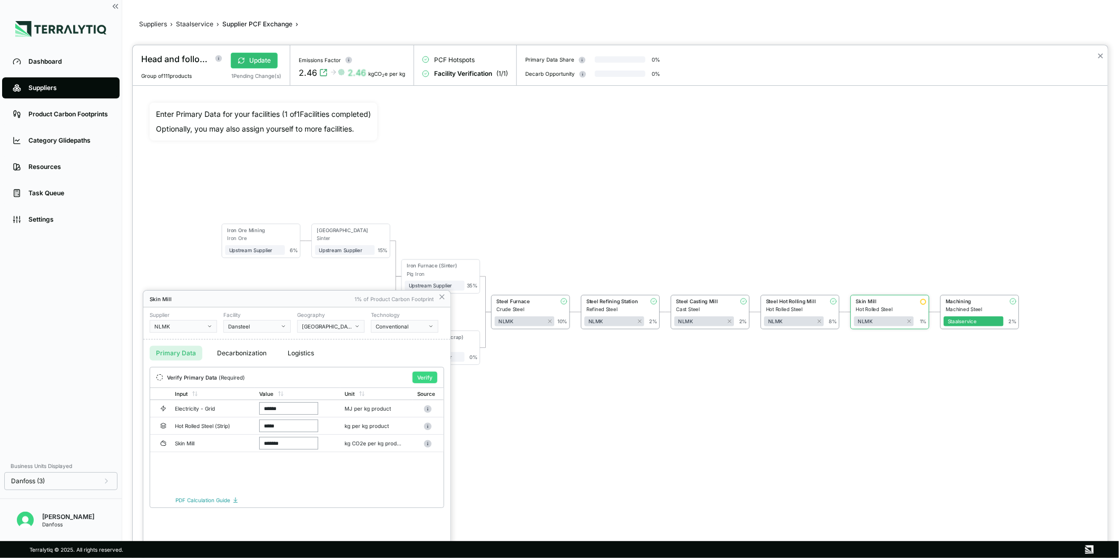
click at [427, 374] on button "Verify" at bounding box center [424, 378] width 25 height 12
click at [444, 297] on icon at bounding box center [442, 297] width 8 height 8
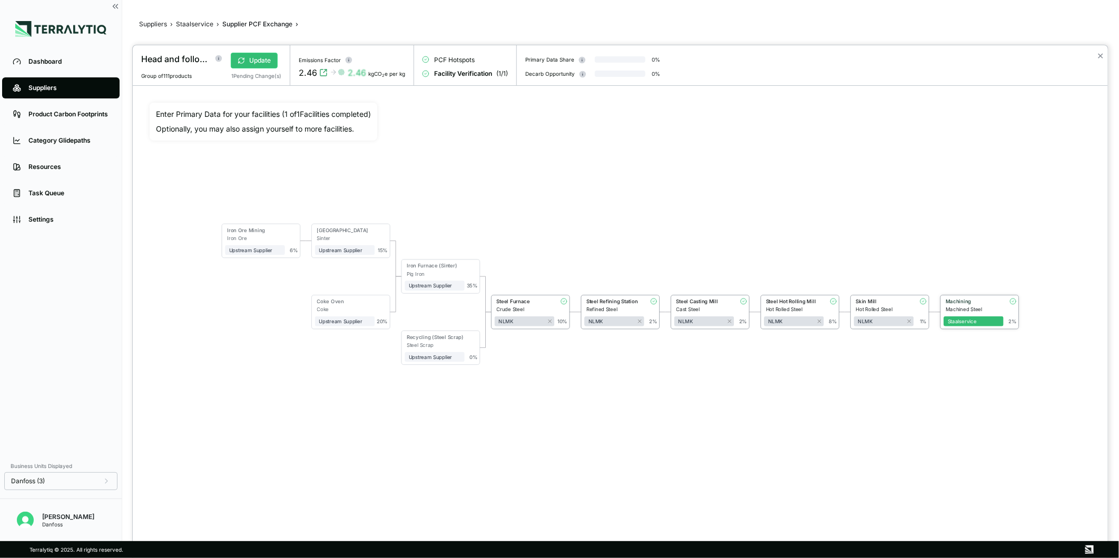
click at [975, 307] on div "Machined Steel" at bounding box center [974, 310] width 58 height 6
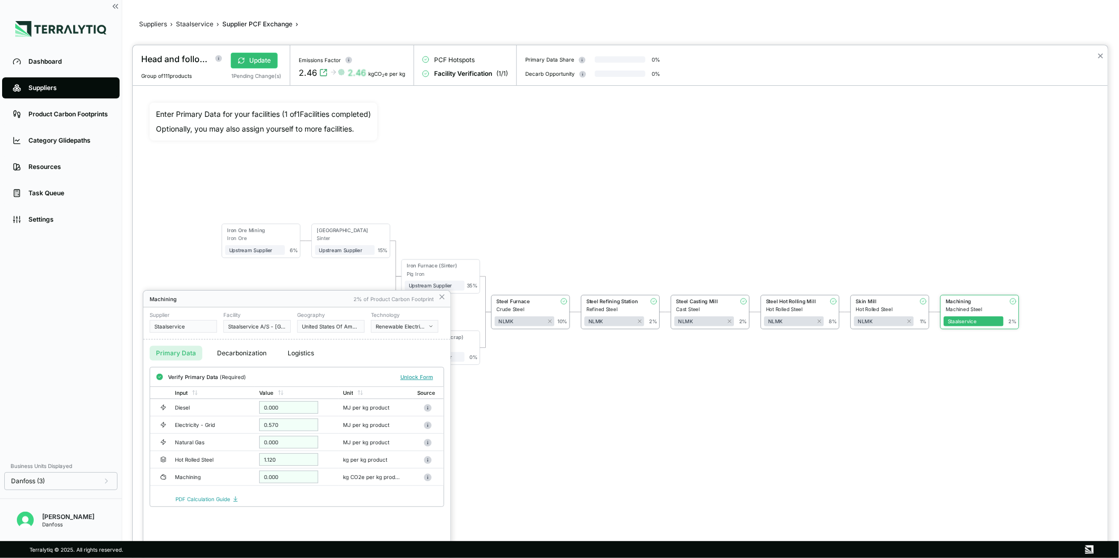
click at [300, 345] on div "Primary Data Decarbonization Logistics" at bounding box center [296, 353] width 307 height 27
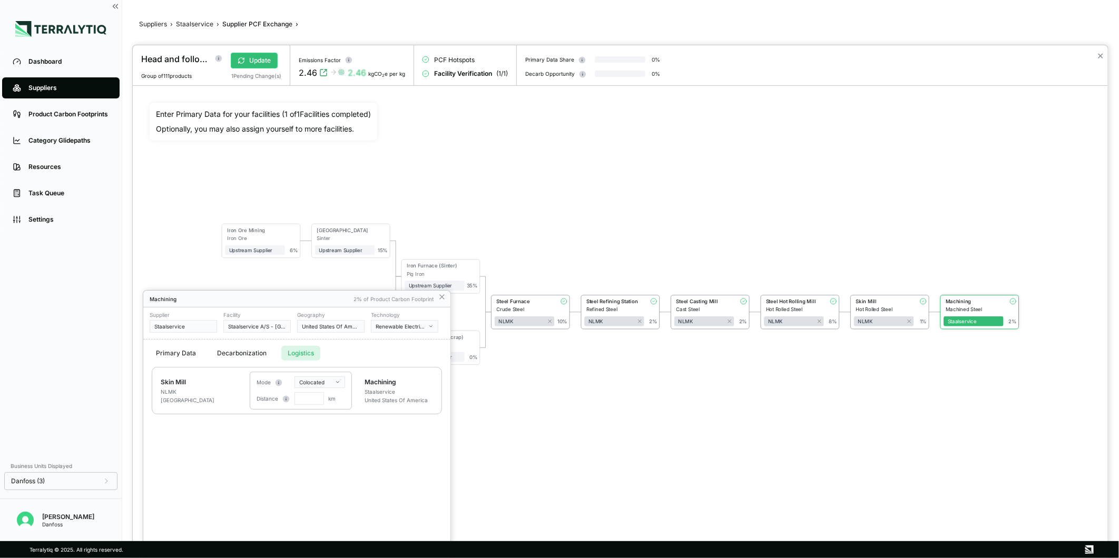
click at [304, 353] on button "Logistics" at bounding box center [300, 353] width 39 height 15
click at [307, 397] on input "text" at bounding box center [308, 398] width 29 height 13
type input "***"
click at [552, 420] on div at bounding box center [620, 301] width 975 height 513
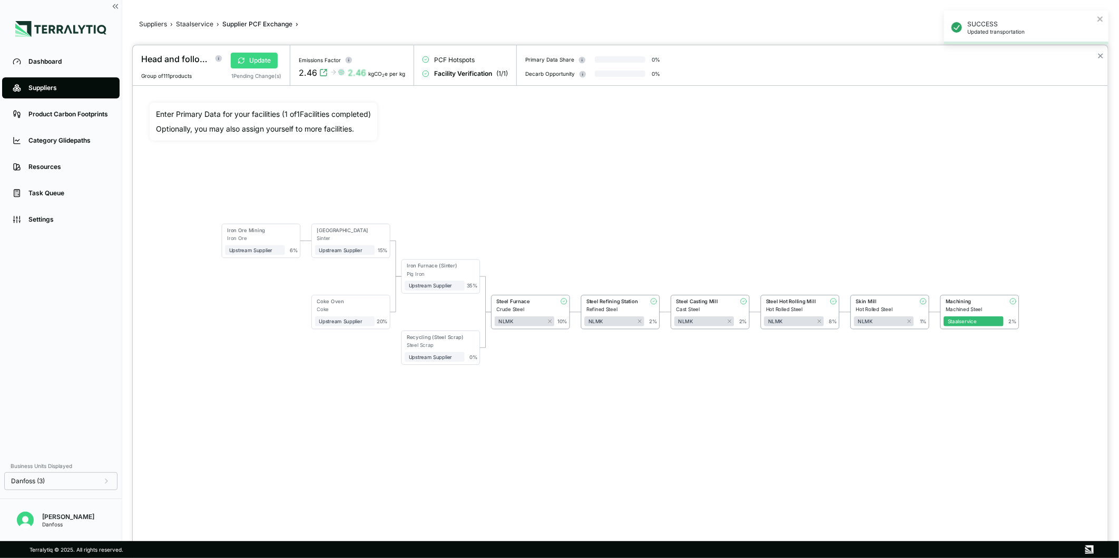
click at [265, 55] on button "Update" at bounding box center [254, 61] width 47 height 16
click at [1102, 56] on button "✕" at bounding box center [1100, 56] width 7 height 13
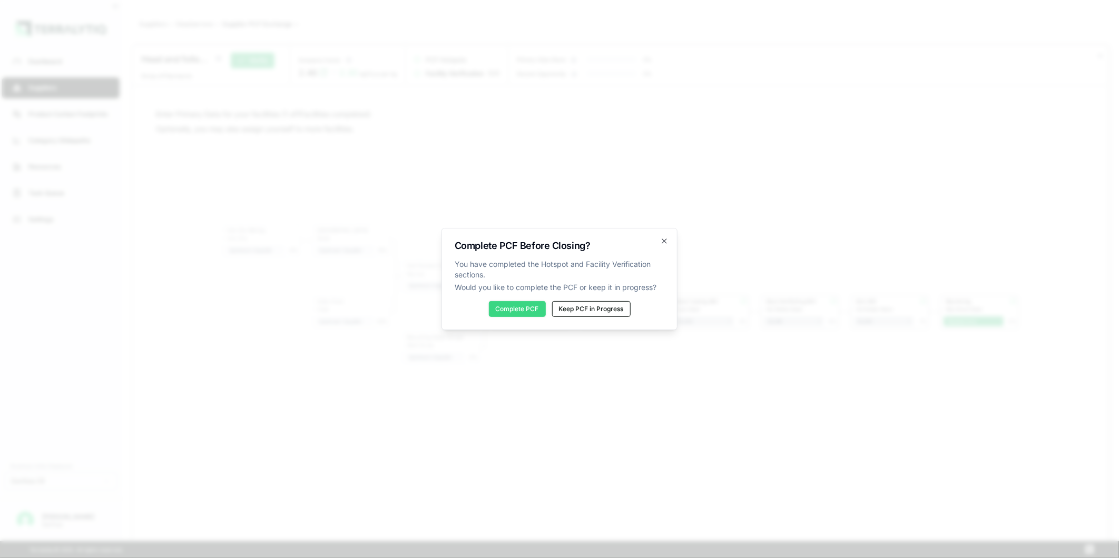
click at [518, 303] on button "Complete PCF" at bounding box center [517, 309] width 57 height 16
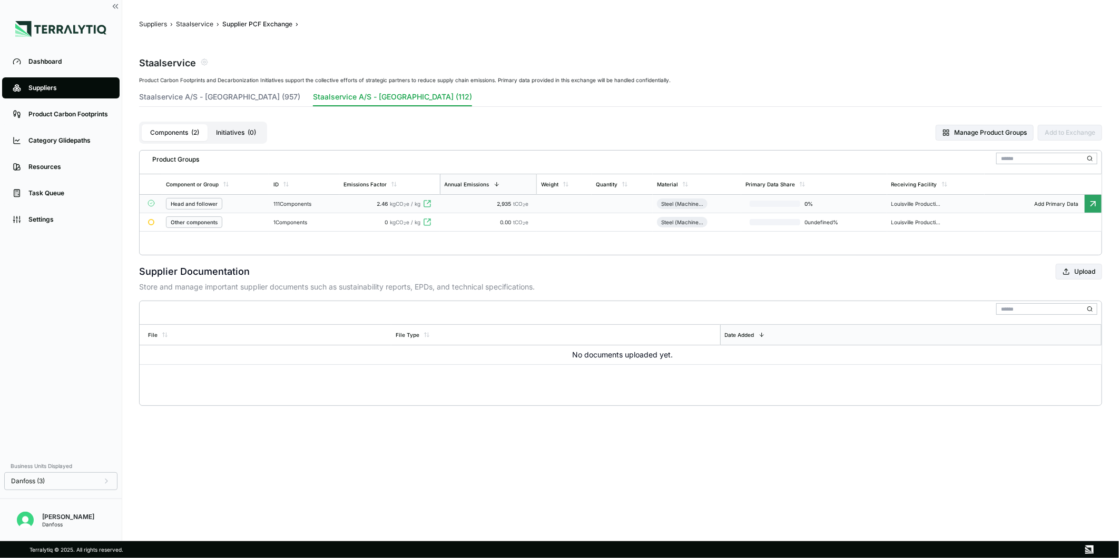
click at [324, 203] on div "111 Components" at bounding box center [303, 204] width 61 height 6
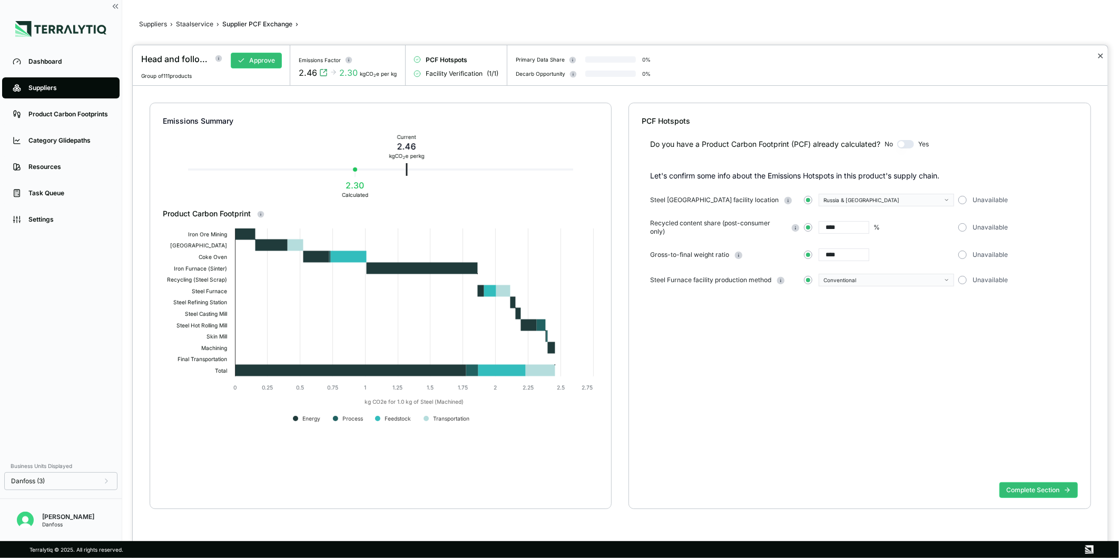
click at [1099, 51] on button "✕" at bounding box center [1100, 56] width 7 height 13
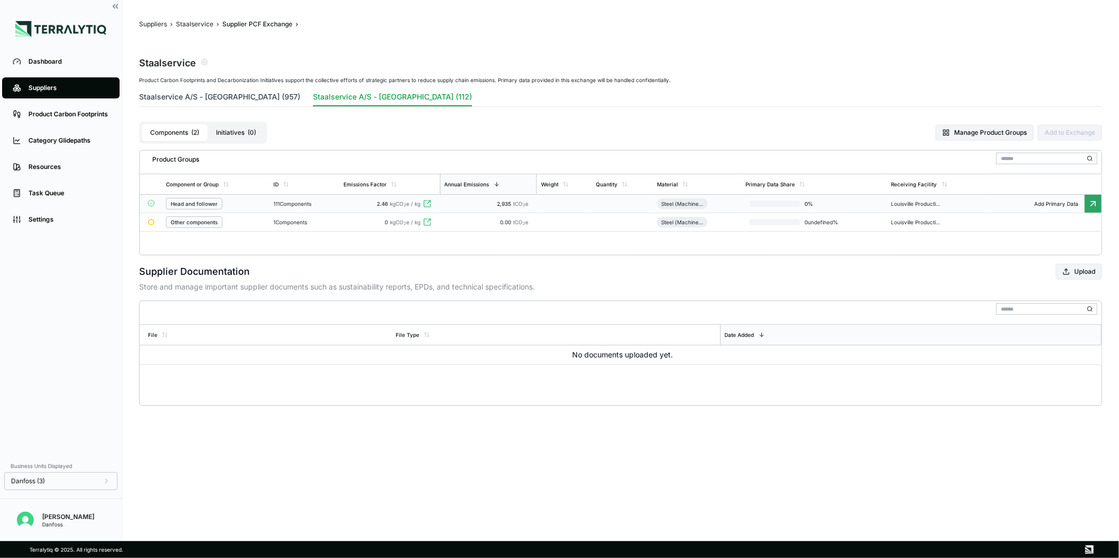
click at [213, 96] on button "Staalservice A/S - Denmark (957)" at bounding box center [219, 99] width 161 height 15
click at [331, 202] on div "453 Components" at bounding box center [306, 204] width 66 height 6
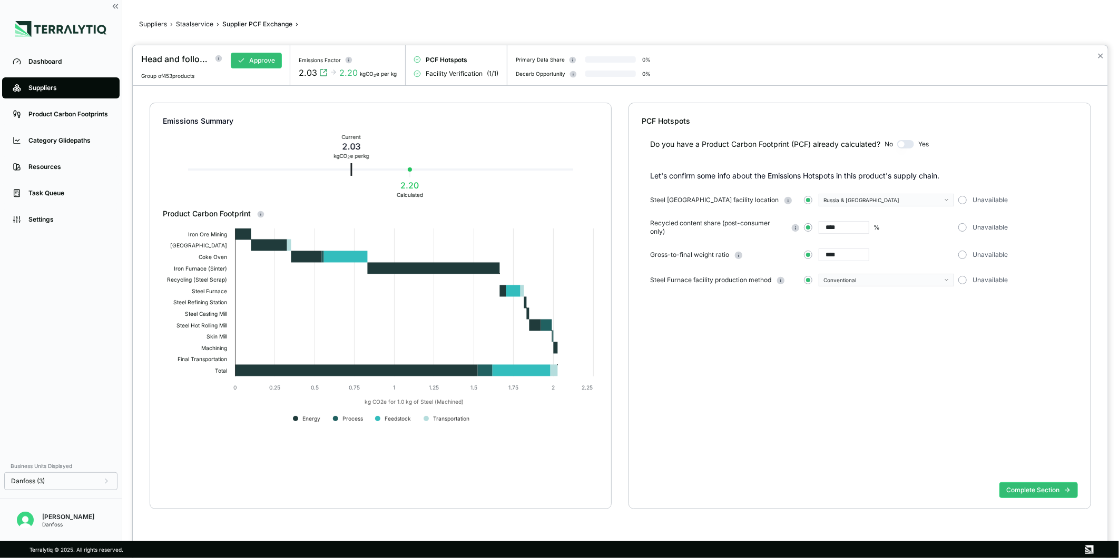
click at [1103, 55] on div "✕" at bounding box center [1099, 65] width 15 height 41
click at [1101, 56] on button "✕" at bounding box center [1100, 56] width 7 height 13
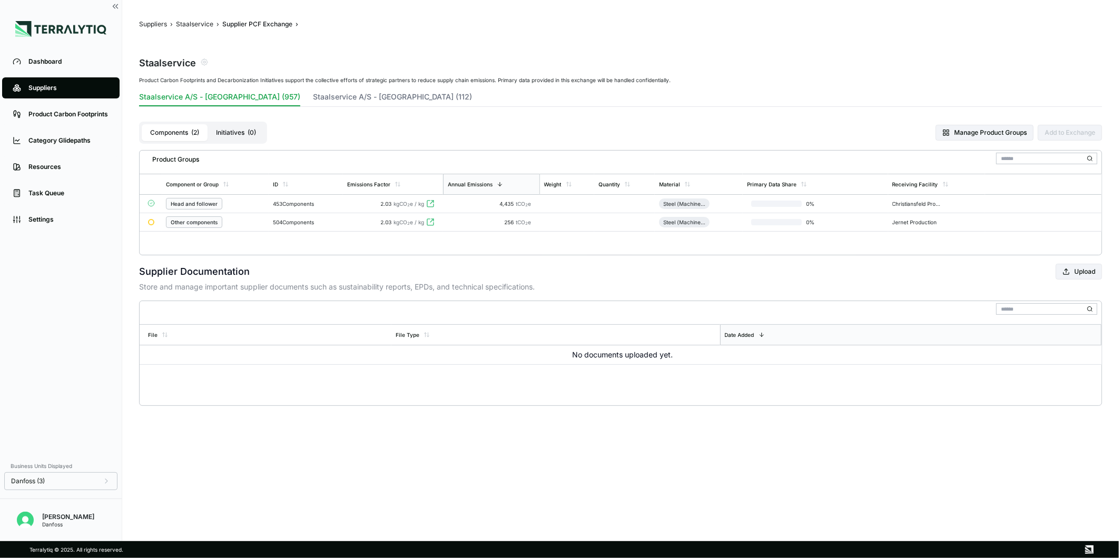
click at [496, 203] on div "4,435 tCO 2 e" at bounding box center [491, 204] width 88 height 6
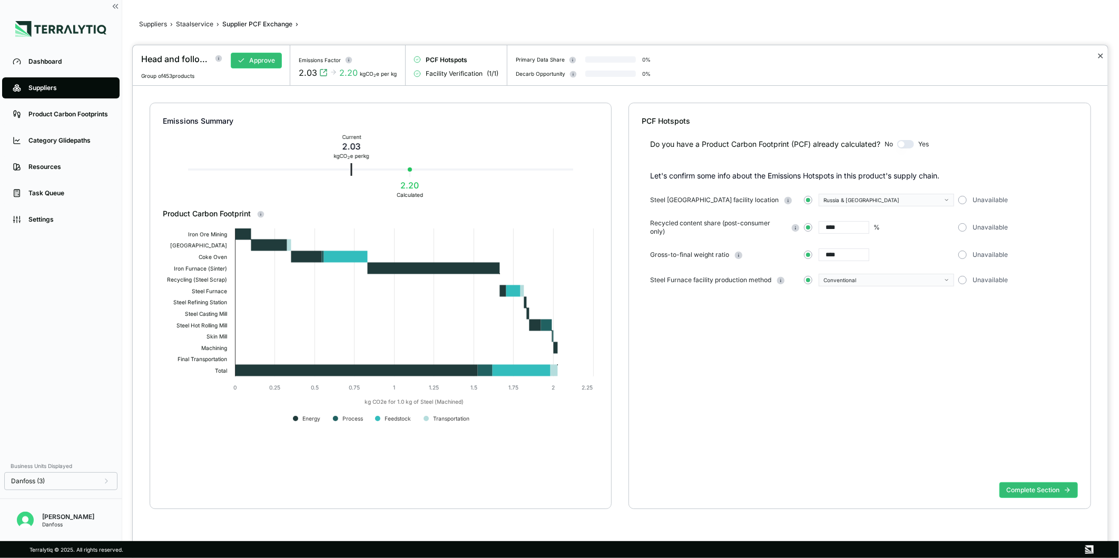
click at [1099, 56] on button "✕" at bounding box center [1100, 56] width 7 height 13
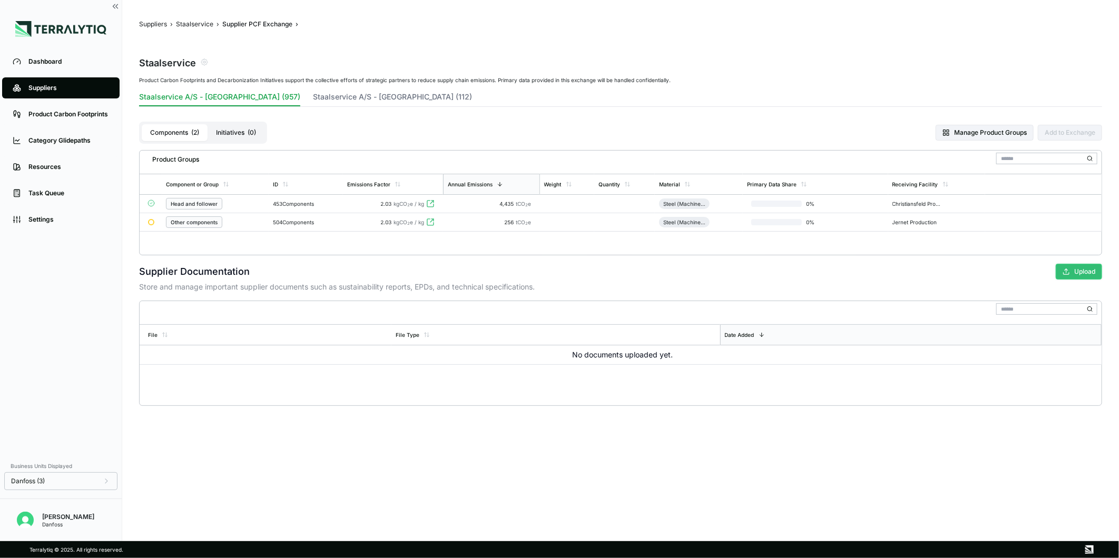
click at [1071, 275] on button "Upload" at bounding box center [1078, 272] width 46 height 16
click at [1074, 271] on button "Upload" at bounding box center [1078, 272] width 46 height 16
click at [1070, 273] on button "Upload" at bounding box center [1078, 272] width 46 height 16
click at [238, 133] on button "Initiatives ( 0 )" at bounding box center [236, 132] width 57 height 17
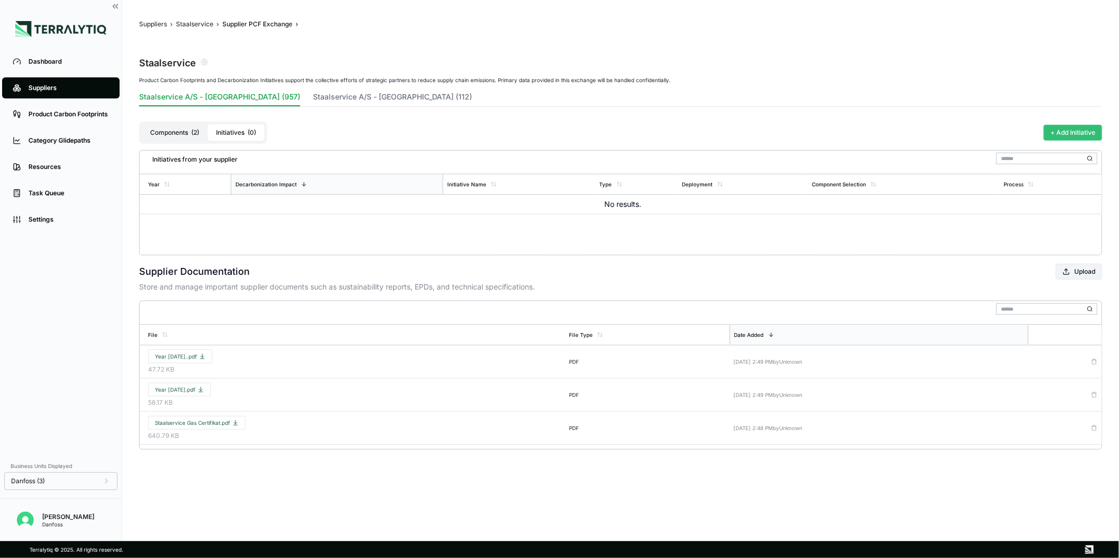
click at [1078, 128] on button "+ Add Initiative" at bounding box center [1072, 133] width 58 height 16
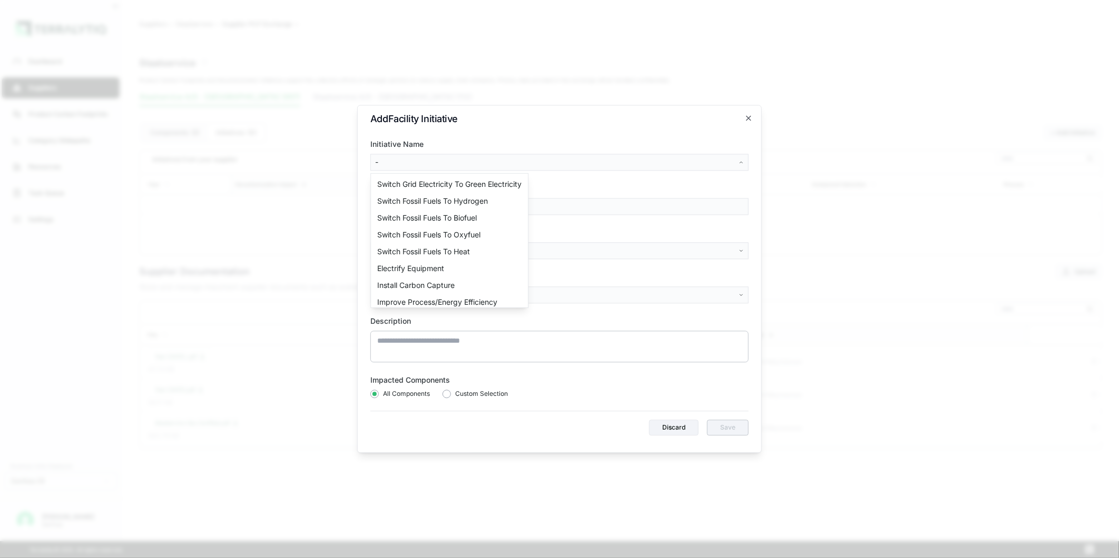
click at [455, 159] on body "Dashboard Suppliers Product Carbon Footprints Category Glidepaths Resources Tas…" at bounding box center [559, 279] width 1119 height 558
click at [456, 302] on div "Improve Process/Energy Efficiency" at bounding box center [449, 302] width 153 height 17
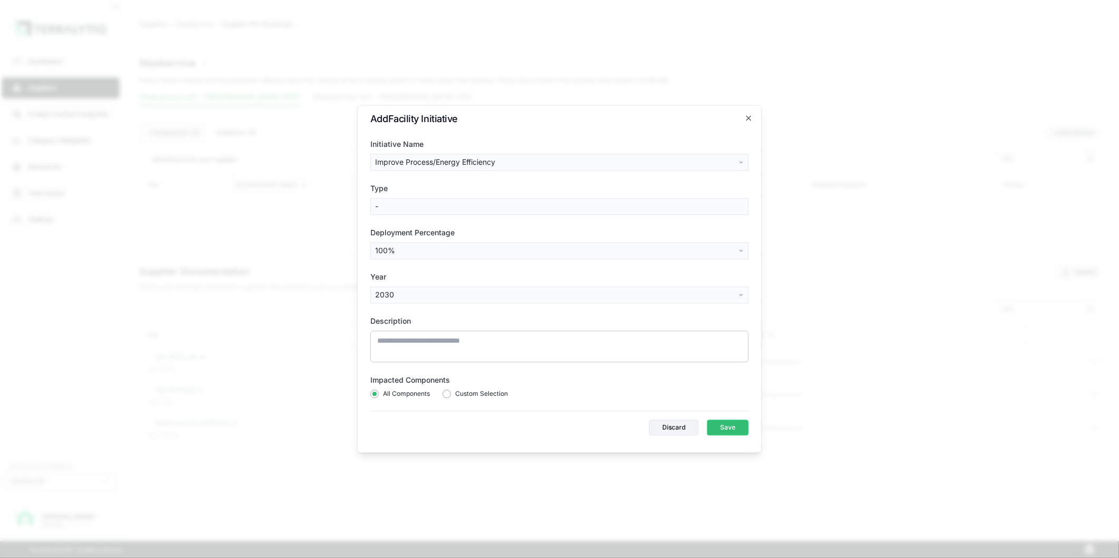
click at [669, 193] on label "Type" at bounding box center [559, 189] width 378 height 11
click at [528, 246] on body "Dashboard Suppliers Product Carbon Footprints Category Glidepaths Resources Tas…" at bounding box center [559, 279] width 1119 height 558
click at [472, 287] on body "Dashboard Suppliers Product Carbon Footprints Category Glidepaths Resources Tas…" at bounding box center [559, 279] width 1119 height 558
click at [385, 401] on div "2027" at bounding box center [404, 401] width 62 height 17
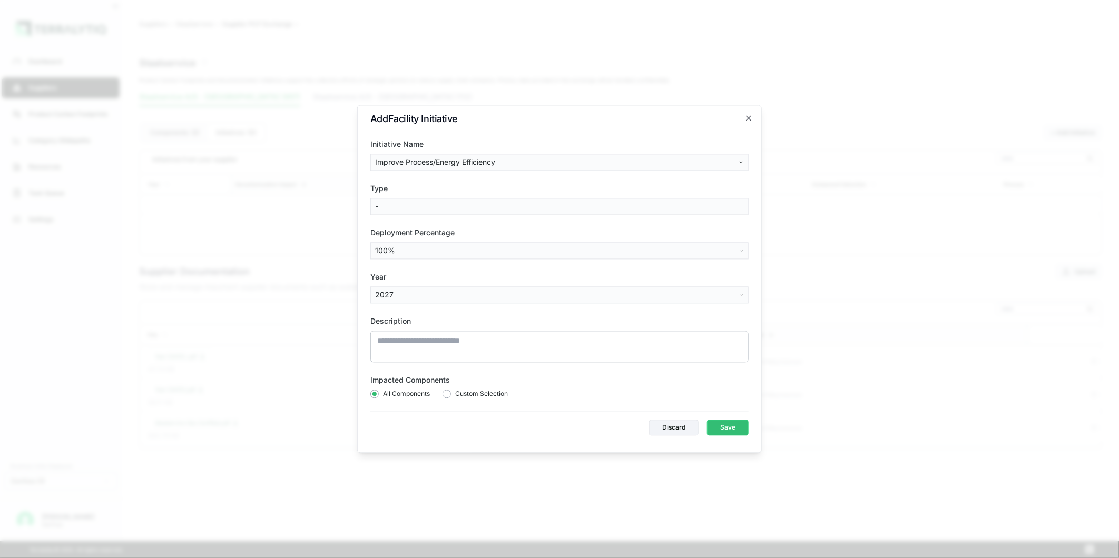
click at [480, 395] on span "Custom Selection" at bounding box center [481, 394] width 53 height 8
click at [449, 396] on button "button" at bounding box center [446, 394] width 8 height 8
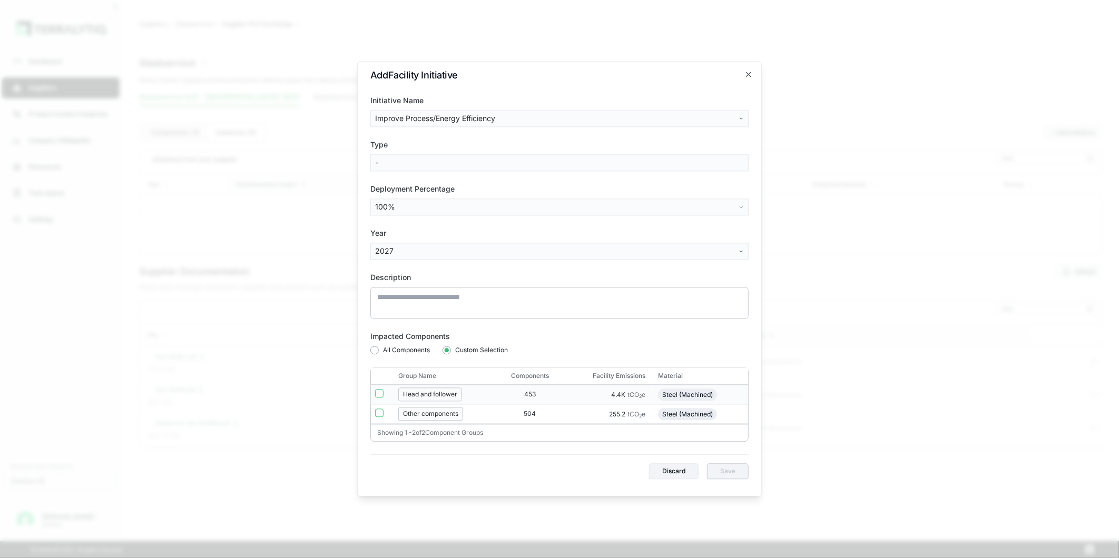
click at [380, 395] on button "button" at bounding box center [379, 394] width 8 height 8
click at [733, 470] on button "Save" at bounding box center [728, 473] width 42 height 16
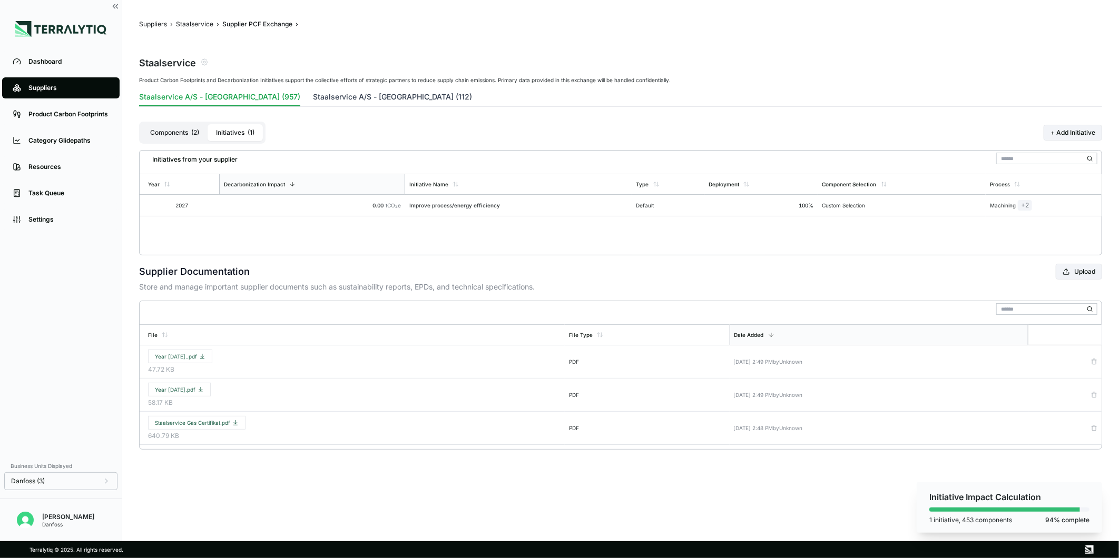
click at [325, 97] on button "Staalservice A/S - United States of America (112)" at bounding box center [392, 99] width 159 height 15
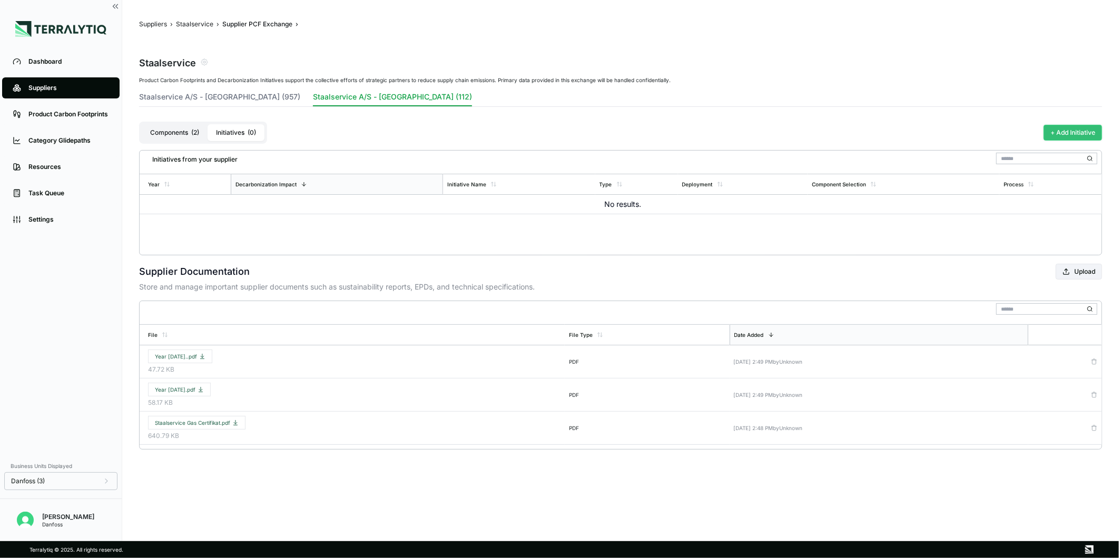
click at [1069, 131] on button "+ Add Initiative" at bounding box center [1072, 133] width 58 height 16
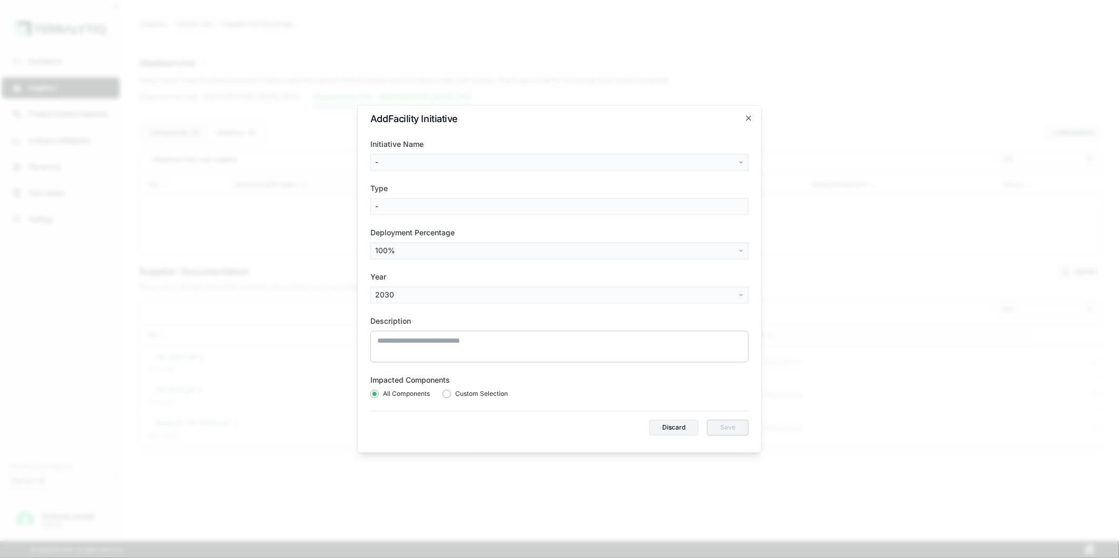
click at [429, 153] on div "Initiative Name -" at bounding box center [559, 156] width 378 height 32
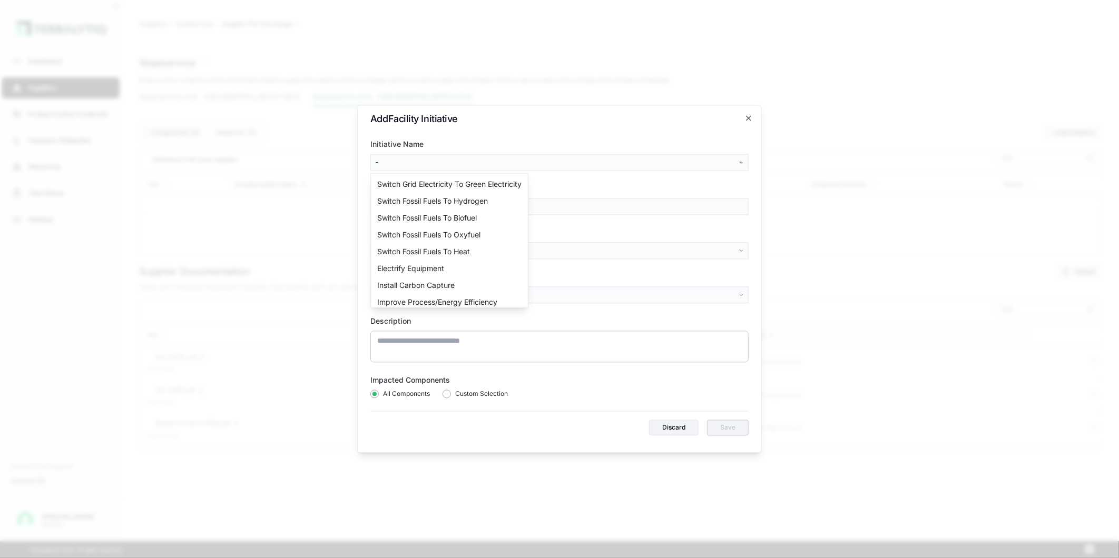
click at [422, 157] on body "Dashboard Suppliers Product Carbon Footprints Category Glidepaths Resources Tas…" at bounding box center [559, 279] width 1119 height 558
click at [429, 299] on div "Improve Process/Energy Efficiency" at bounding box center [449, 302] width 153 height 17
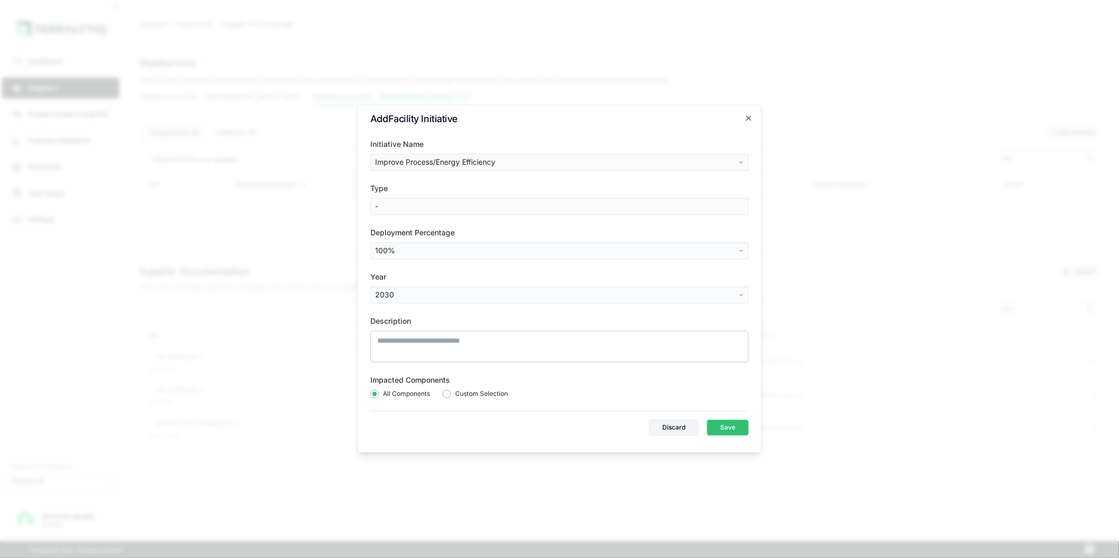
click at [404, 288] on body "Dashboard Suppliers Product Carbon Footprints Category Glidepaths Resources Tas…" at bounding box center [559, 279] width 1119 height 558
click at [391, 397] on div "2027" at bounding box center [404, 401] width 62 height 17
click at [493, 397] on span "Custom Selection" at bounding box center [481, 394] width 53 height 8
click at [446, 392] on button "button" at bounding box center [446, 394] width 8 height 8
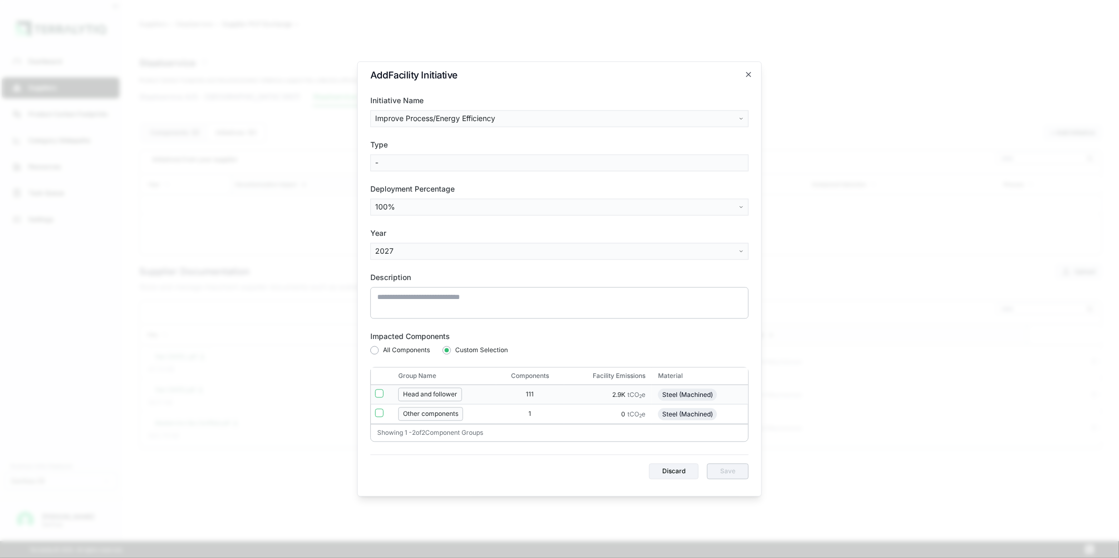
click at [378, 393] on button "button" at bounding box center [379, 394] width 8 height 8
click at [724, 477] on button "Save" at bounding box center [728, 473] width 42 height 16
click at [719, 471] on button "Save" at bounding box center [728, 473] width 42 height 16
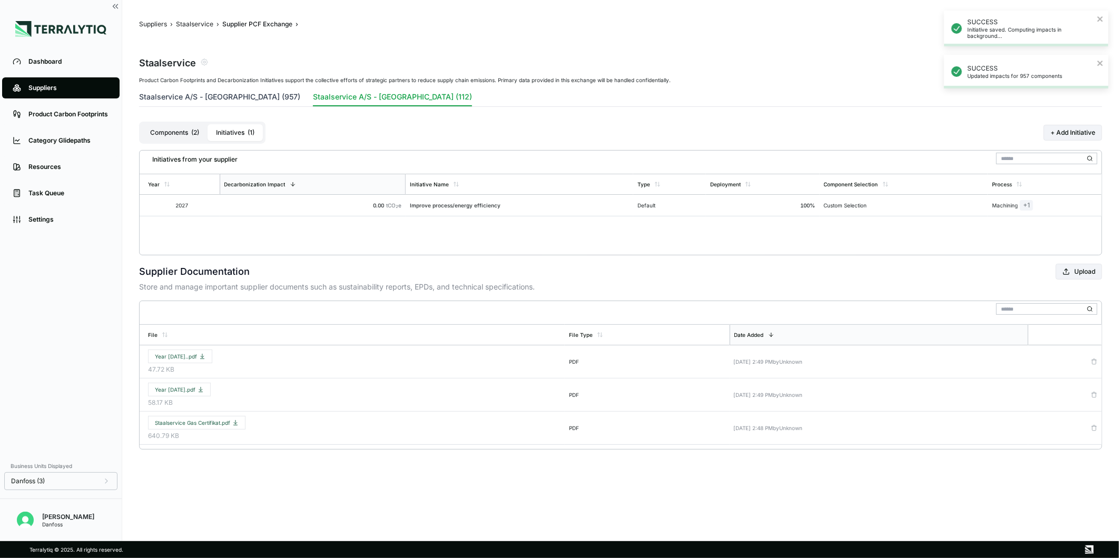
click at [194, 98] on button "Staalservice A/S - Denmark (957)" at bounding box center [219, 99] width 161 height 15
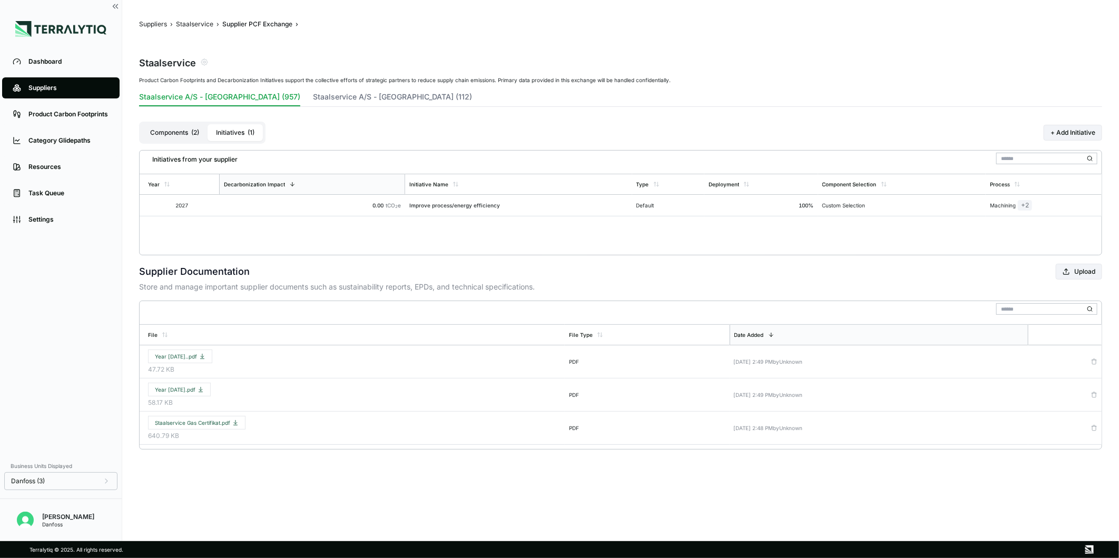
click at [177, 134] on button "Components ( 2 )" at bounding box center [175, 132] width 66 height 17
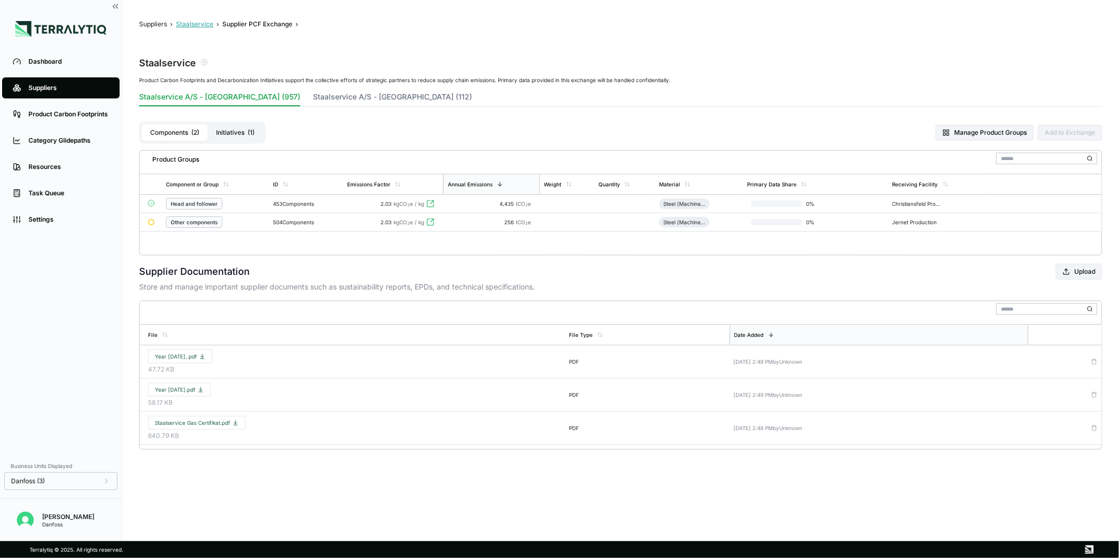
click at [196, 28] on button "Staalservice" at bounding box center [194, 24] width 37 height 8
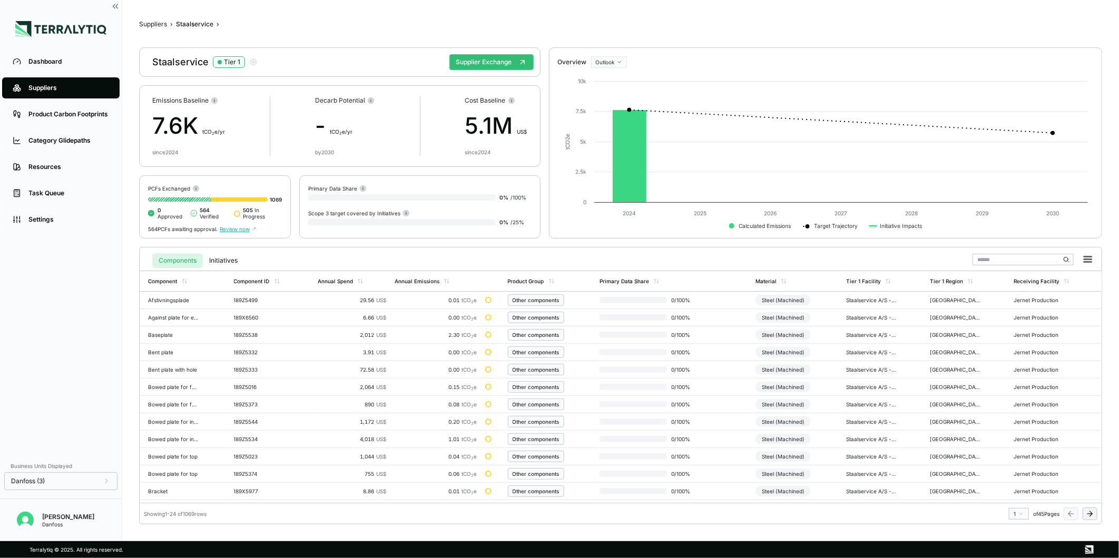
click at [1090, 515] on icon at bounding box center [1091, 513] width 3 height 5
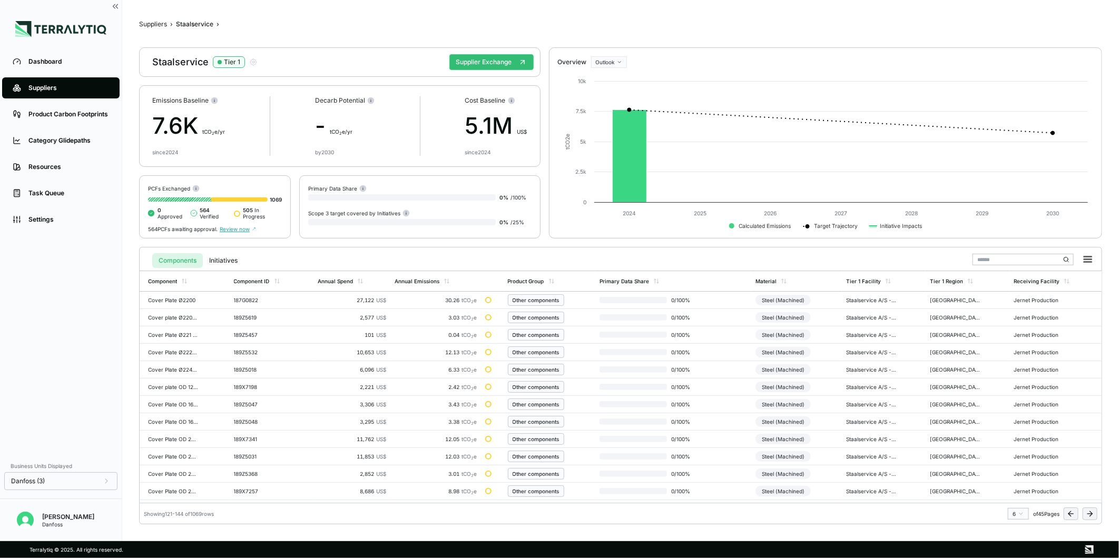
click at [1090, 515] on icon at bounding box center [1091, 513] width 3 height 5
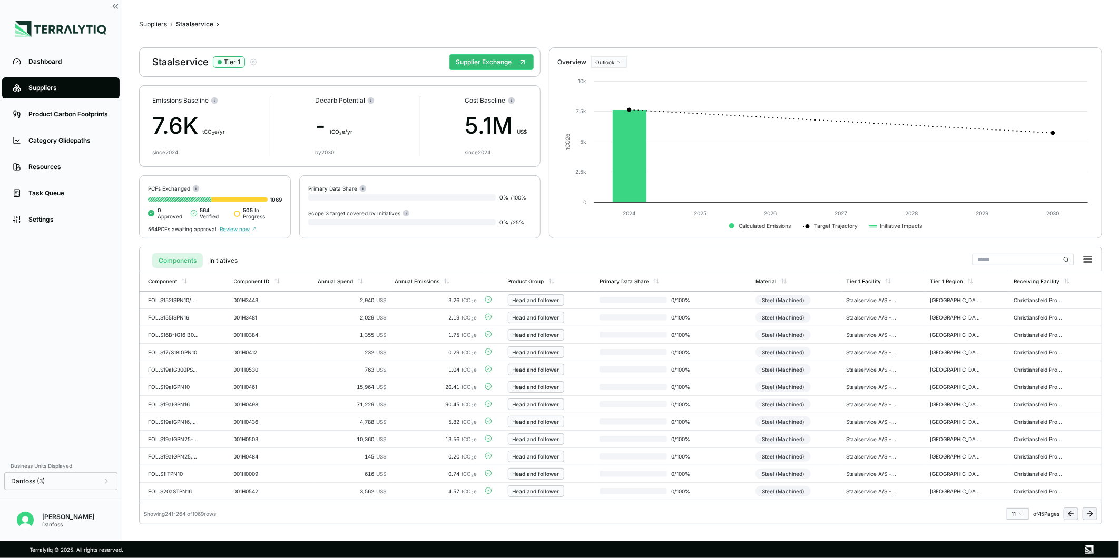
click at [1065, 514] on button at bounding box center [1070, 514] width 15 height 13
click at [1093, 515] on icon at bounding box center [1089, 514] width 8 height 8
click at [764, 351] on div "Steel (Machined)" at bounding box center [782, 352] width 55 height 11
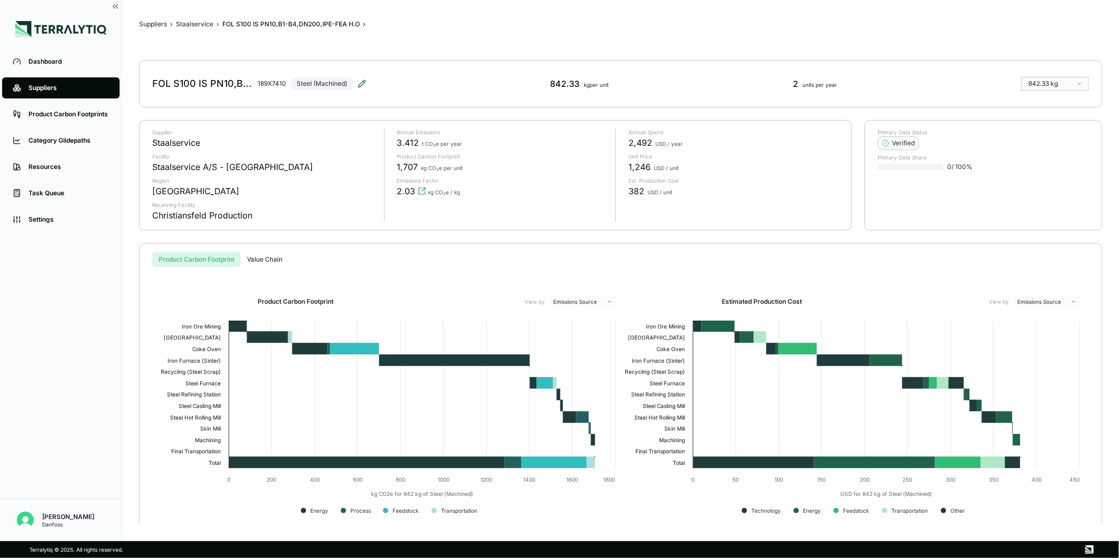
click at [362, 82] on icon at bounding box center [361, 83] width 7 height 7
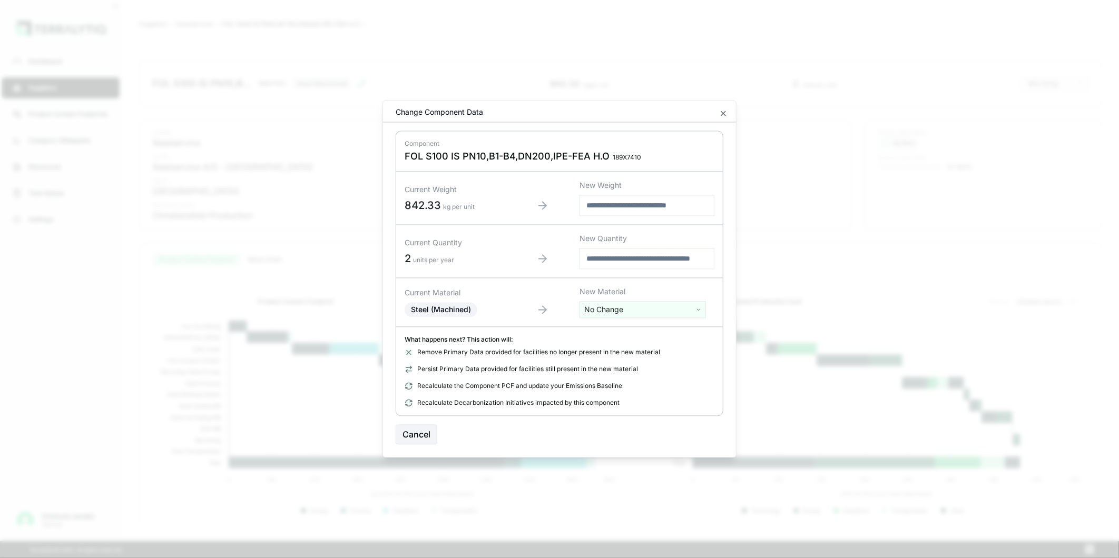
click at [611, 302] on html "Dashboard Suppliers Product Carbon Footprints Category Glidepaths Resources Tas…" at bounding box center [559, 279] width 1119 height 558
click at [599, 328] on input "text" at bounding box center [642, 332] width 121 height 12
type input "***"
click at [419, 435] on html "Dashboard Suppliers Product Carbon Footprints Category Glidepaths Resources Tas…" at bounding box center [559, 279] width 1119 height 558
click at [419, 435] on button "Cancel" at bounding box center [417, 435] width 42 height 20
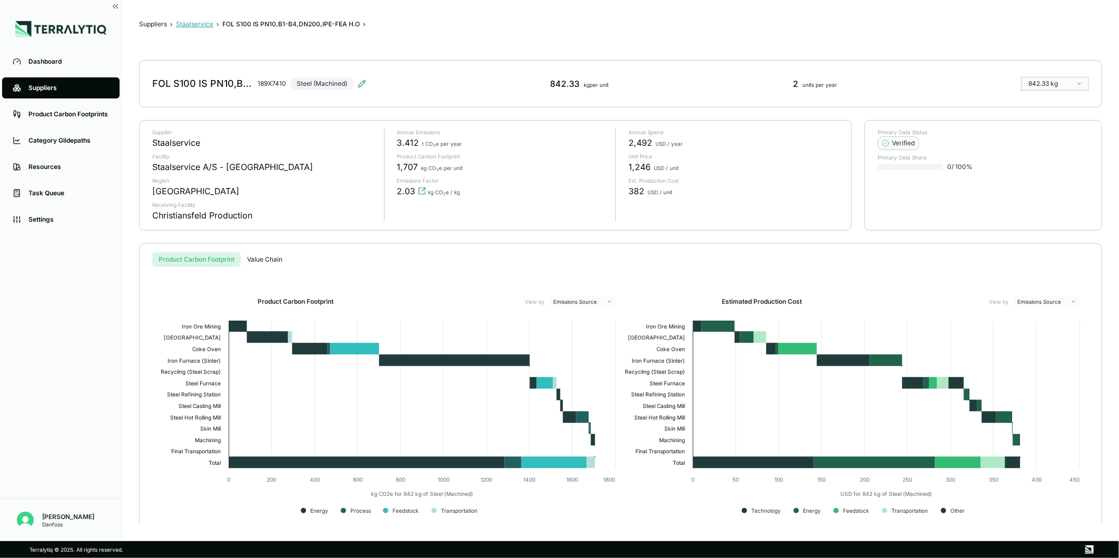
click at [197, 22] on button "Staalservice" at bounding box center [194, 24] width 37 height 8
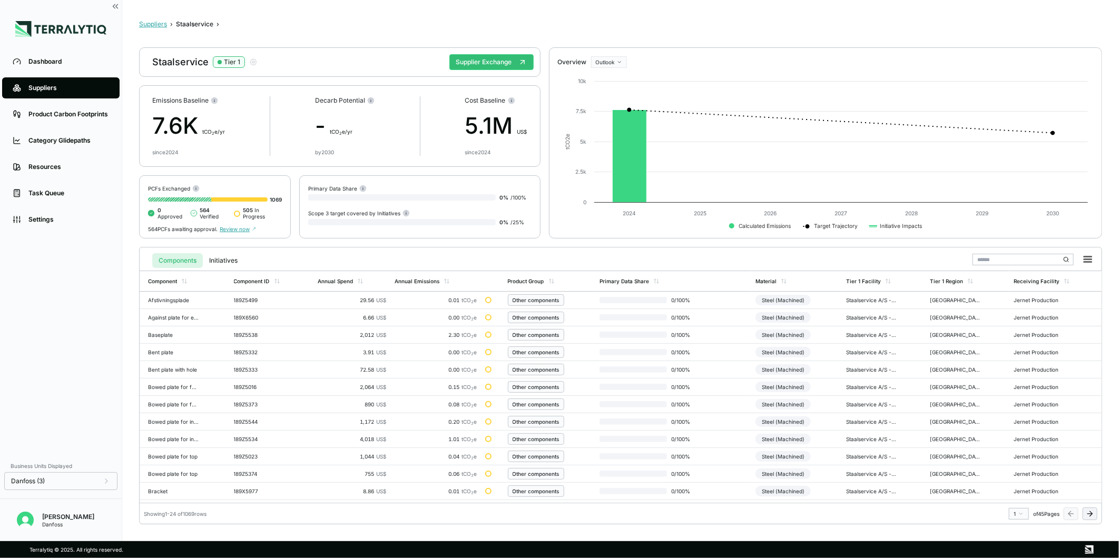
click at [157, 22] on button "Suppliers" at bounding box center [153, 24] width 28 height 8
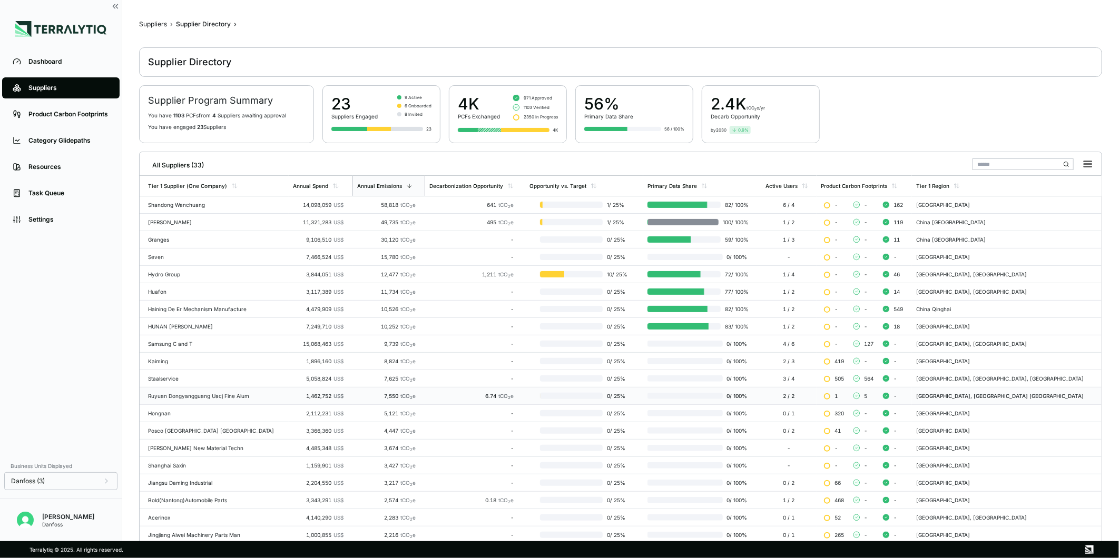
scroll to position [95, 0]
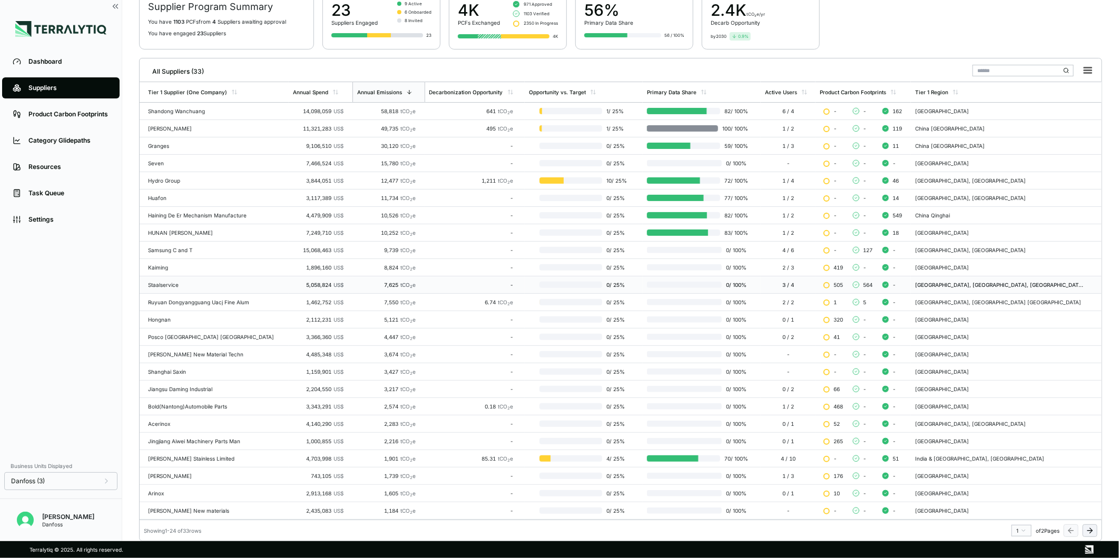
click at [251, 283] on div "Staalservice" at bounding box center [216, 285] width 136 height 6
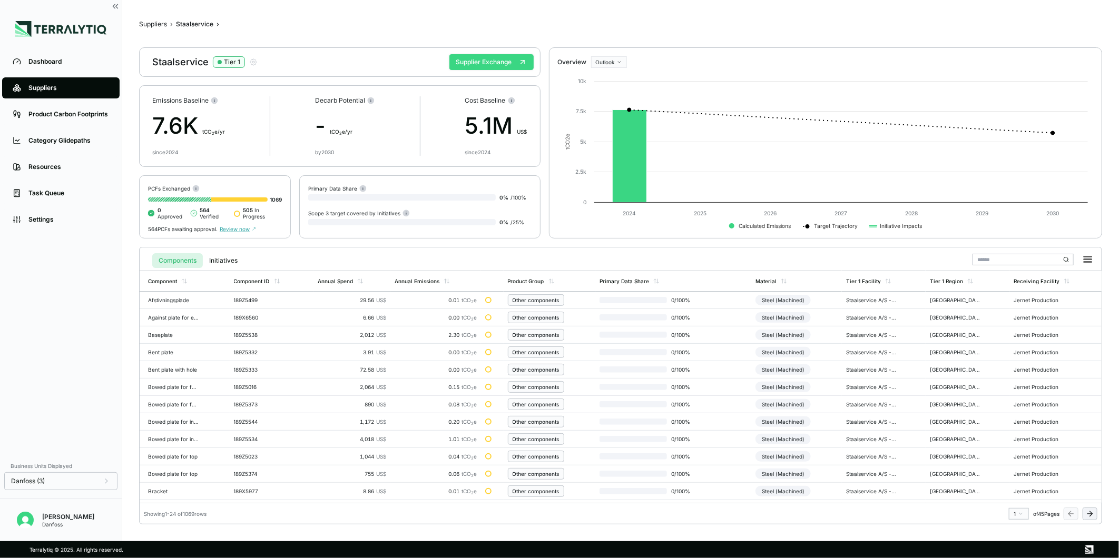
click at [478, 60] on button "Supplier Exchange" at bounding box center [491, 62] width 84 height 16
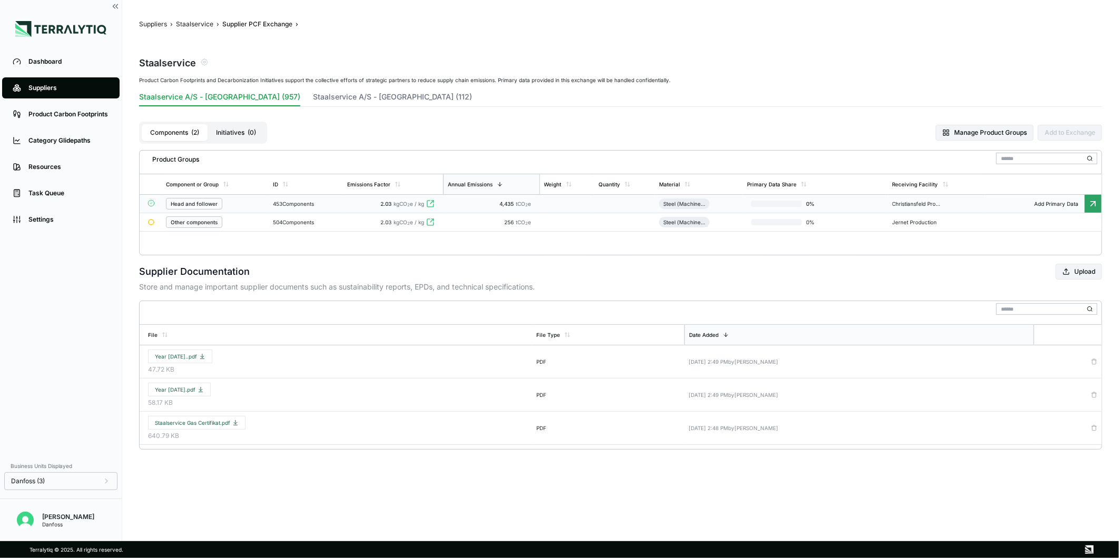
click at [325, 201] on div "453 Components" at bounding box center [306, 204] width 66 height 6
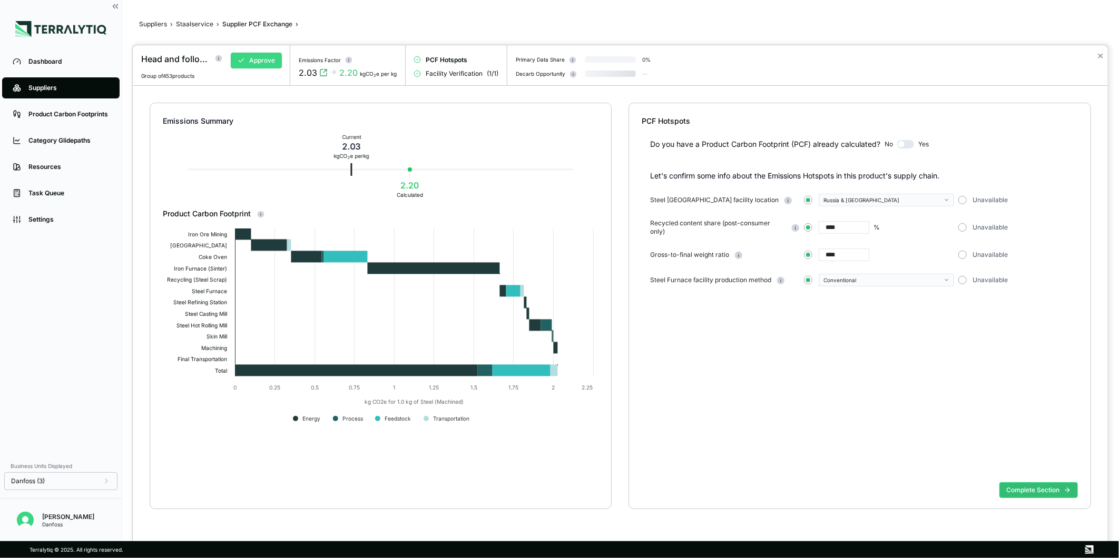
click at [238, 61] on icon at bounding box center [241, 60] width 7 height 7
click at [252, 61] on button "Approve" at bounding box center [256, 61] width 51 height 16
click at [1101, 55] on button "✕" at bounding box center [1100, 56] width 7 height 13
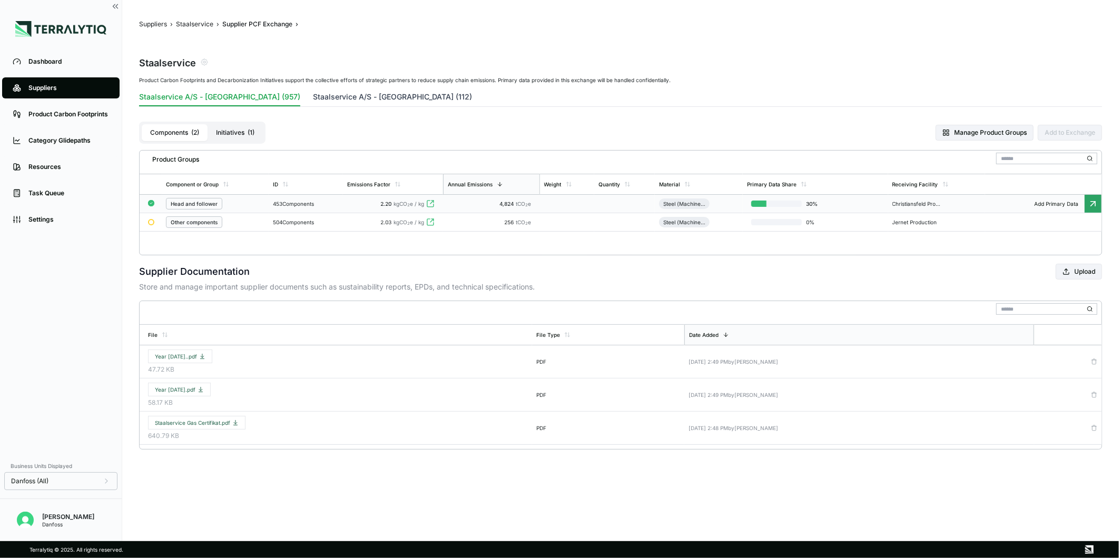
click at [334, 96] on button "Staalservice A/S - United States of America (112)" at bounding box center [392, 99] width 159 height 15
click at [322, 203] on div "111 Components" at bounding box center [303, 204] width 61 height 6
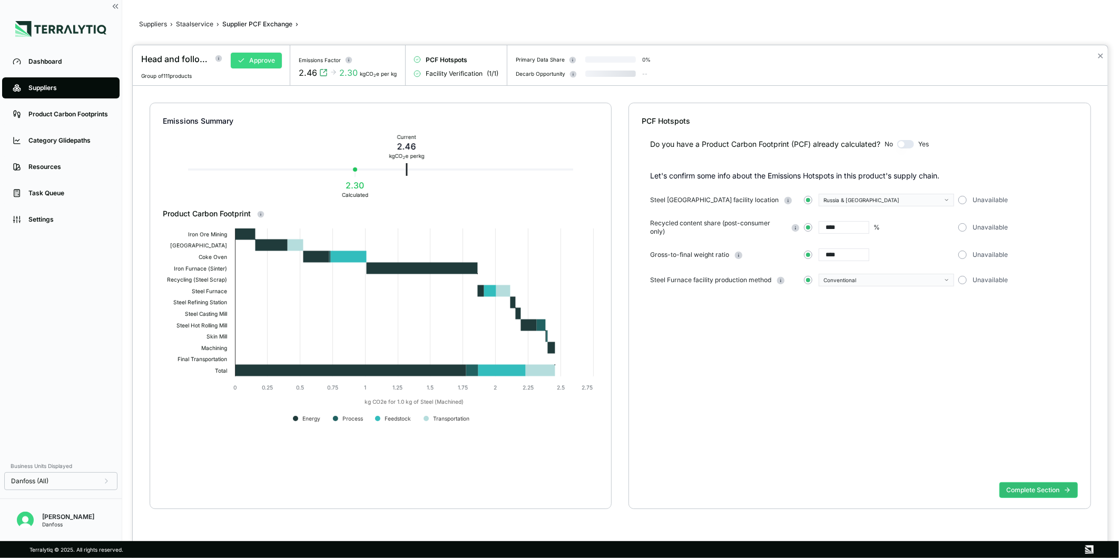
click at [254, 59] on button "Approve" at bounding box center [256, 61] width 51 height 16
click at [242, 58] on icon at bounding box center [241, 60] width 7 height 7
click at [251, 66] on button "Approve" at bounding box center [256, 61] width 51 height 16
click at [254, 65] on button "Approve" at bounding box center [256, 61] width 51 height 16
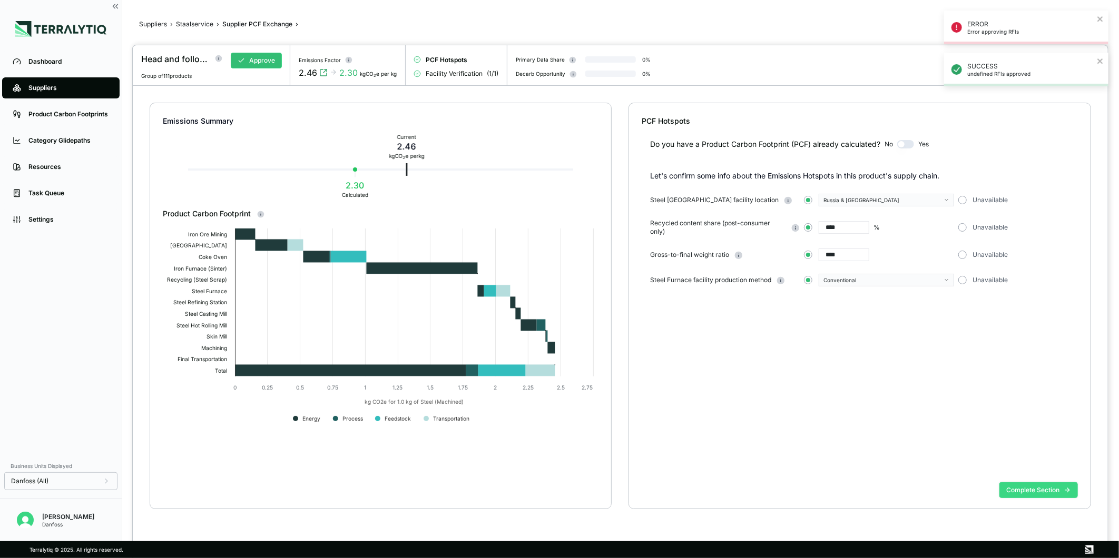
click at [1002, 486] on button "Complete Section" at bounding box center [1038, 490] width 78 height 16
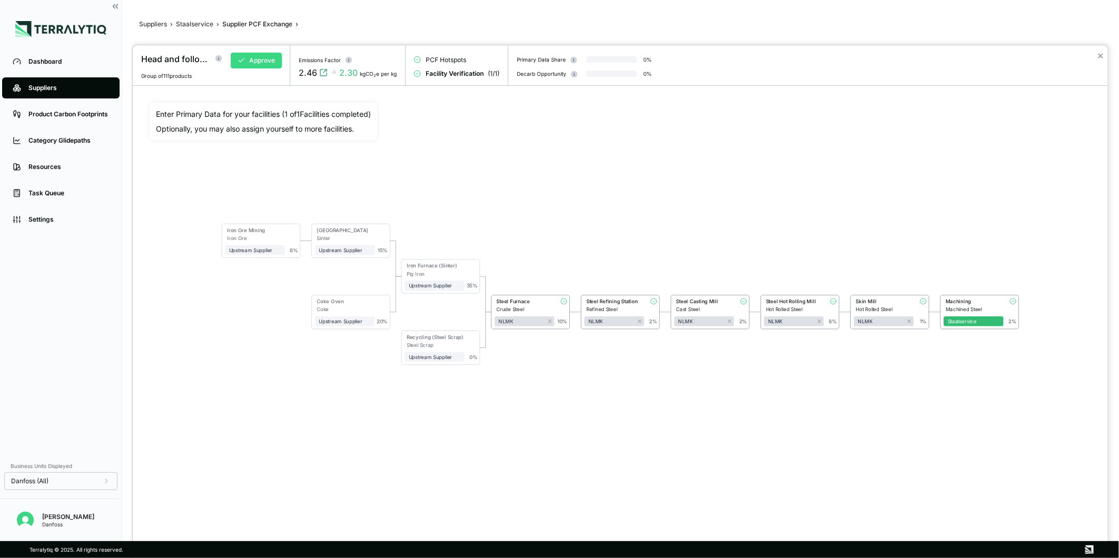
click at [276, 62] on button "Approve" at bounding box center [256, 61] width 51 height 16
click at [1098, 54] on button "✕" at bounding box center [1100, 56] width 7 height 13
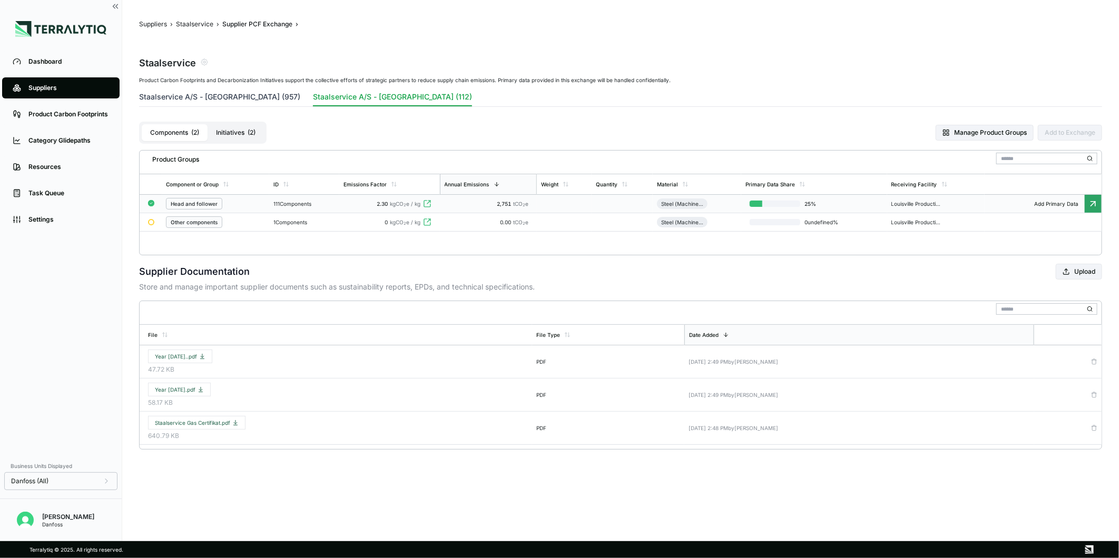
click at [218, 98] on button "Staalservice A/S - Denmark (957)" at bounding box center [219, 99] width 161 height 15
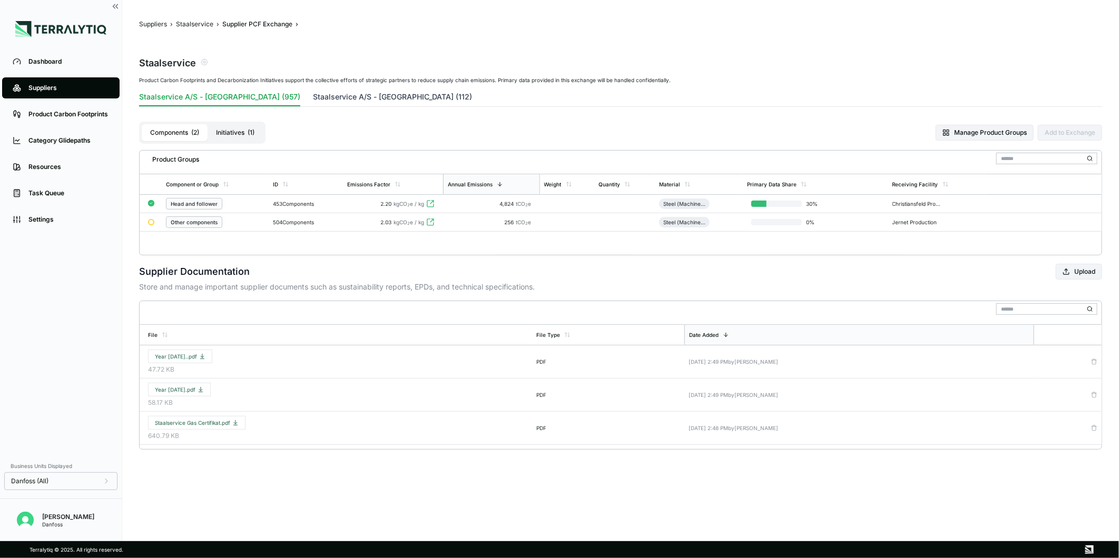
click at [373, 96] on button "Staalservice A/S - United States of America (112)" at bounding box center [392, 99] width 159 height 15
click at [254, 97] on button "Staalservice A/S - Denmark (957)" at bounding box center [219, 99] width 161 height 15
click at [151, 23] on button "Suppliers" at bounding box center [153, 24] width 28 height 8
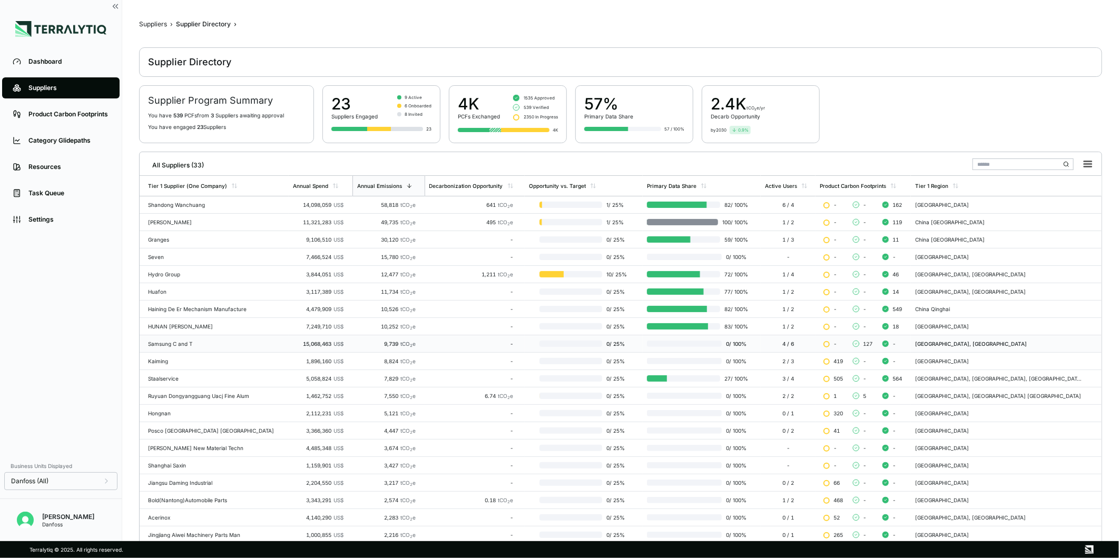
scroll to position [95, 0]
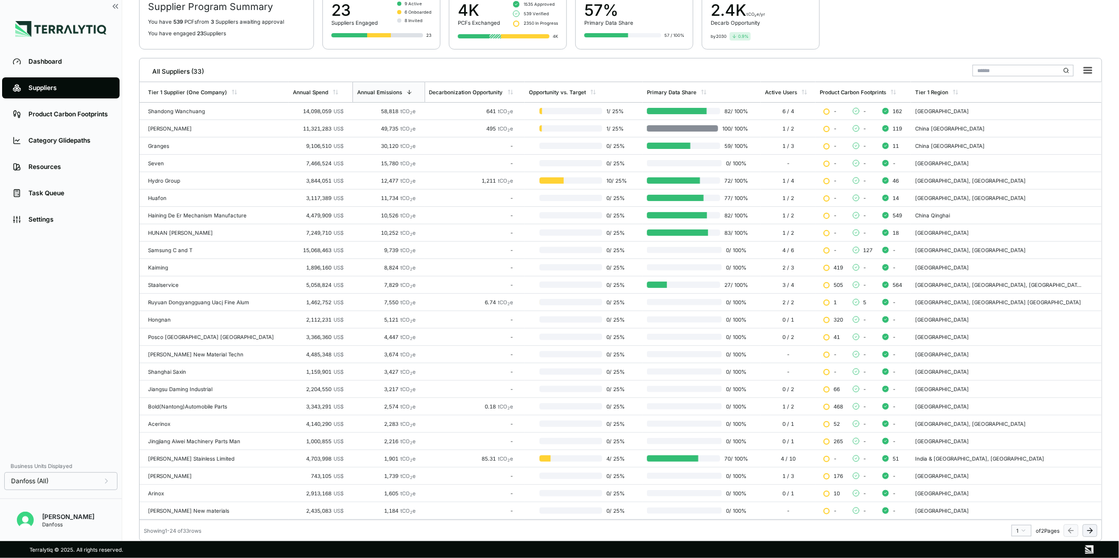
click at [1083, 530] on button at bounding box center [1089, 531] width 15 height 13
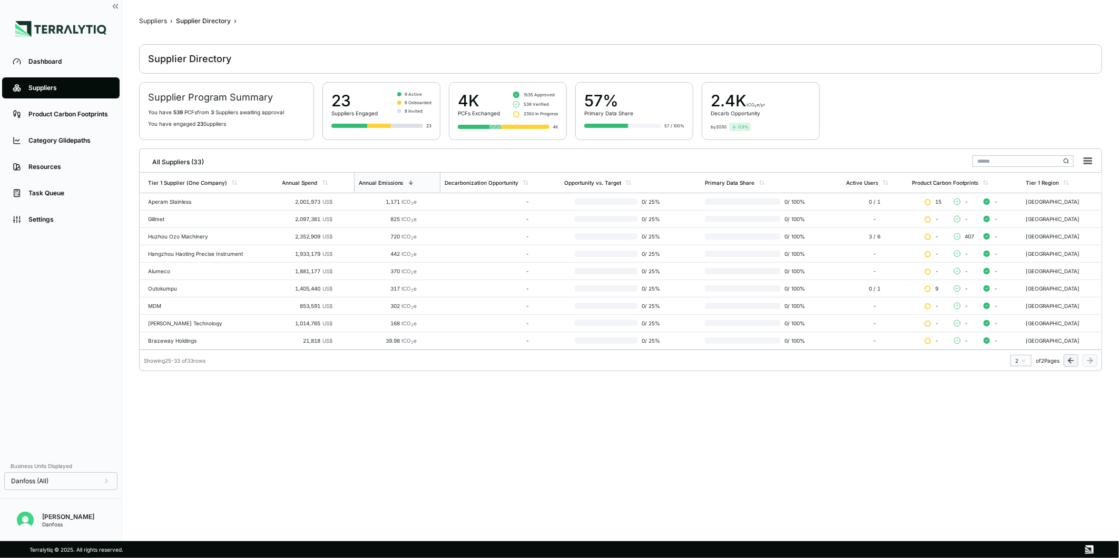
click at [1067, 361] on icon at bounding box center [1071, 361] width 8 height 8
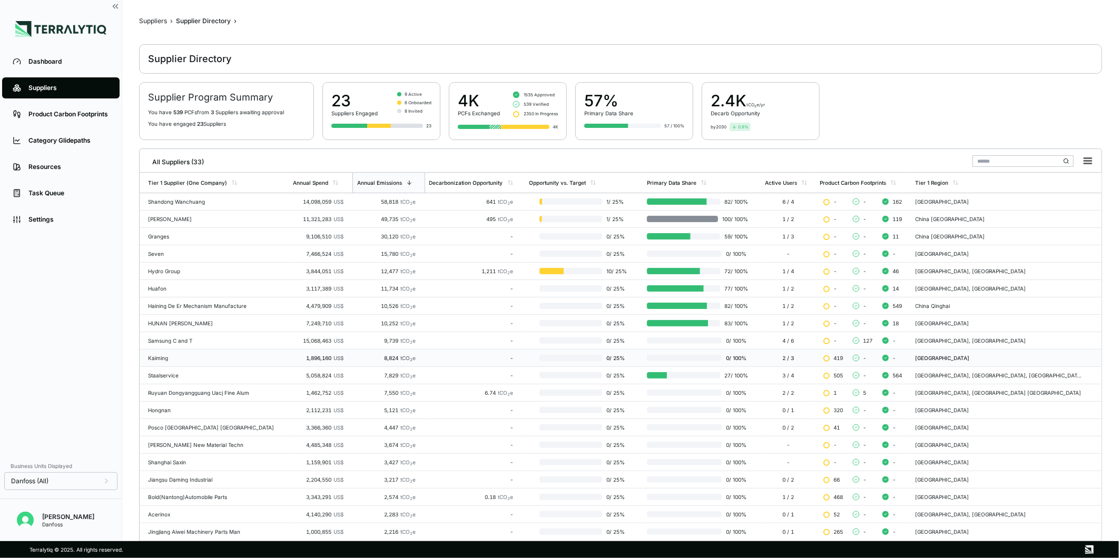
scroll to position [95, 0]
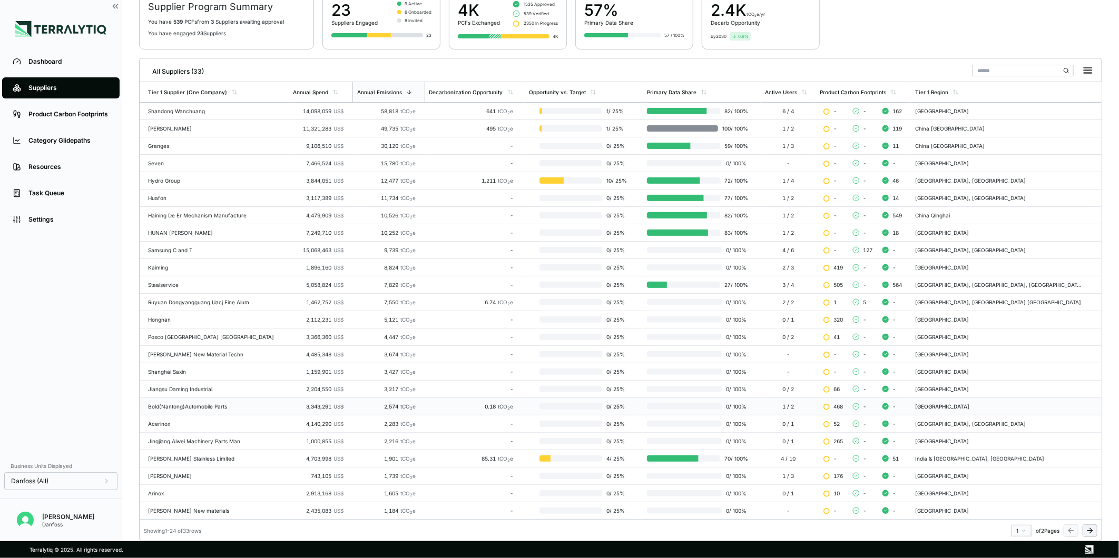
click at [213, 403] on div "Bold(Nantong)Automobile Parts" at bounding box center [216, 406] width 136 height 6
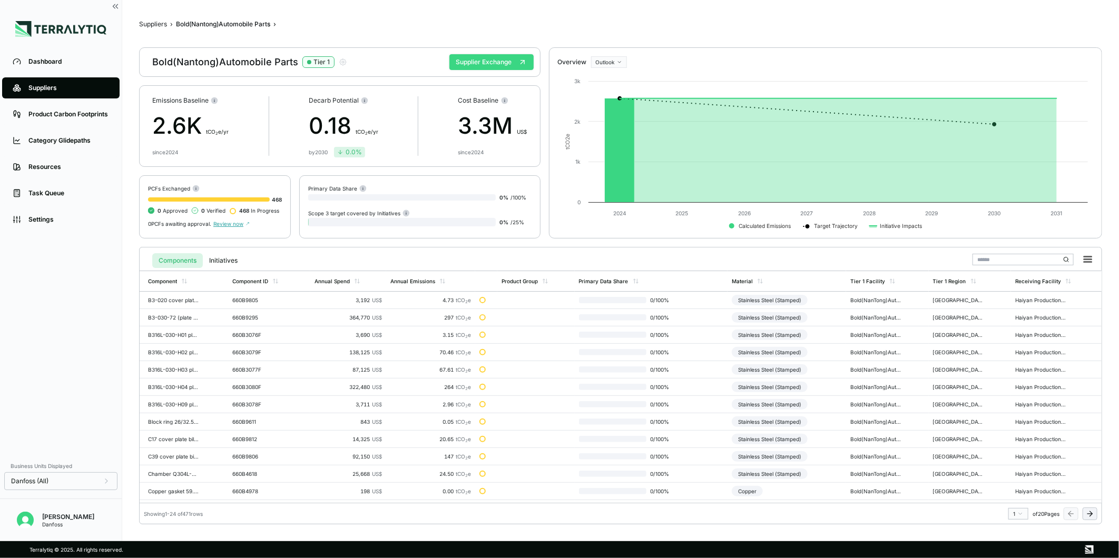
click at [482, 66] on button "Supplier Exchange" at bounding box center [491, 62] width 84 height 16
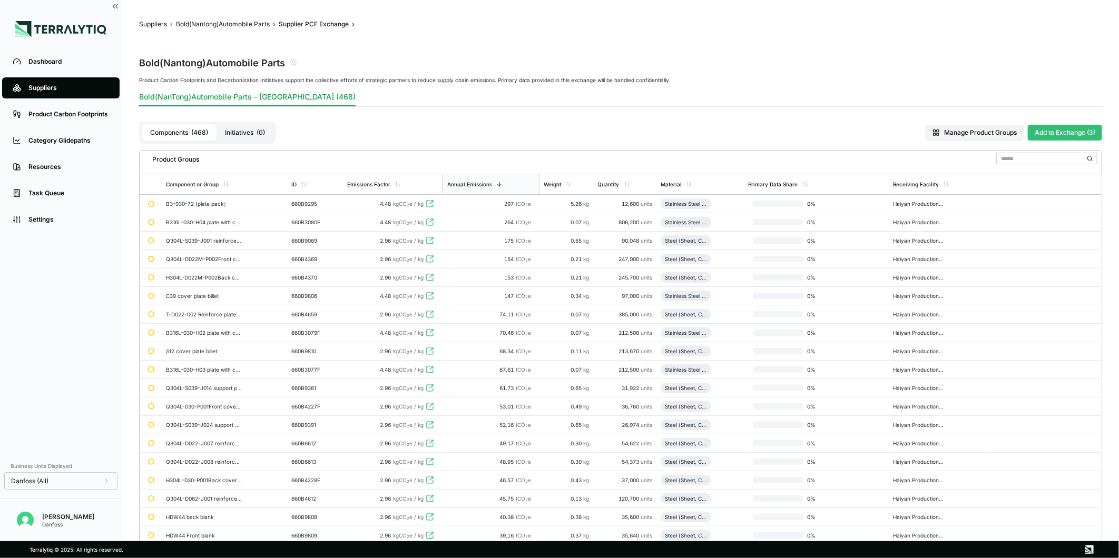
click at [1065, 128] on button "Add to Exchange (3)" at bounding box center [1065, 133] width 74 height 16
click at [959, 130] on button "Manage Product Groups" at bounding box center [974, 133] width 98 height 16
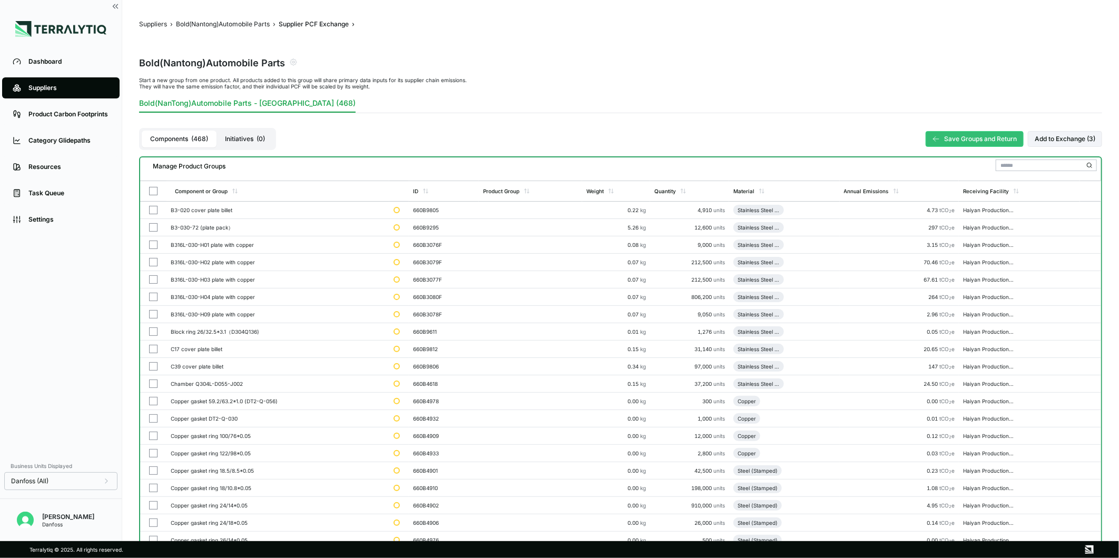
click at [1024, 163] on input "text" at bounding box center [1045, 166] width 101 height 12
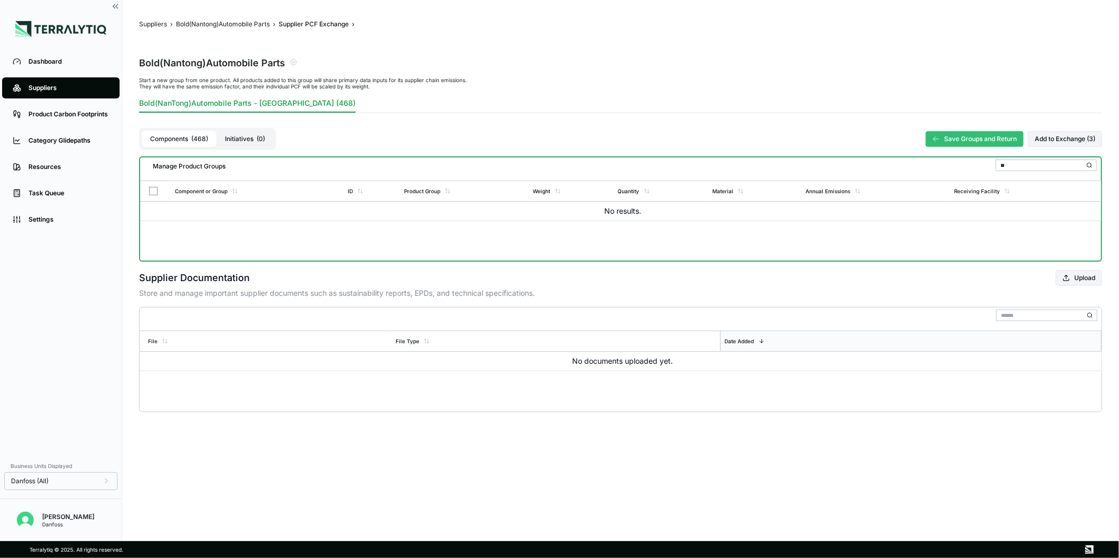
type input "*"
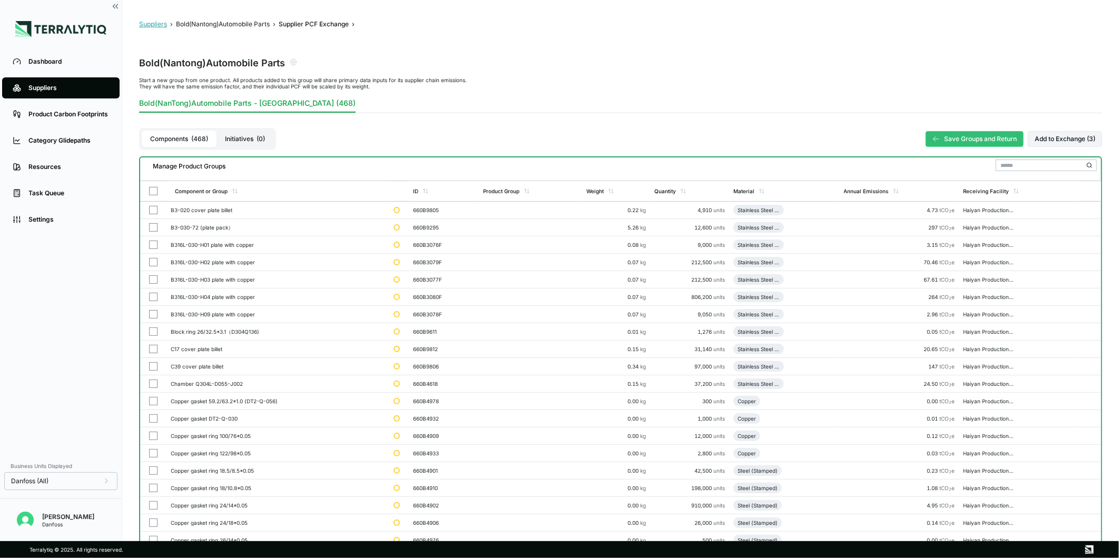
click at [148, 21] on button "Suppliers" at bounding box center [153, 24] width 28 height 8
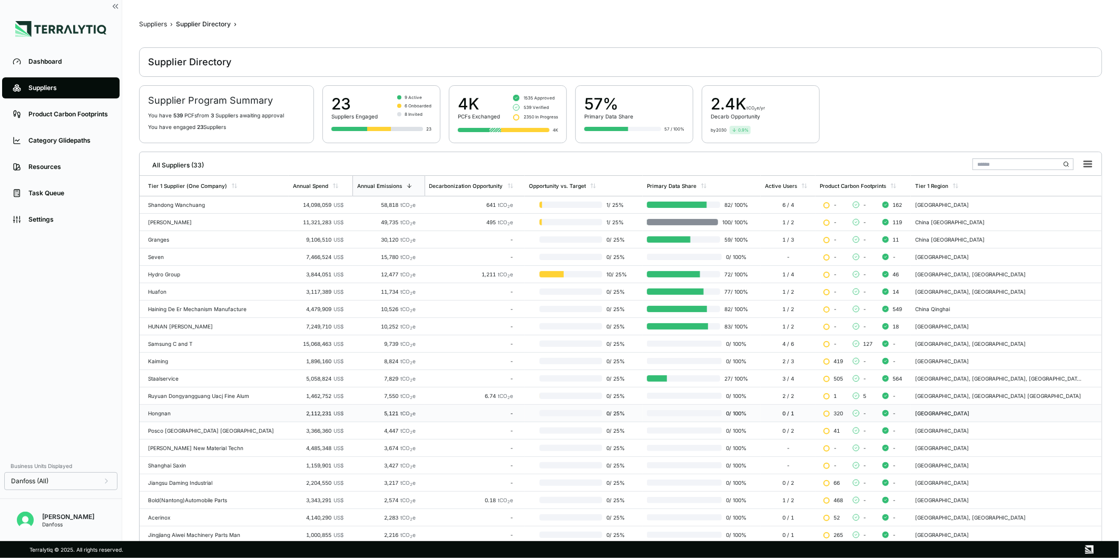
scroll to position [95, 0]
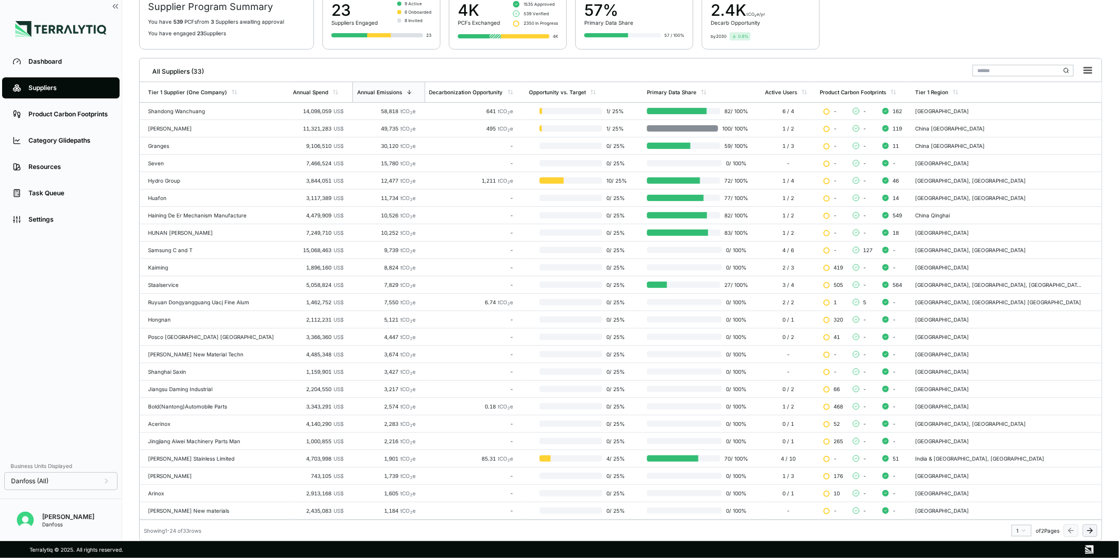
click at [1088, 531] on icon at bounding box center [1089, 531] width 8 height 8
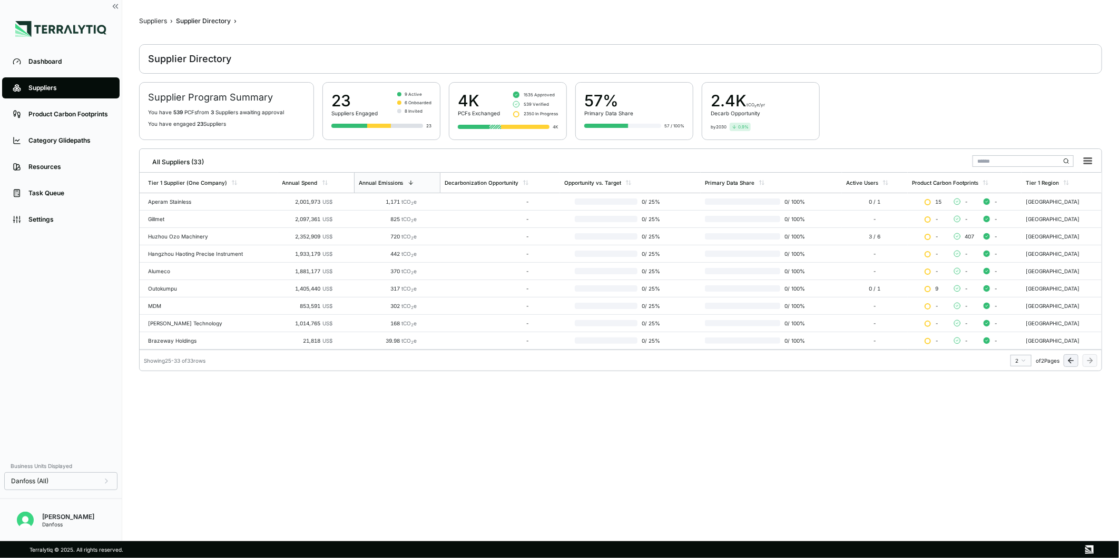
scroll to position [3, 0]
click at [1067, 361] on icon at bounding box center [1071, 361] width 8 height 8
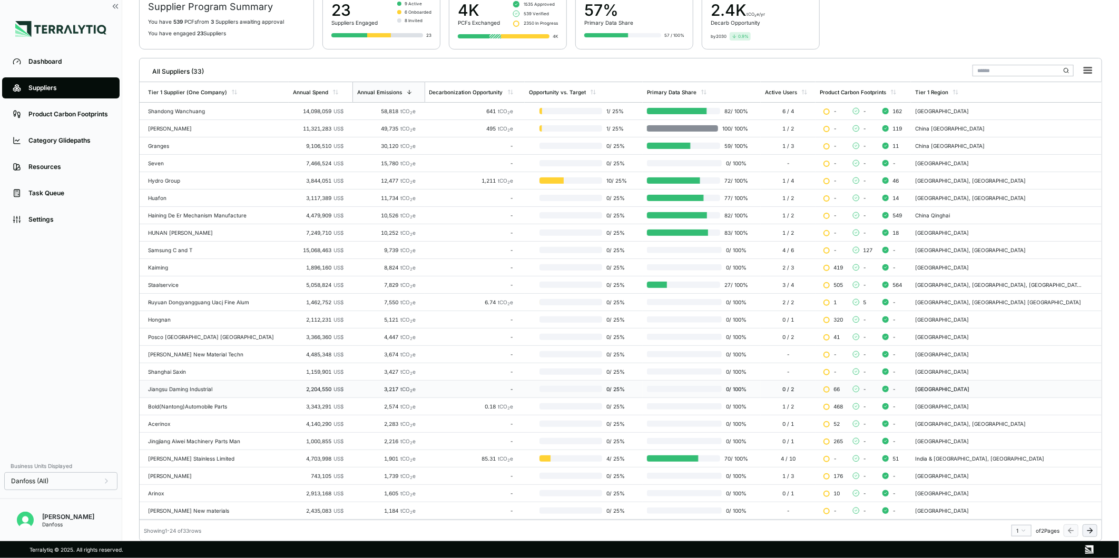
scroll to position [95, 0]
click at [1091, 534] on icon at bounding box center [1089, 531] width 8 height 8
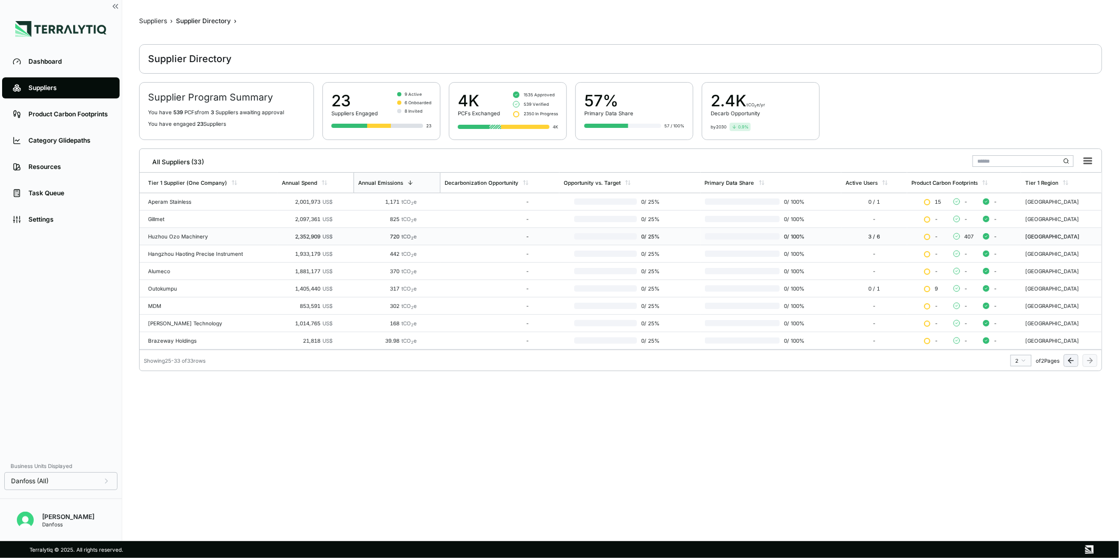
click at [294, 239] on div "2,352,909 US$" at bounding box center [307, 236] width 51 height 6
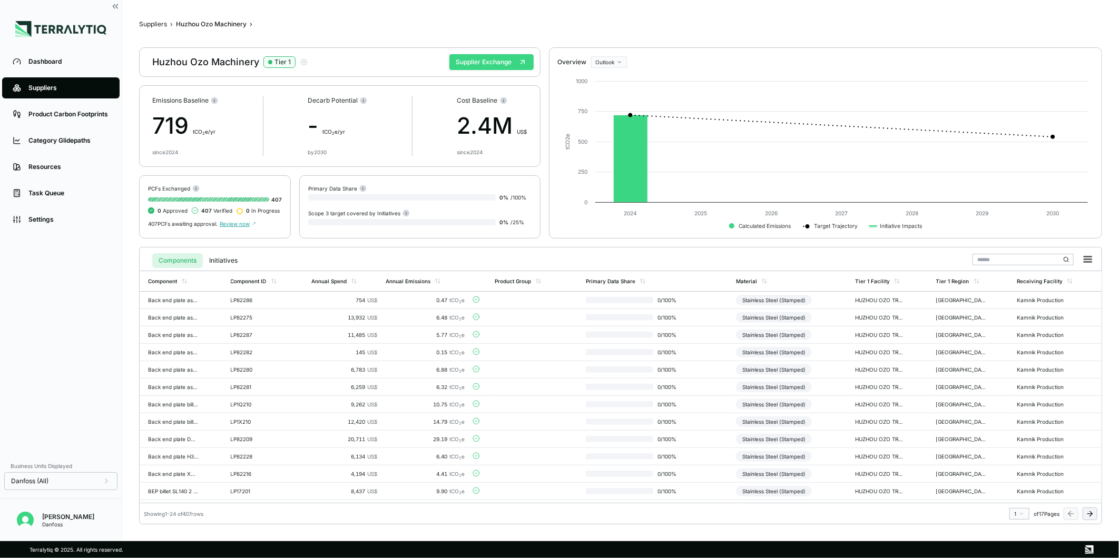
click at [456, 66] on button "Supplier Exchange" at bounding box center [491, 62] width 84 height 16
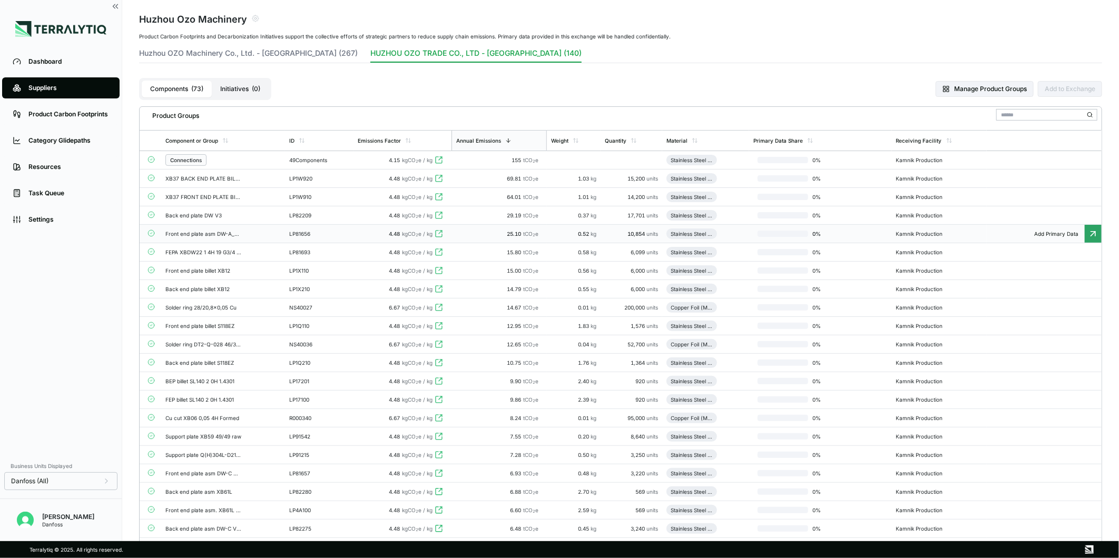
scroll to position [45, 0]
click at [981, 85] on button "Manage Product Groups" at bounding box center [984, 88] width 98 height 16
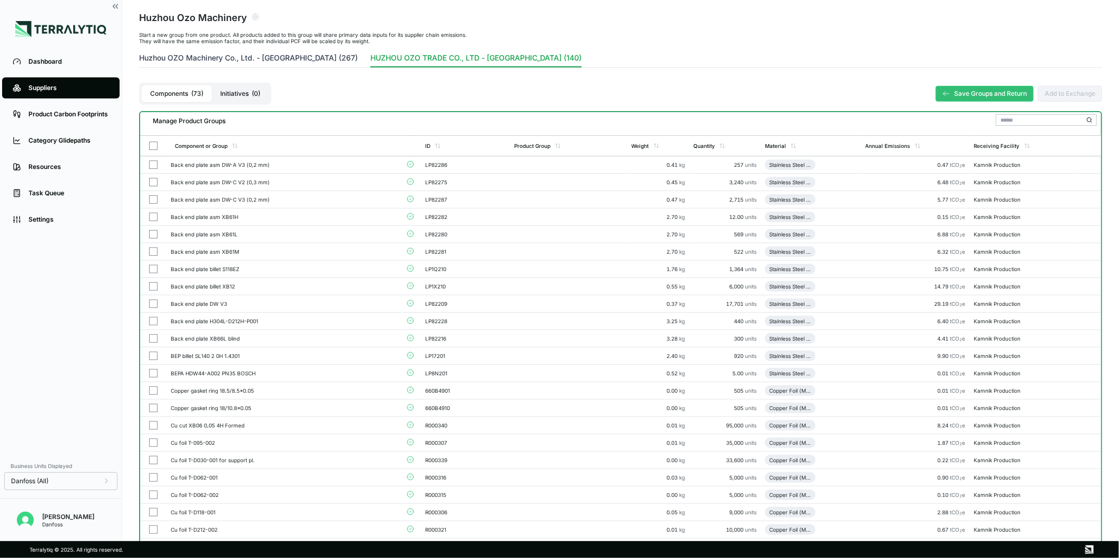
click at [260, 62] on button "Huzhou OZO Machinery Co., Ltd. - [GEOGRAPHIC_DATA] (267)" at bounding box center [248, 60] width 219 height 15
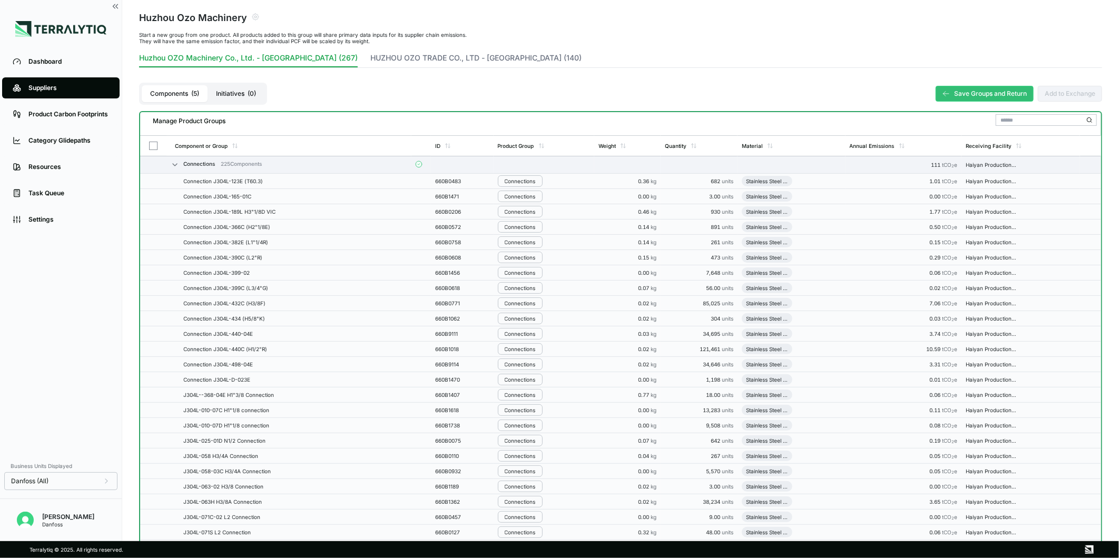
click at [235, 56] on button "Huzhou OZO Machinery Co., Ltd. - [GEOGRAPHIC_DATA] (267)" at bounding box center [248, 60] width 219 height 15
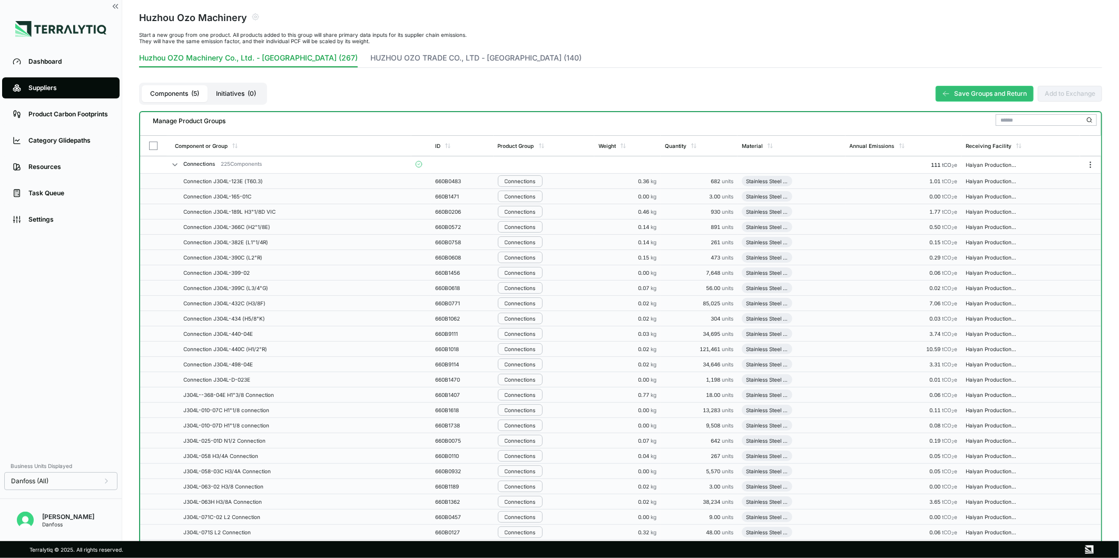
click at [174, 163] on icon at bounding box center [175, 165] width 8 height 8
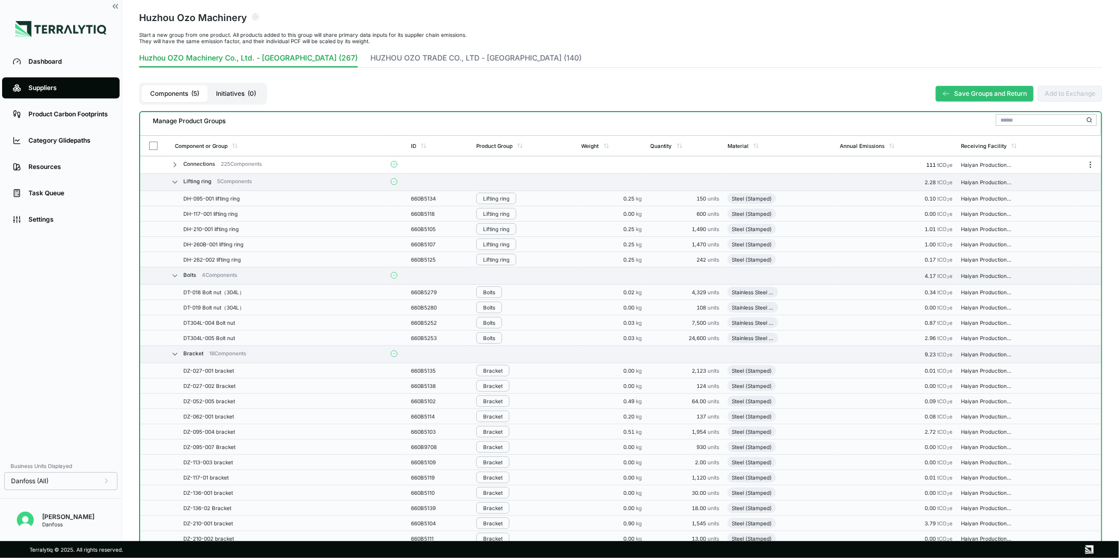
click at [174, 180] on icon at bounding box center [175, 182] width 8 height 8
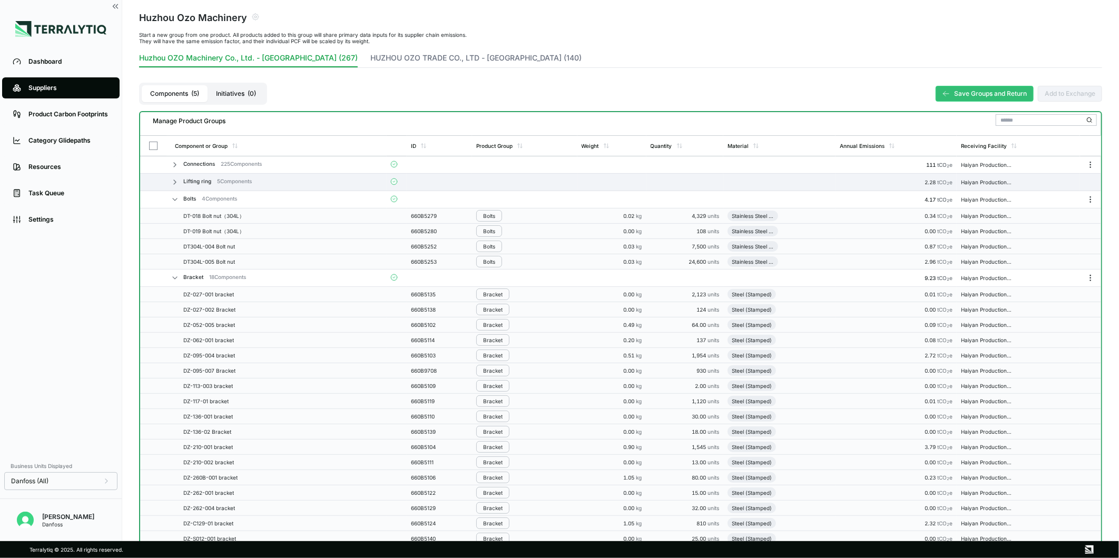
click at [174, 274] on icon at bounding box center [175, 278] width 8 height 8
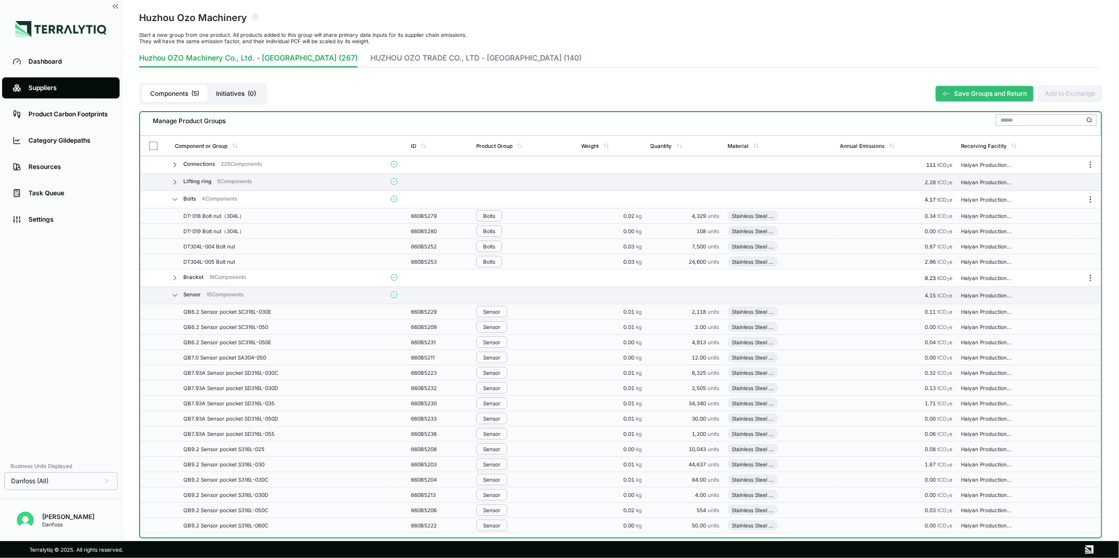
click at [174, 292] on icon at bounding box center [175, 295] width 8 height 8
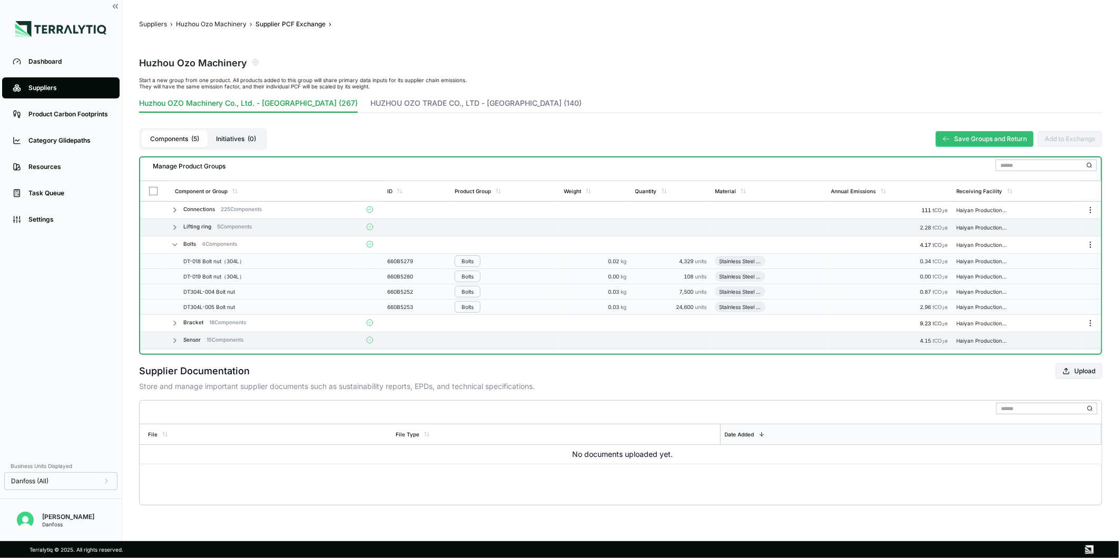
scroll to position [0, 0]
click at [175, 244] on icon at bounding box center [175, 245] width 4 height 2
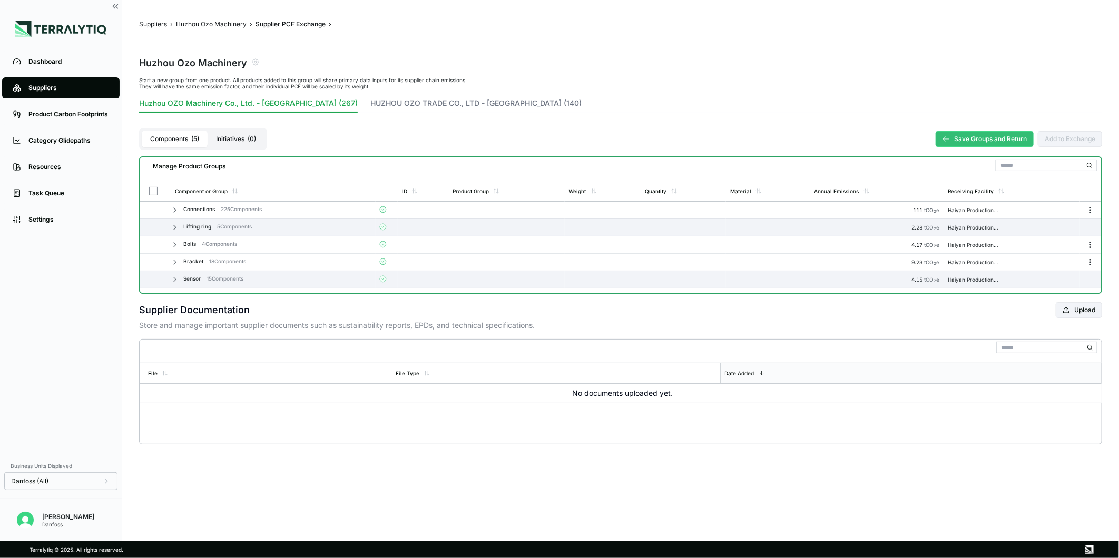
click at [171, 208] on icon at bounding box center [175, 210] width 8 height 8
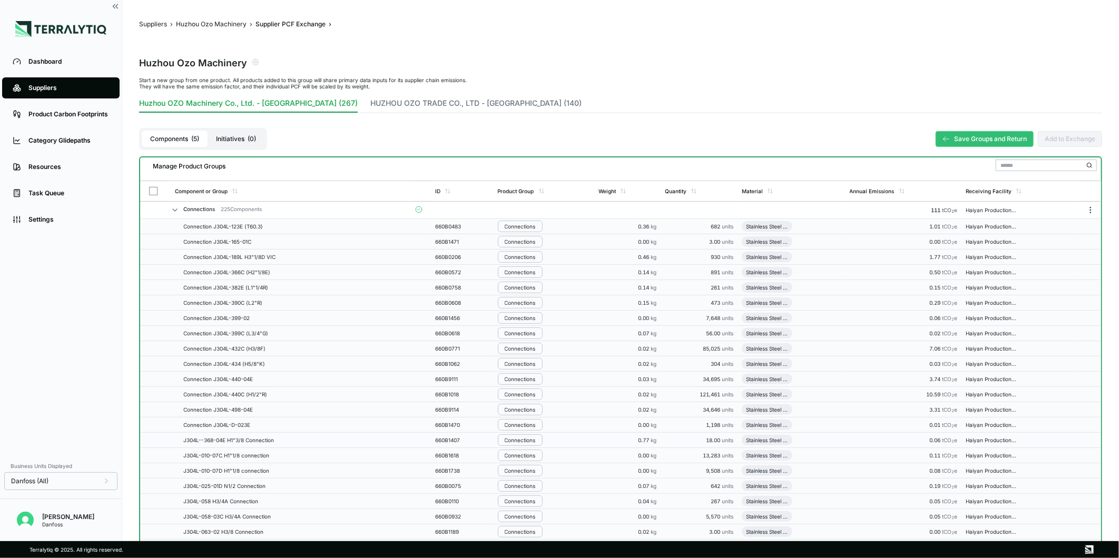
click at [174, 206] on icon at bounding box center [175, 210] width 8 height 8
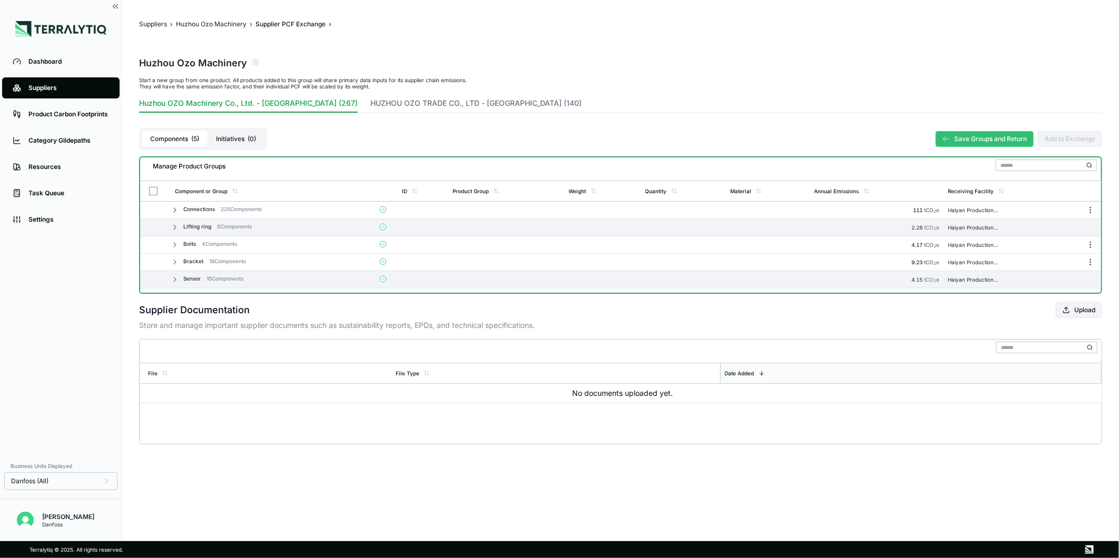
click at [172, 225] on icon at bounding box center [175, 227] width 8 height 8
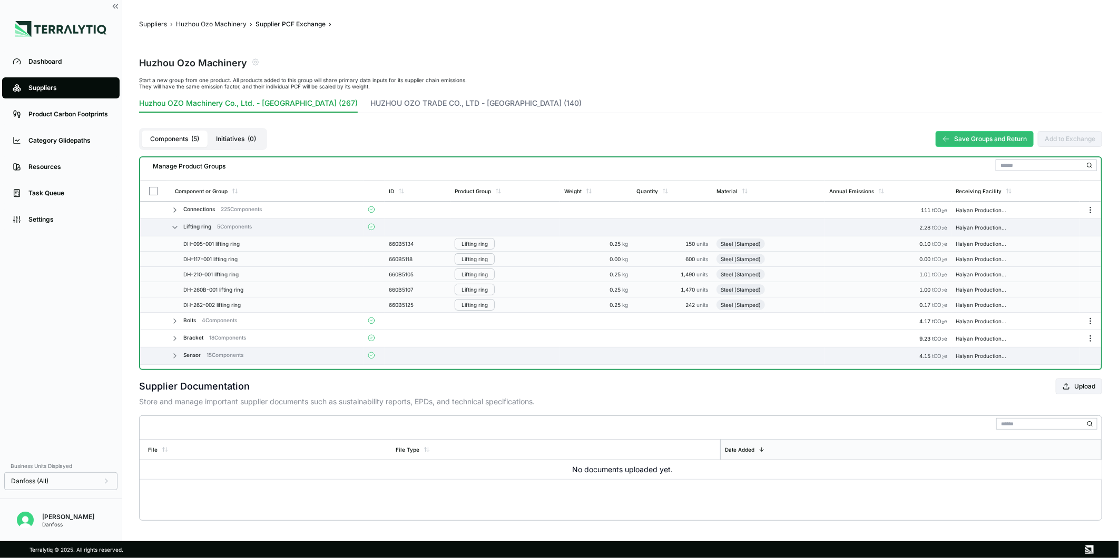
click at [173, 226] on icon at bounding box center [175, 227] width 4 height 2
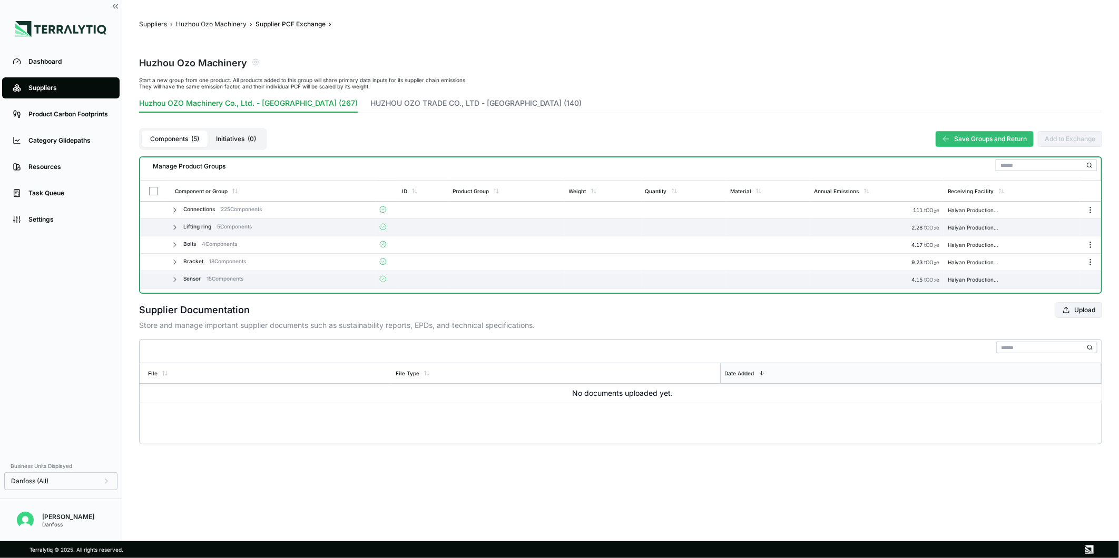
click at [174, 246] on icon at bounding box center [175, 245] width 2 height 4
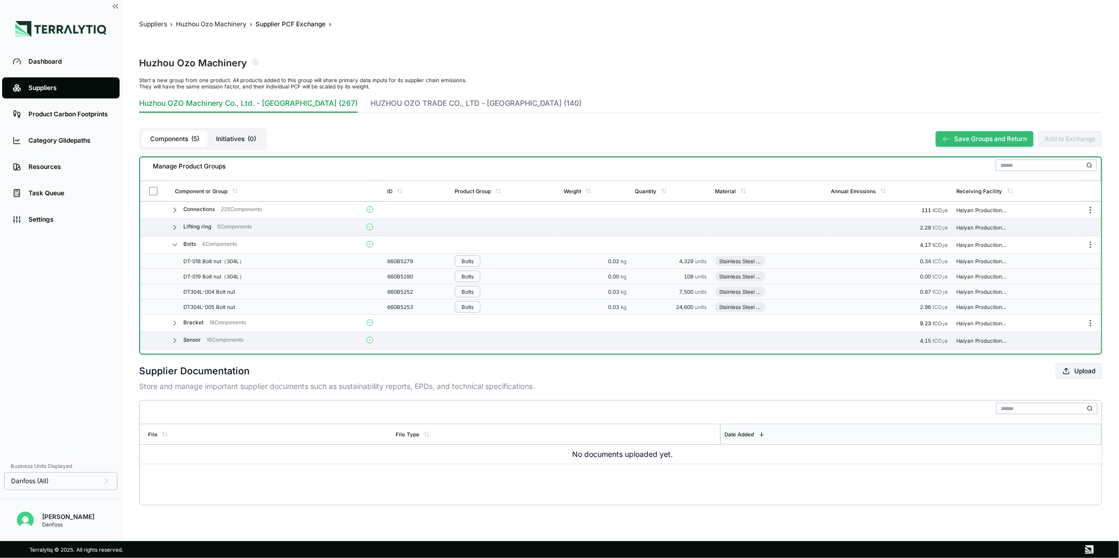
click at [176, 246] on icon at bounding box center [175, 245] width 8 height 8
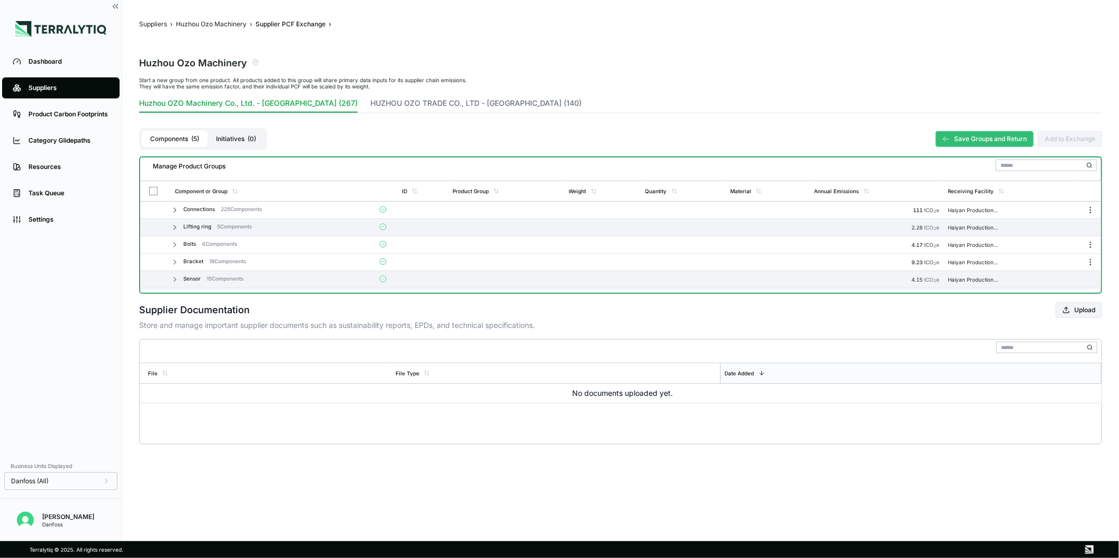
click at [175, 261] on icon at bounding box center [175, 262] width 2 height 4
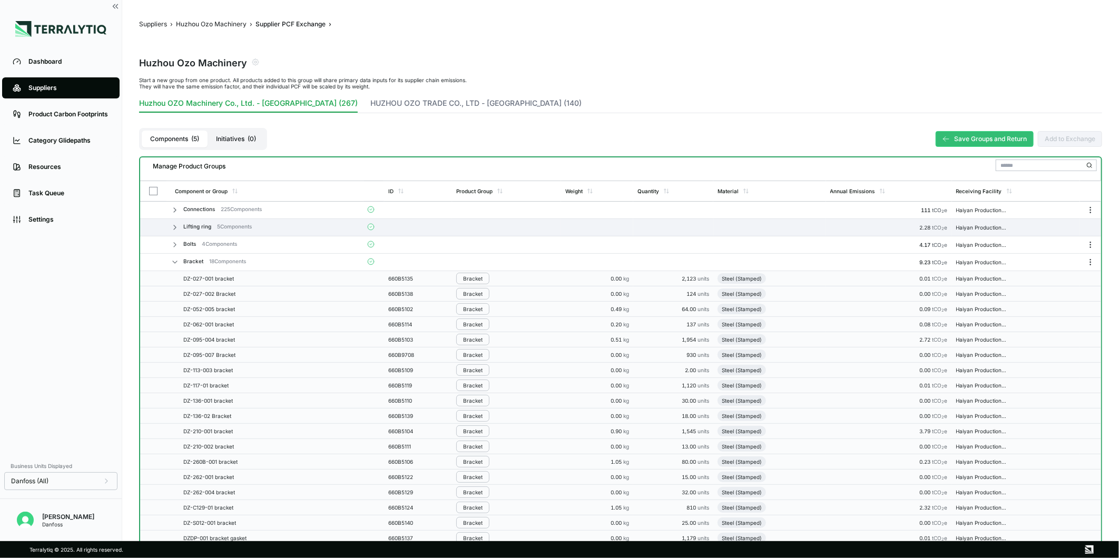
click at [185, 260] on div "Bracket 18 Components" at bounding box center [214, 261] width 63 height 6
click at [478, 277] on div "Bracket" at bounding box center [472, 278] width 19 height 6
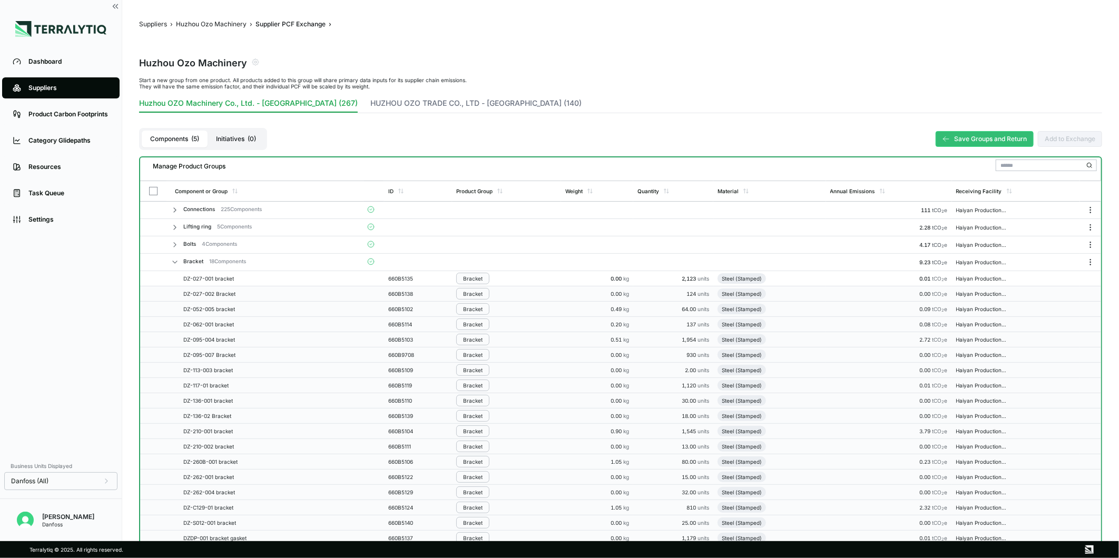
click at [176, 229] on icon at bounding box center [175, 227] width 8 height 8
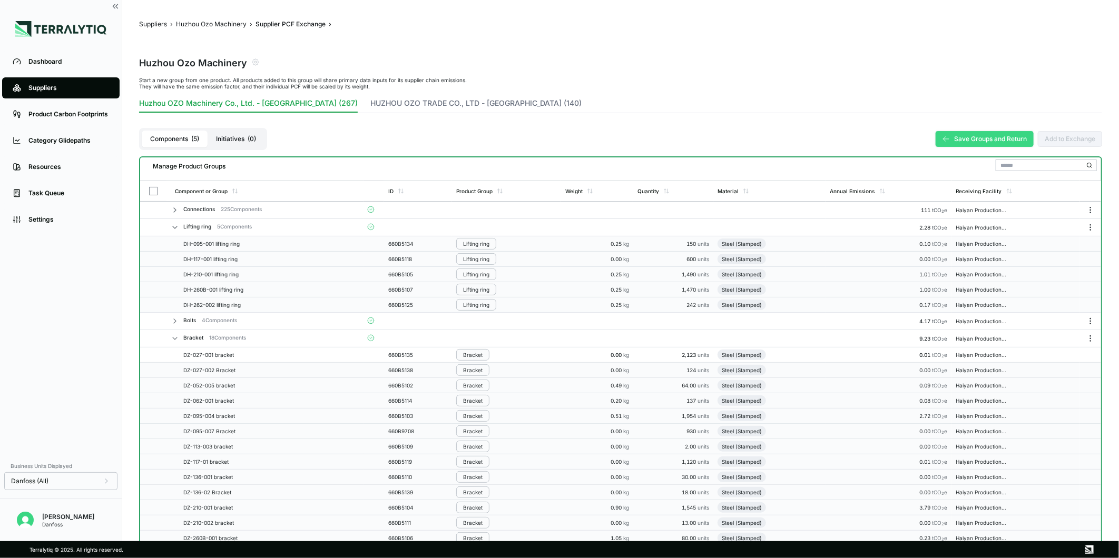
click at [996, 133] on button "Save Groups and Return" at bounding box center [984, 139] width 98 height 16
